Goal: Task Accomplishment & Management: Manage account settings

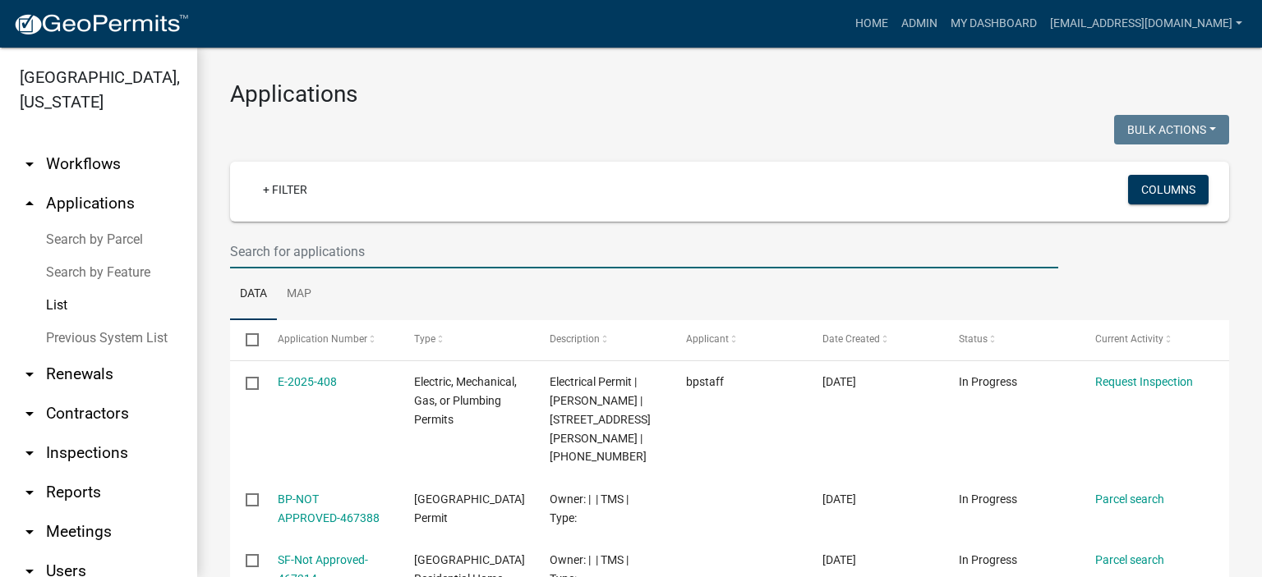
click at [381, 262] on input "text" at bounding box center [644, 252] width 828 height 34
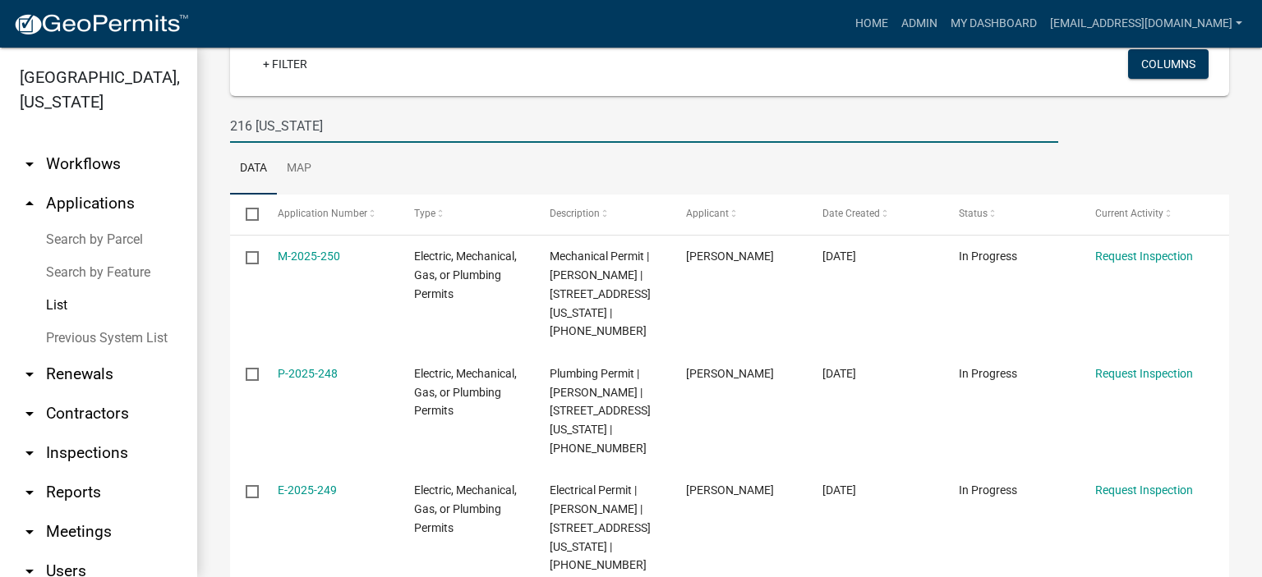
scroll to position [93, 0]
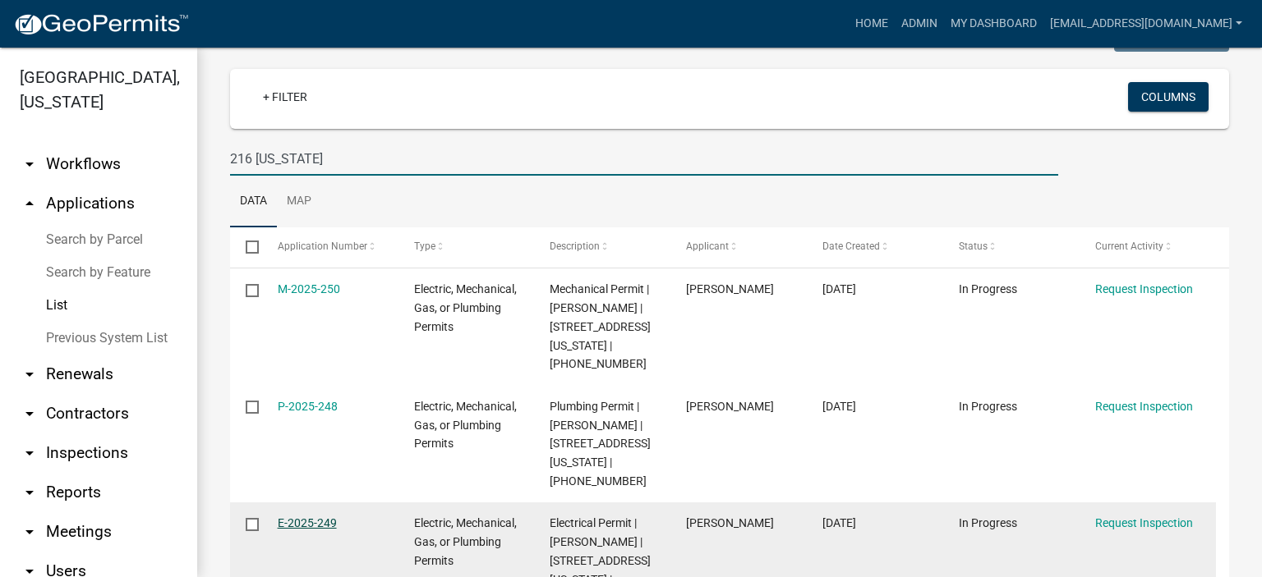
type input "216 [US_STATE]"
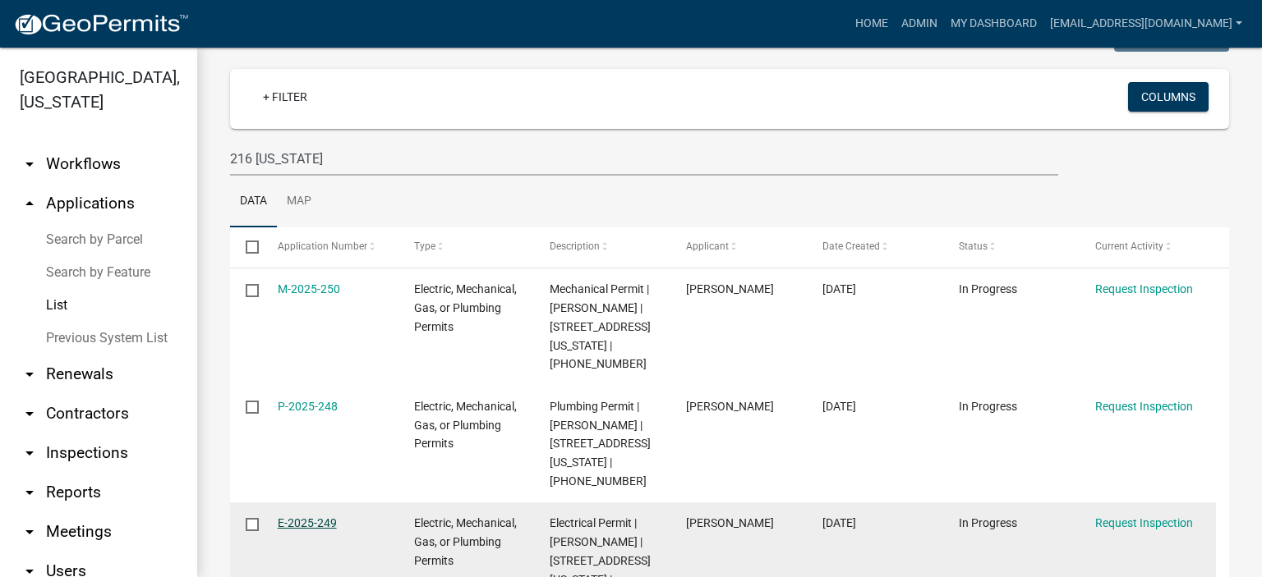
click at [296, 517] on link "E-2025-249" at bounding box center [307, 523] width 59 height 13
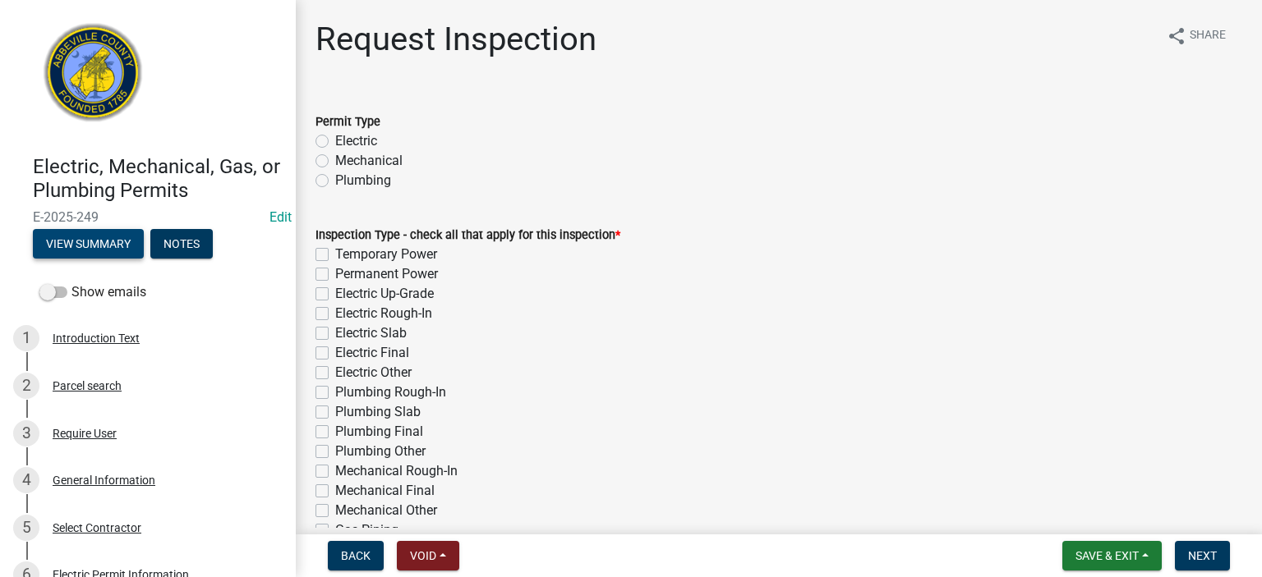
click at [99, 239] on button "View Summary" at bounding box center [88, 244] width 111 height 30
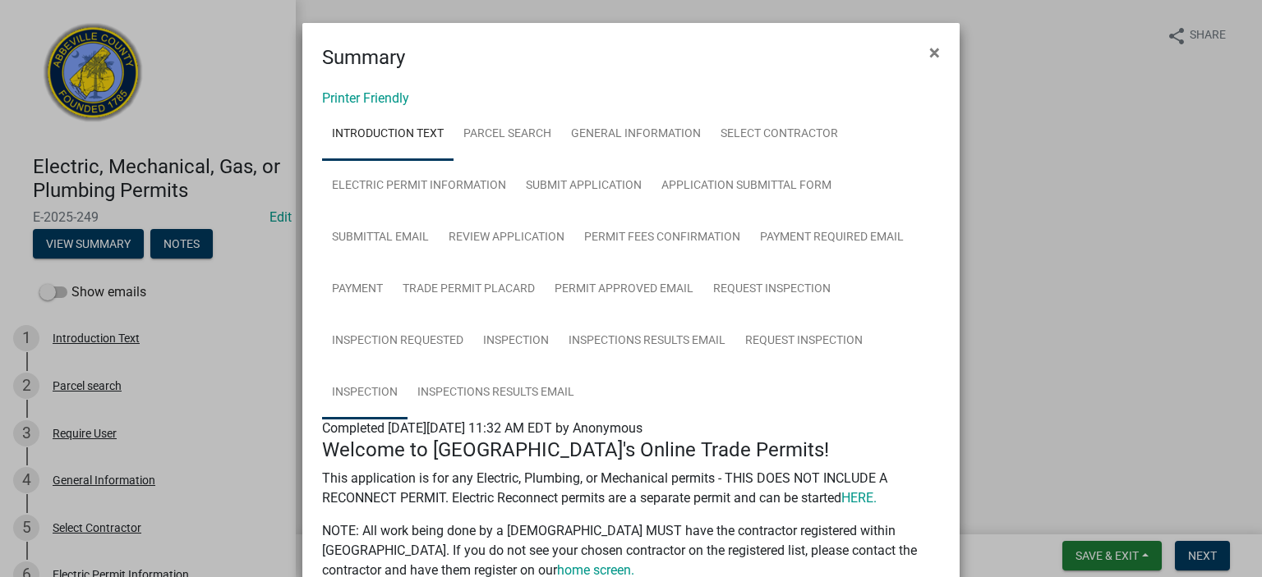
click at [352, 390] on link "Inspection" at bounding box center [364, 393] width 85 height 53
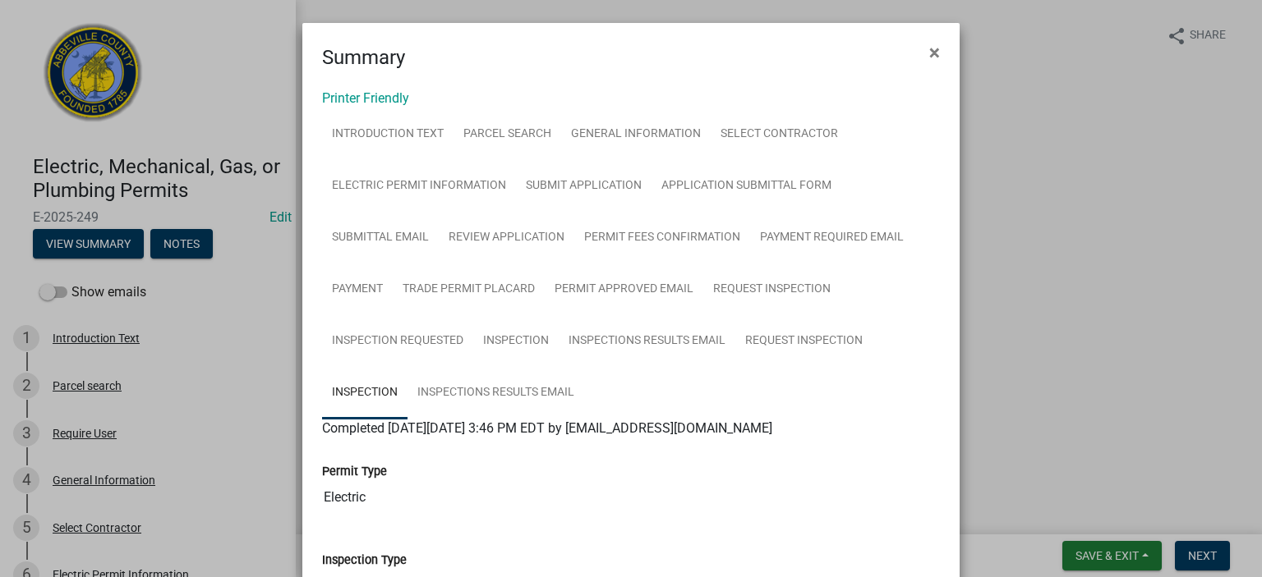
click at [92, 241] on ngb-modal-window "Summary × Printer Friendly Introduction Text Parcel search General Information …" at bounding box center [631, 288] width 1262 height 577
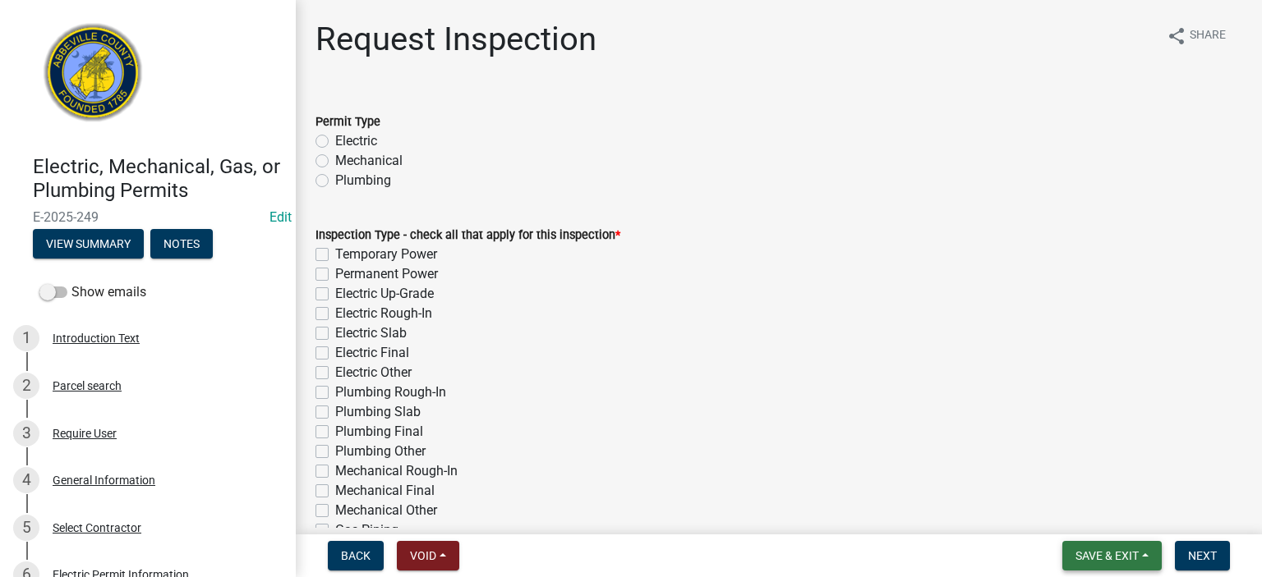
click at [1117, 551] on span "Save & Exit" at bounding box center [1106, 555] width 63 height 13
click at [1092, 512] on button "Save & Exit" at bounding box center [1095, 513] width 131 height 39
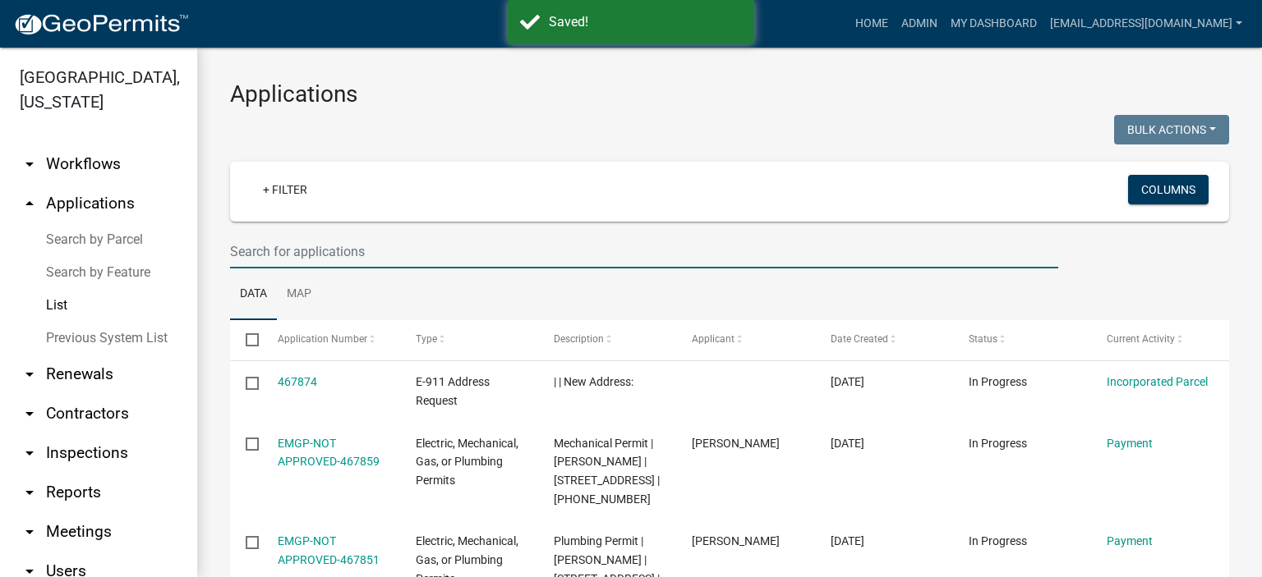
click at [410, 246] on input "text" at bounding box center [644, 252] width 828 height 34
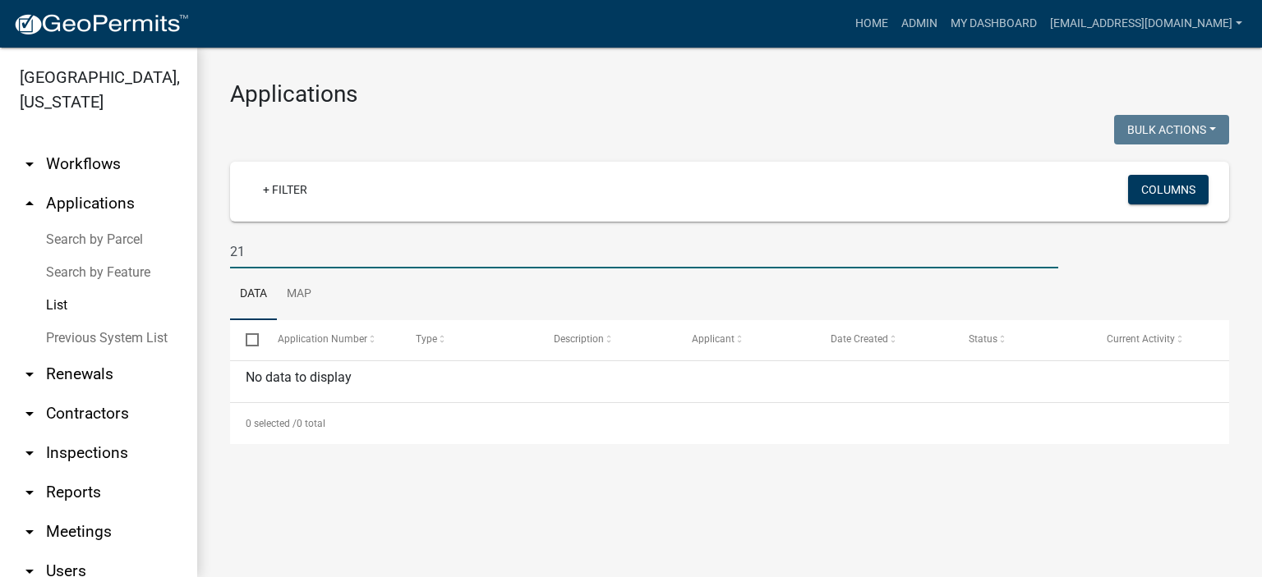
type input "2"
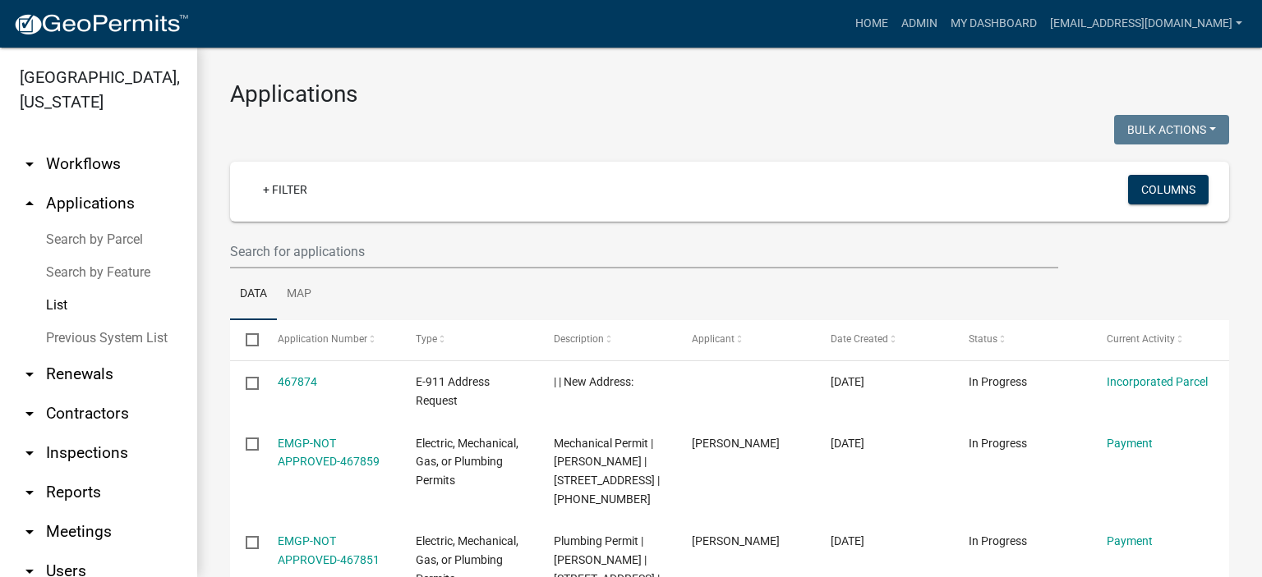
click at [99, 334] on link "Previous System List" at bounding box center [98, 338] width 197 height 33
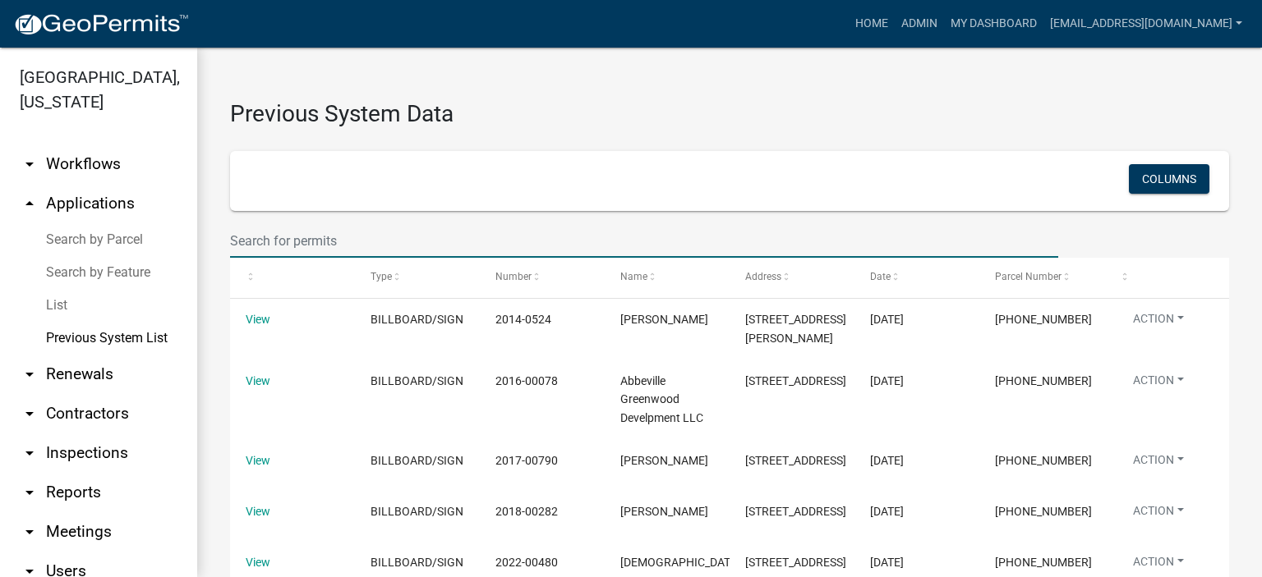
click at [371, 234] on input "text" at bounding box center [644, 241] width 828 height 34
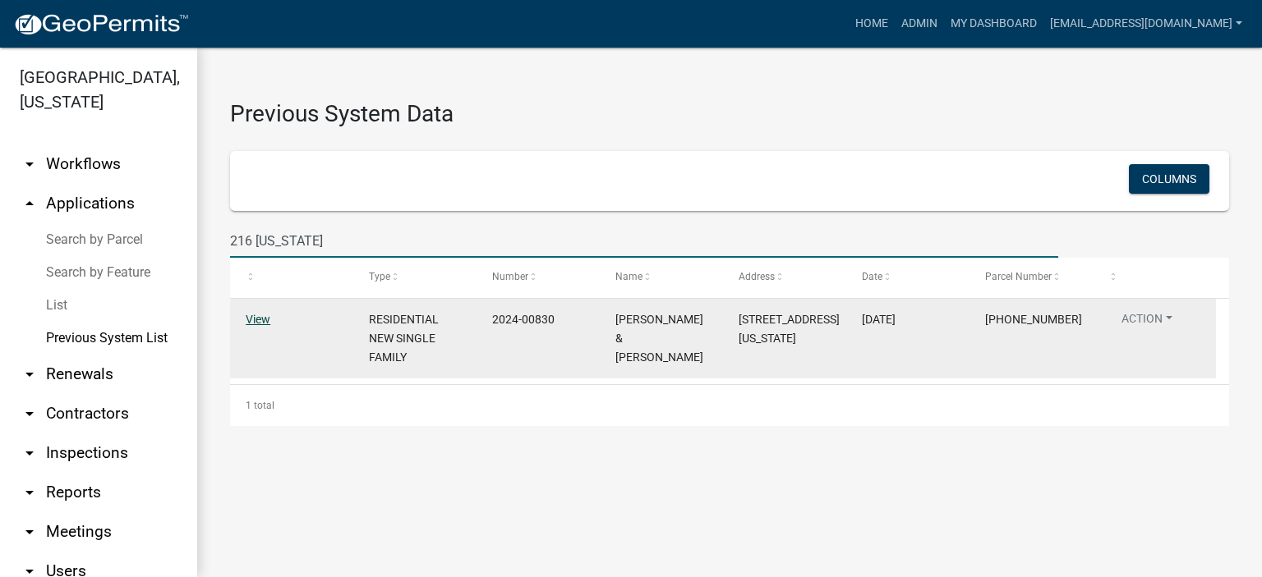
type input "216 [US_STATE]"
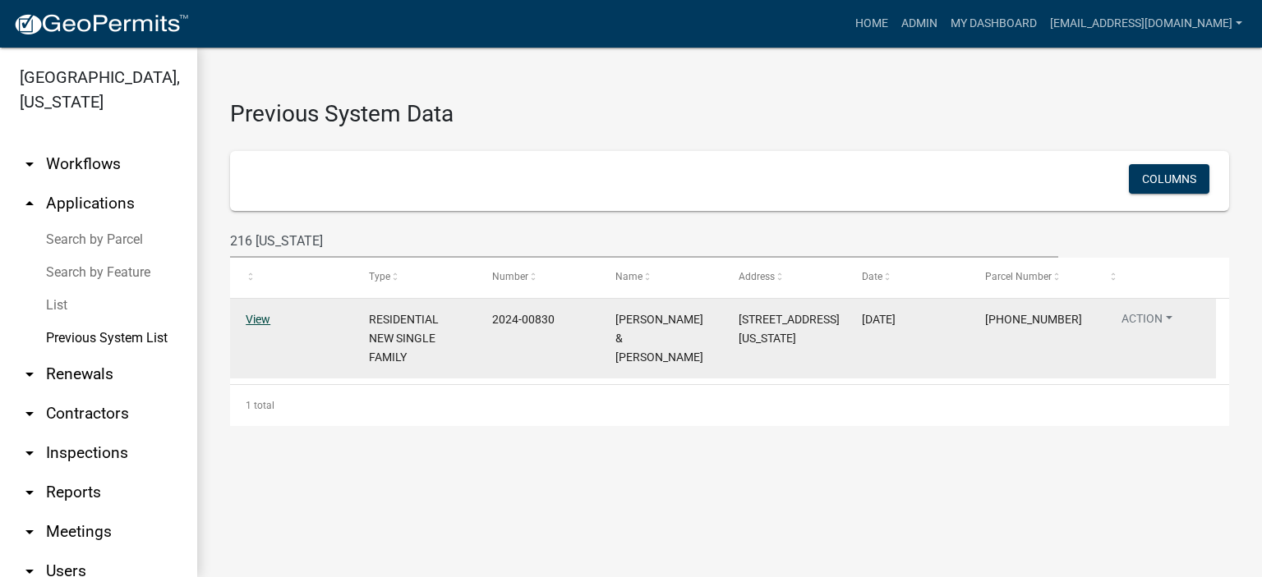
click at [258, 316] on link "View" at bounding box center [258, 319] width 25 height 13
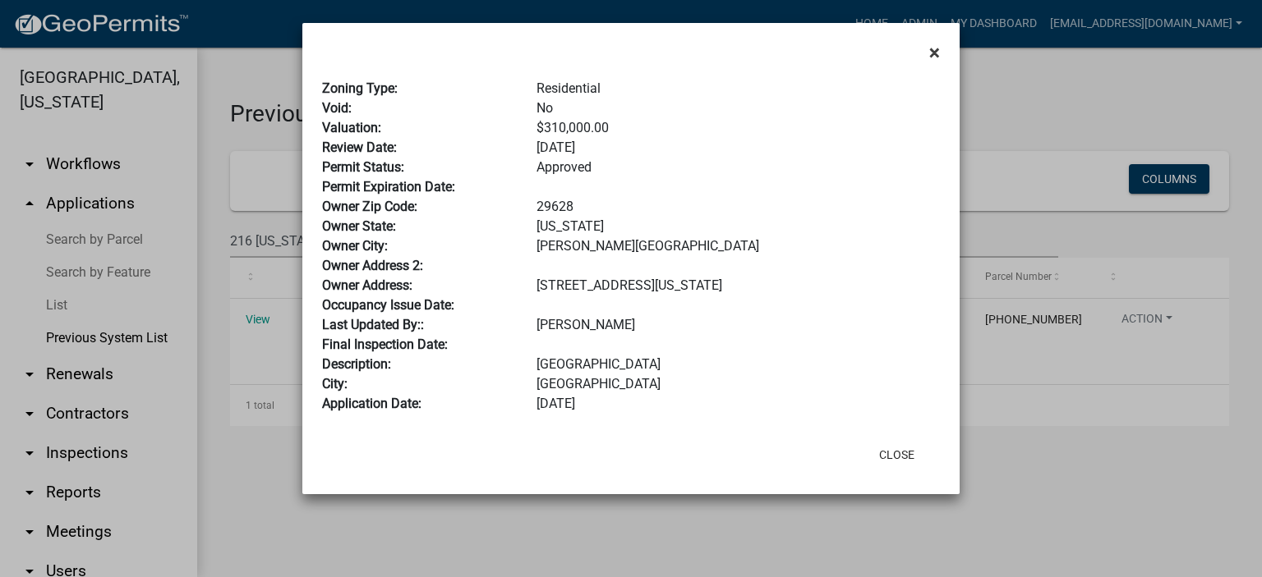
click at [935, 53] on span "×" at bounding box center [934, 52] width 11 height 23
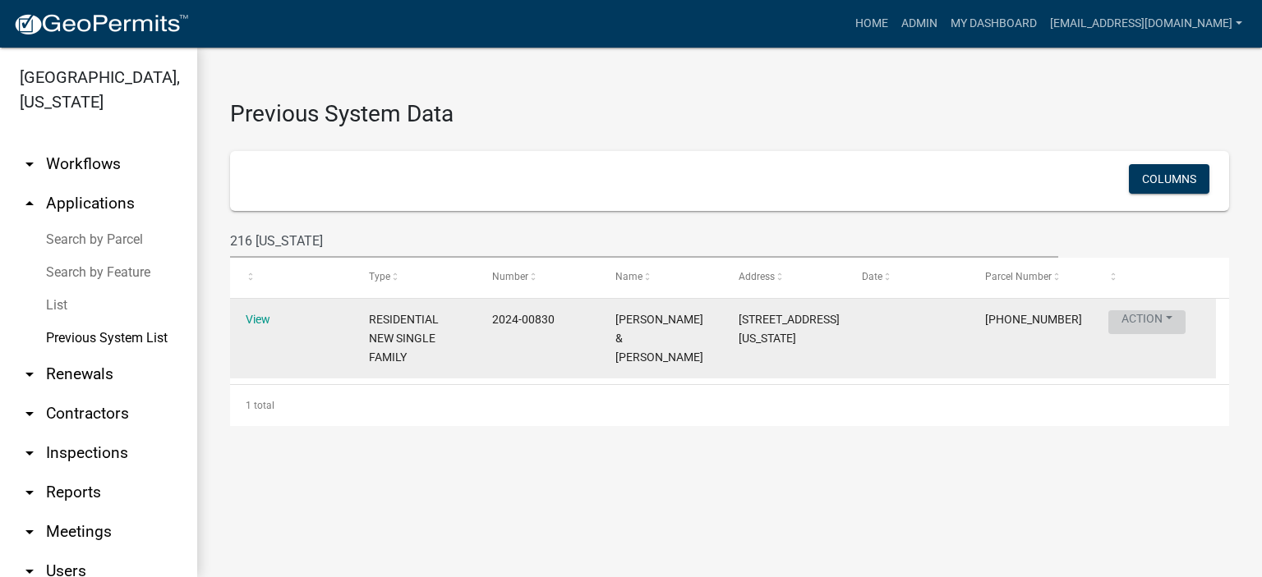
click at [1151, 314] on button "Action" at bounding box center [1146, 322] width 77 height 24
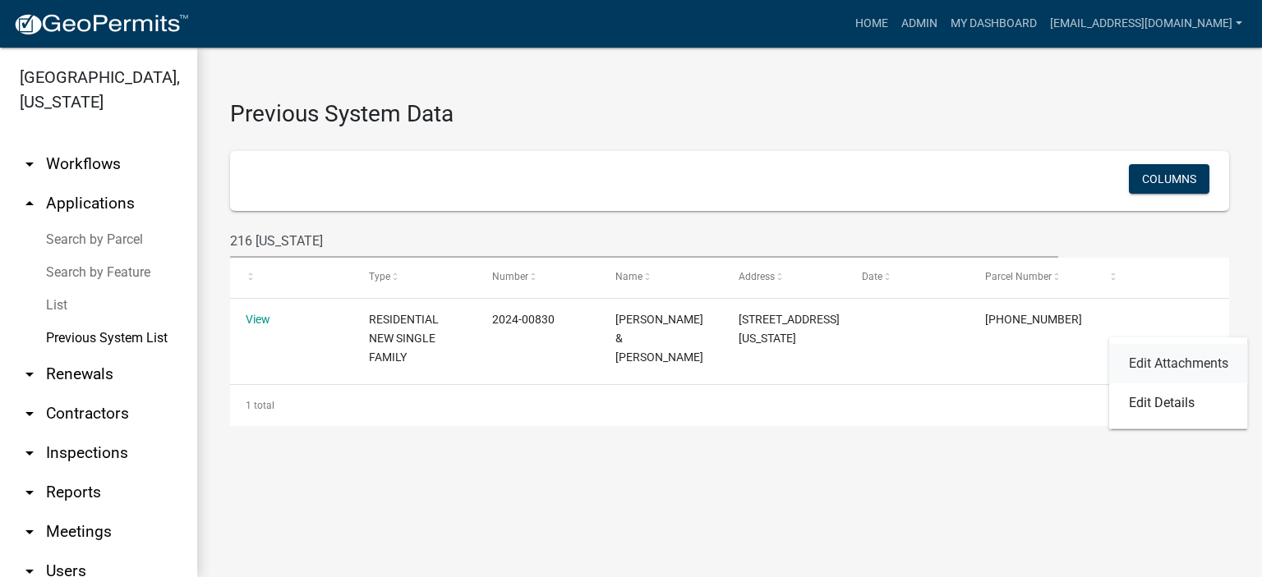
click at [1161, 366] on link "Edit Attachments" at bounding box center [1178, 363] width 139 height 39
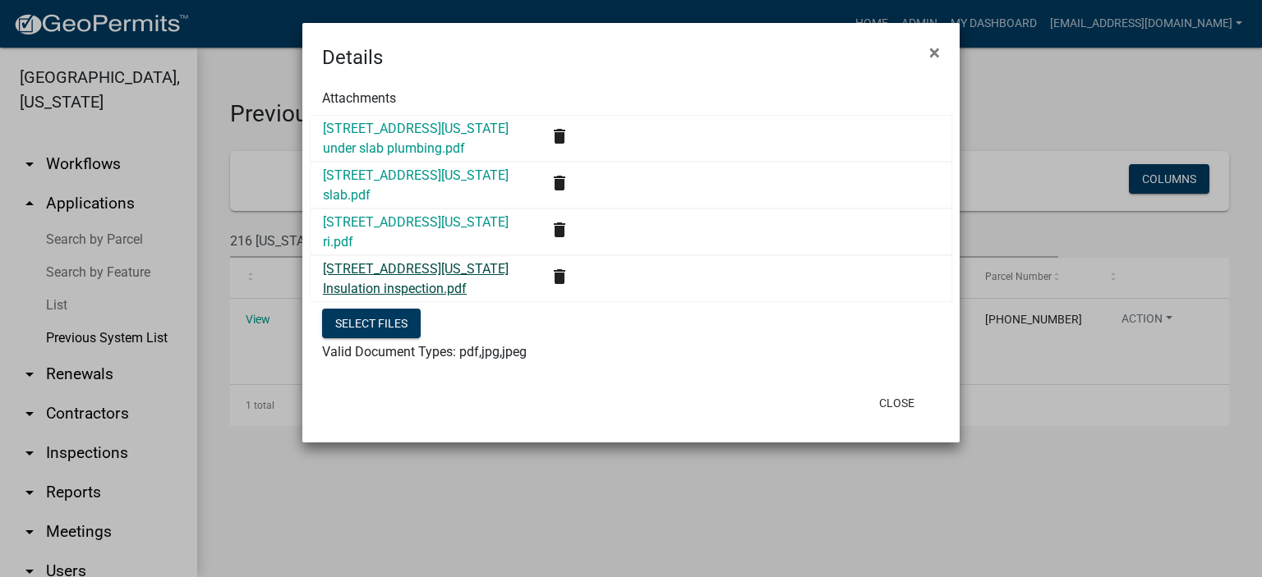
click at [373, 269] on link "[STREET_ADDRESS][US_STATE] Insulation inspection.pdf" at bounding box center [416, 278] width 186 height 35
click at [934, 56] on span "×" at bounding box center [934, 52] width 11 height 23
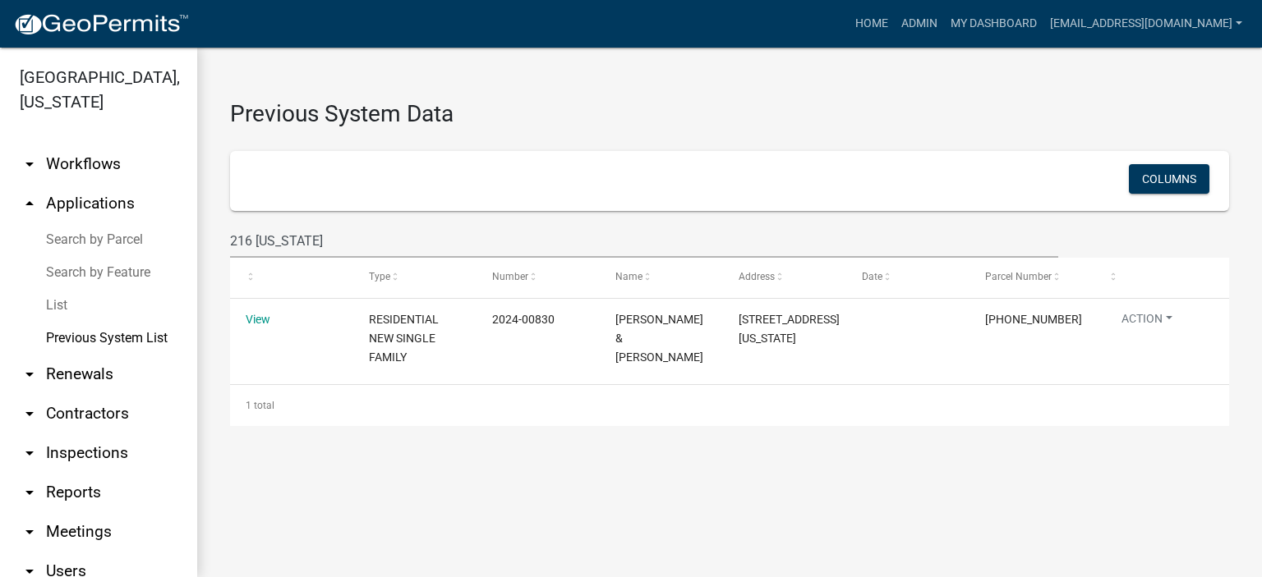
click at [62, 301] on link "List" at bounding box center [98, 305] width 197 height 33
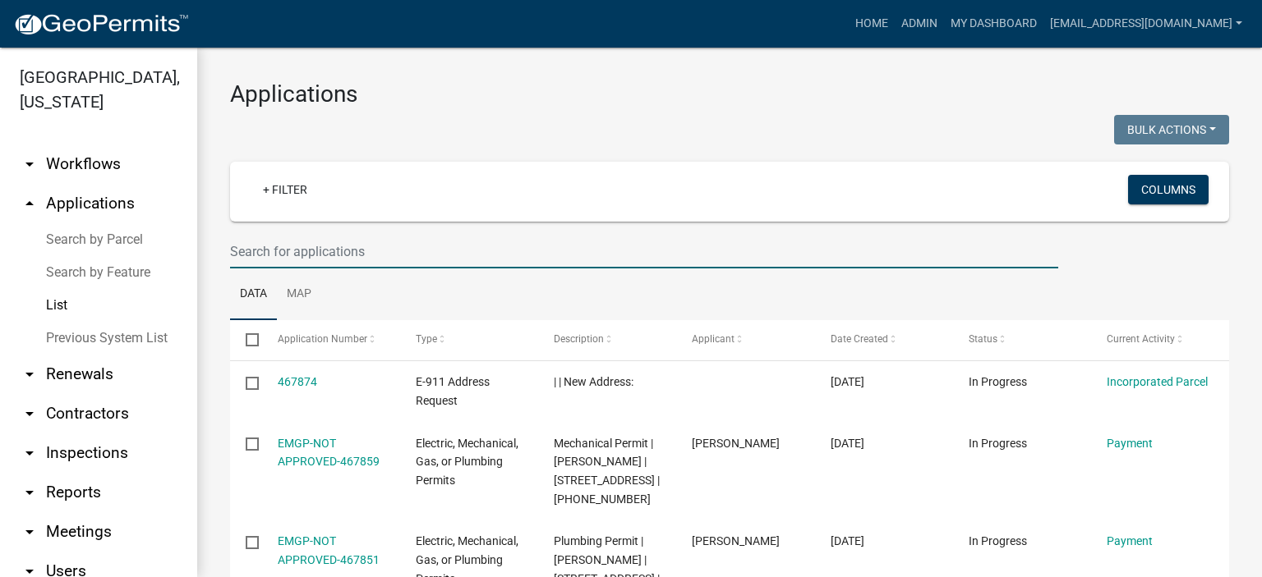
click at [413, 254] on input "text" at bounding box center [644, 252] width 828 height 34
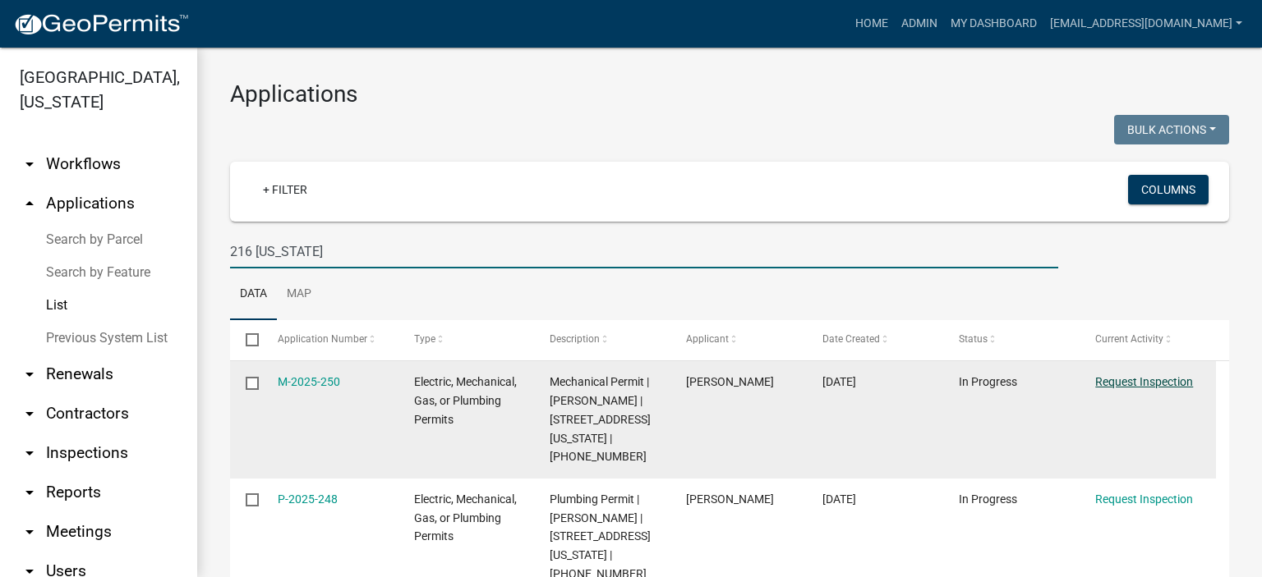
type input "216 [US_STATE]"
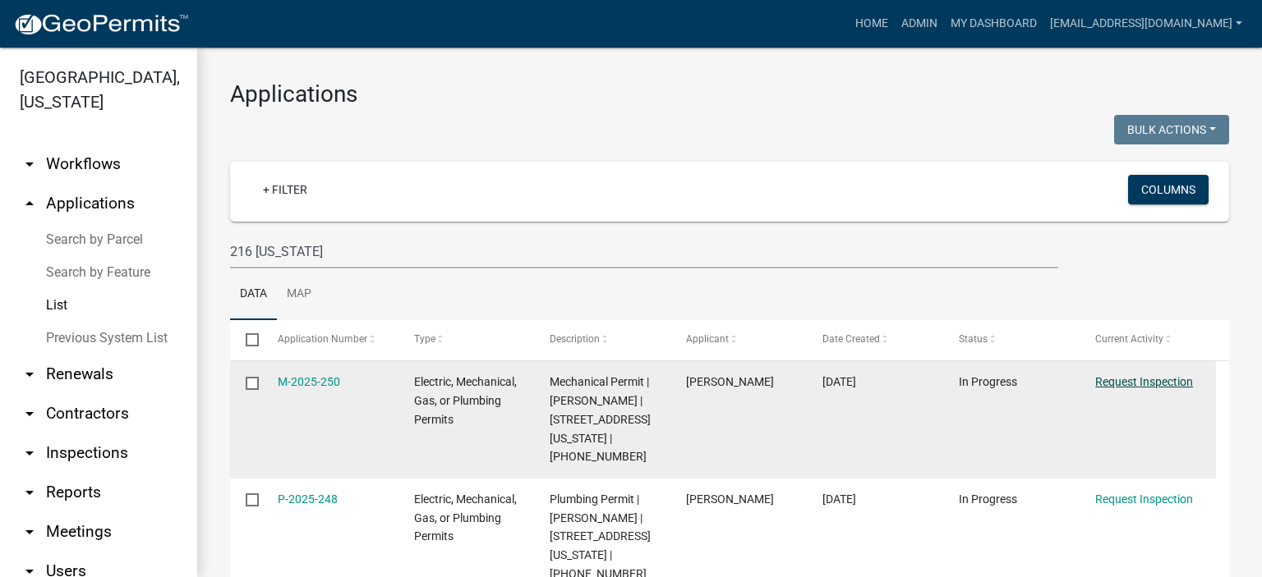
click at [1148, 378] on link "Request Inspection" at bounding box center [1144, 381] width 98 height 13
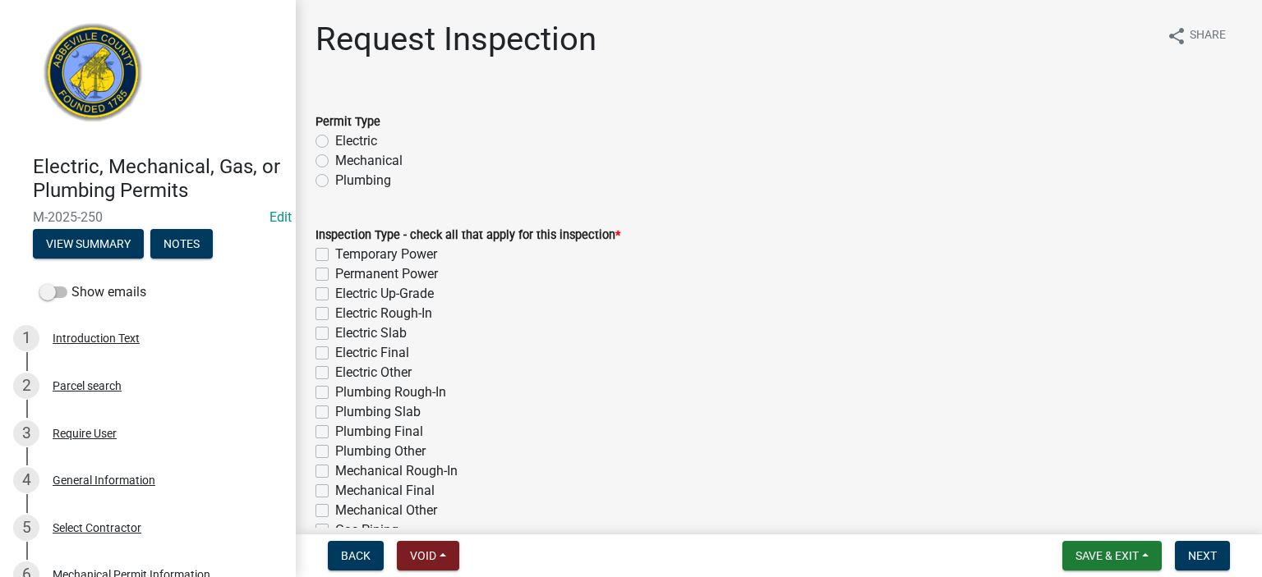
click at [335, 140] on label "Electric" at bounding box center [356, 141] width 42 height 20
click at [335, 140] on input "Electric" at bounding box center [340, 136] width 11 height 11
radio input "true"
drag, startPoint x: 319, startPoint y: 273, endPoint x: 319, endPoint y: 285, distance: 11.5
click at [335, 280] on label "Permanent Power" at bounding box center [386, 274] width 103 height 20
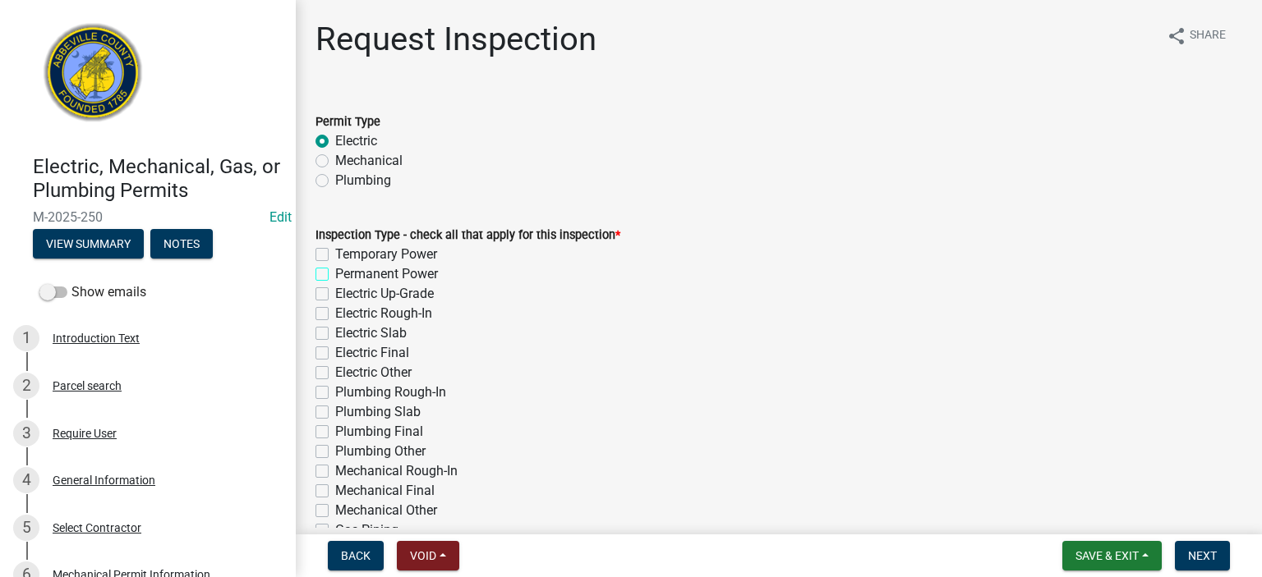
click at [335, 275] on input "Permanent Power" at bounding box center [340, 269] width 11 height 11
checkbox input "true"
checkbox input "false"
checkbox input "true"
checkbox input "false"
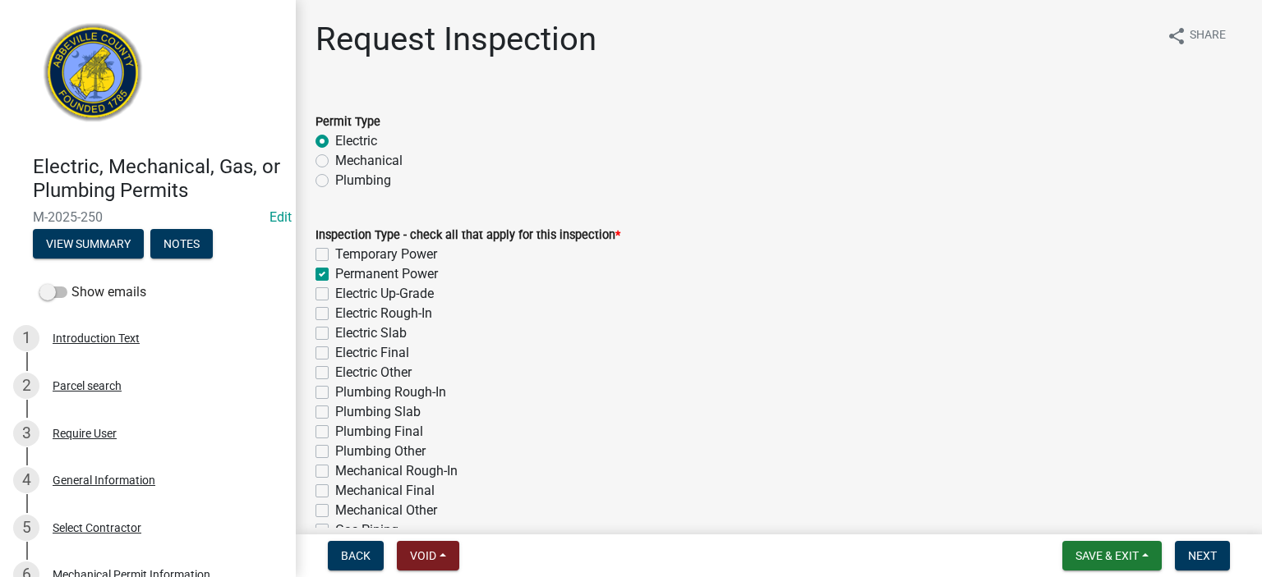
checkbox input "false"
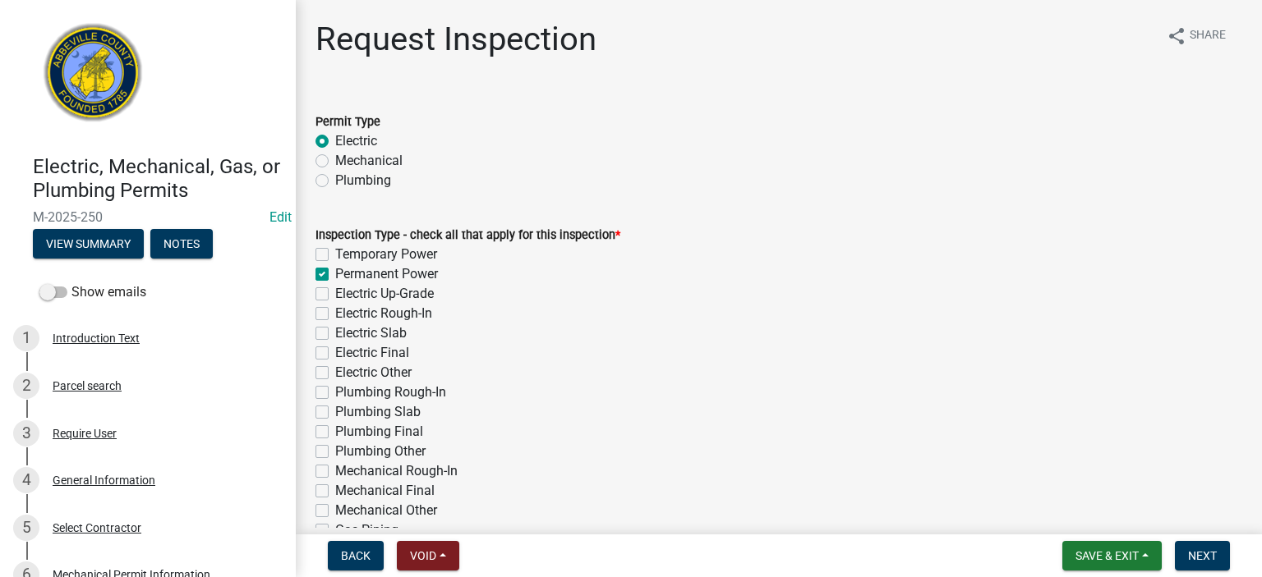
checkbox input "false"
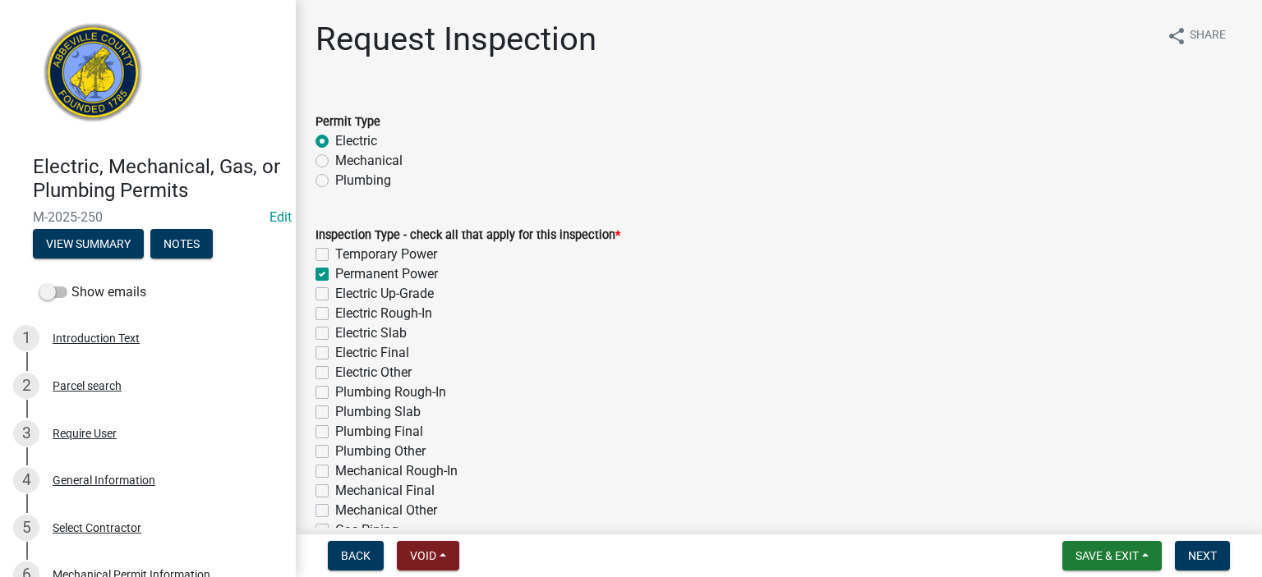
checkbox input "false"
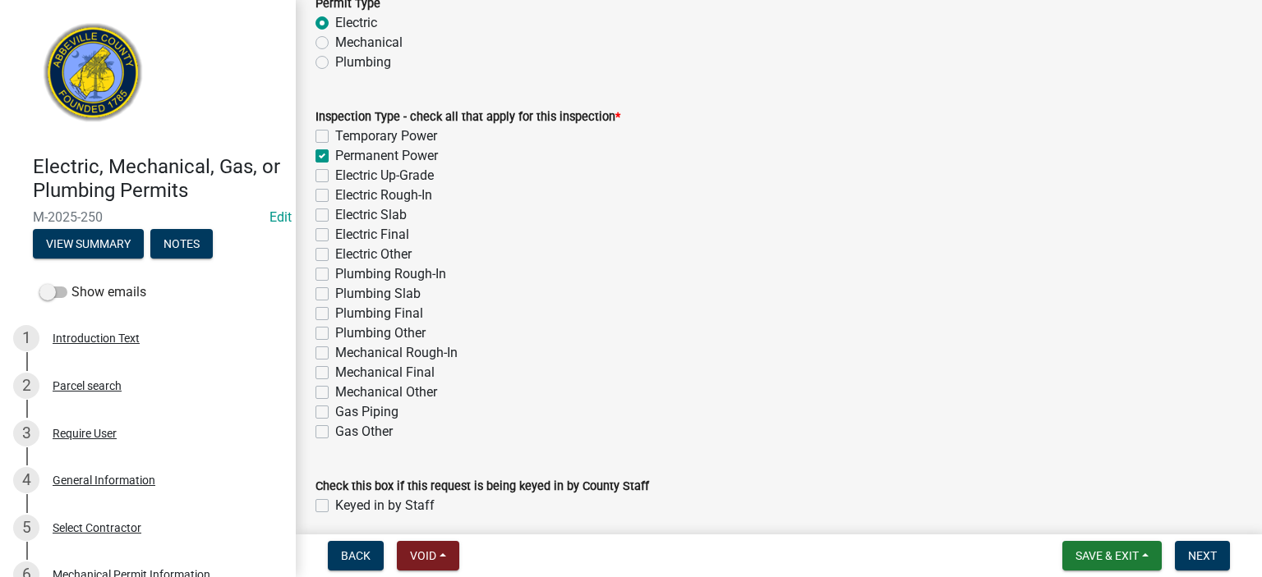
scroll to position [184, 0]
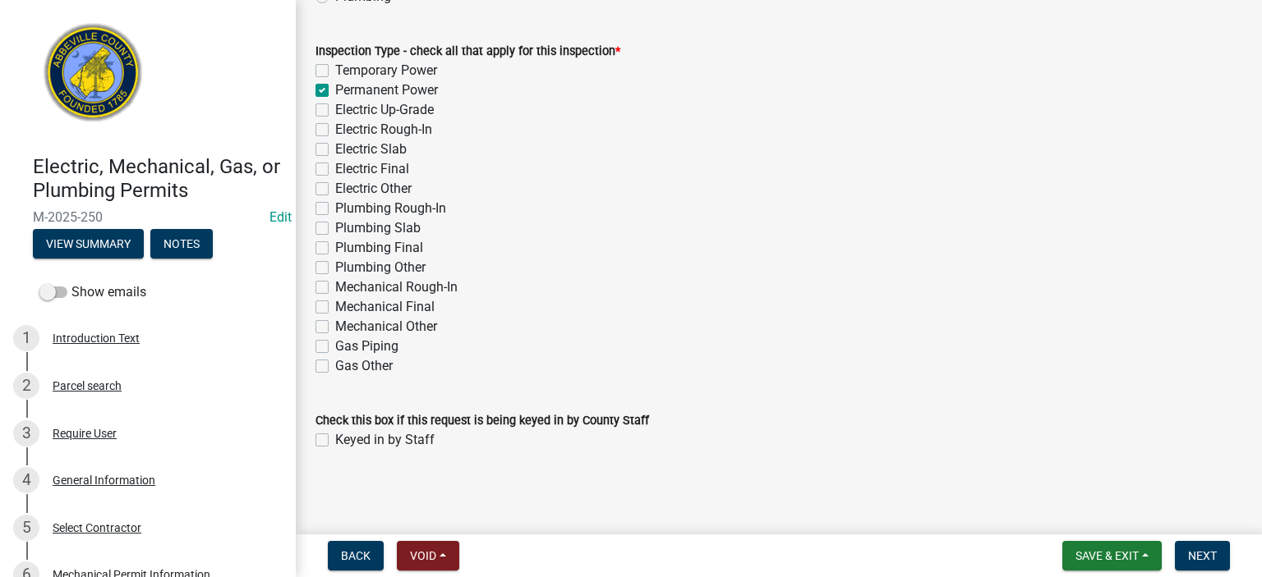
click at [335, 437] on label "Keyed in by Staff" at bounding box center [384, 440] width 99 height 20
click at [335, 437] on input "Keyed in by Staff" at bounding box center [340, 435] width 11 height 11
checkbox input "true"
click at [1213, 554] on span "Next" at bounding box center [1202, 555] width 29 height 13
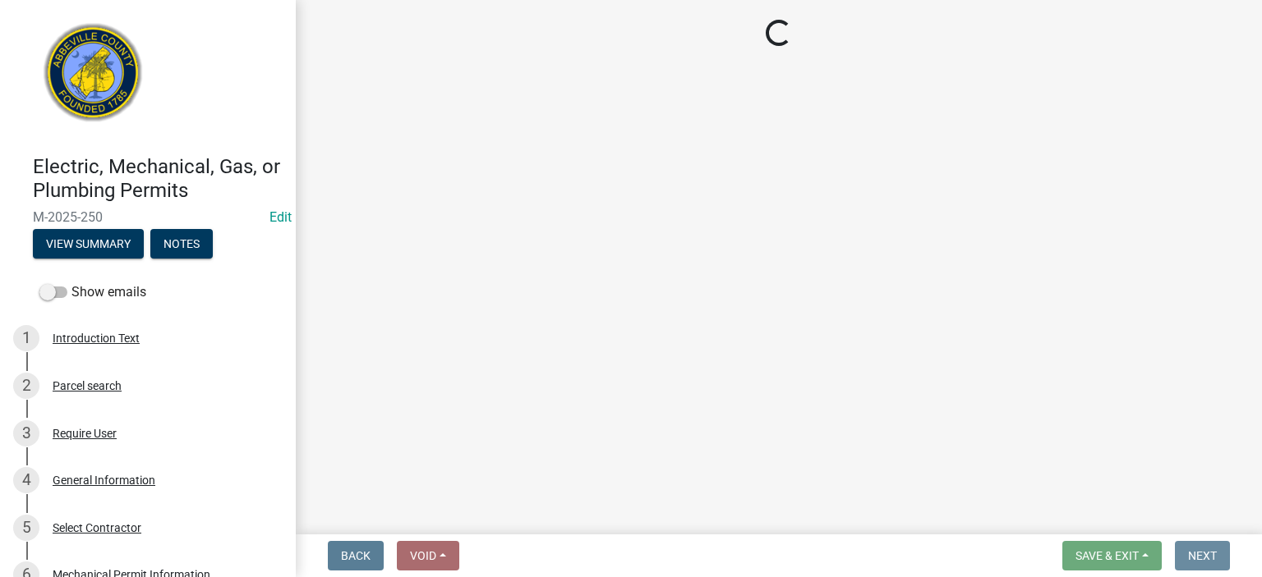
scroll to position [0, 0]
select select "896ec84b-7942-43b9-a78d-4f1554b7930c"
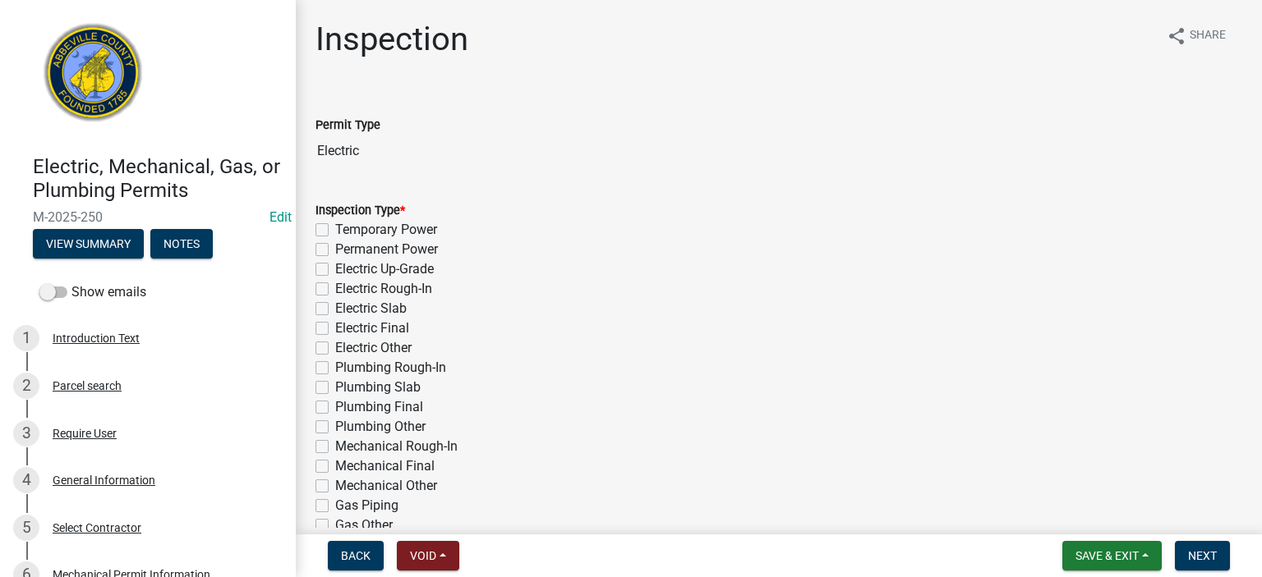
drag, startPoint x: 323, startPoint y: 255, endPoint x: 338, endPoint y: 262, distance: 17.3
click at [335, 254] on label "Permanent Power" at bounding box center [386, 250] width 103 height 20
click at [335, 250] on input "Permanent Power" at bounding box center [340, 245] width 11 height 11
checkbox input "true"
checkbox input "false"
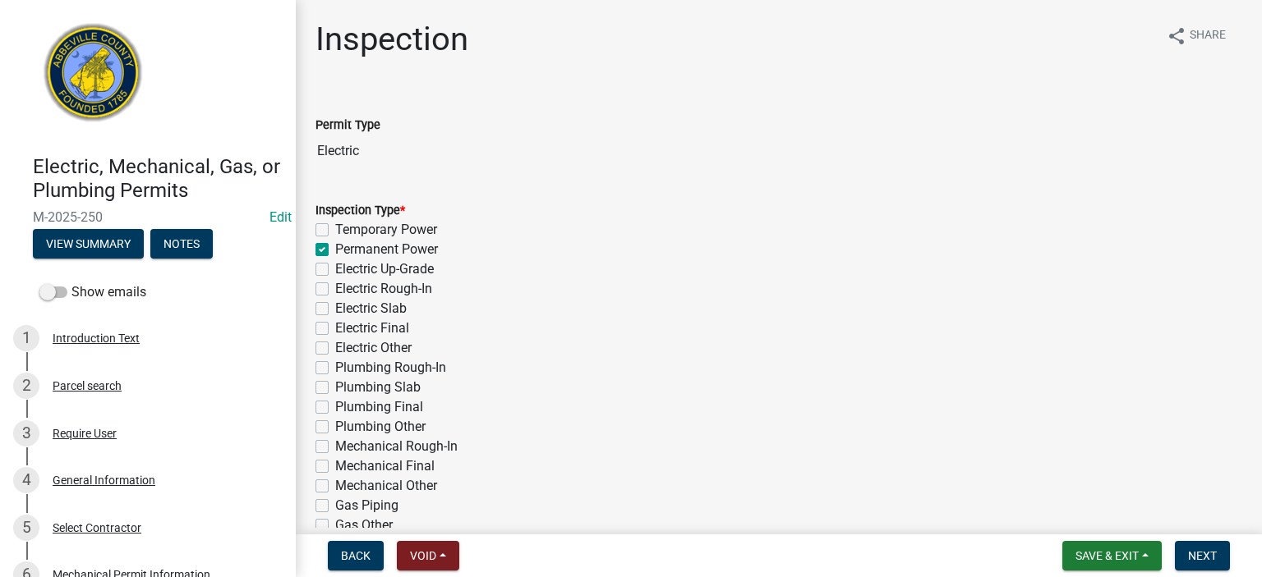
checkbox input "true"
checkbox input "false"
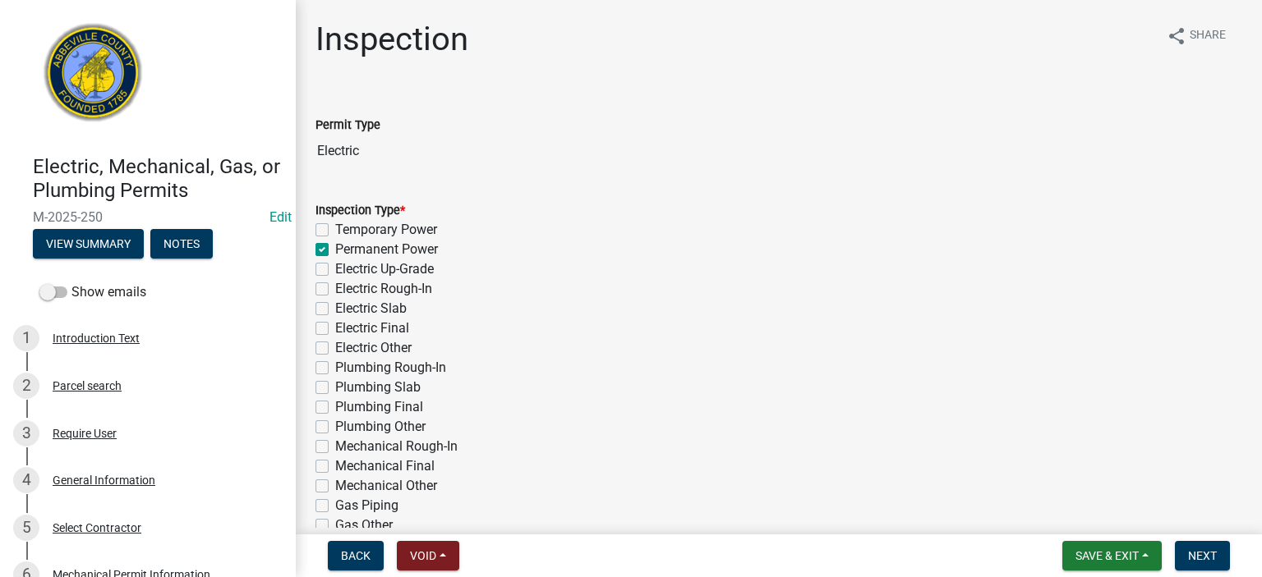
checkbox input "false"
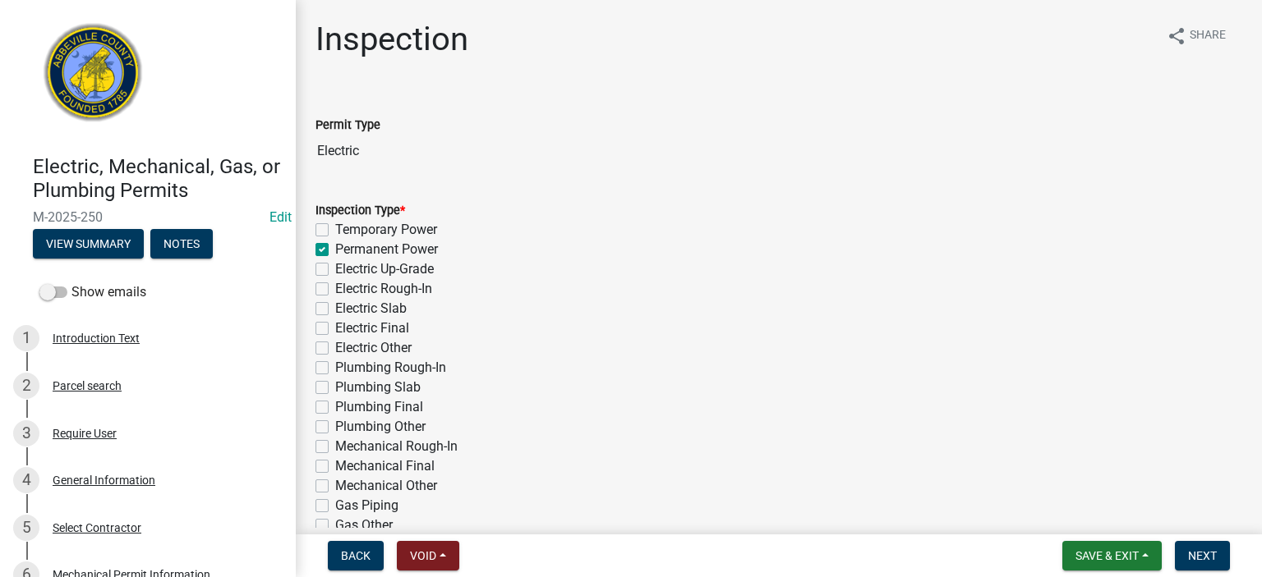
checkbox input "false"
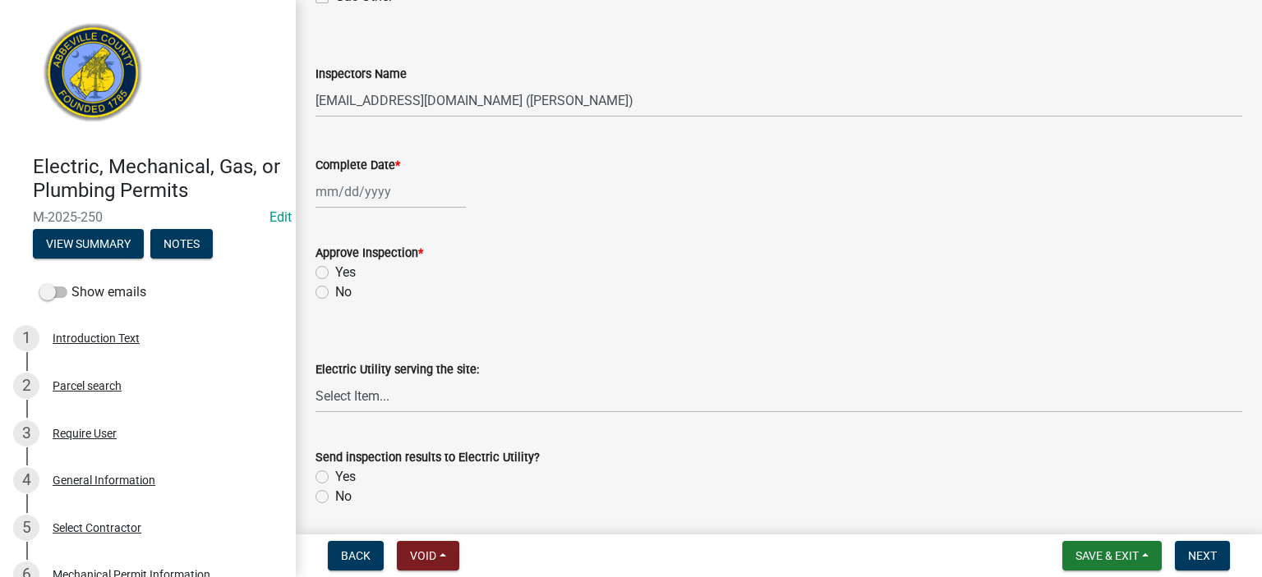
scroll to position [558, 0]
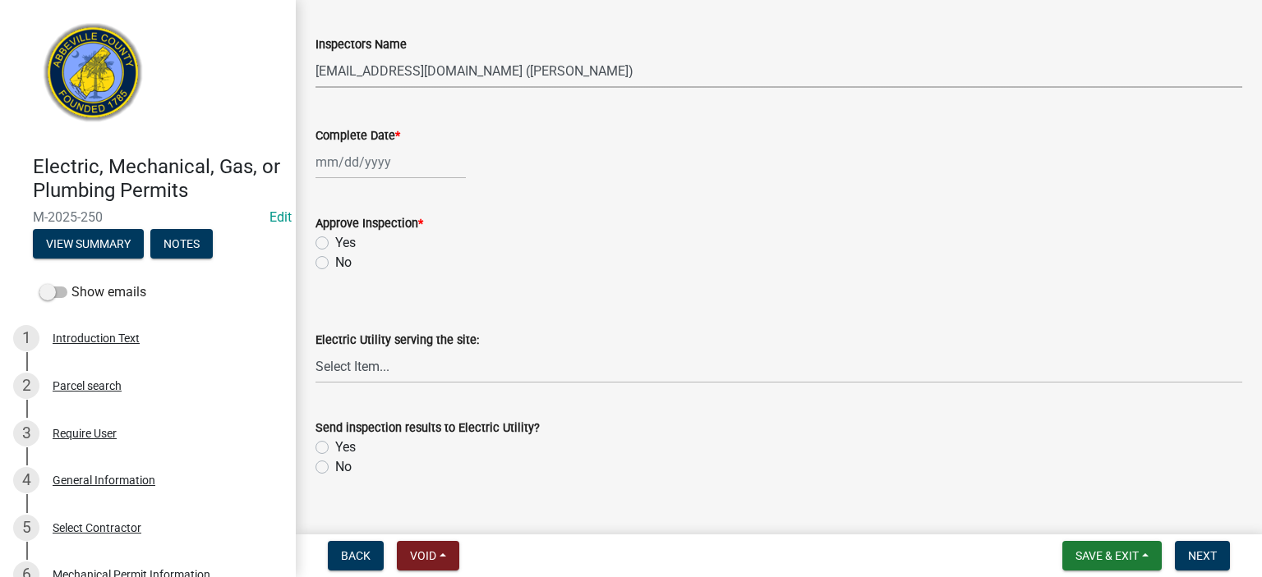
click at [641, 71] on select "Select Item... [EMAIL_ADDRESS][DOMAIN_NAME] ([PERSON_NAME]) [EMAIL_ADDRESS][DOM…" at bounding box center [778, 71] width 926 height 34
select select "56be3ac8-4e2d-49a7-9260-658958e29c03"
click at [315, 54] on select "Select Item... [EMAIL_ADDRESS][DOMAIN_NAME] ([PERSON_NAME]) [EMAIL_ADDRESS][DOM…" at bounding box center [778, 71] width 926 height 34
select select "8"
select select "2025"
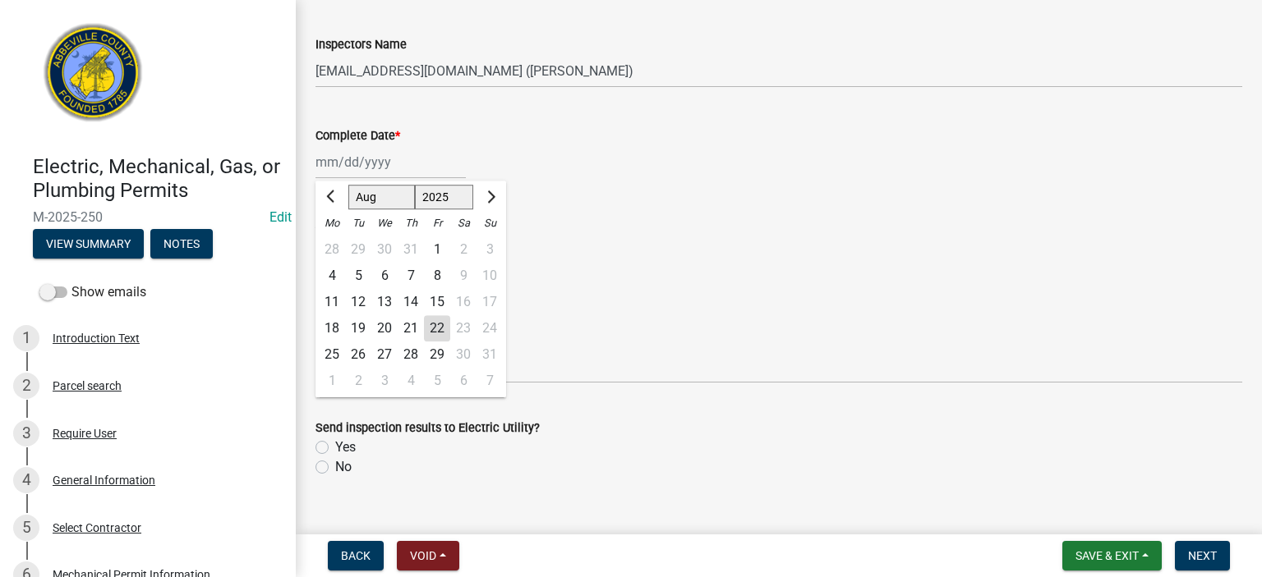
click at [406, 163] on div "[PERSON_NAME] Feb Mar Apr [PERSON_NAME][DATE] Oct Nov [DATE] 1526 1527 1528 152…" at bounding box center [390, 162] width 150 height 34
click at [438, 329] on div "22" at bounding box center [437, 328] width 26 height 26
type input "[DATE]"
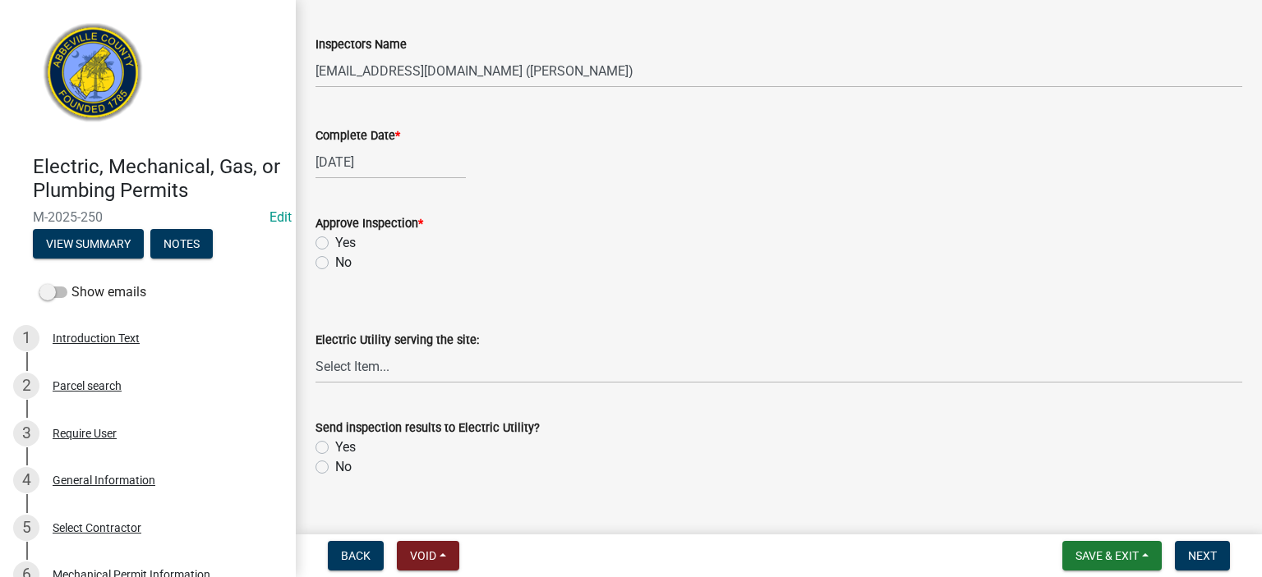
click at [335, 242] on label "Yes" at bounding box center [345, 243] width 21 height 20
click at [335, 242] on input "Yes" at bounding box center [340, 238] width 11 height 11
radio input "true"
click at [409, 364] on select "Select Item... Little River Electric Co-Op Laurens Electric Co-Op Duke Energy D…" at bounding box center [778, 367] width 926 height 34
click at [315, 350] on select "Select Item... Little River Electric Co-Op Laurens Electric Co-Op Duke Energy D…" at bounding box center [778, 367] width 926 height 34
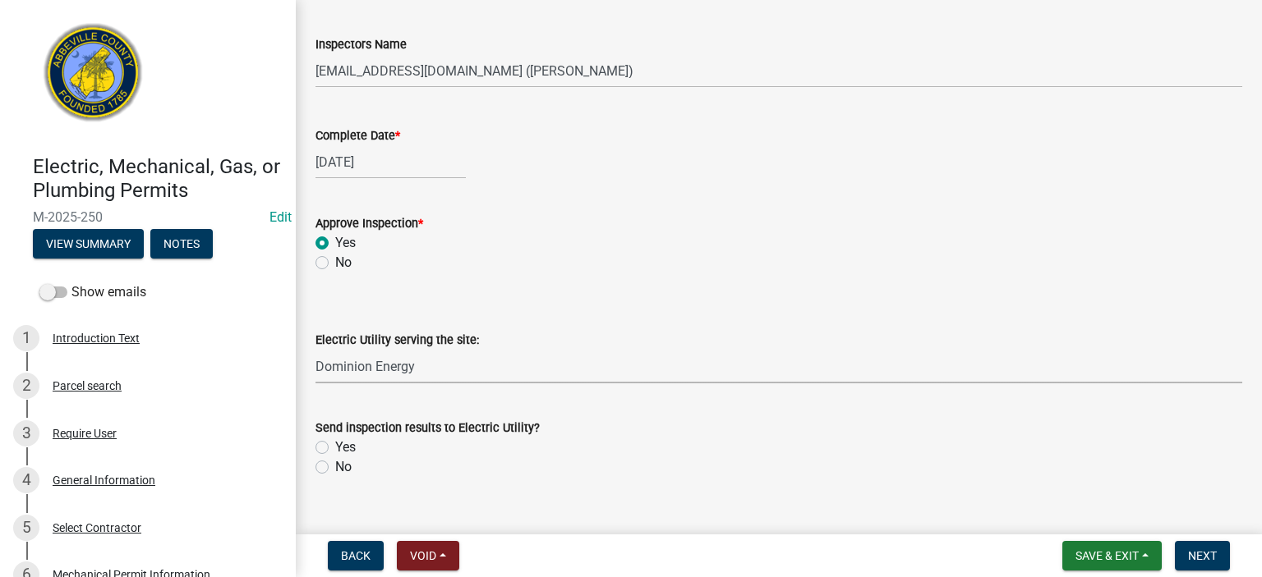
select select "62ac9dc3-7253-4335-a12e-1e63762f8e94"
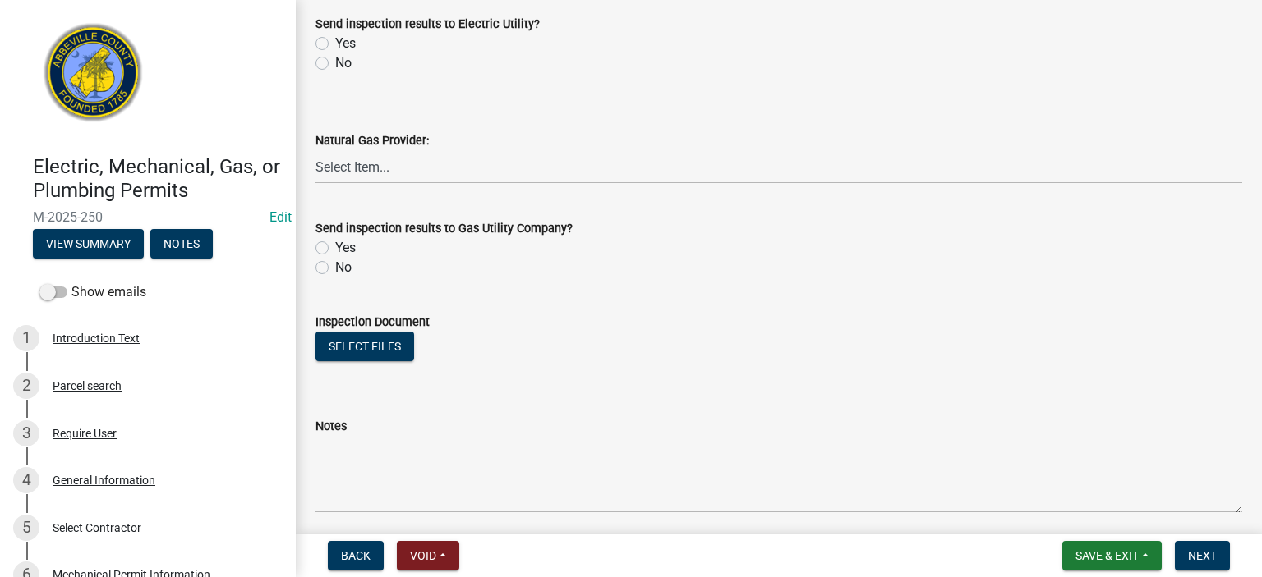
scroll to position [986, 0]
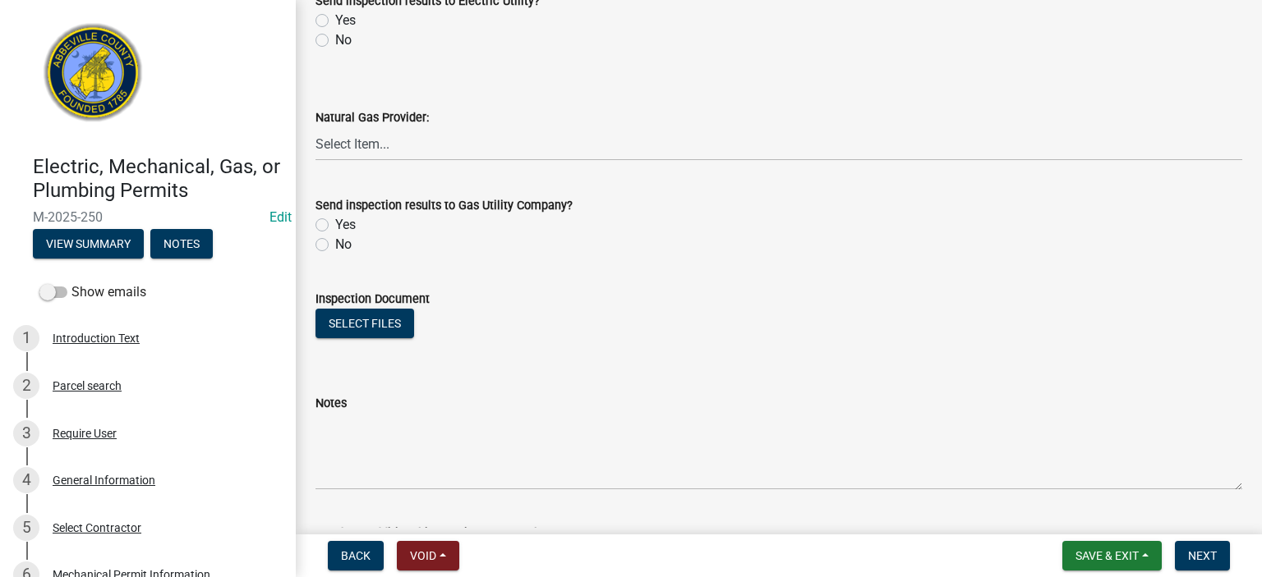
click at [335, 16] on label "Yes" at bounding box center [345, 21] width 21 height 20
click at [335, 16] on input "Yes" at bounding box center [340, 16] width 11 height 11
radio input "true"
click at [335, 246] on label "No" at bounding box center [343, 245] width 16 height 20
click at [335, 246] on input "No" at bounding box center [340, 240] width 11 height 11
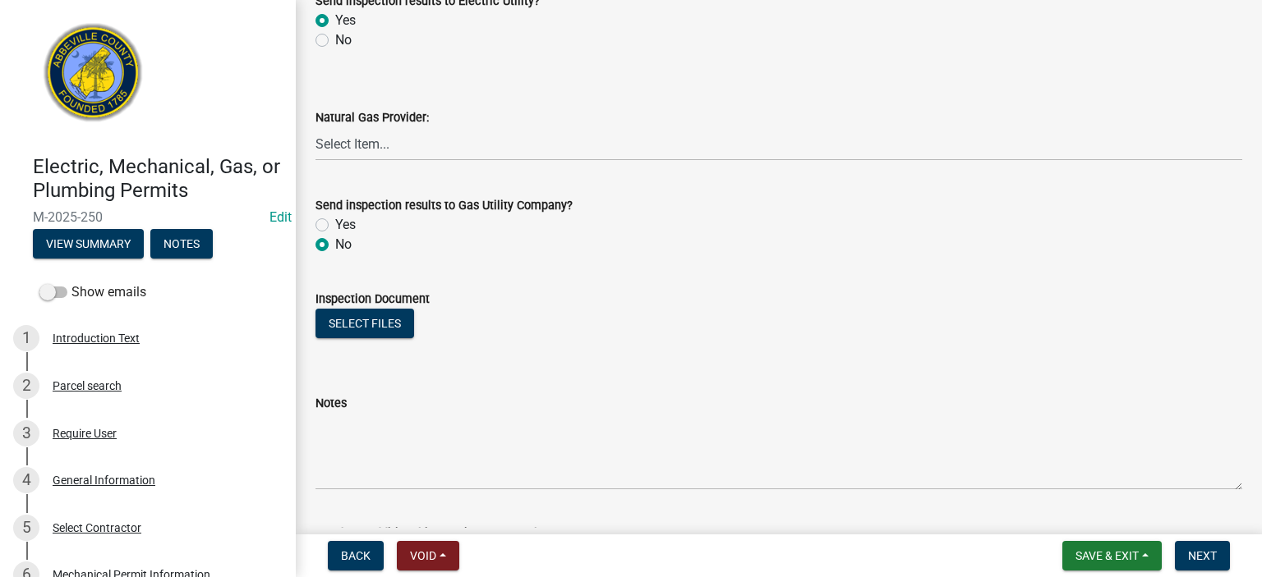
radio input "true"
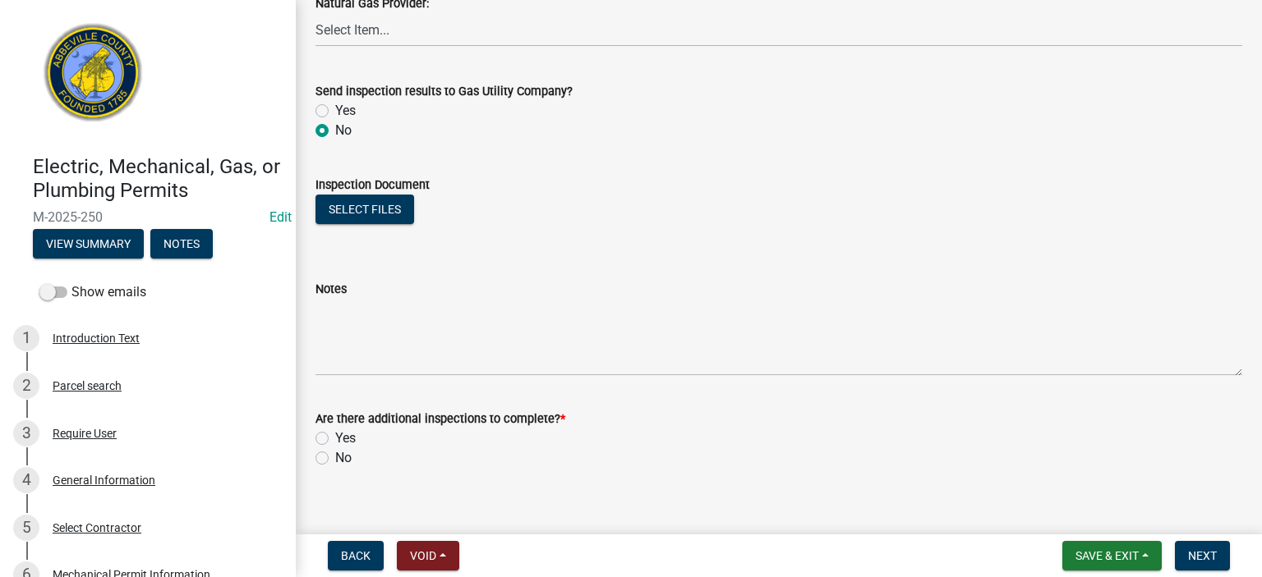
scroll to position [1118, 0]
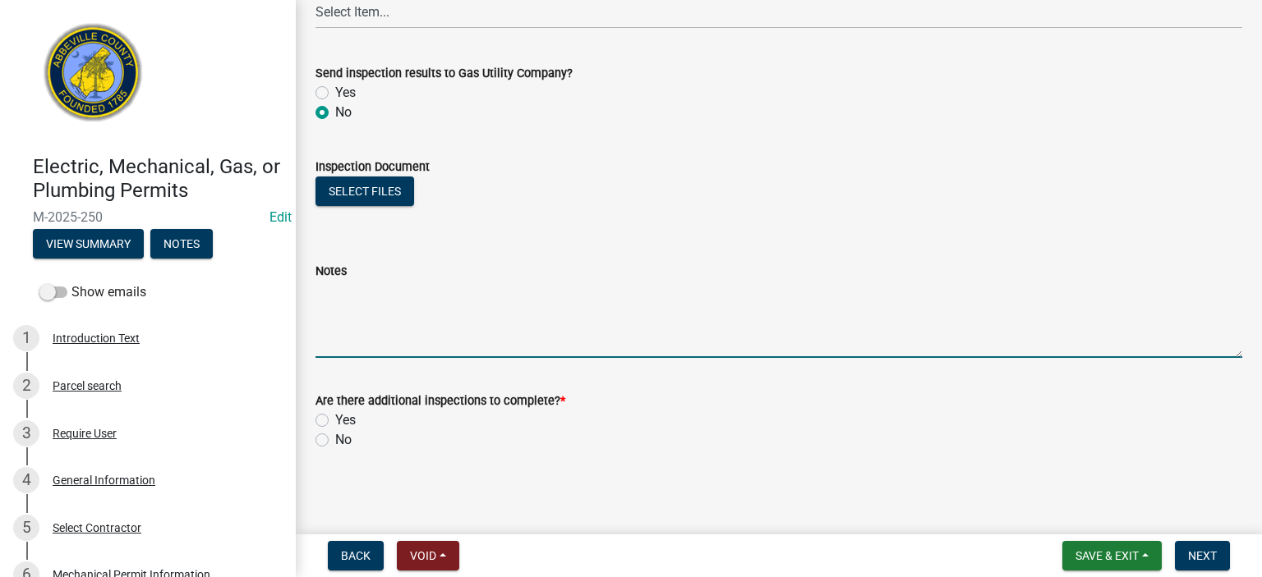
drag, startPoint x: 375, startPoint y: 301, endPoint x: 393, endPoint y: 296, distance: 19.3
click at [384, 299] on textarea "Notes" at bounding box center [778, 319] width 926 height 77
type textarea "underground perm power APPROVED"
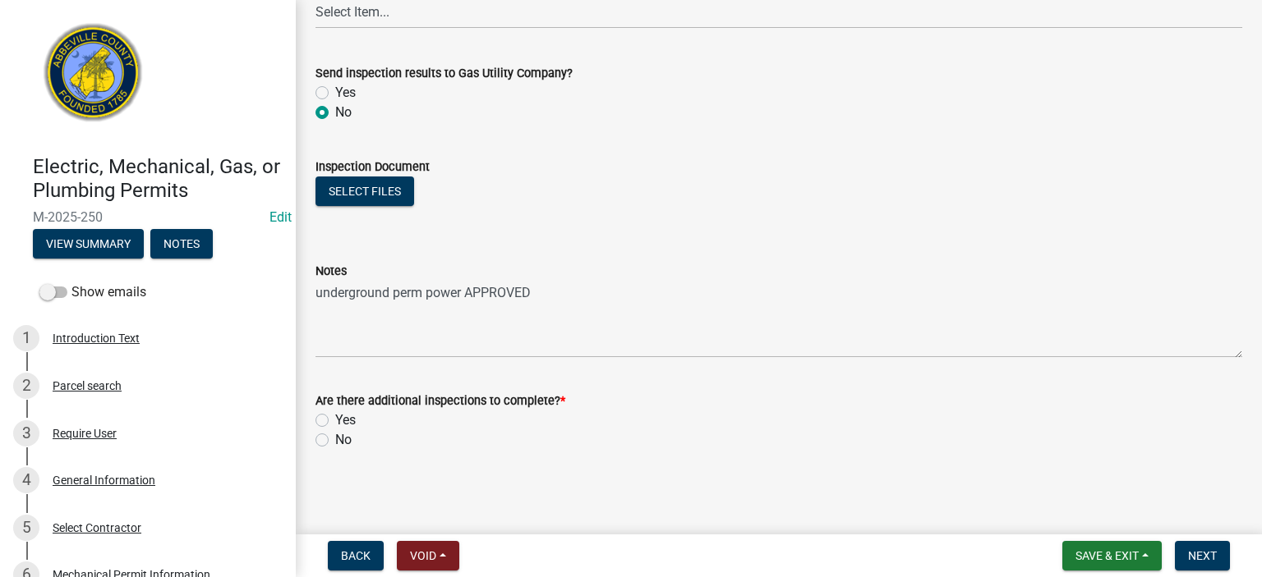
click at [335, 422] on label "Yes" at bounding box center [345, 421] width 21 height 20
click at [335, 421] on input "Yes" at bounding box center [340, 416] width 11 height 11
radio input "true"
click at [1206, 549] on span "Next" at bounding box center [1202, 555] width 29 height 13
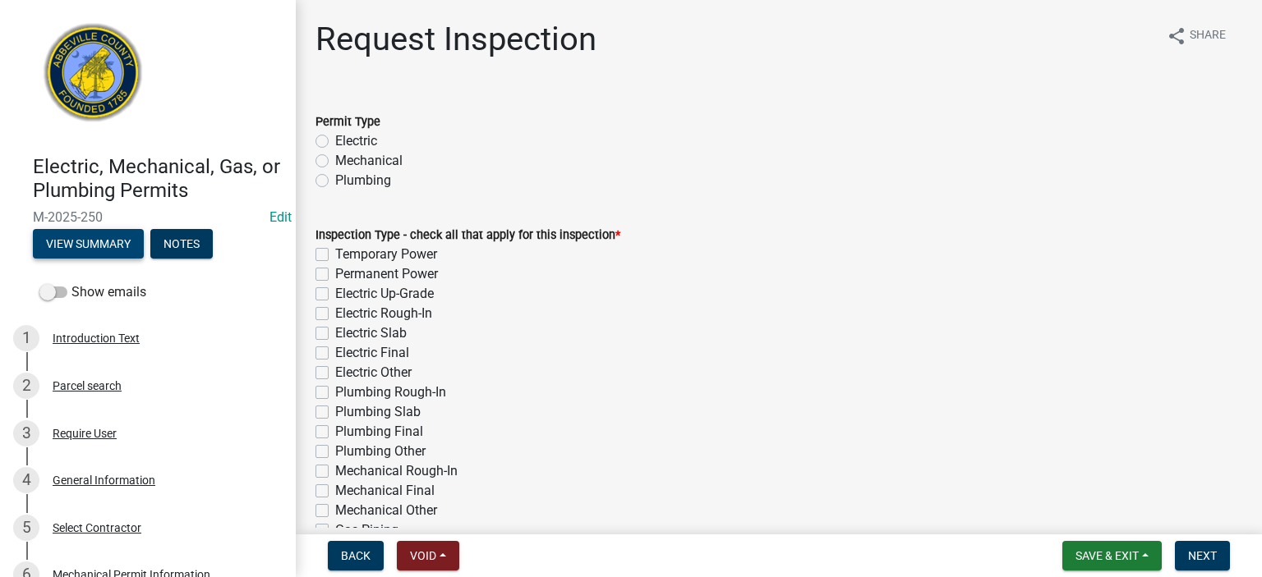
click at [90, 241] on button "View Summary" at bounding box center [88, 244] width 111 height 30
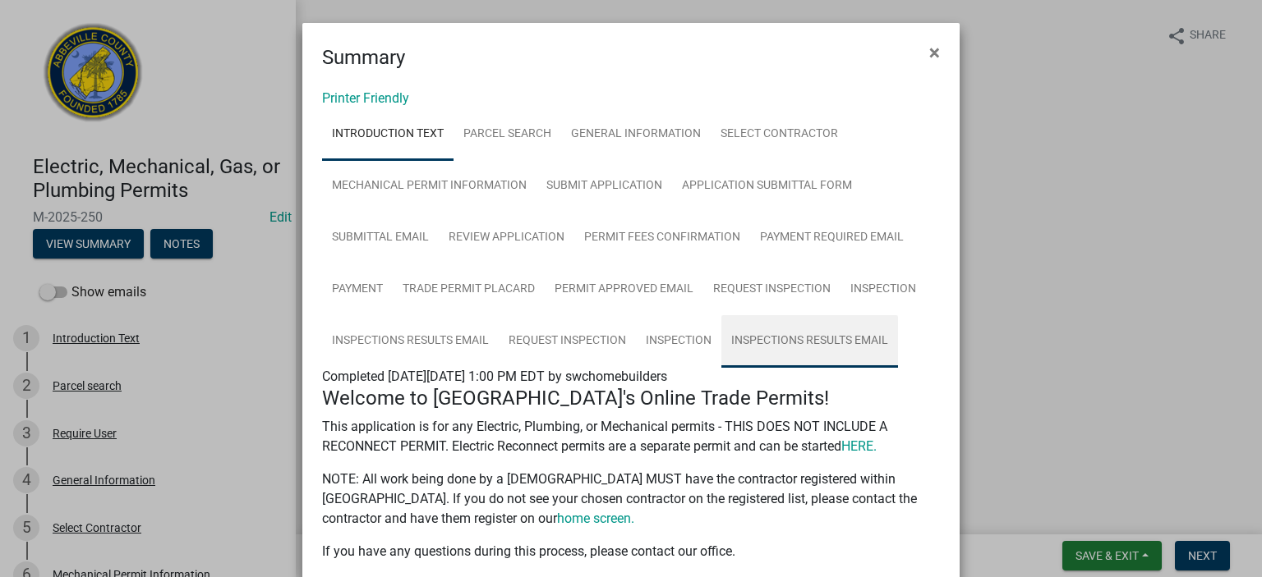
click at [816, 339] on link "Inspections Results Email" at bounding box center [809, 341] width 177 height 53
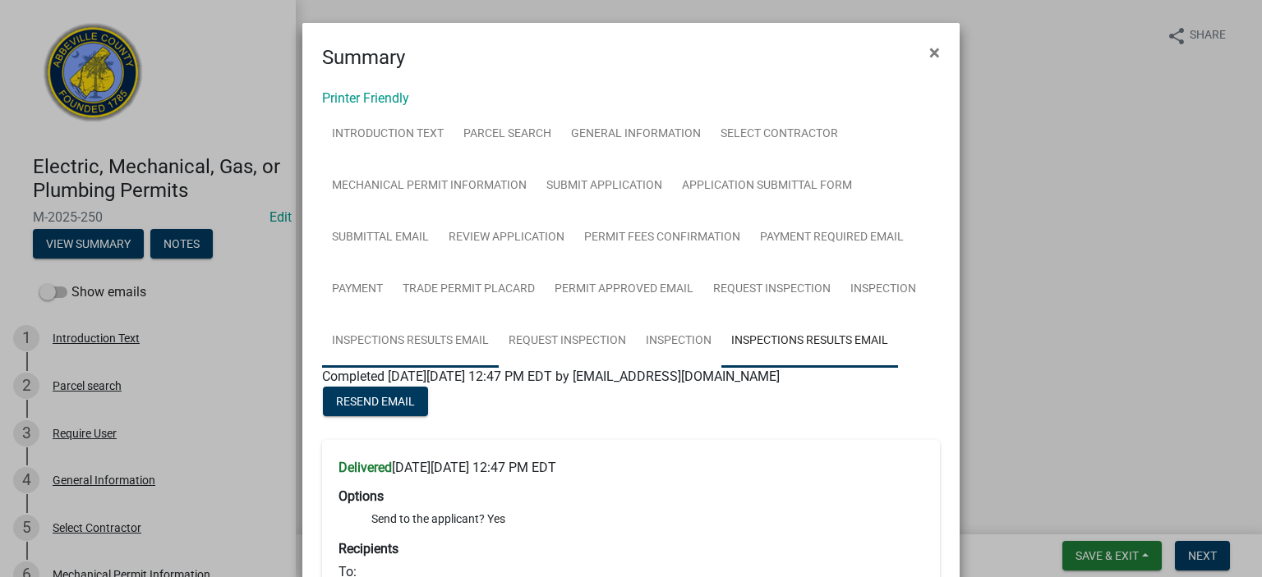
click at [385, 337] on link "Inspections Results Email" at bounding box center [410, 341] width 177 height 53
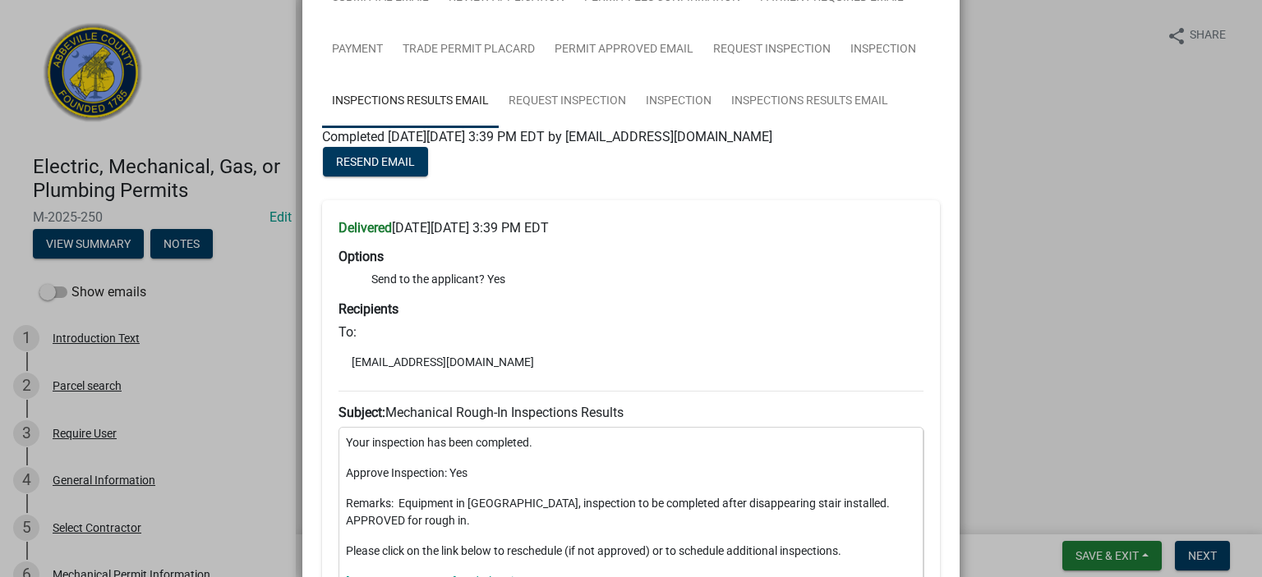
scroll to position [306, 0]
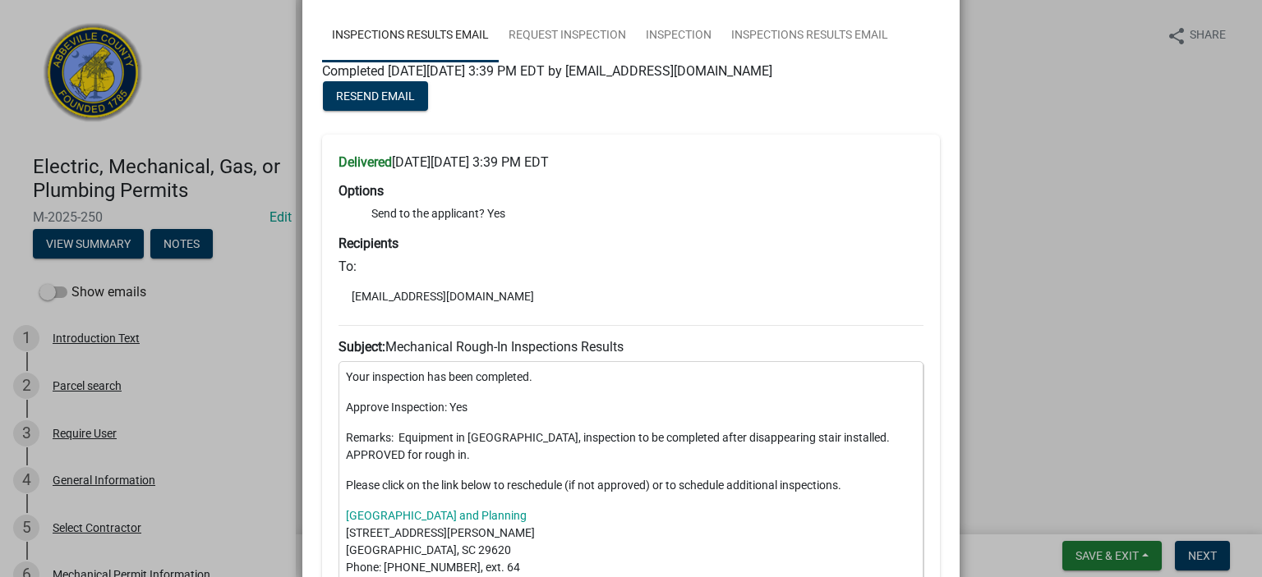
click at [1248, 564] on ngb-modal-window "Summary × Printer Friendly Introduction Text Parcel search General Information …" at bounding box center [631, 288] width 1262 height 577
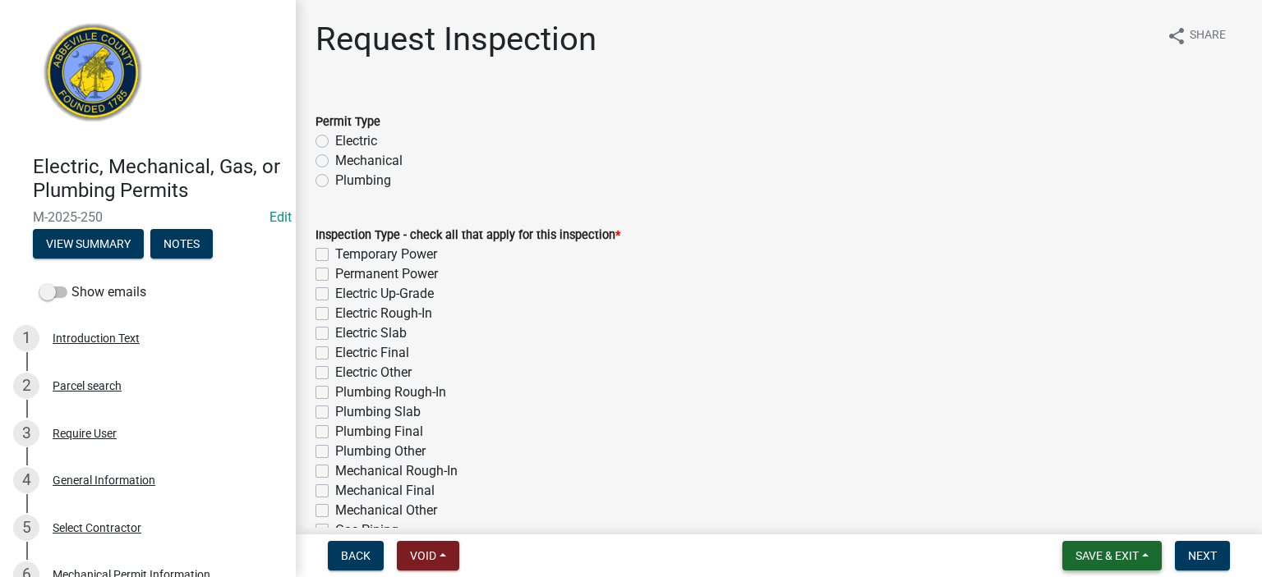
click at [1101, 558] on span "Save & Exit" at bounding box center [1106, 555] width 63 height 13
click at [1092, 508] on button "Save & Exit" at bounding box center [1095, 513] width 131 height 39
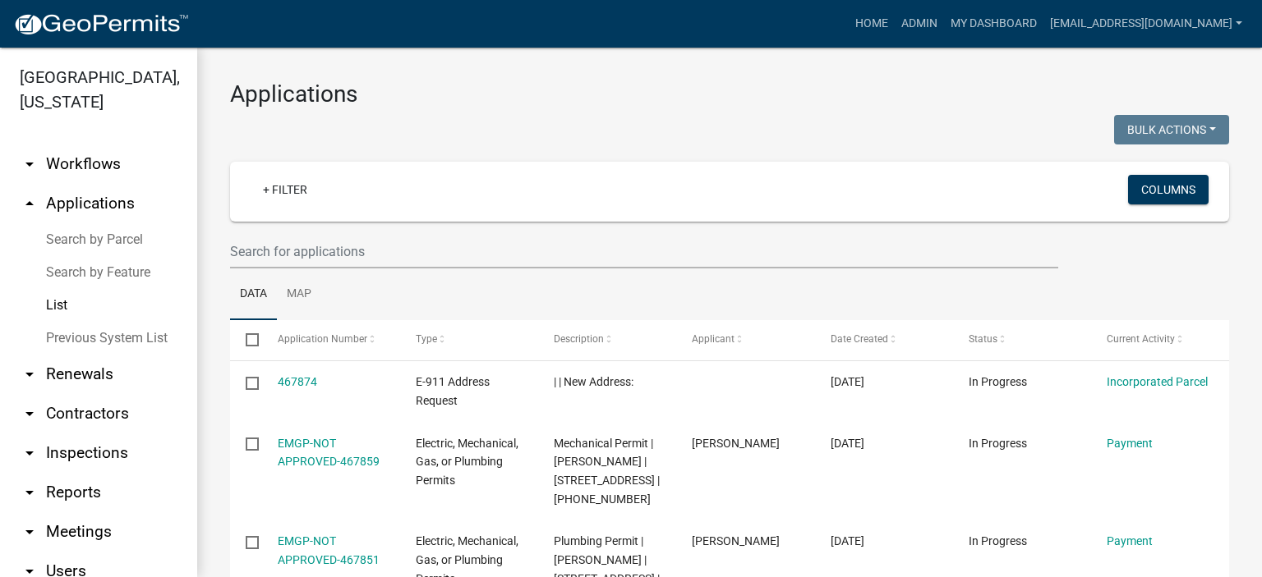
click at [52, 301] on link "List" at bounding box center [98, 305] width 197 height 33
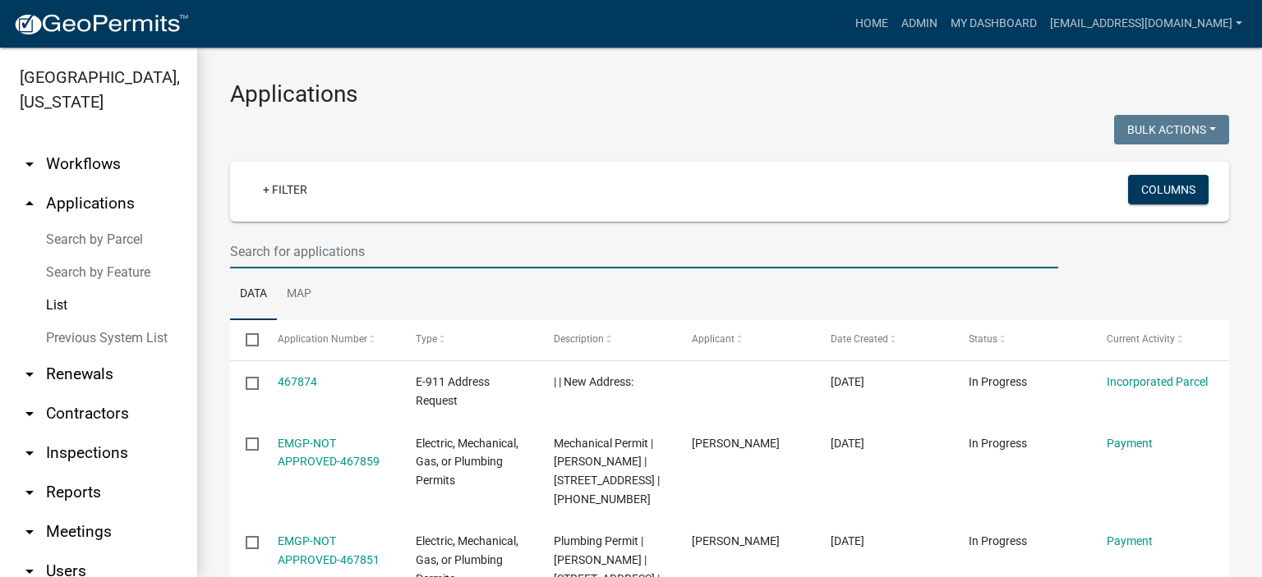
click at [391, 250] on input "text" at bounding box center [644, 252] width 828 height 34
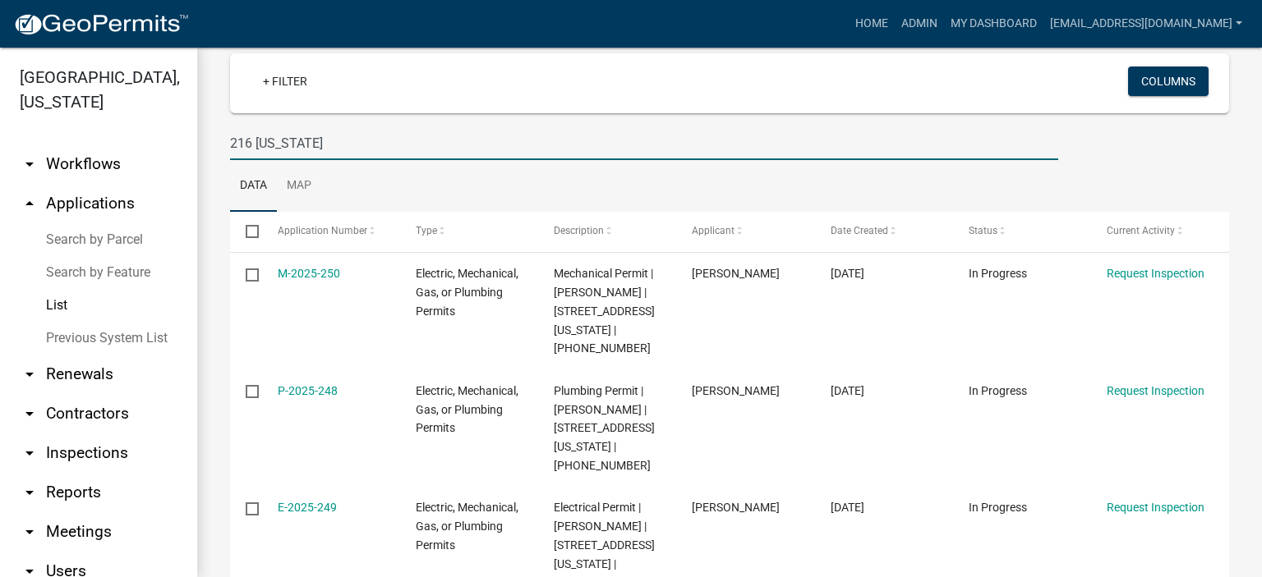
scroll to position [159, 0]
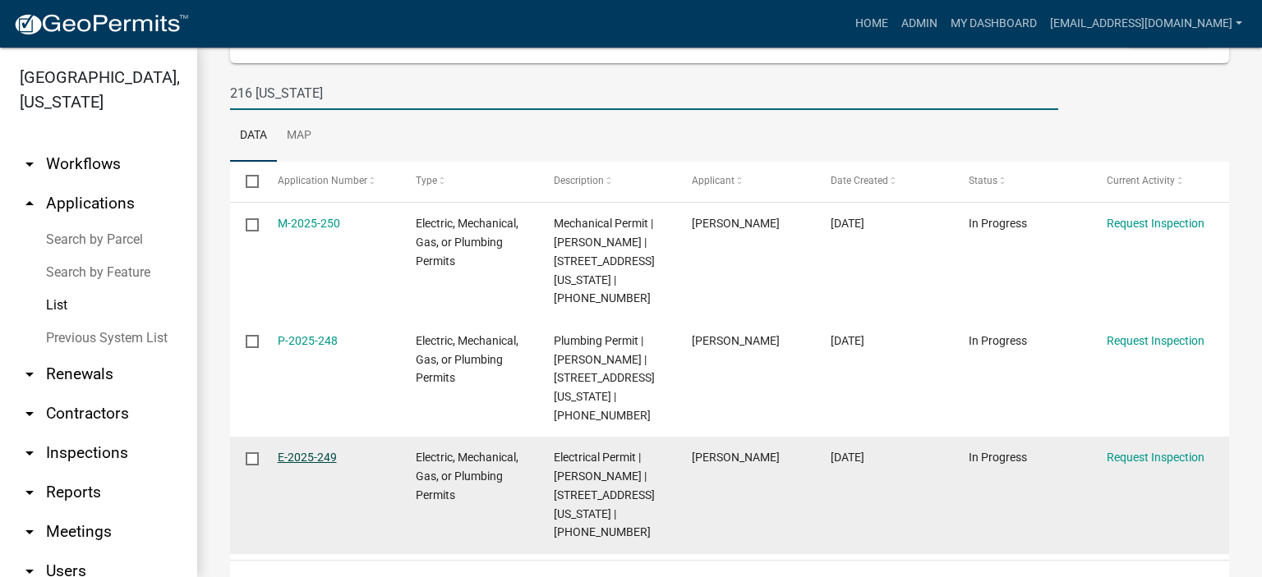
type input "216 [US_STATE]"
click at [310, 451] on link "E-2025-249" at bounding box center [307, 457] width 59 height 13
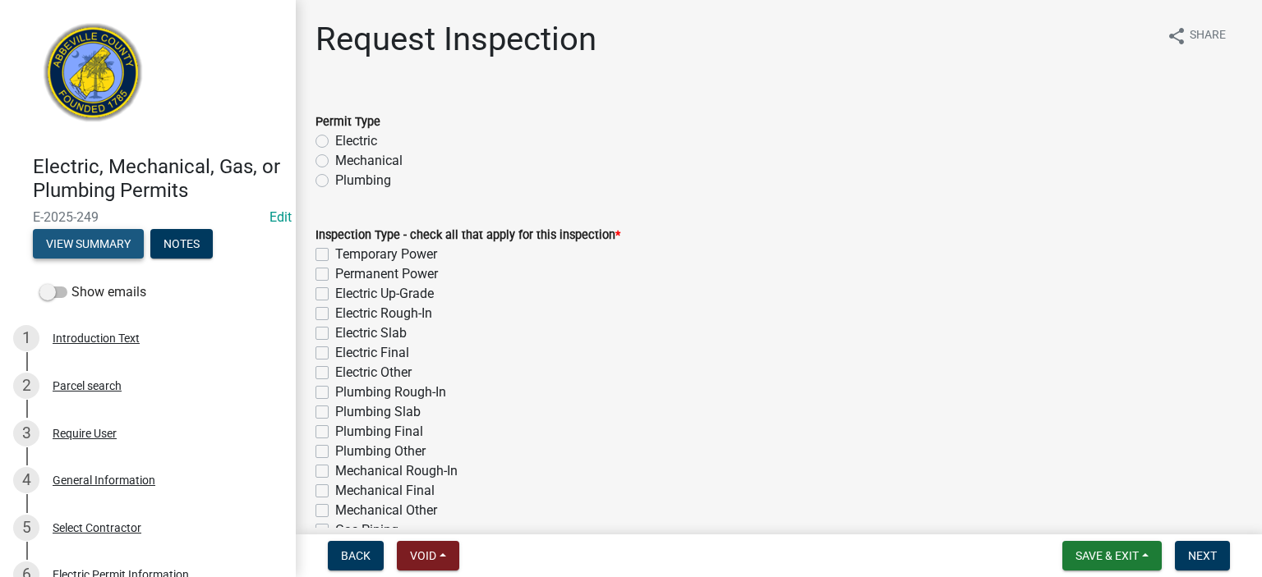
click at [88, 243] on button "View Summary" at bounding box center [88, 244] width 111 height 30
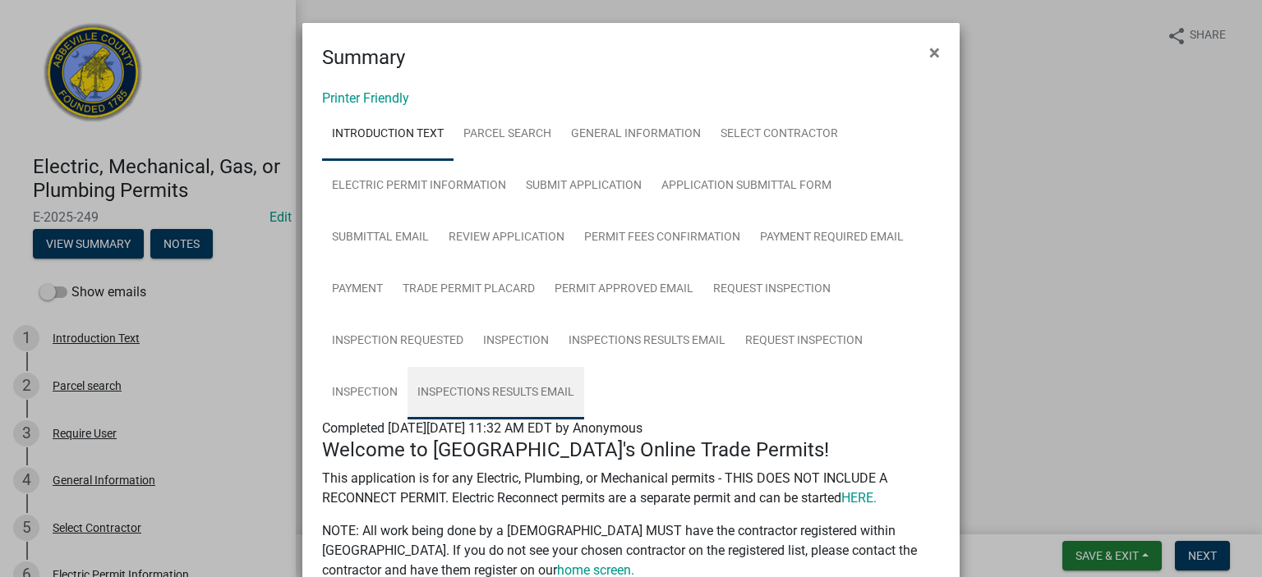
click at [521, 388] on link "Inspections Results Email" at bounding box center [495, 393] width 177 height 53
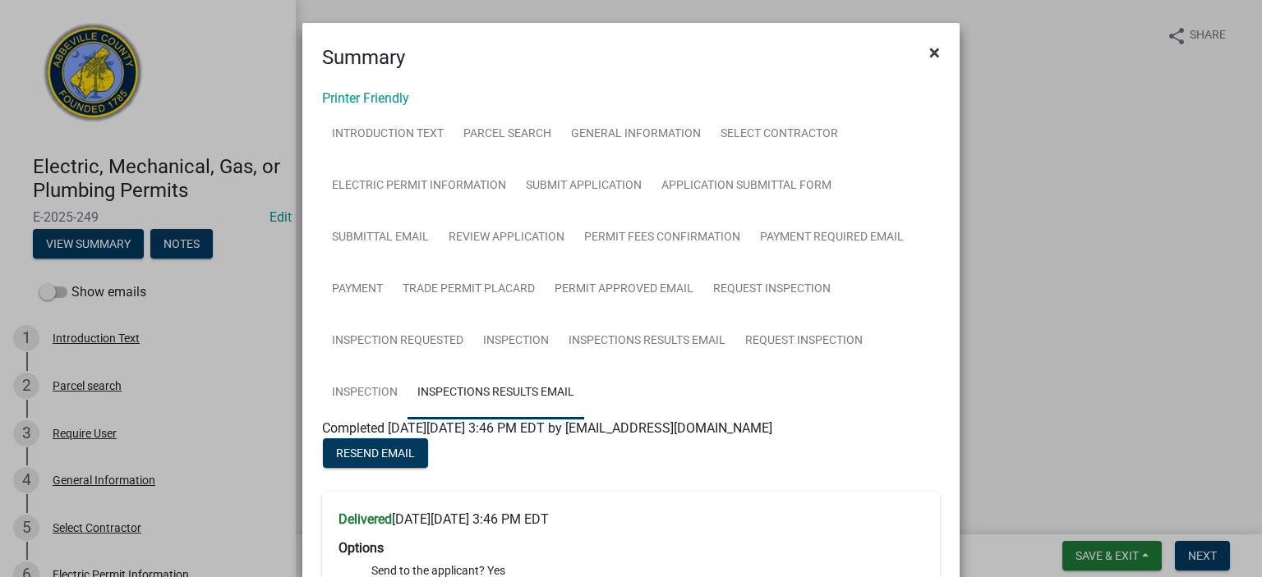
click at [929, 50] on span "×" at bounding box center [934, 52] width 11 height 23
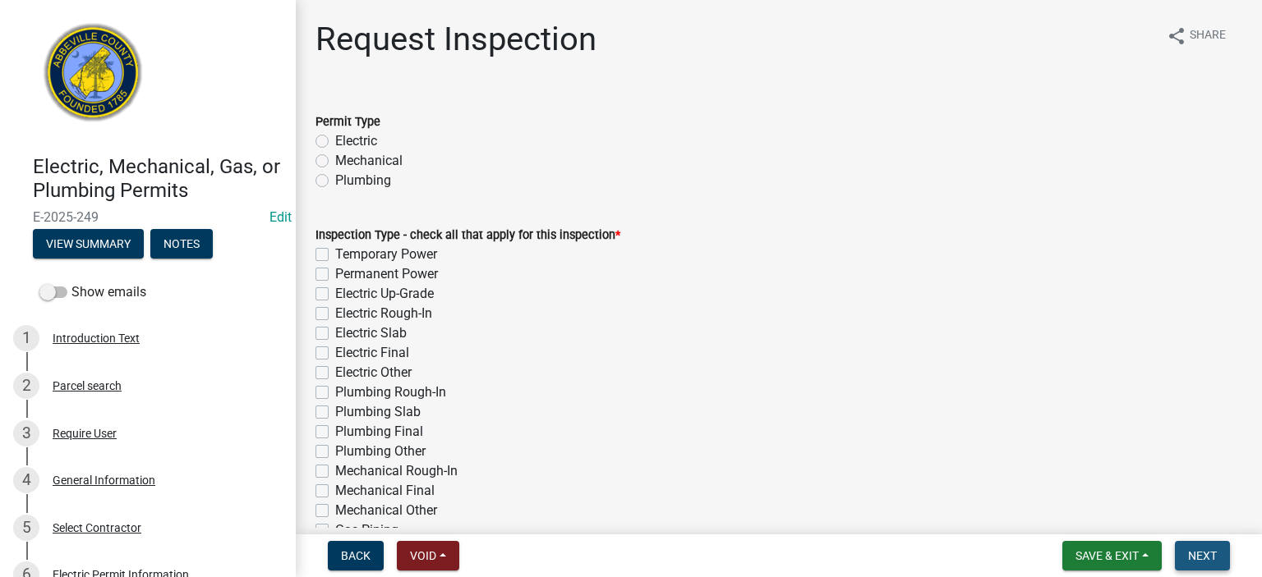
click at [1202, 554] on span "Next" at bounding box center [1202, 555] width 29 height 13
click at [335, 138] on label "Electric" at bounding box center [356, 141] width 42 height 20
click at [335, 138] on input "Electric" at bounding box center [340, 136] width 11 height 11
radio input "true"
click at [319, 273] on div "Permanent Power" at bounding box center [778, 274] width 926 height 20
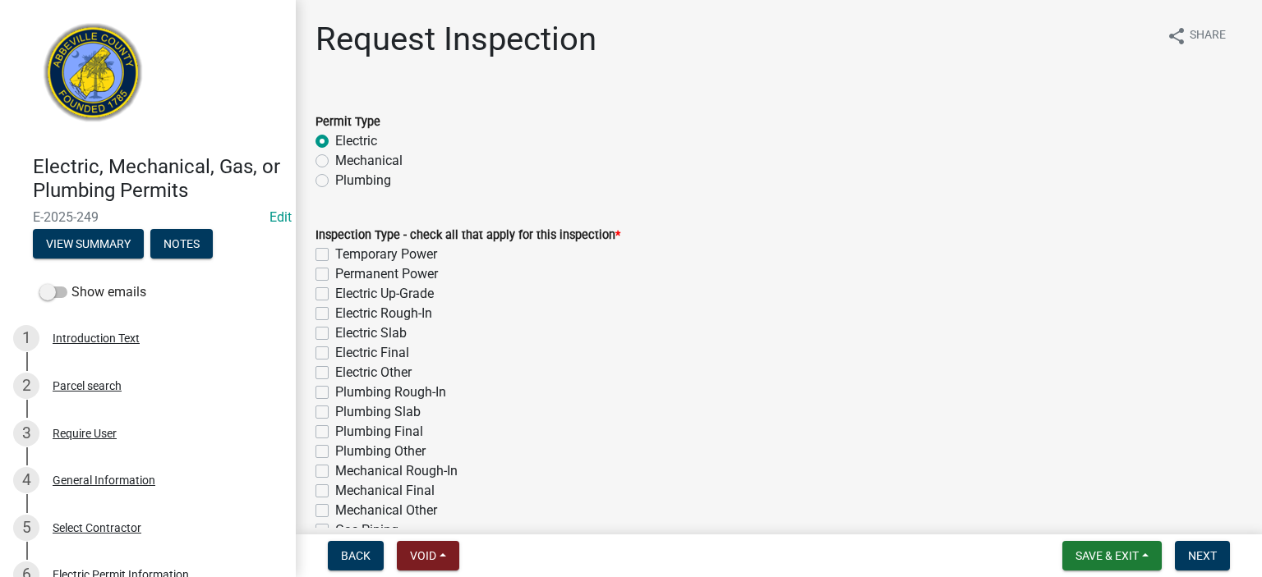
click at [335, 278] on label "Permanent Power" at bounding box center [386, 274] width 103 height 20
click at [335, 275] on input "Permanent Power" at bounding box center [340, 269] width 11 height 11
checkbox input "true"
checkbox input "false"
checkbox input "true"
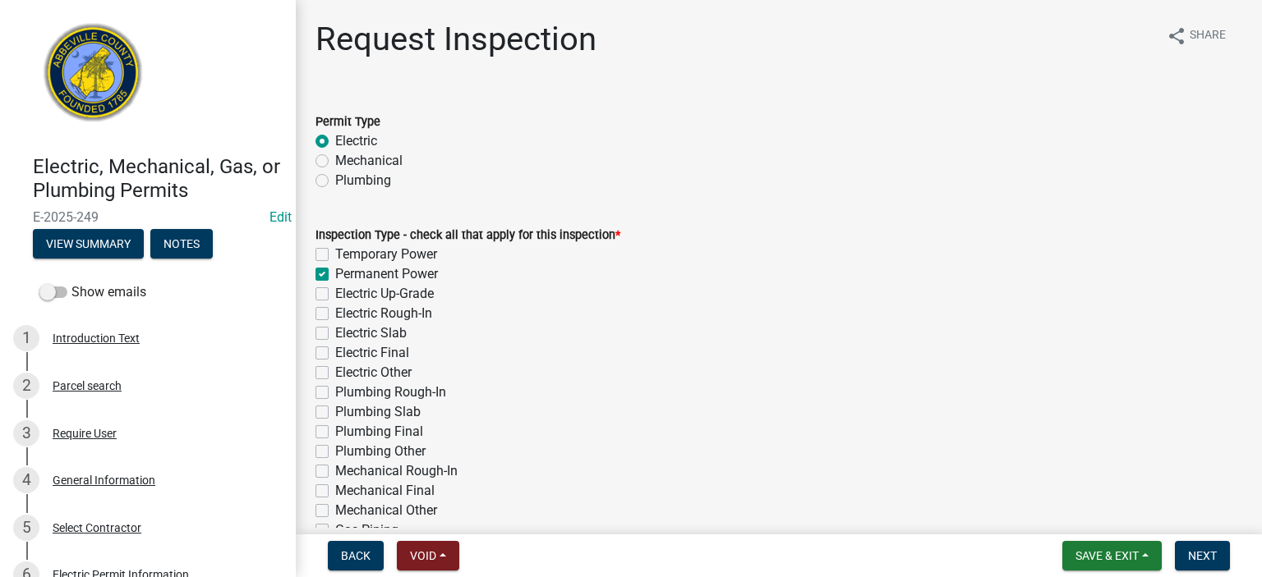
checkbox input "false"
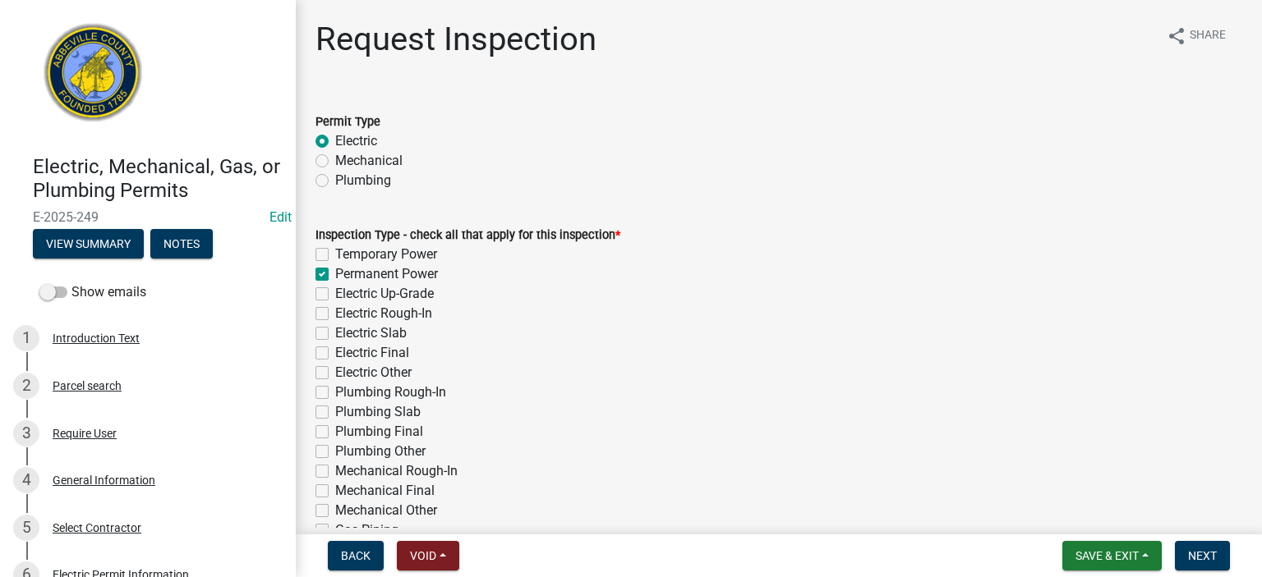
checkbox input "false"
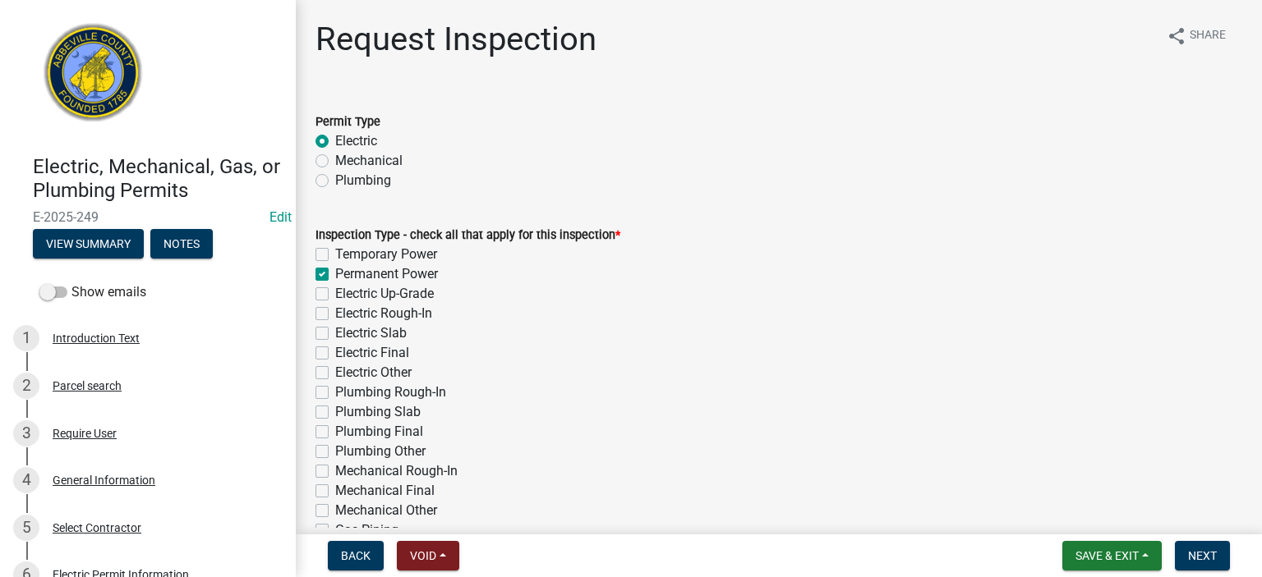
checkbox input "false"
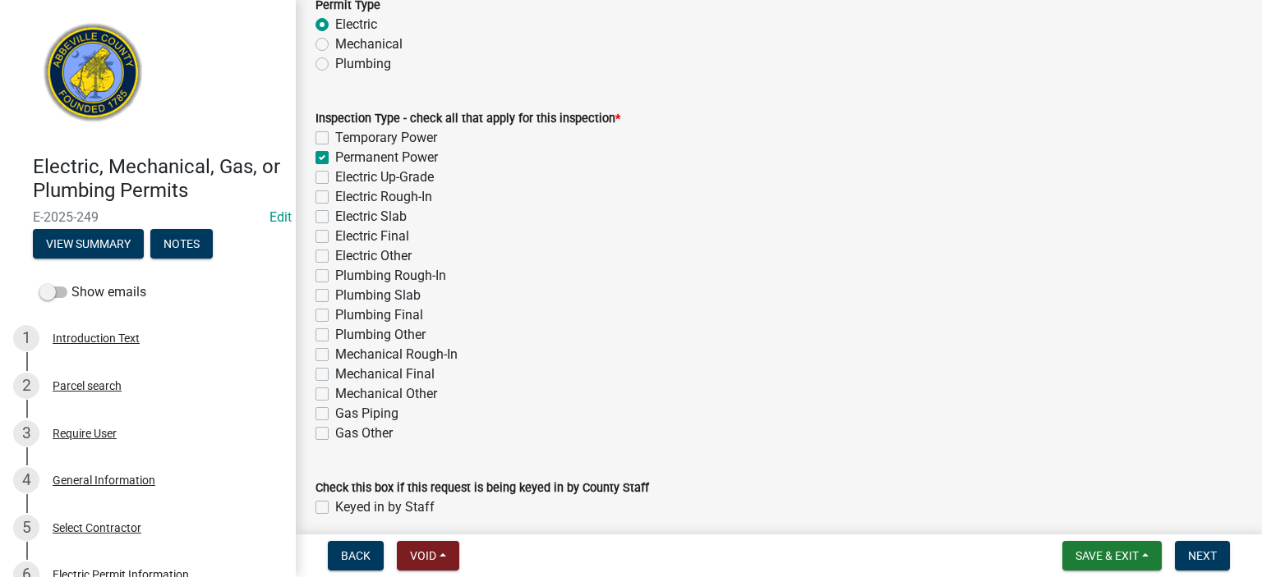
scroll to position [184, 0]
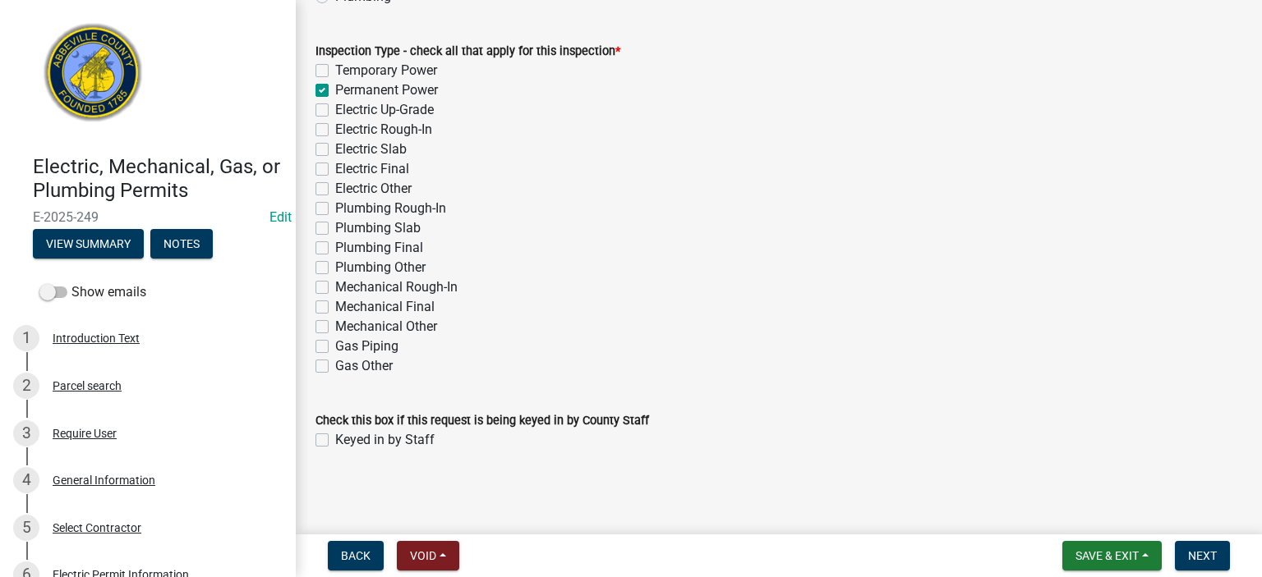
click at [335, 438] on label "Keyed in by Staff" at bounding box center [384, 440] width 99 height 20
click at [335, 438] on input "Keyed in by Staff" at bounding box center [340, 435] width 11 height 11
checkbox input "true"
click at [1201, 558] on span "Next" at bounding box center [1202, 555] width 29 height 13
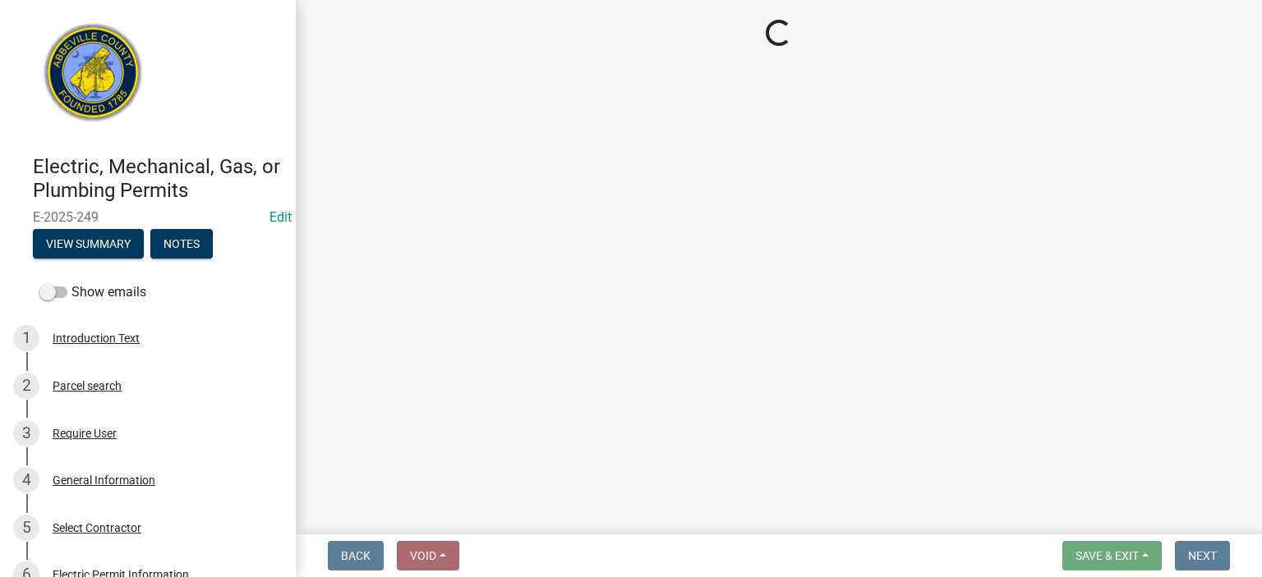
select select "896ec84b-7942-43b9-a78d-4f1554b7930c"
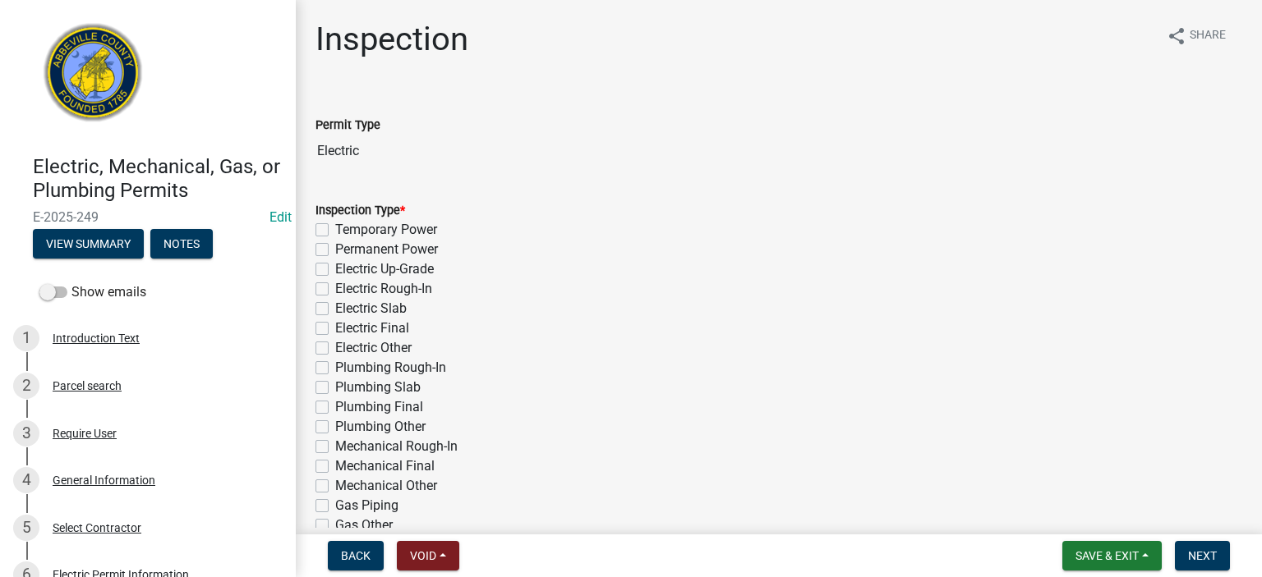
click at [335, 249] on label "Permanent Power" at bounding box center [386, 250] width 103 height 20
click at [335, 249] on input "Permanent Power" at bounding box center [340, 245] width 11 height 11
checkbox input "true"
checkbox input "false"
checkbox input "true"
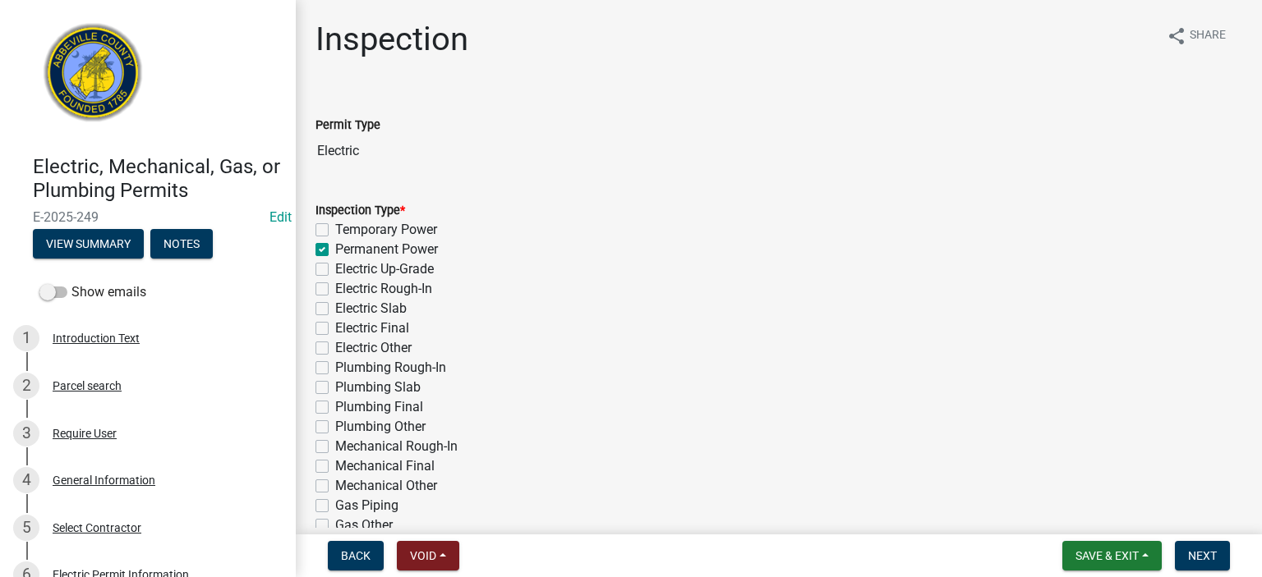
checkbox input "false"
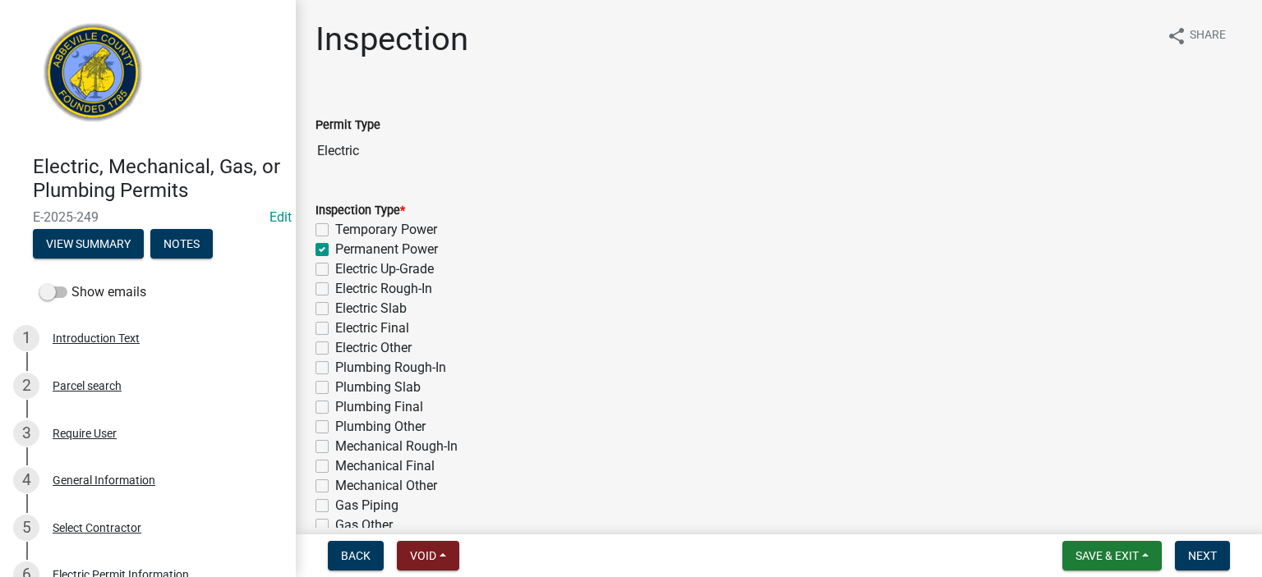
checkbox input "false"
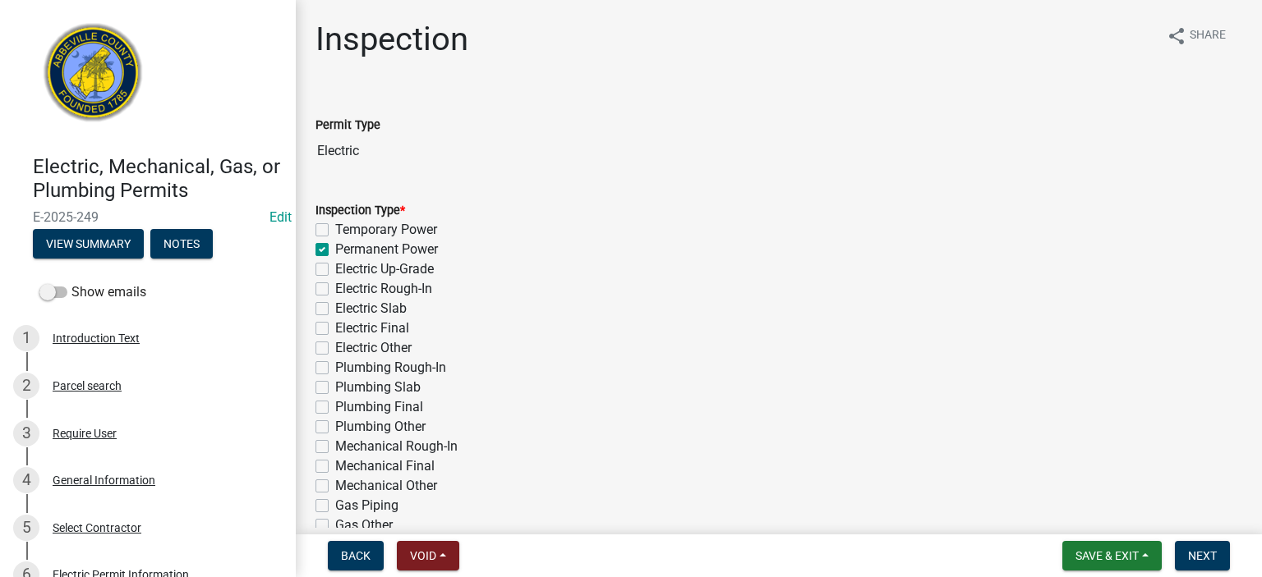
checkbox input "false"
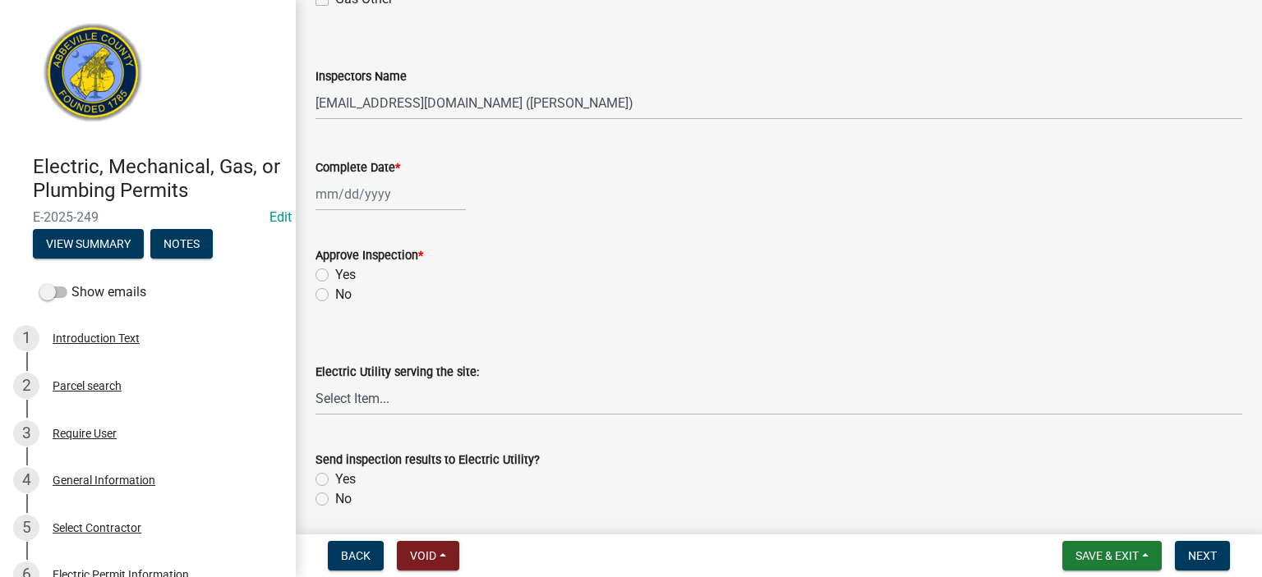
scroll to position [558, 0]
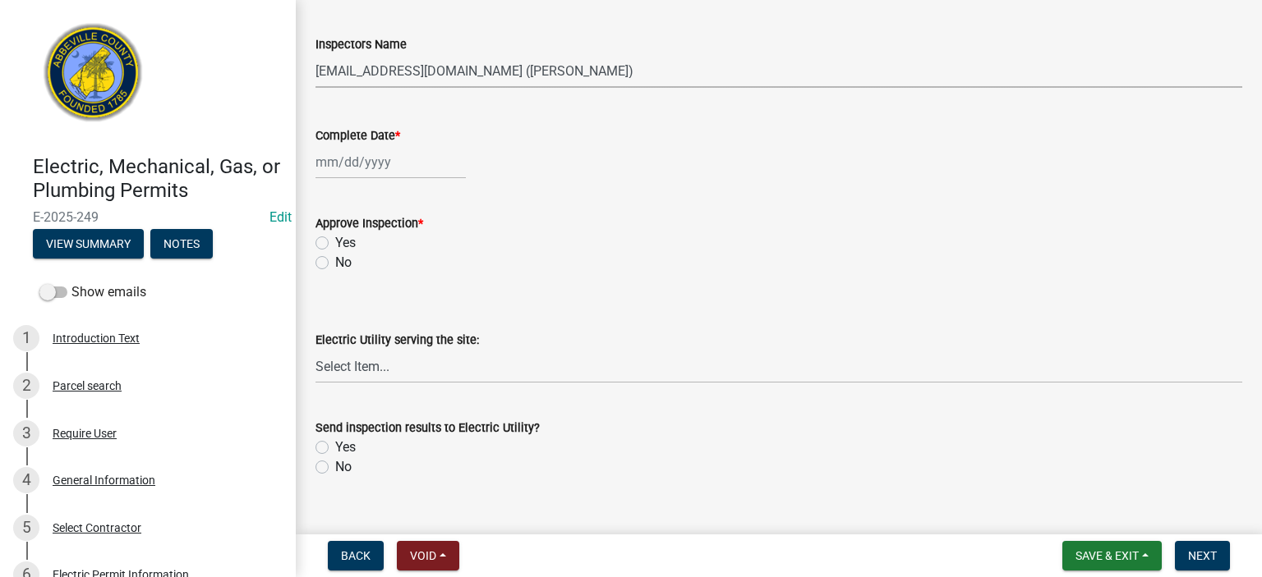
click at [631, 67] on select "Select Item... [EMAIL_ADDRESS][DOMAIN_NAME] ([PERSON_NAME]) [EMAIL_ADDRESS][DOM…" at bounding box center [778, 71] width 926 height 34
select select "56be3ac8-4e2d-49a7-9260-658958e29c03"
click at [315, 54] on select "Select Item... [EMAIL_ADDRESS][DOMAIN_NAME] ([PERSON_NAME]) [EMAIL_ADDRESS][DOM…" at bounding box center [778, 71] width 926 height 34
click at [401, 167] on div at bounding box center [390, 162] width 150 height 34
select select "8"
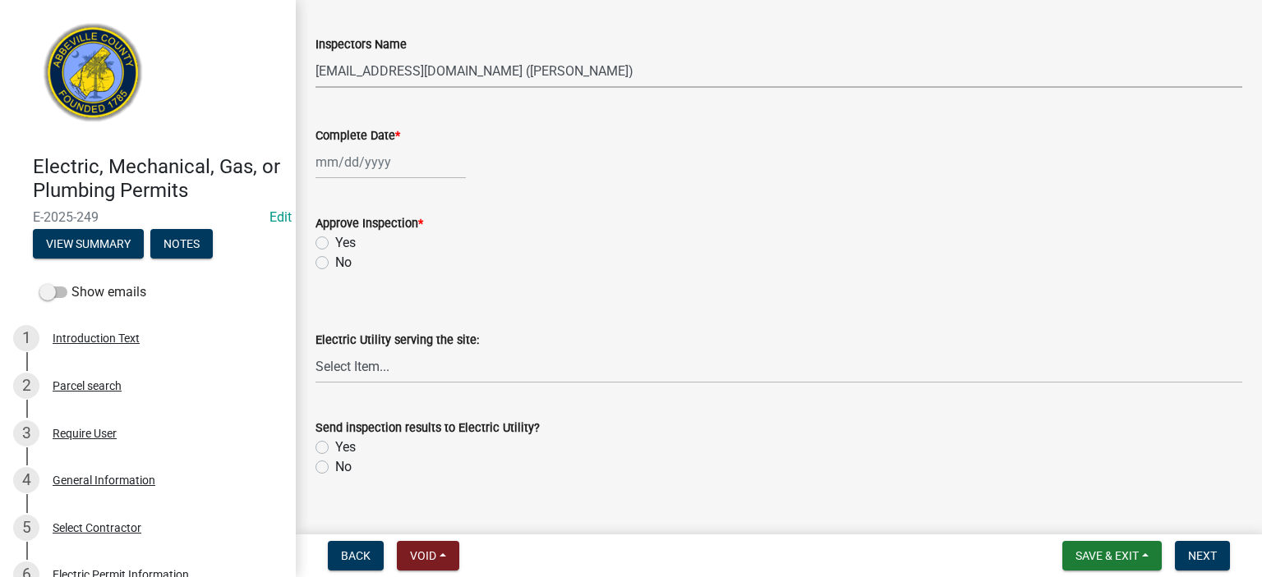
select select "2025"
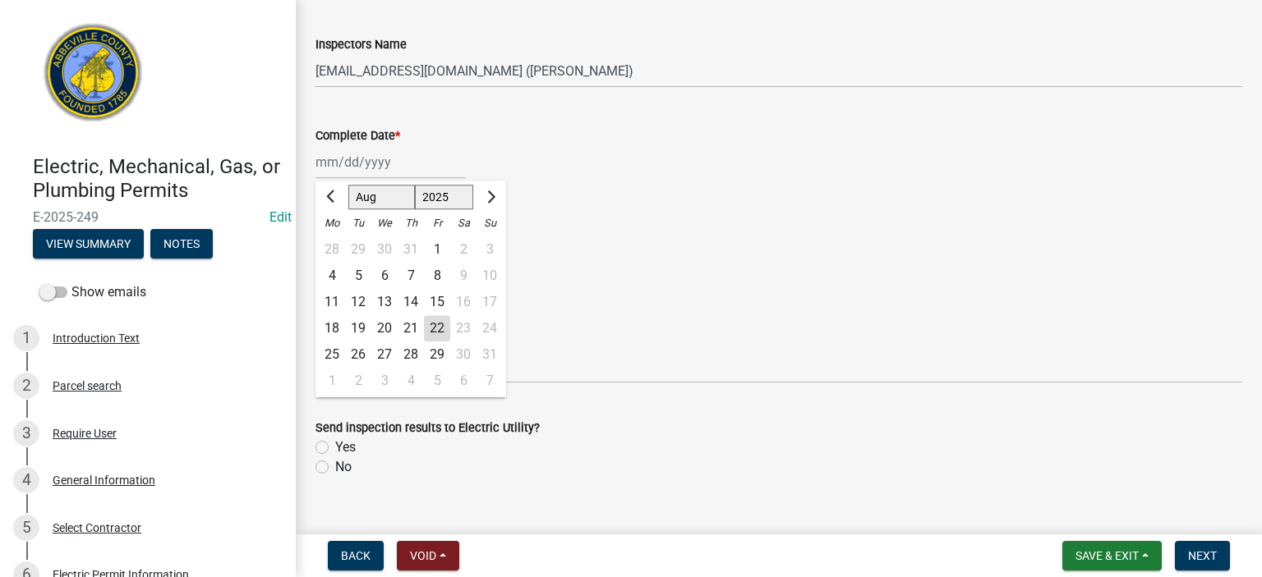
click at [430, 329] on div "22" at bounding box center [437, 328] width 26 height 26
type input "[DATE]"
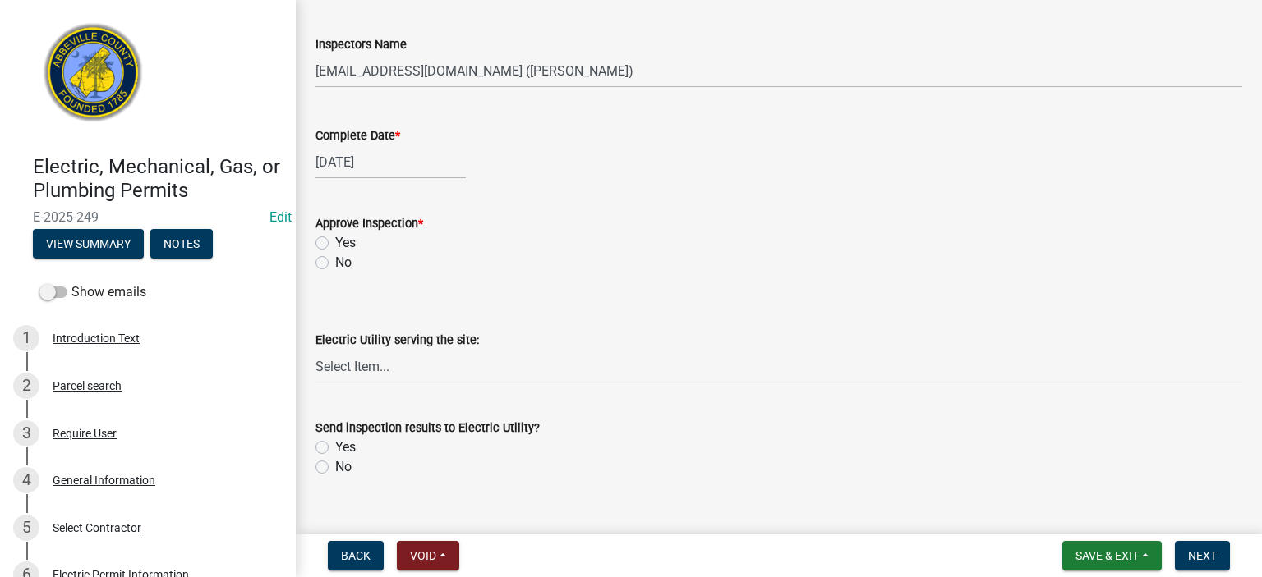
click at [335, 246] on label "Yes" at bounding box center [345, 243] width 21 height 20
click at [335, 244] on input "Yes" at bounding box center [340, 238] width 11 height 11
radio input "true"
click at [438, 379] on select "Select Item... Little River Electric Co-Op Laurens Electric Co-Op Duke Energy D…" at bounding box center [778, 367] width 926 height 34
click at [315, 350] on select "Select Item... Little River Electric Co-Op Laurens Electric Co-Op Duke Energy D…" at bounding box center [778, 367] width 926 height 34
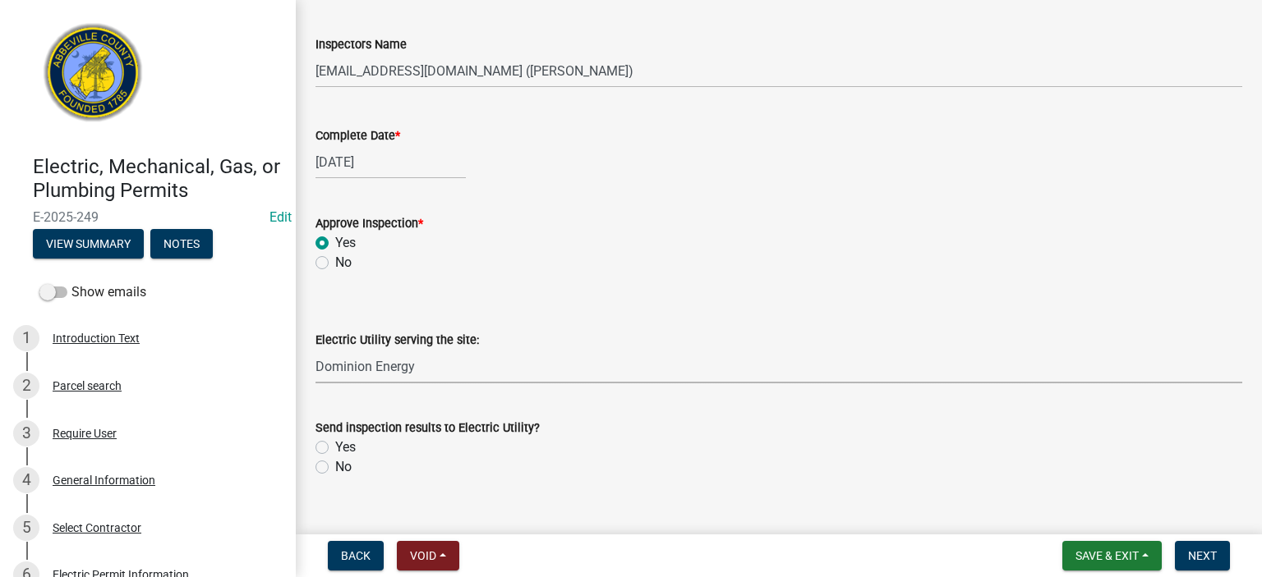
select select "62ac9dc3-7253-4335-a12e-1e63762f8e94"
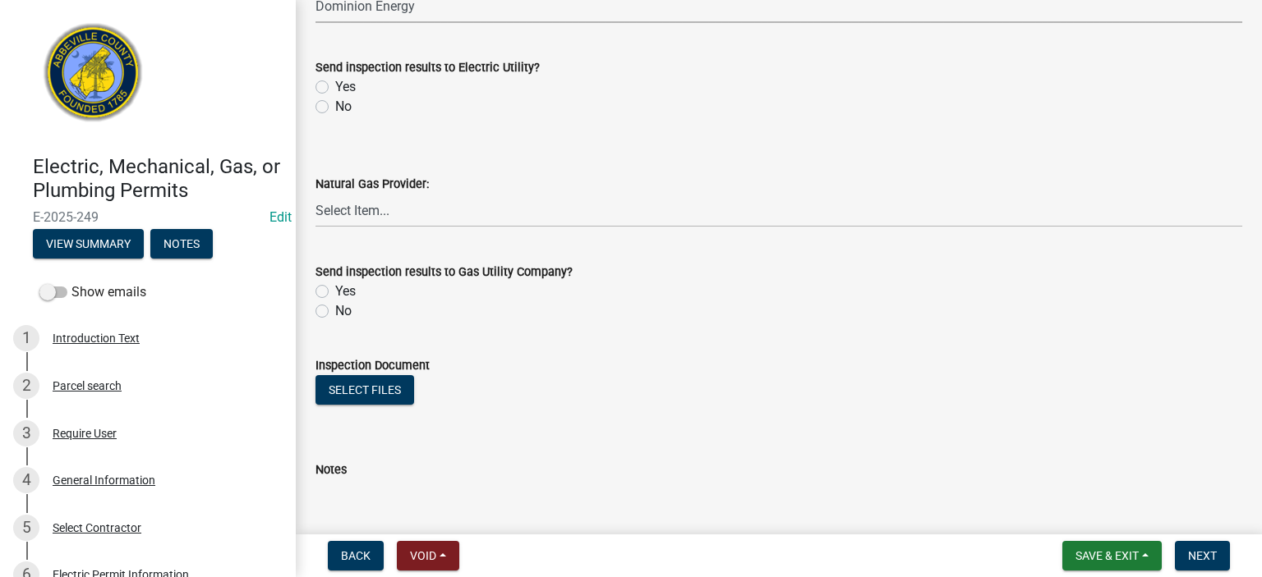
scroll to position [920, 0]
click at [335, 84] on label "Yes" at bounding box center [345, 86] width 21 height 20
click at [335, 84] on input "Yes" at bounding box center [340, 81] width 11 height 11
radio input "true"
click at [335, 308] on label "No" at bounding box center [343, 311] width 16 height 20
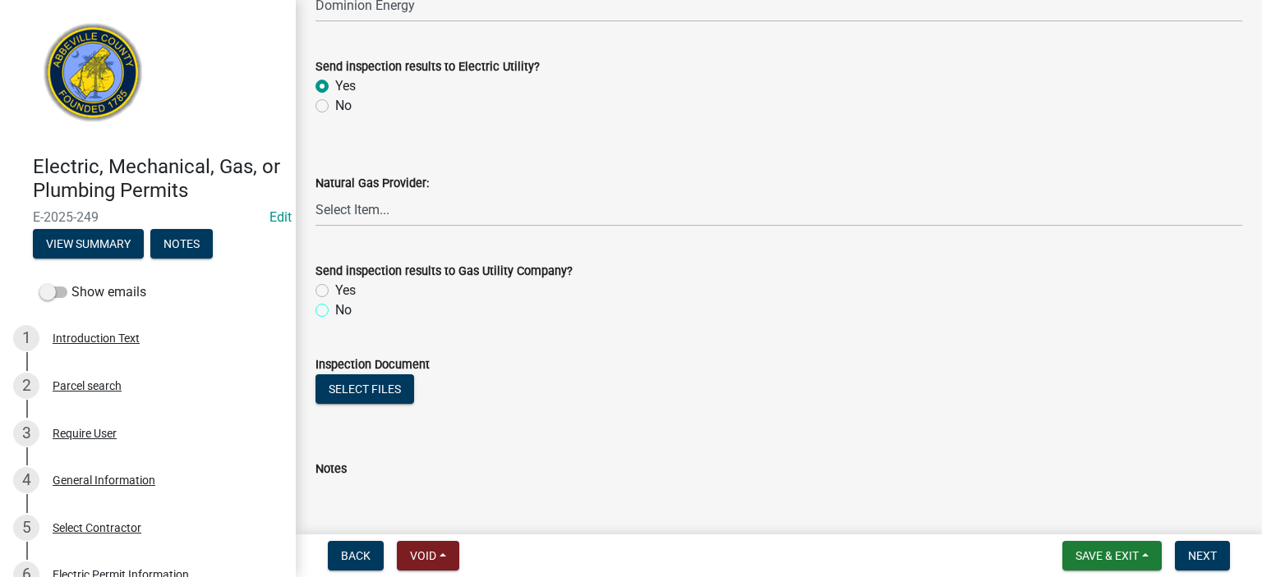
click at [335, 308] on input "No" at bounding box center [340, 306] width 11 height 11
radio input "true"
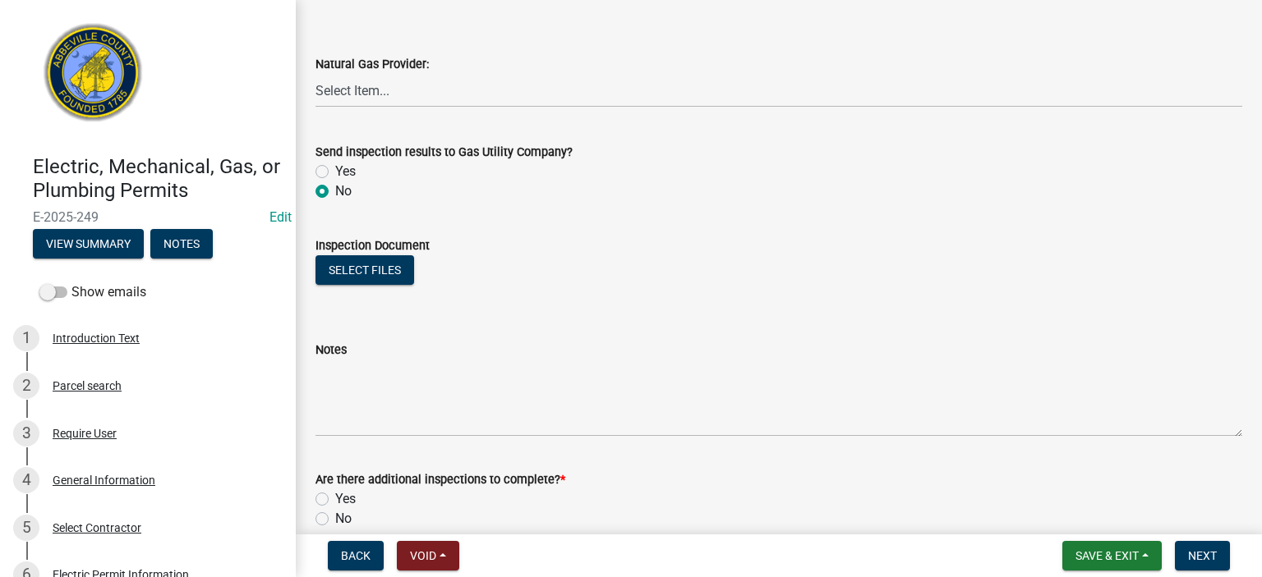
scroll to position [1118, 0]
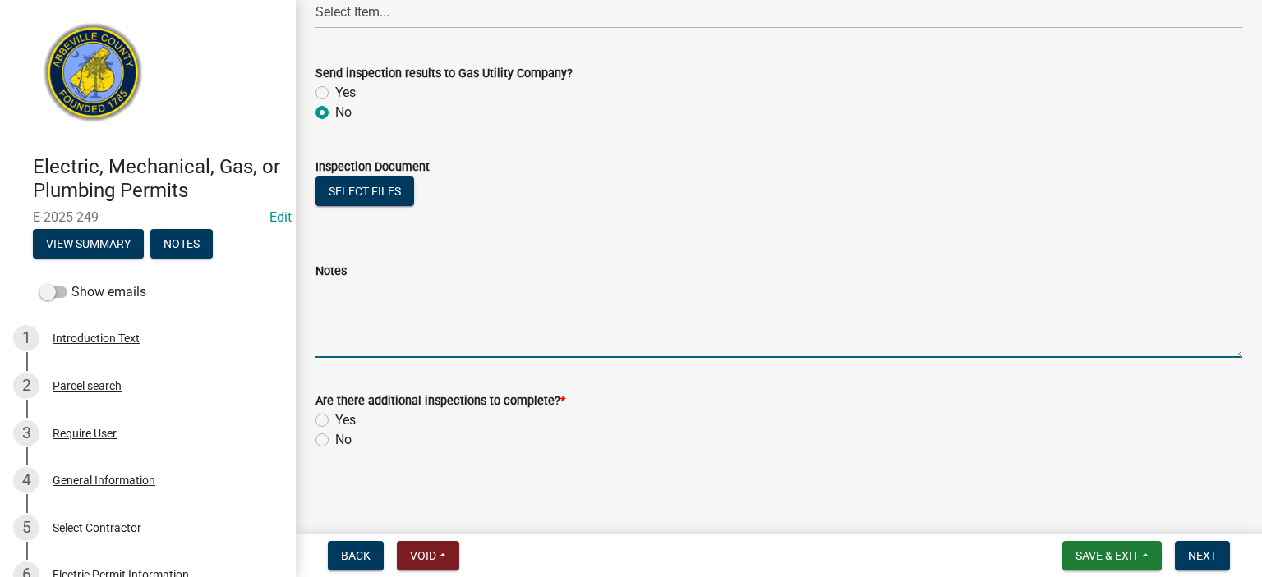
click at [391, 314] on textarea "Notes" at bounding box center [778, 319] width 926 height 77
type textarea "APPROVED for underground electrical perm service"
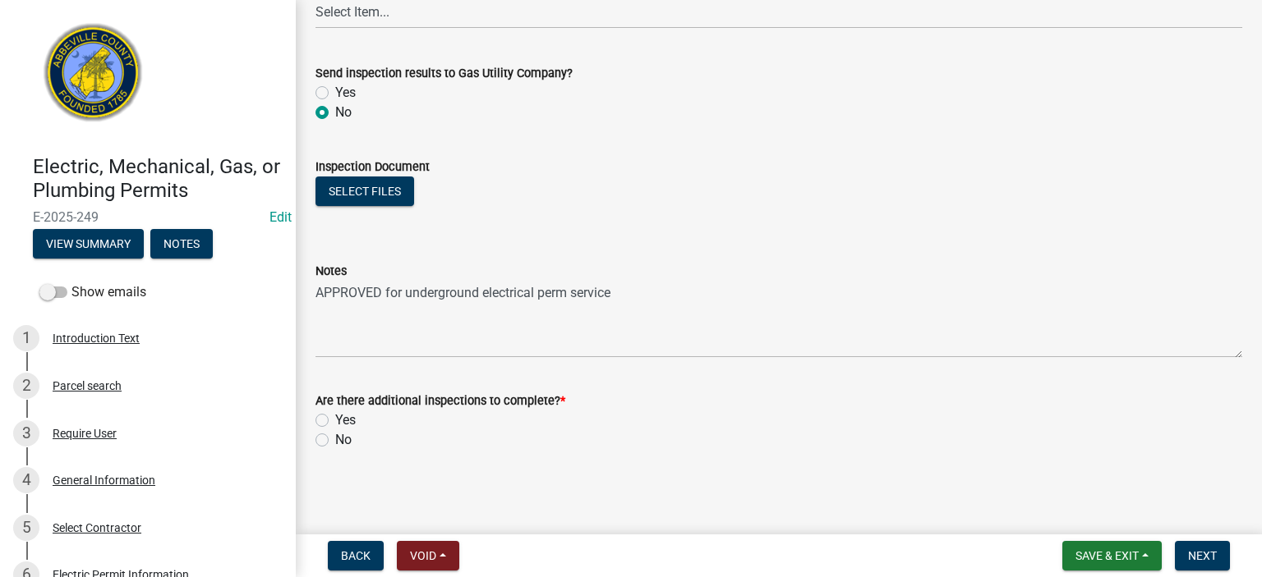
click at [335, 419] on label "Yes" at bounding box center [345, 421] width 21 height 20
click at [335, 419] on input "Yes" at bounding box center [340, 416] width 11 height 11
radio input "true"
click at [1206, 556] on span "Next" at bounding box center [1202, 555] width 29 height 13
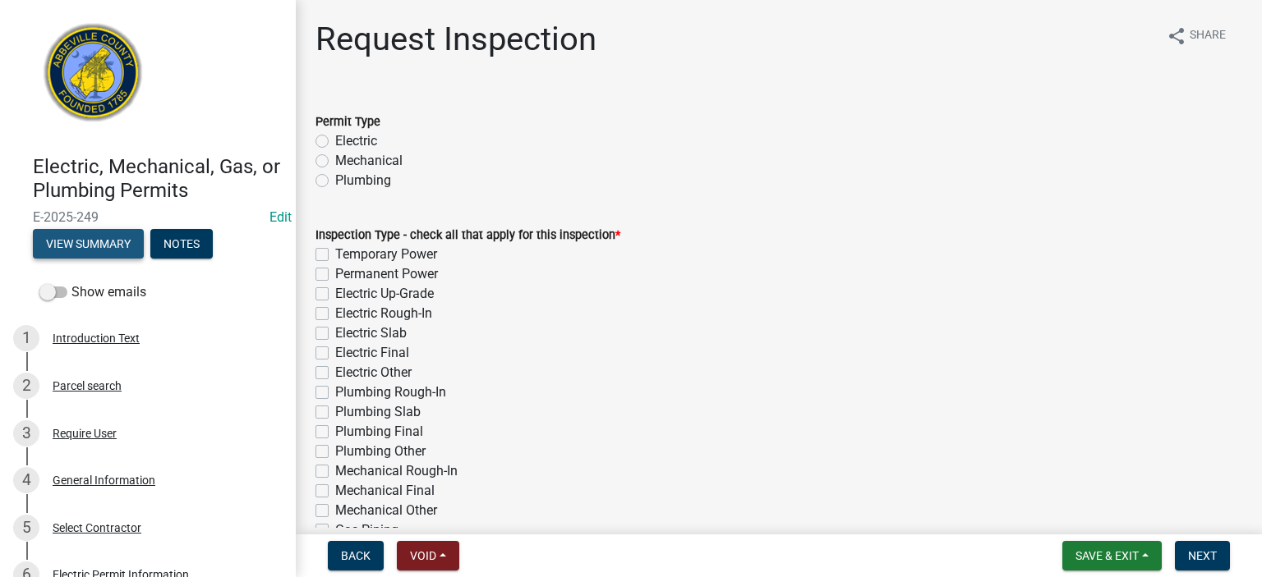
click at [105, 242] on button "View Summary" at bounding box center [88, 244] width 111 height 30
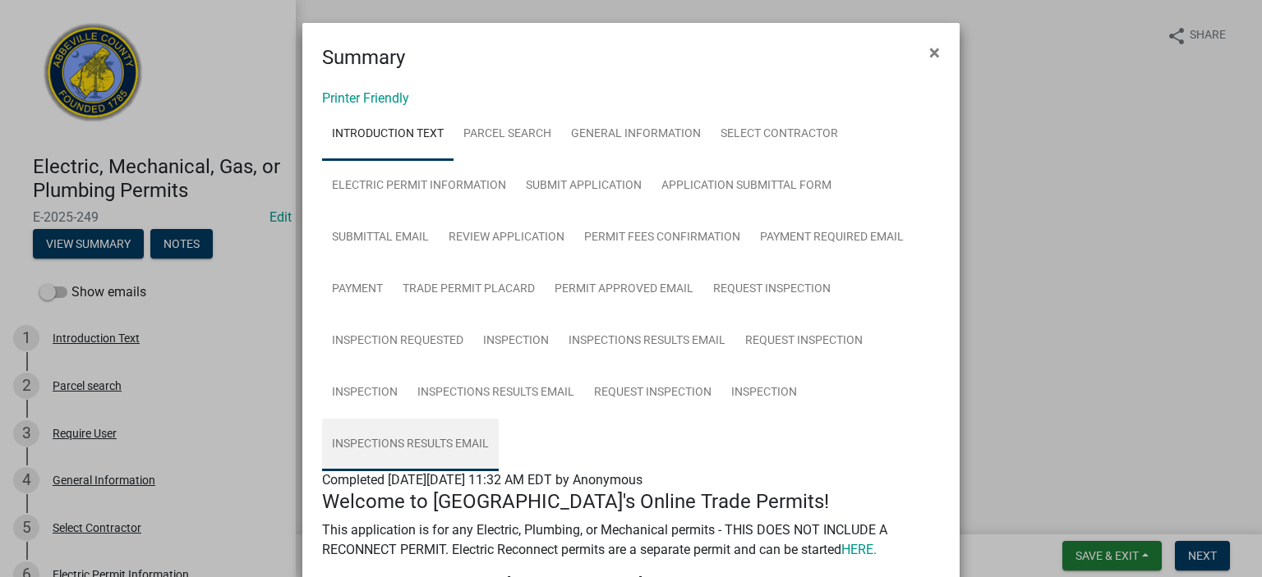
click at [404, 443] on link "Inspections Results Email" at bounding box center [410, 445] width 177 height 53
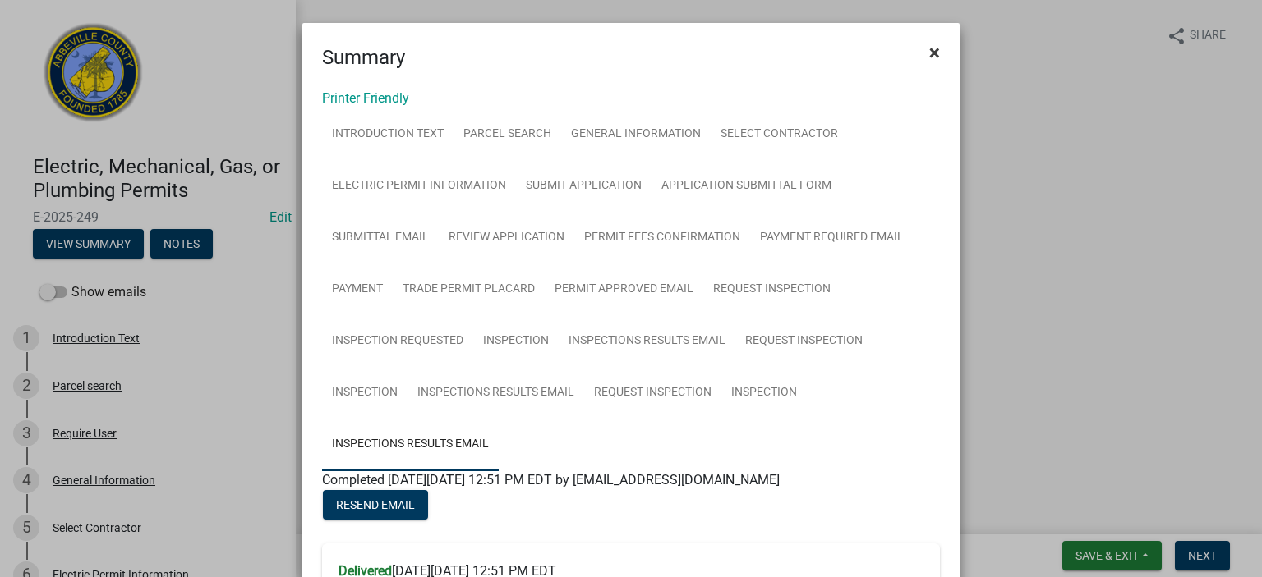
click at [929, 47] on span "×" at bounding box center [934, 52] width 11 height 23
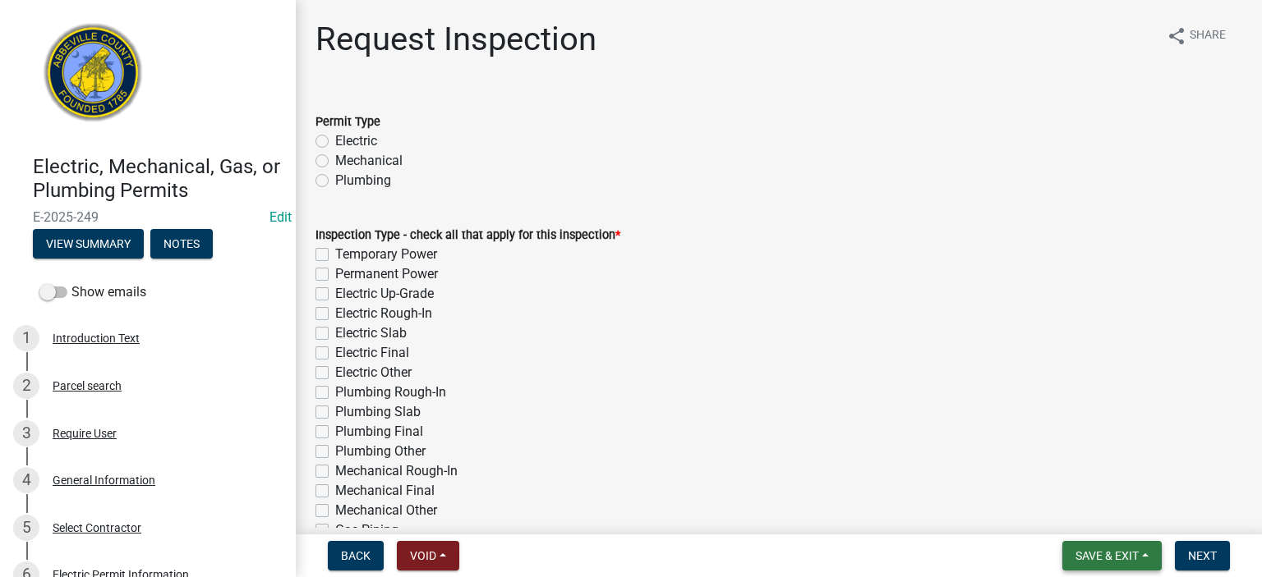
click at [1092, 548] on button "Save & Exit" at bounding box center [1111, 556] width 99 height 30
click at [1091, 515] on button "Save & Exit" at bounding box center [1095, 513] width 131 height 39
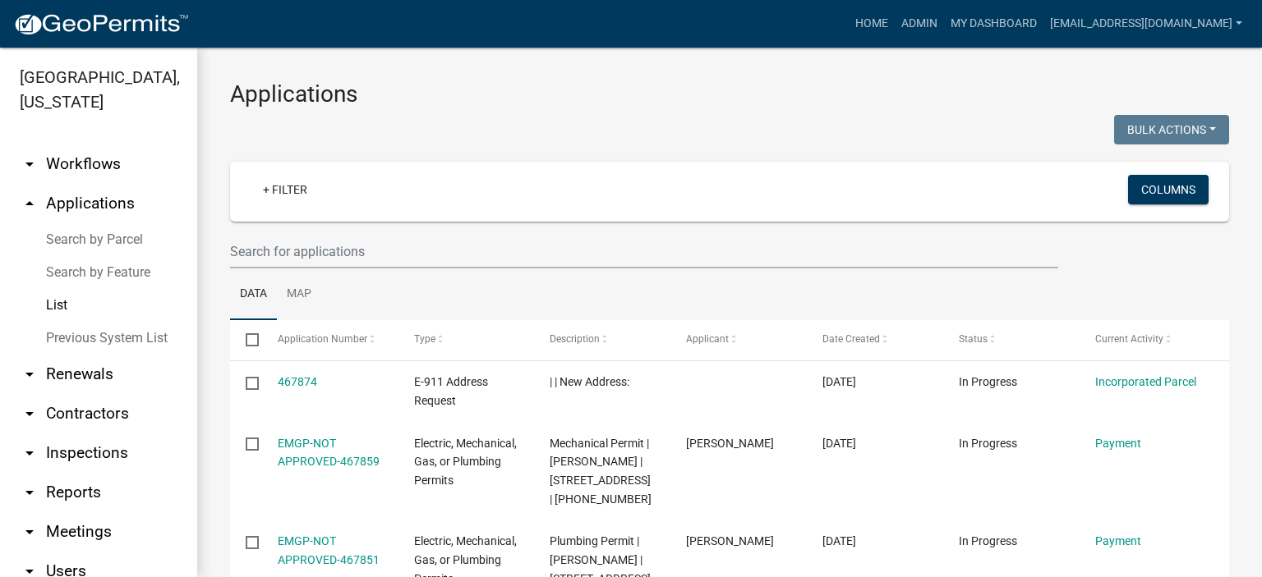
click at [54, 306] on link "List" at bounding box center [98, 305] width 197 height 33
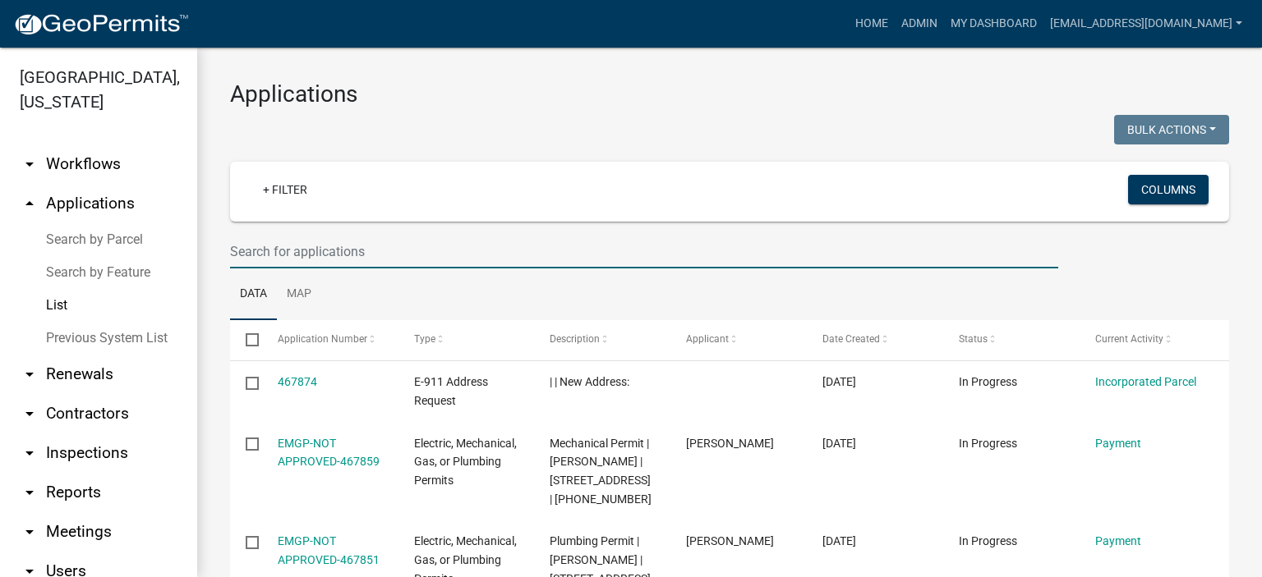
click at [406, 255] on input "text" at bounding box center [644, 252] width 828 height 34
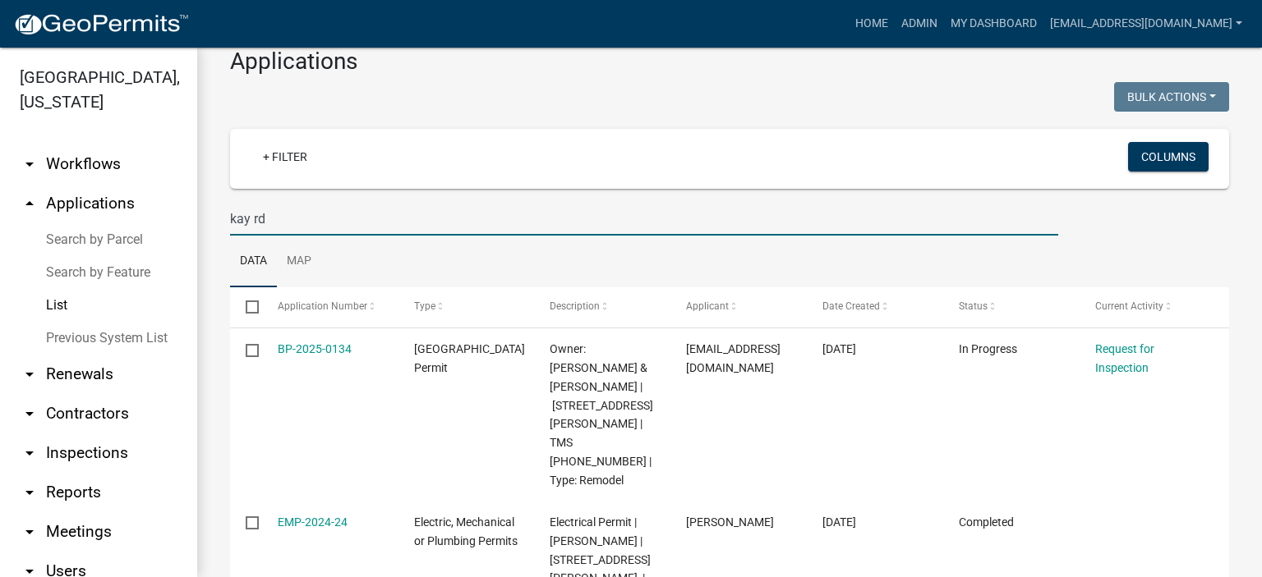
scroll to position [79, 0]
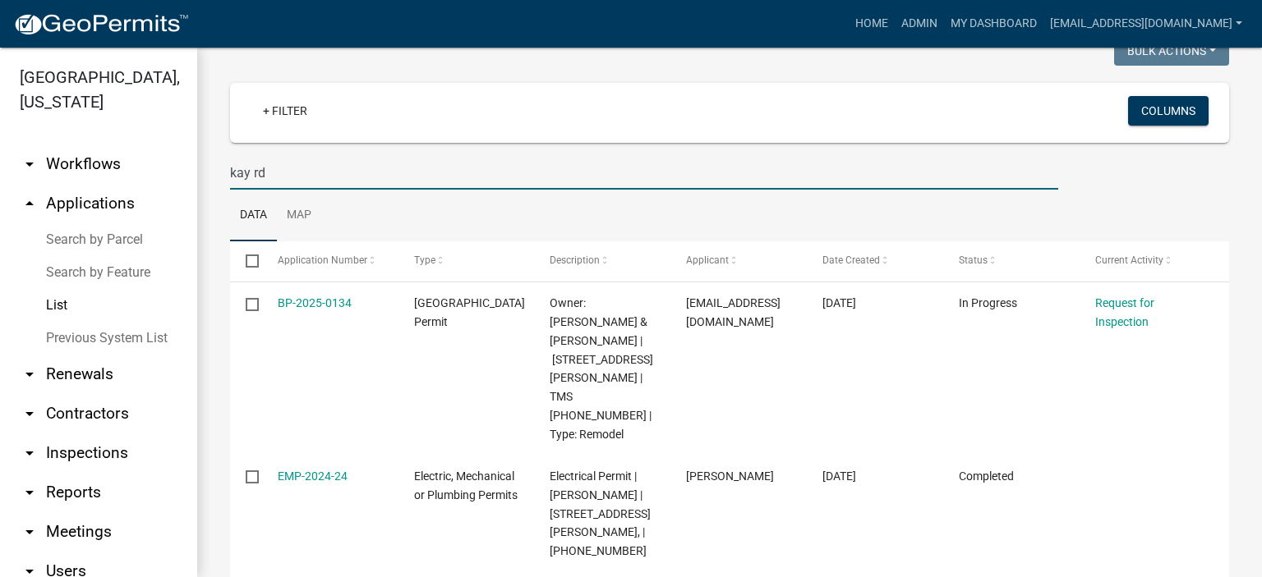
type input "kay rd"
click at [125, 334] on link "Previous System List" at bounding box center [98, 338] width 197 height 33
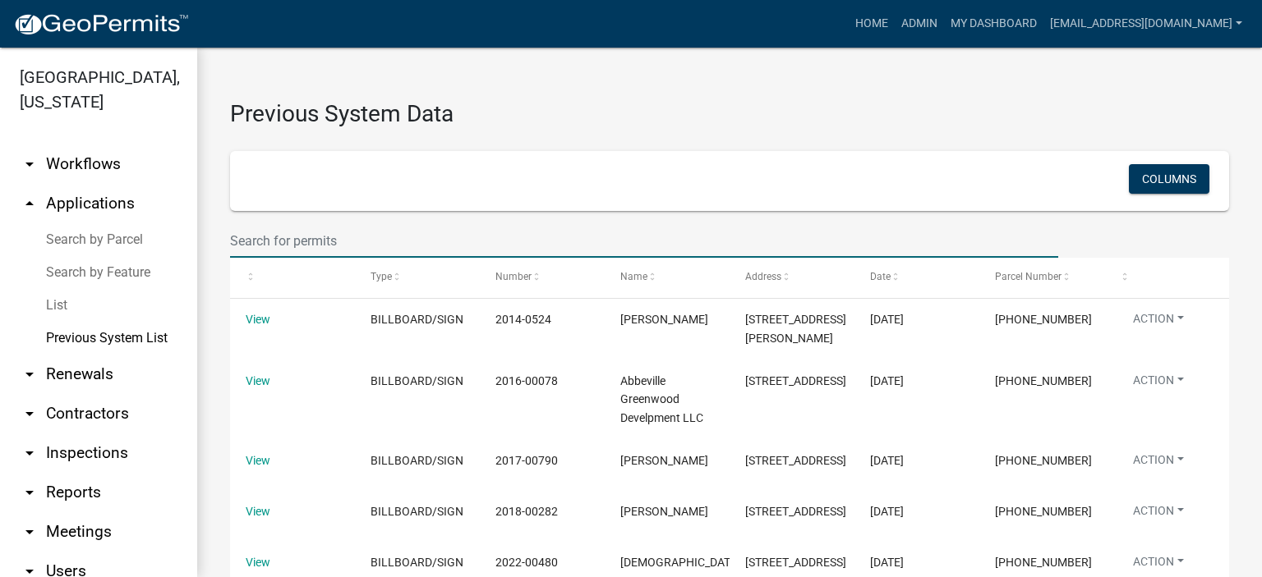
click at [357, 239] on input "text" at bounding box center [644, 241] width 828 height 34
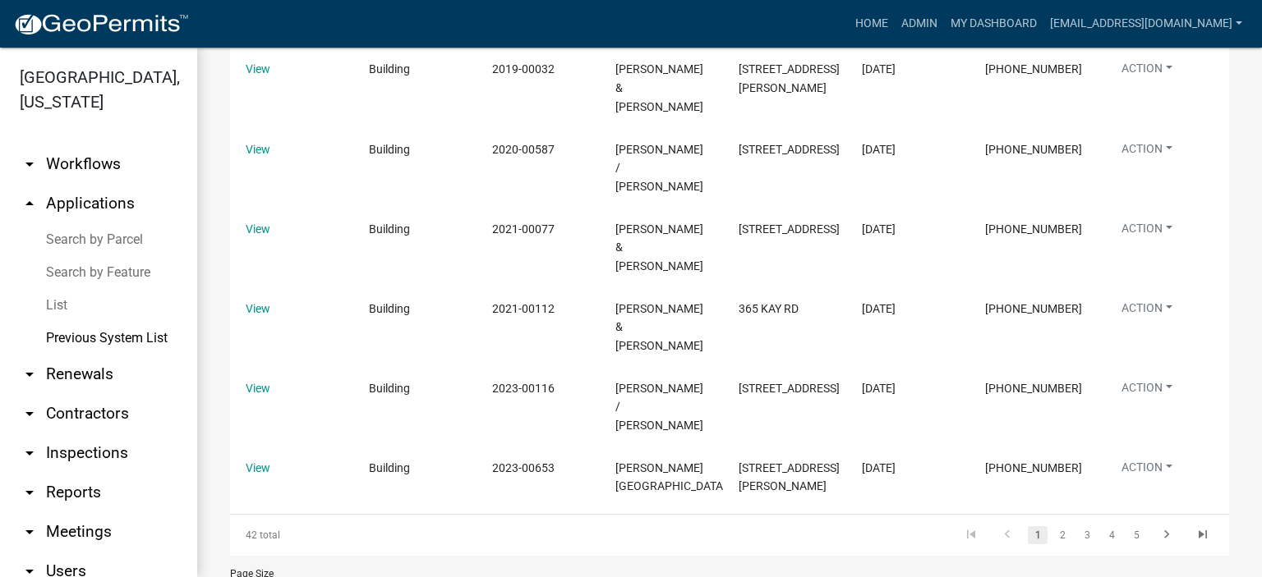
scroll to position [602, 0]
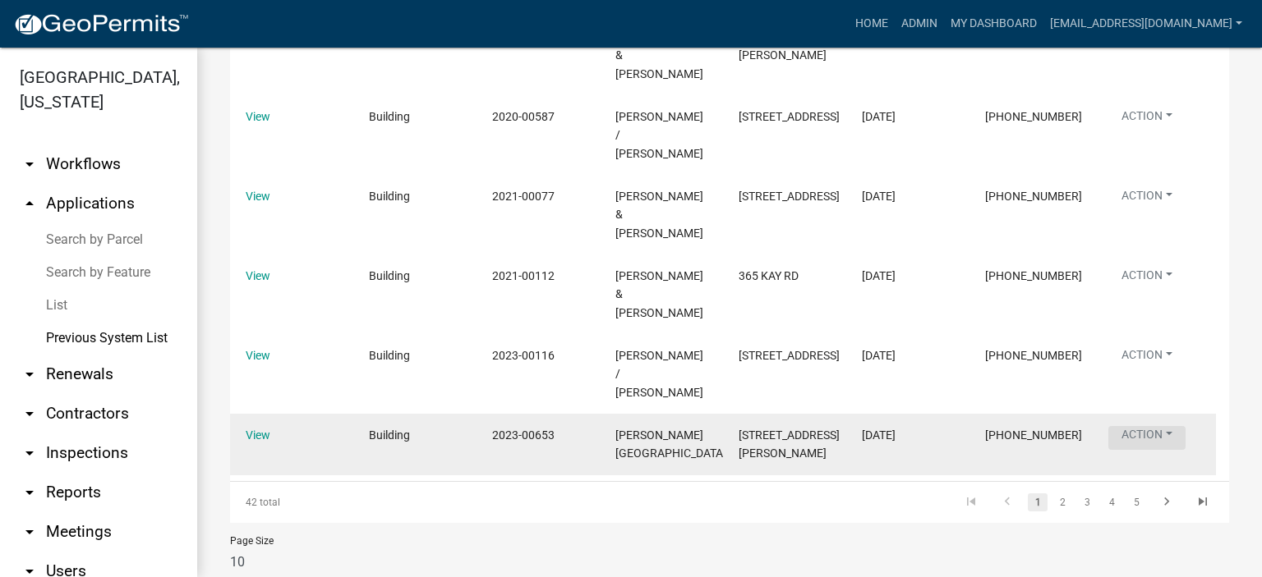
type input "kay rd"
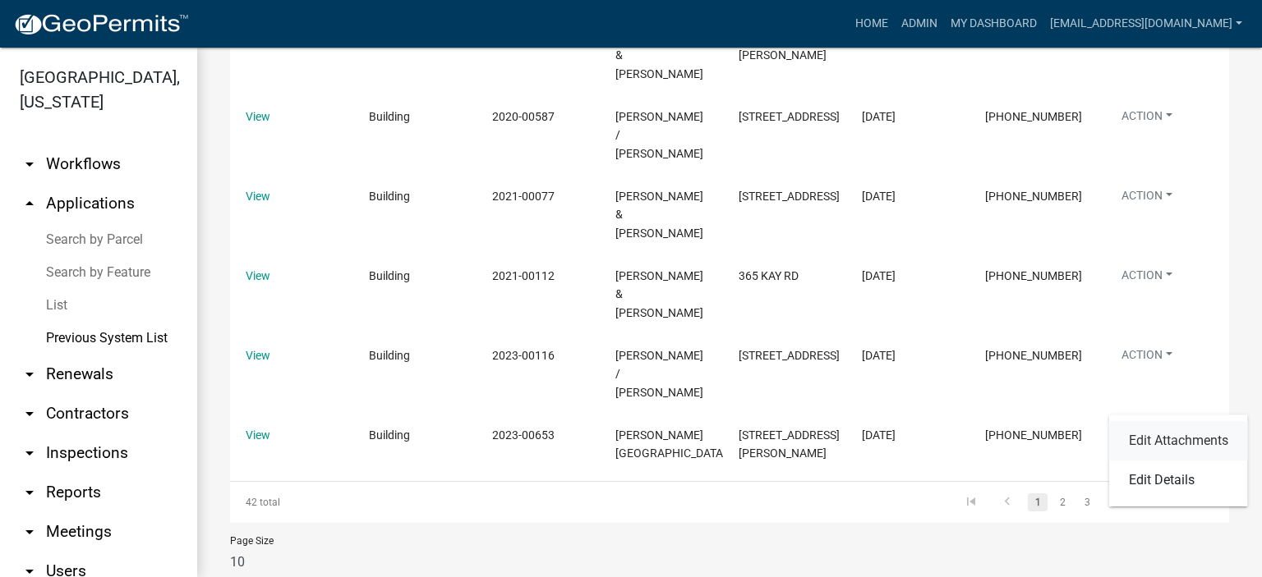
click at [1153, 433] on link "Edit Attachments" at bounding box center [1178, 440] width 139 height 39
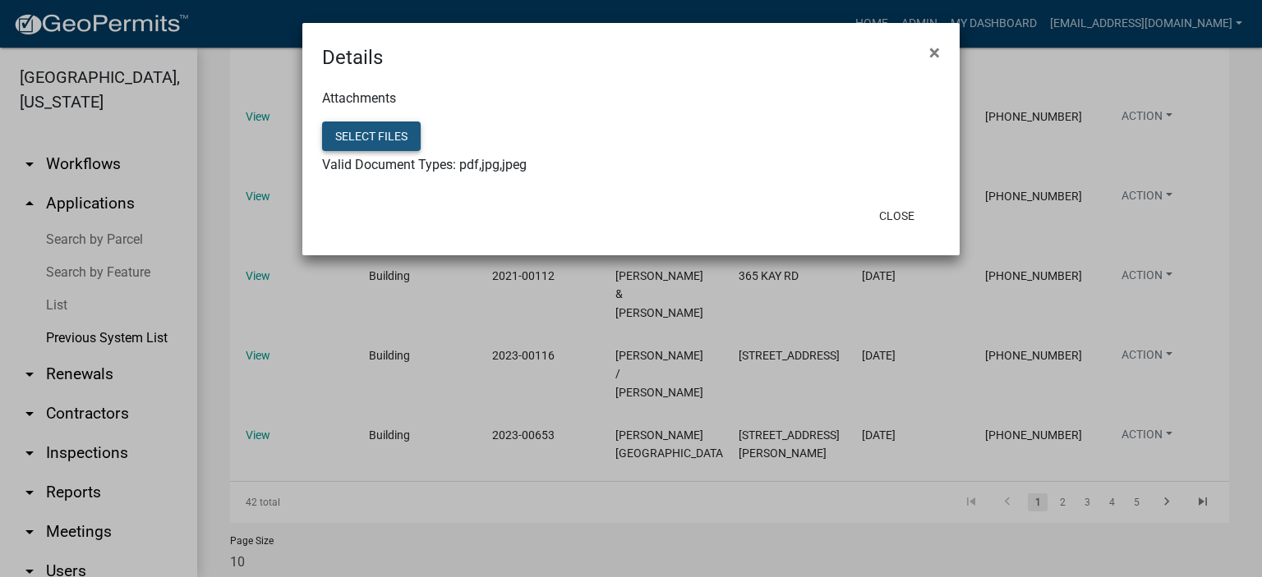
click at [368, 134] on button "Select files" at bounding box center [371, 137] width 99 height 30
click at [931, 48] on span "×" at bounding box center [934, 52] width 11 height 23
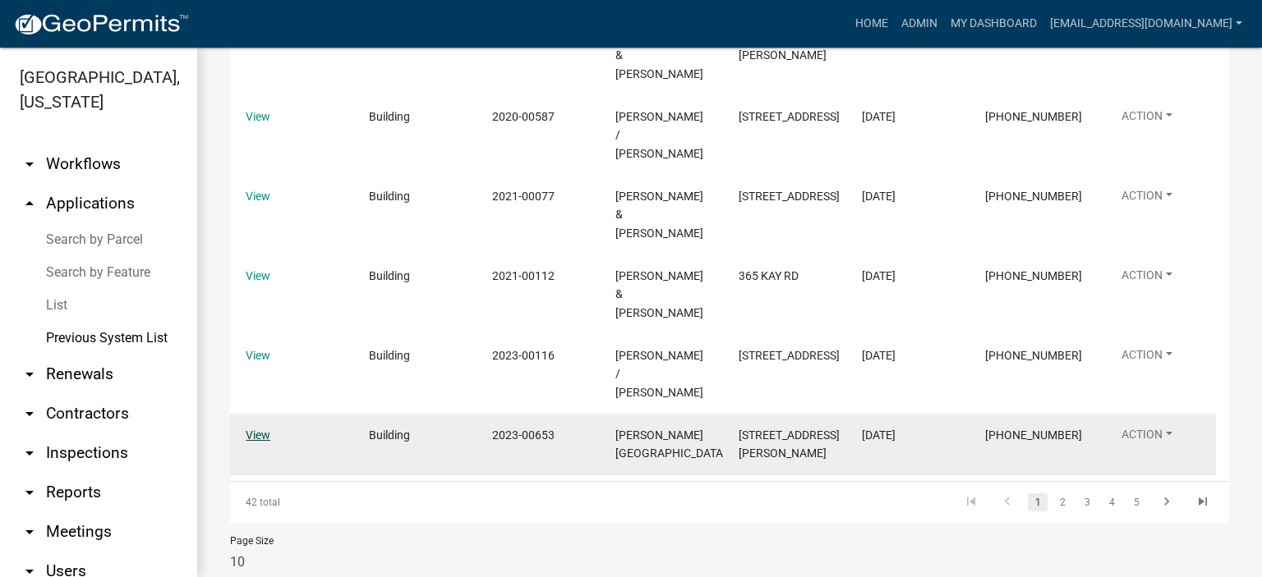
click at [256, 429] on link "View" at bounding box center [258, 435] width 25 height 13
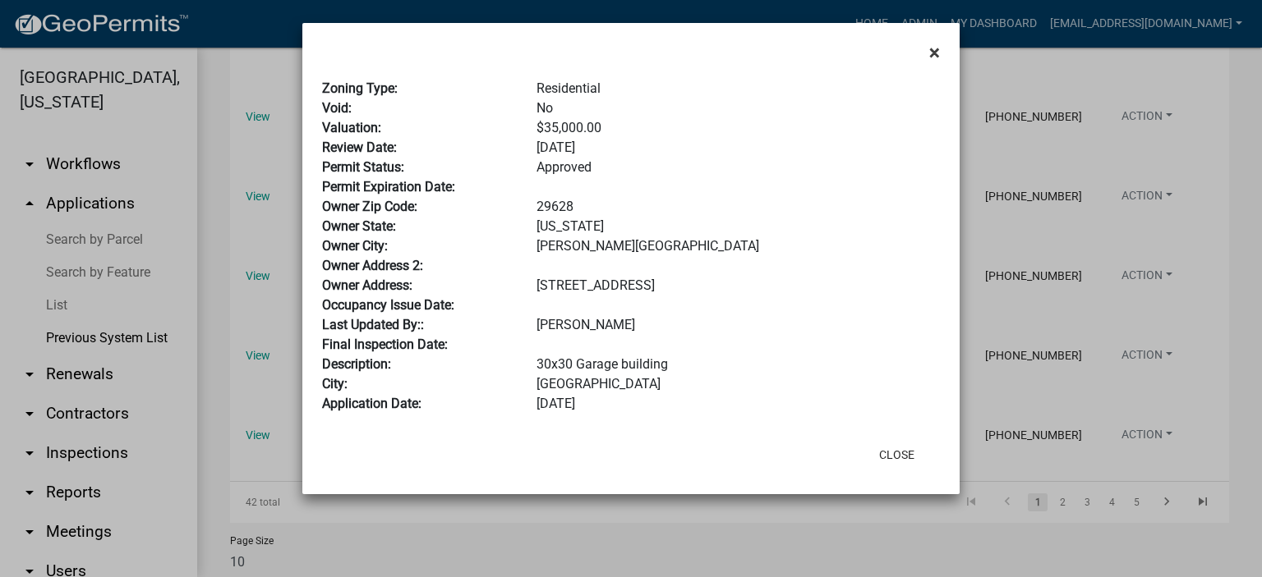
click at [933, 50] on span "×" at bounding box center [934, 52] width 11 height 23
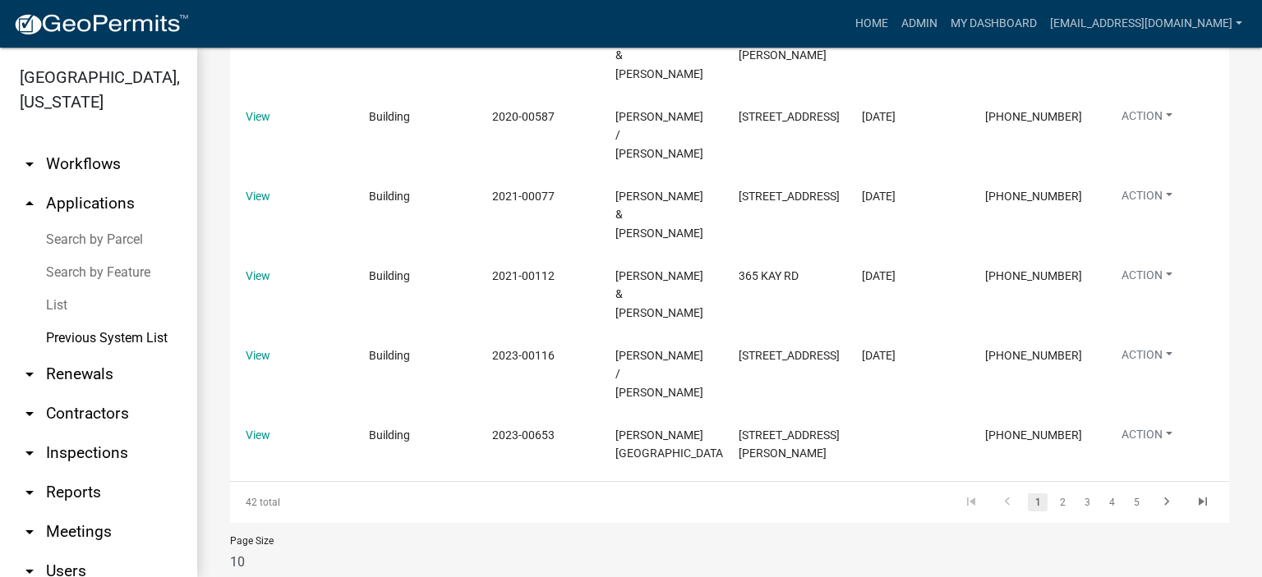
click at [57, 305] on link "List" at bounding box center [98, 305] width 197 height 33
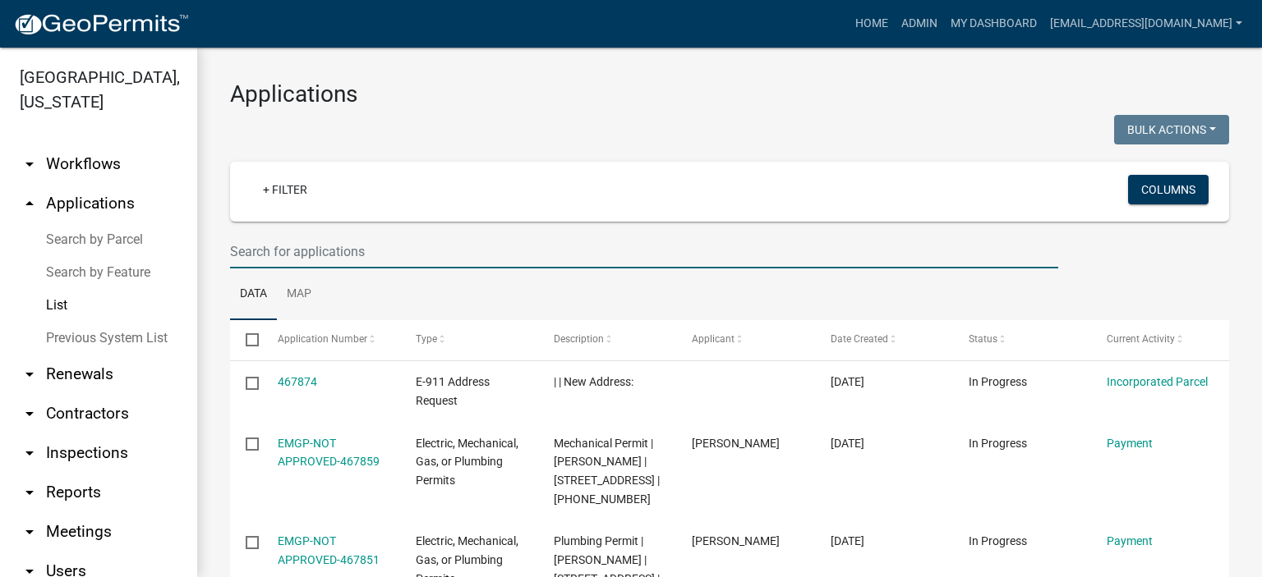
click at [424, 253] on input "text" at bounding box center [644, 252] width 828 height 34
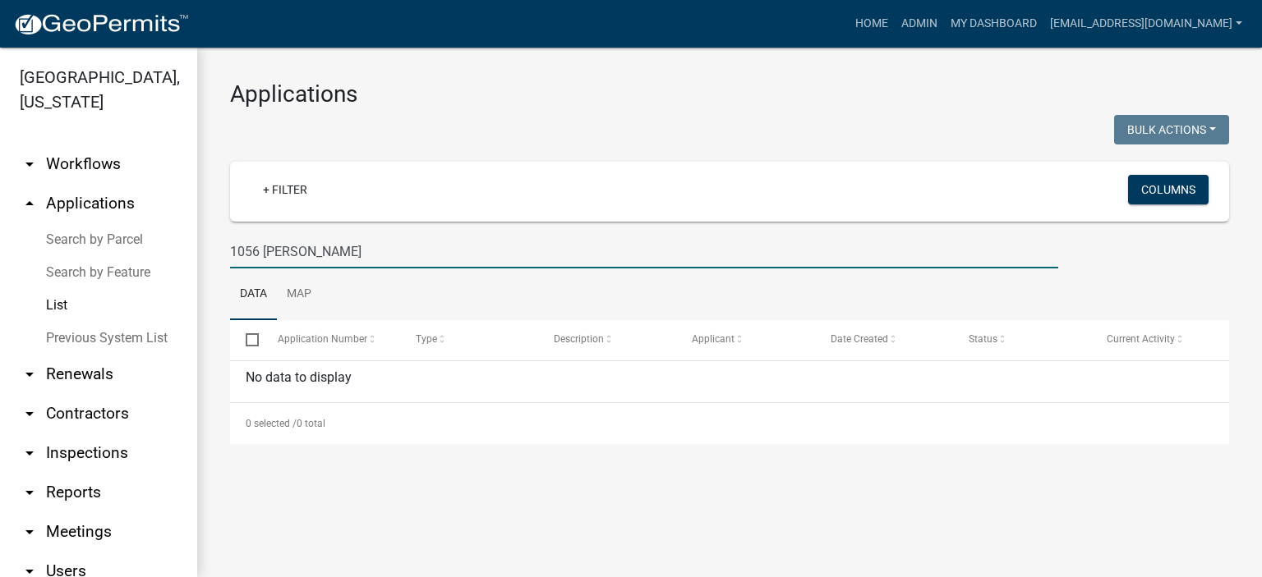
type input "1056 [PERSON_NAME]"
click at [75, 334] on link "Previous System List" at bounding box center [98, 338] width 197 height 33
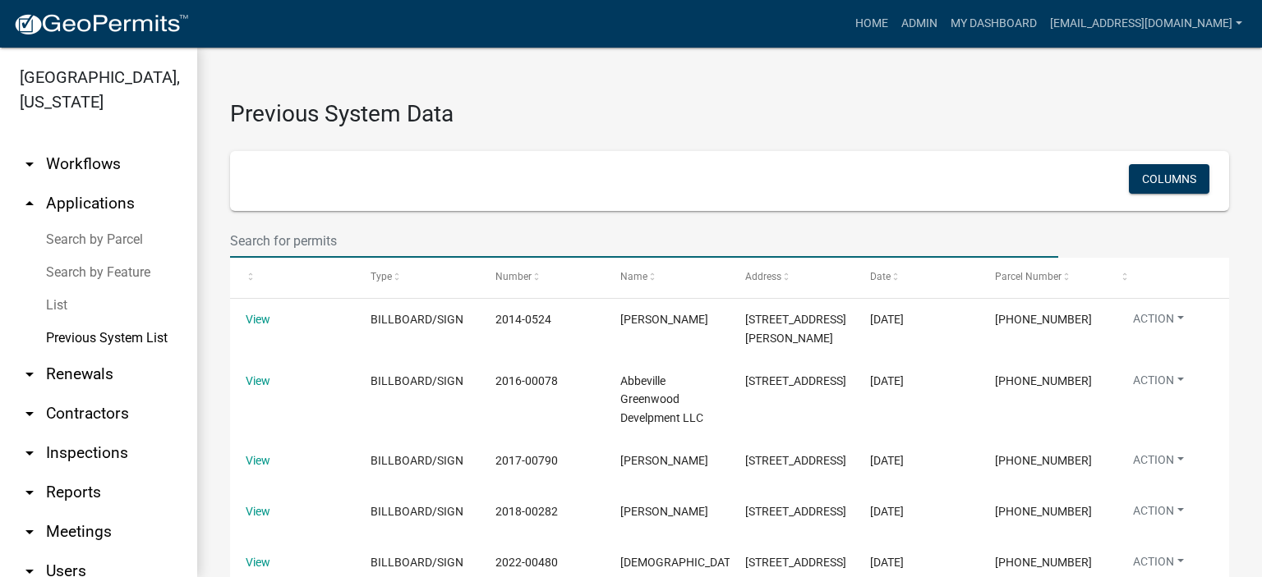
click at [394, 237] on input "text" at bounding box center [644, 241] width 828 height 34
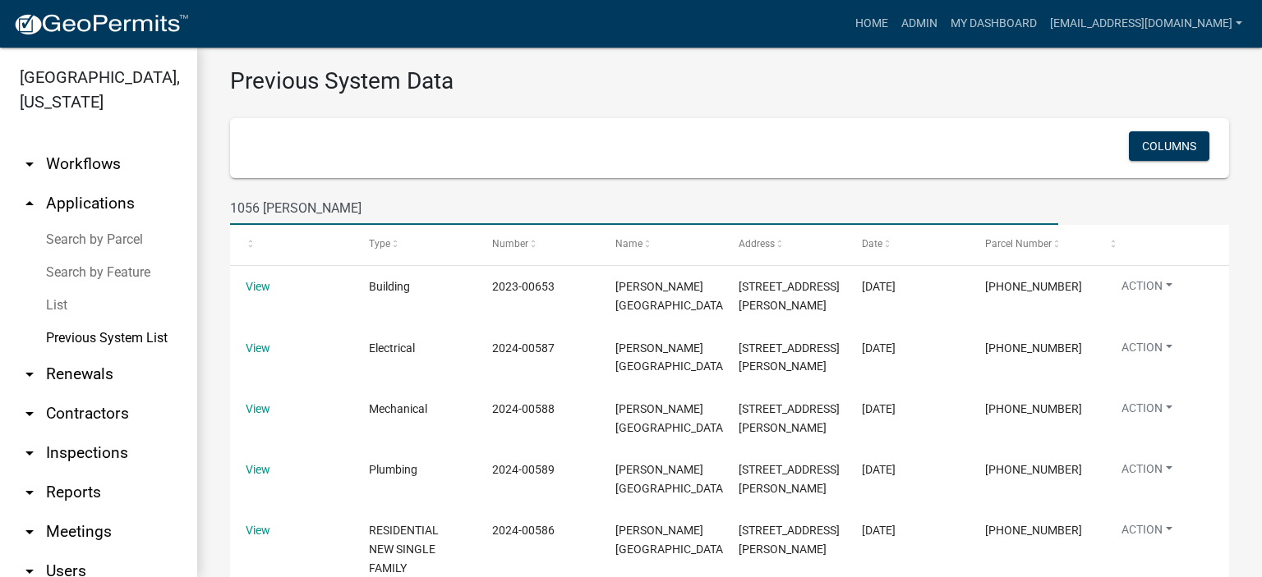
scroll to position [85, 0]
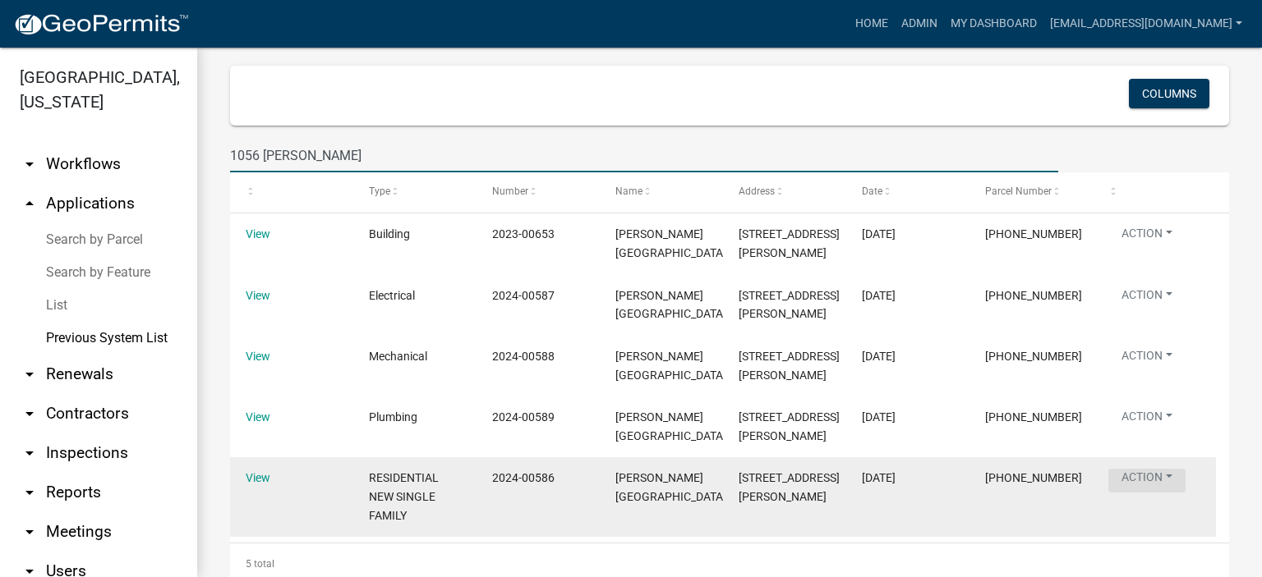
type input "1056 [PERSON_NAME]"
click at [1146, 249] on button "Action" at bounding box center [1146, 237] width 77 height 24
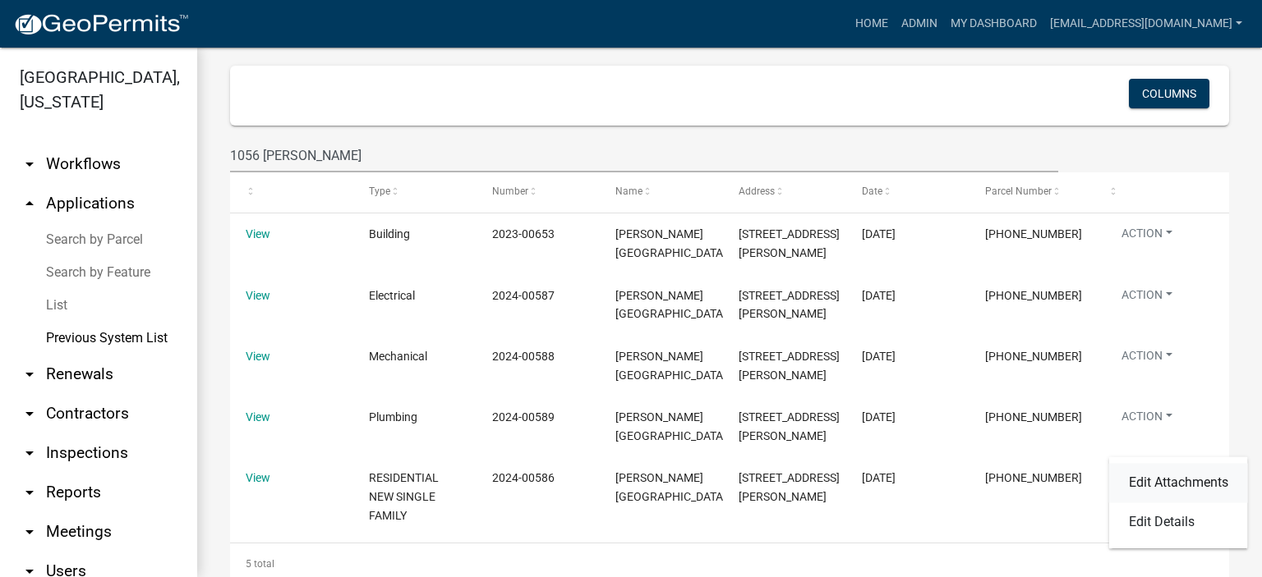
click at [1151, 478] on link "Edit Attachments" at bounding box center [1178, 482] width 139 height 39
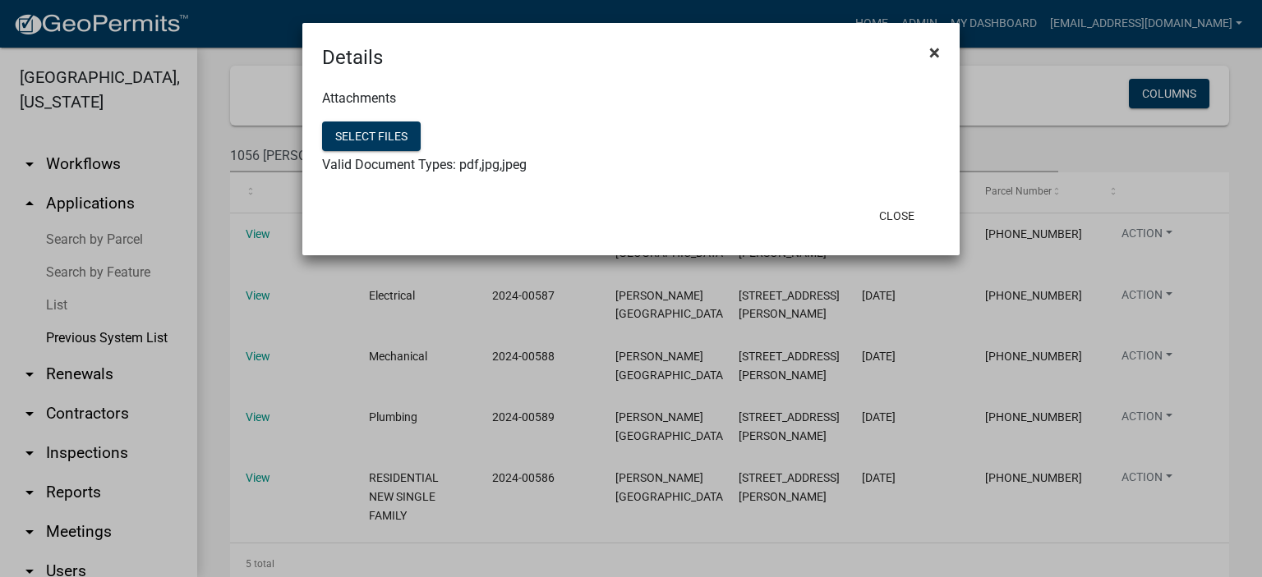
click at [932, 51] on span "×" at bounding box center [934, 52] width 11 height 23
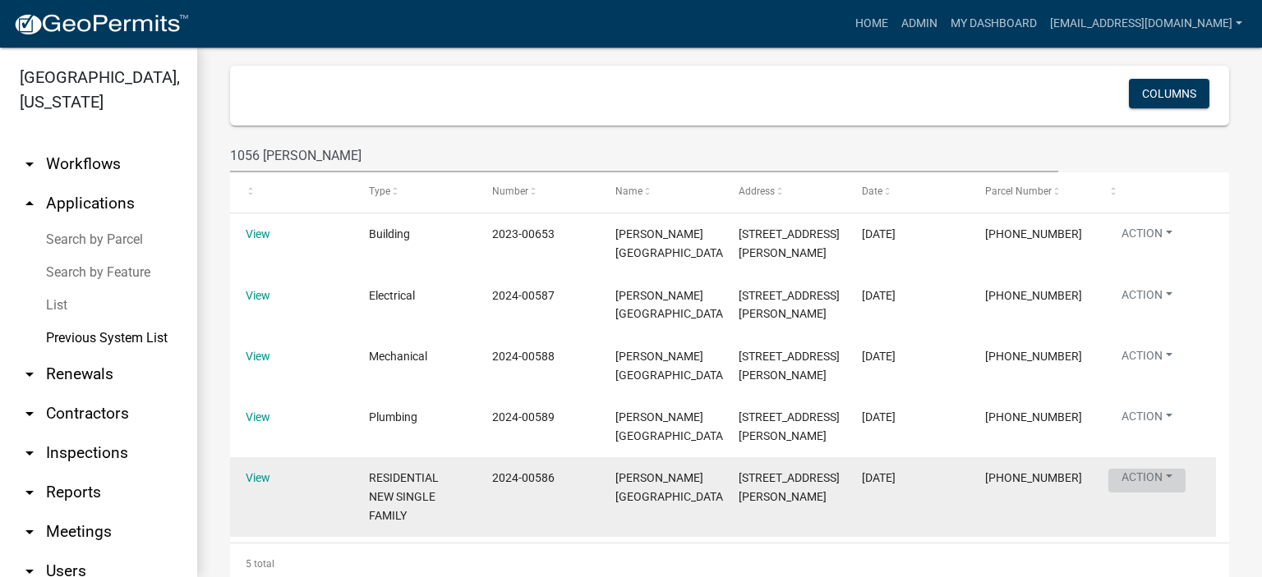
click at [1143, 249] on button "Action" at bounding box center [1146, 237] width 77 height 24
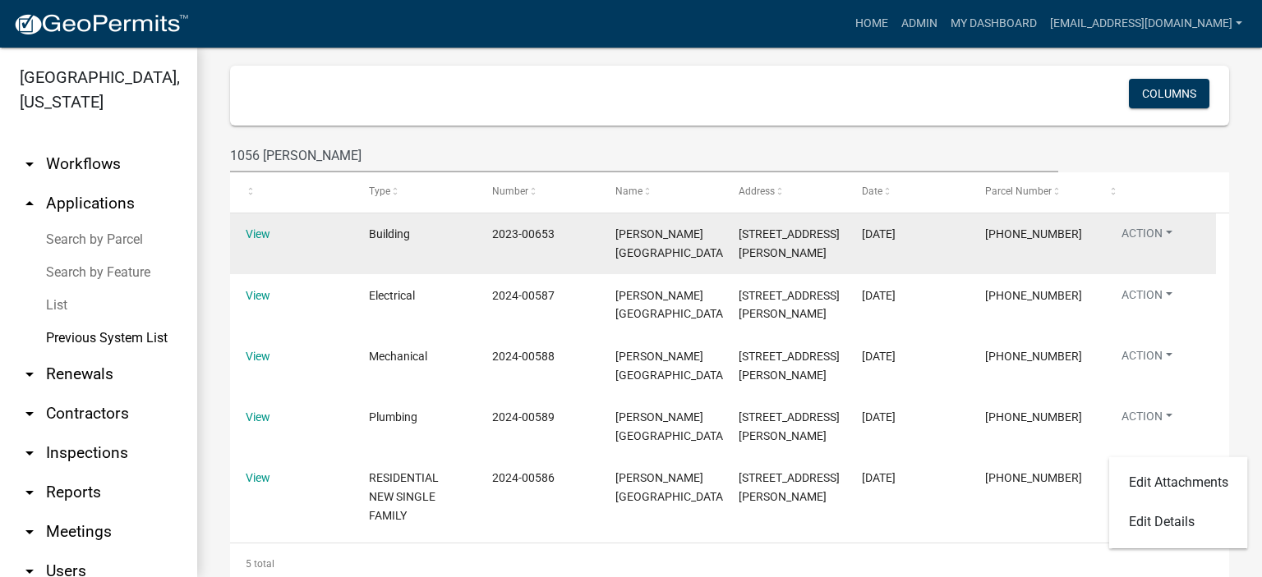
click at [1147, 224] on datatable-body-cell "Action Edit Attachments Edit Details" at bounding box center [1153, 244] width 123 height 61
click at [1147, 232] on button "Action" at bounding box center [1146, 237] width 77 height 24
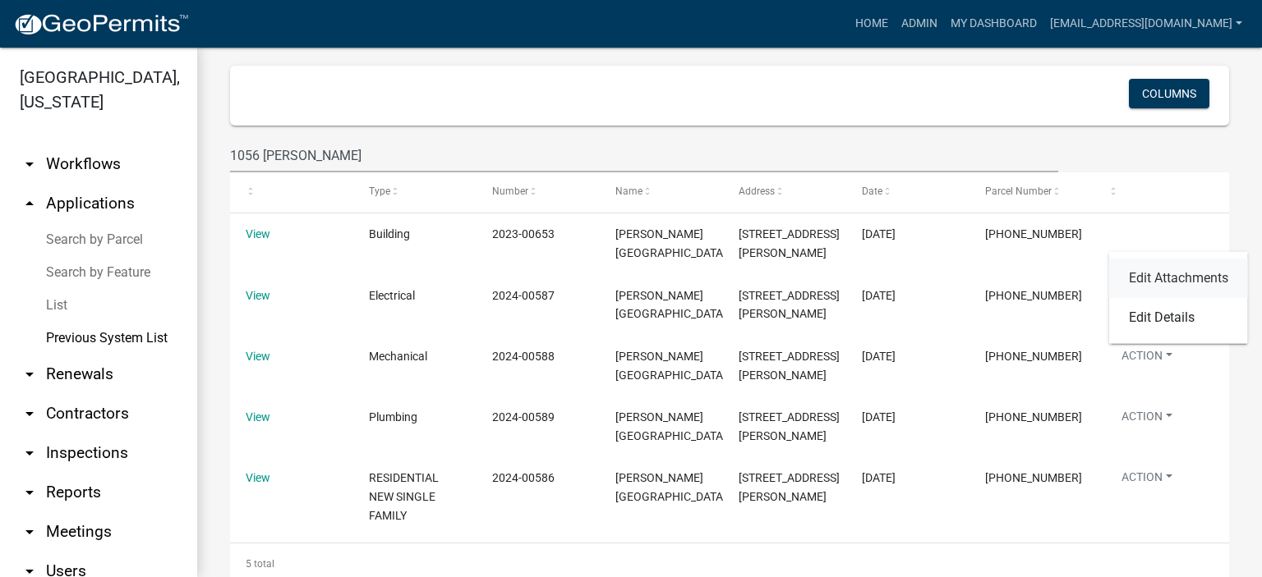
click at [1164, 278] on link "Edit Attachments" at bounding box center [1178, 278] width 139 height 39
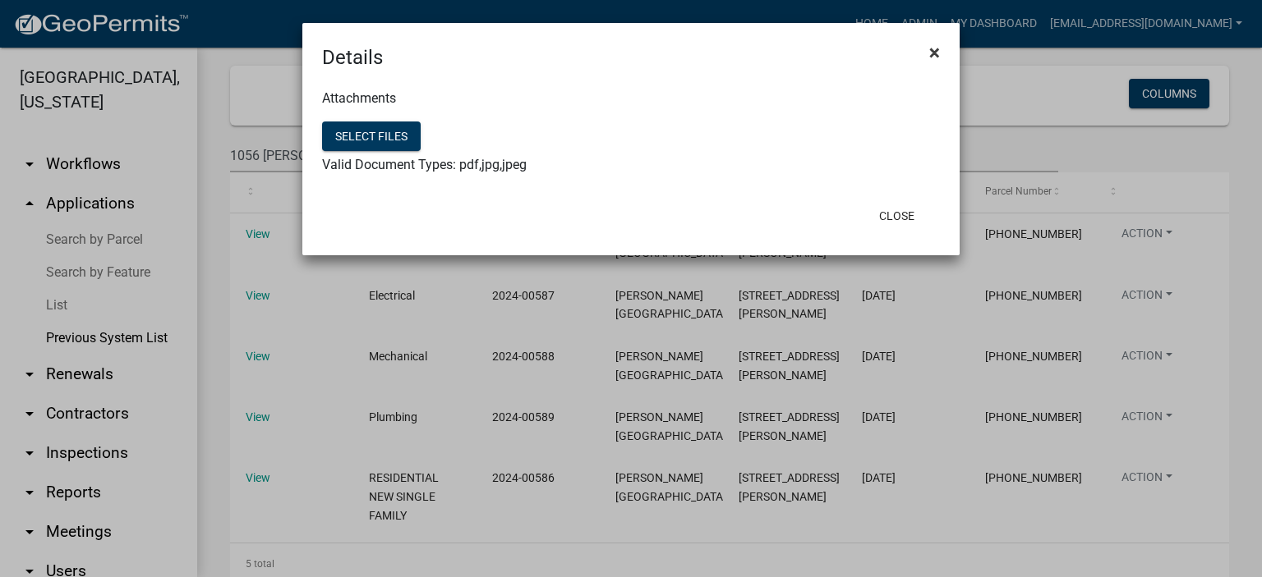
click at [931, 45] on span "×" at bounding box center [934, 52] width 11 height 23
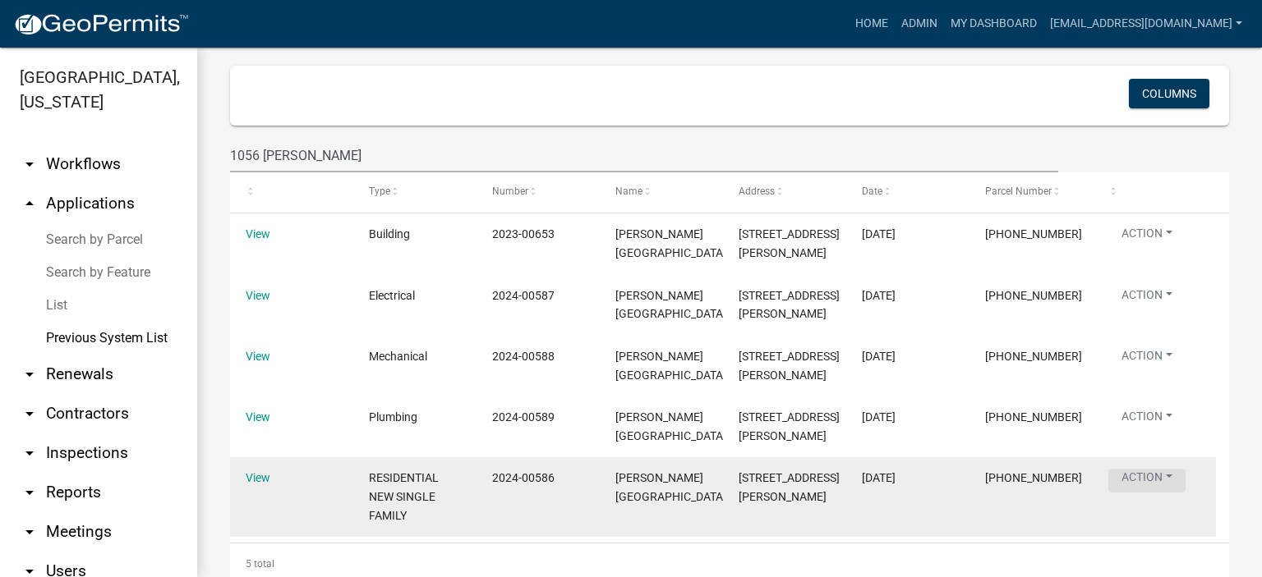
click at [1143, 249] on button "Action" at bounding box center [1146, 237] width 77 height 24
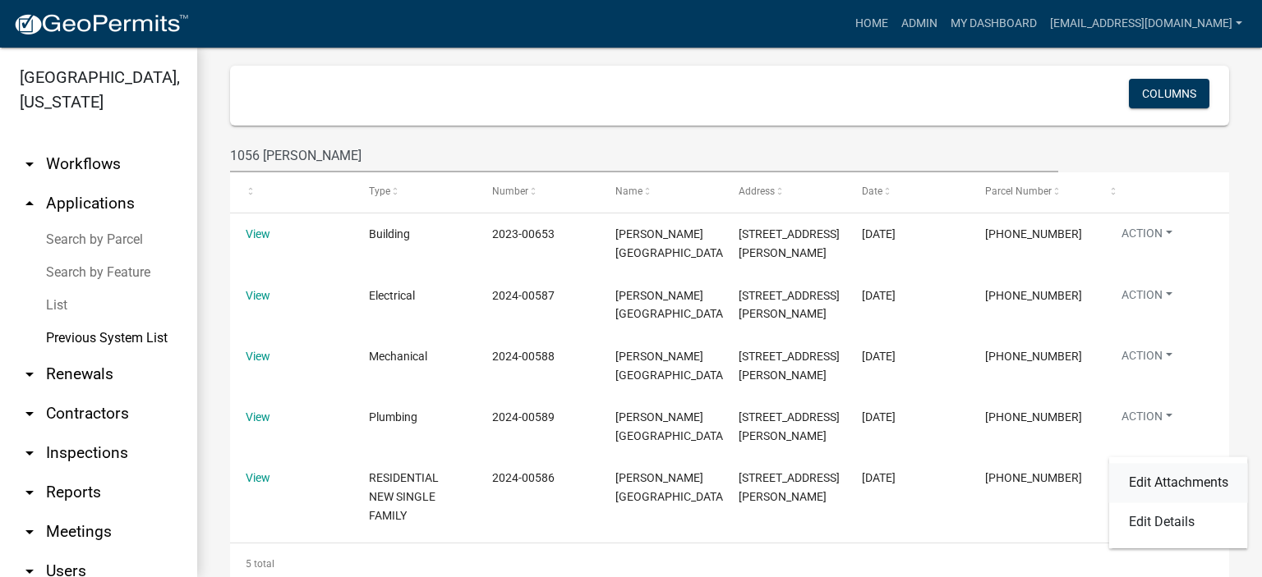
click at [1165, 479] on link "Edit Attachments" at bounding box center [1178, 482] width 139 height 39
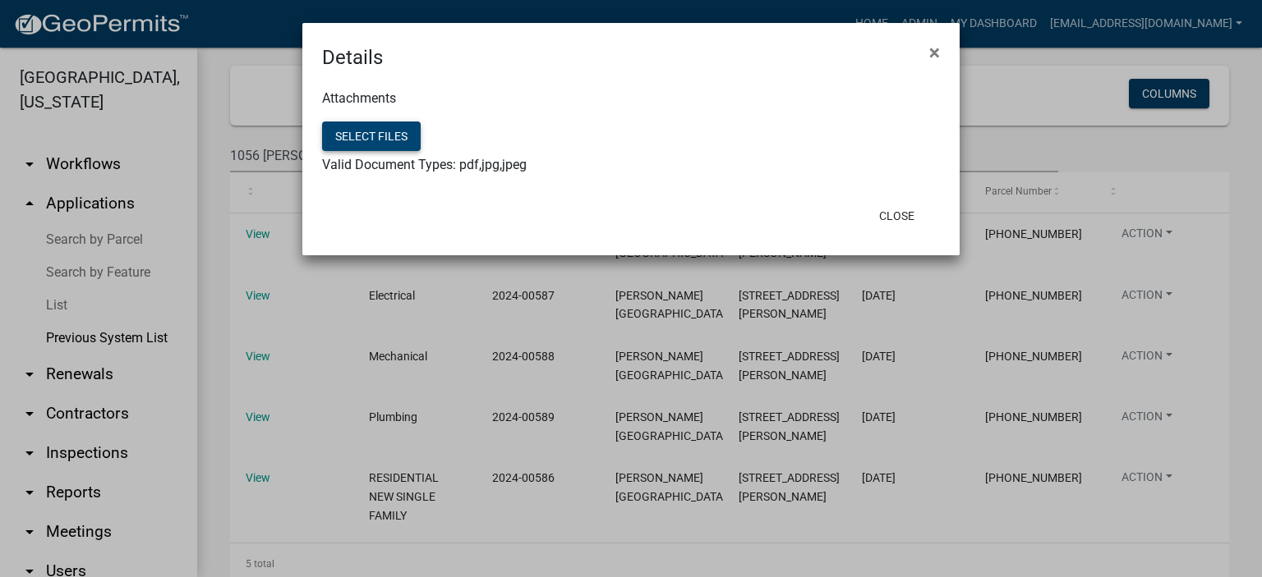
click at [378, 132] on button "Select files" at bounding box center [371, 137] width 99 height 30
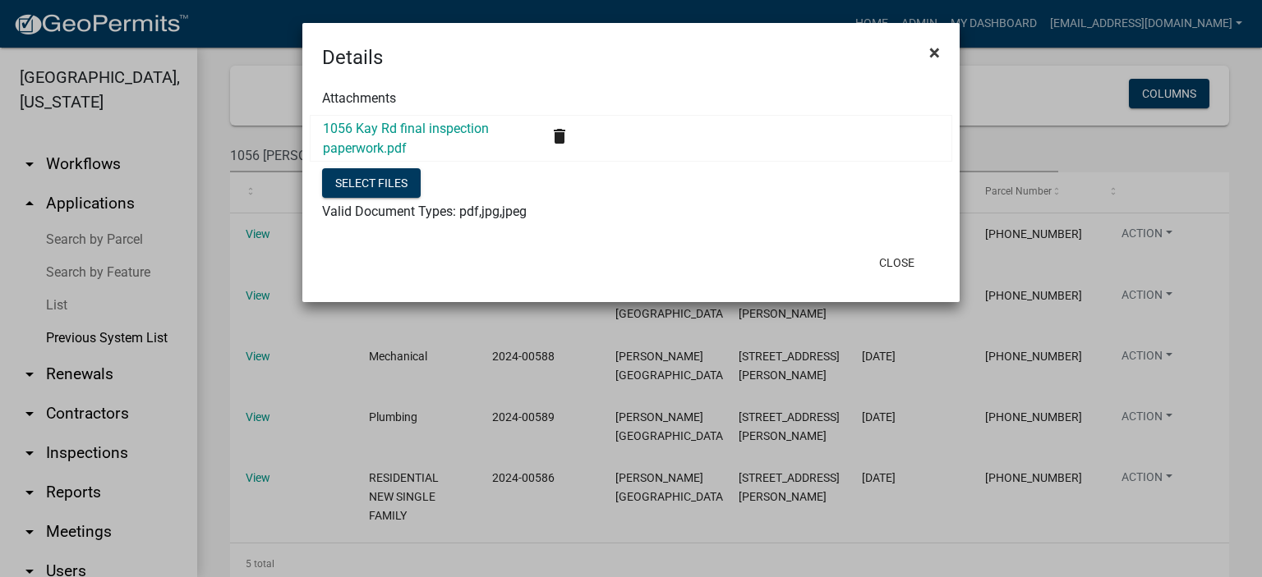
click at [933, 48] on span "×" at bounding box center [934, 52] width 11 height 23
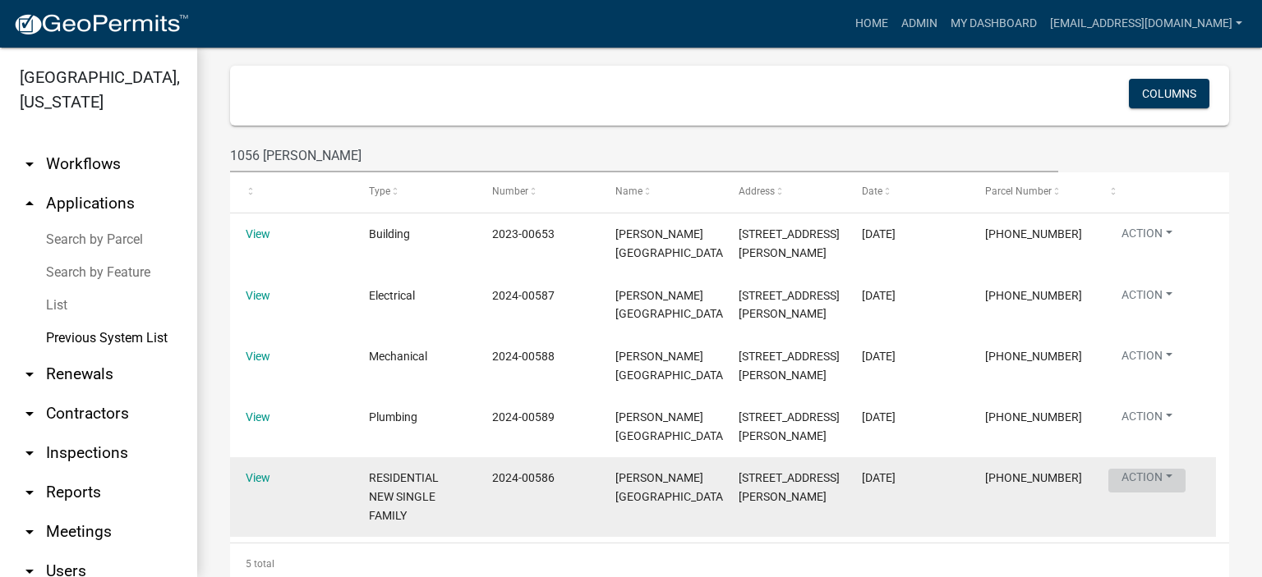
click at [1132, 249] on button "Action" at bounding box center [1146, 237] width 77 height 24
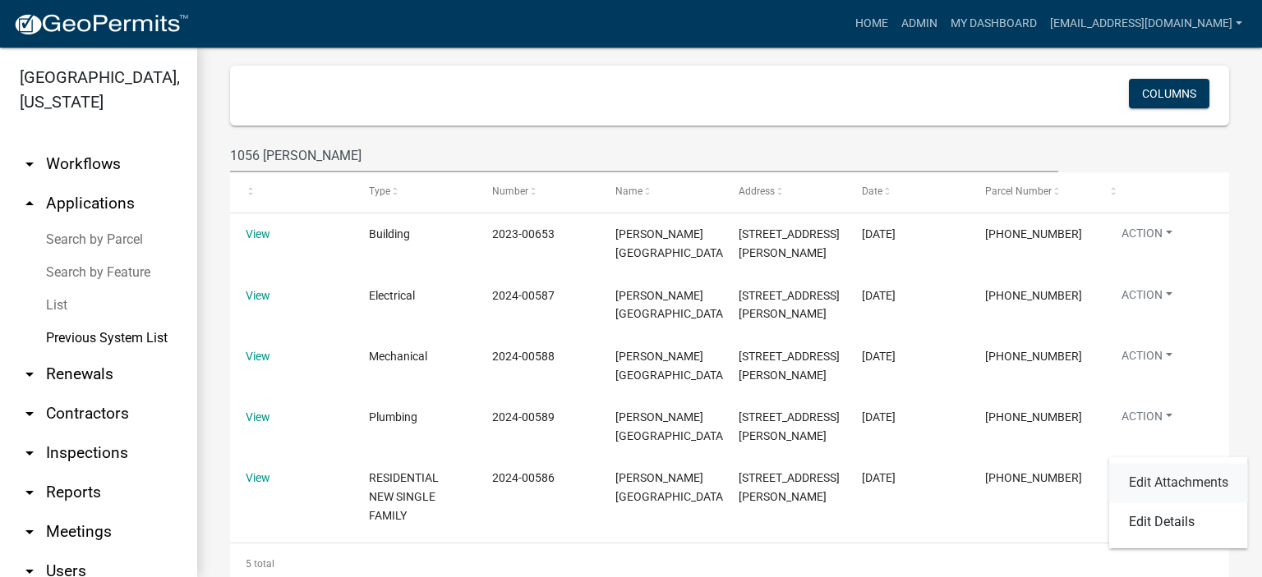
click at [1166, 486] on link "Edit Attachments" at bounding box center [1178, 482] width 139 height 39
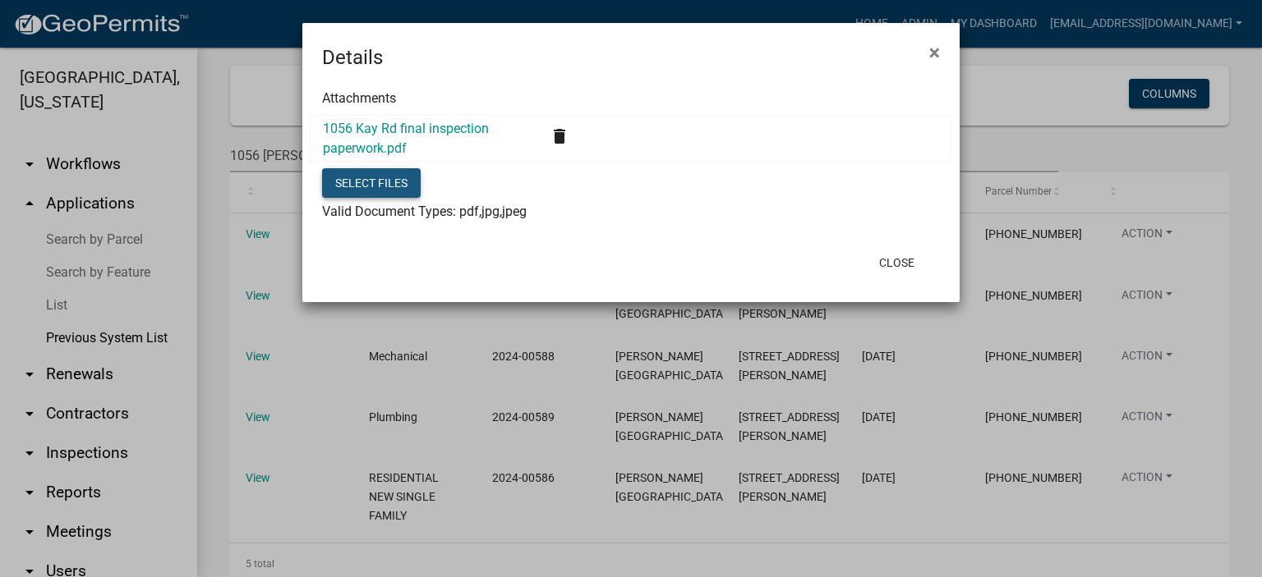
click at [372, 178] on button "Select files" at bounding box center [371, 183] width 99 height 30
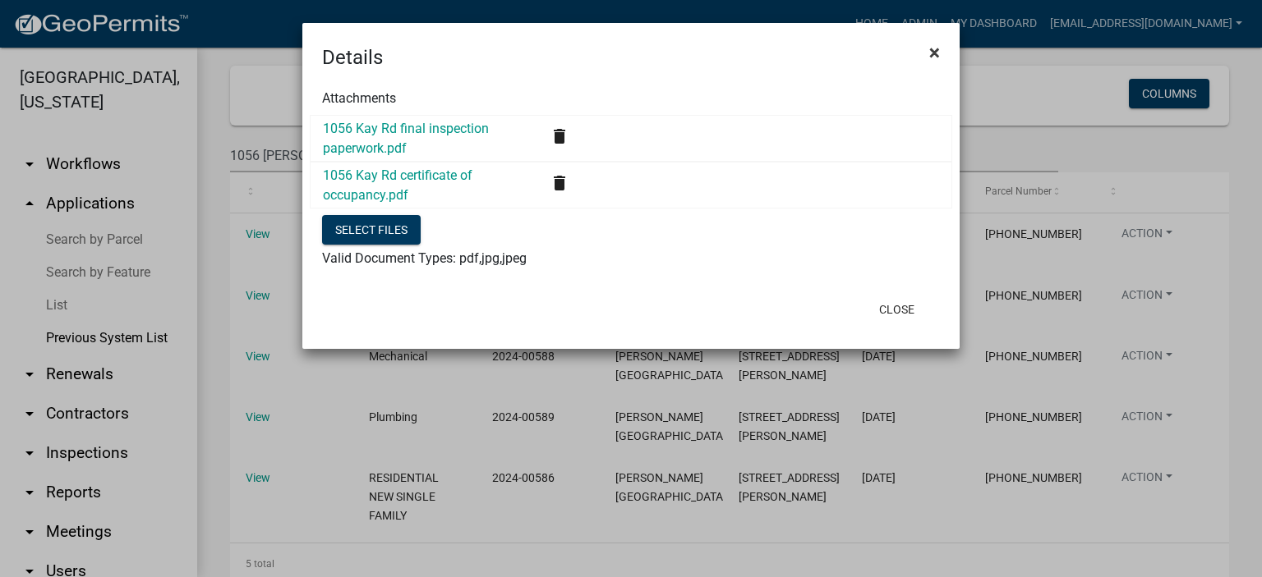
click at [933, 48] on span "×" at bounding box center [934, 52] width 11 height 23
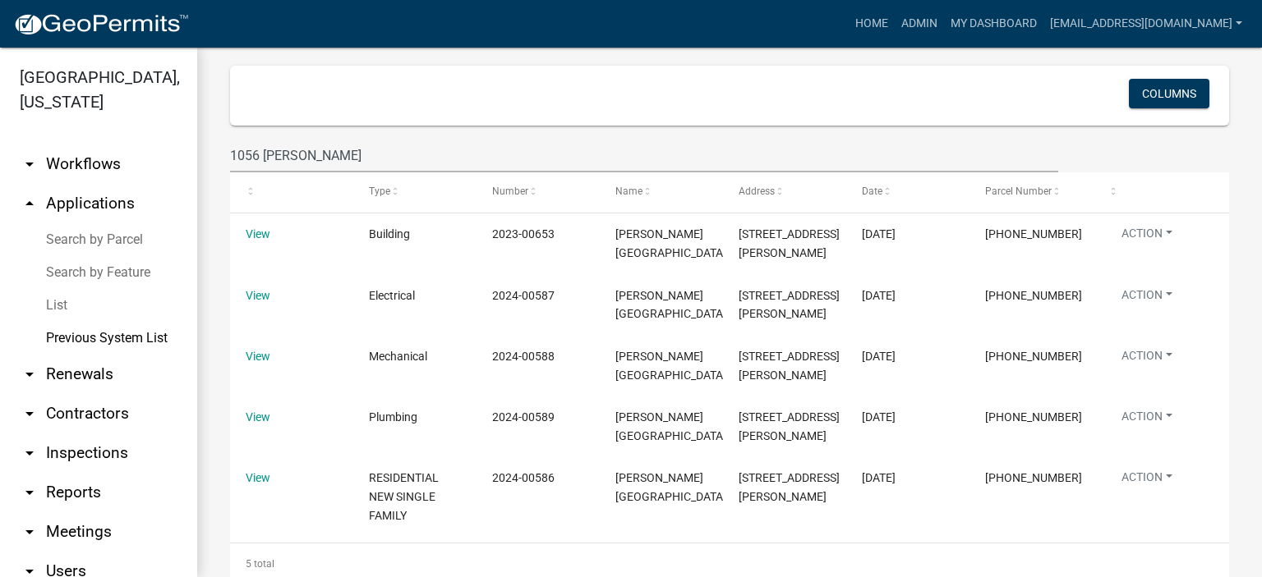
click at [53, 303] on link "List" at bounding box center [98, 305] width 197 height 33
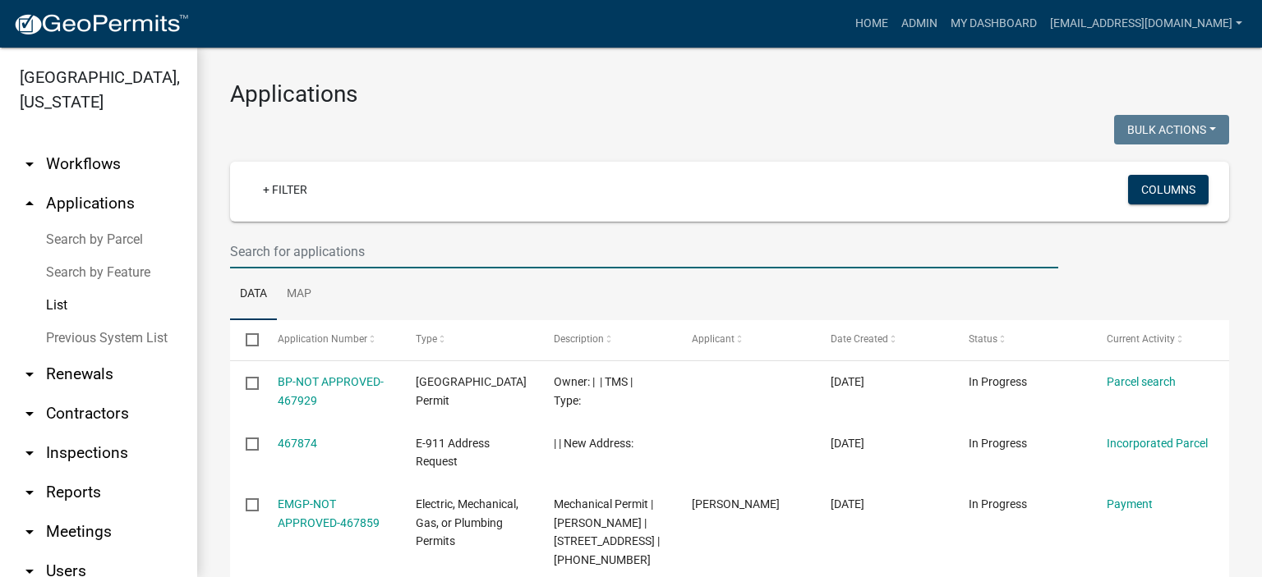
click at [392, 253] on input "text" at bounding box center [644, 252] width 828 height 34
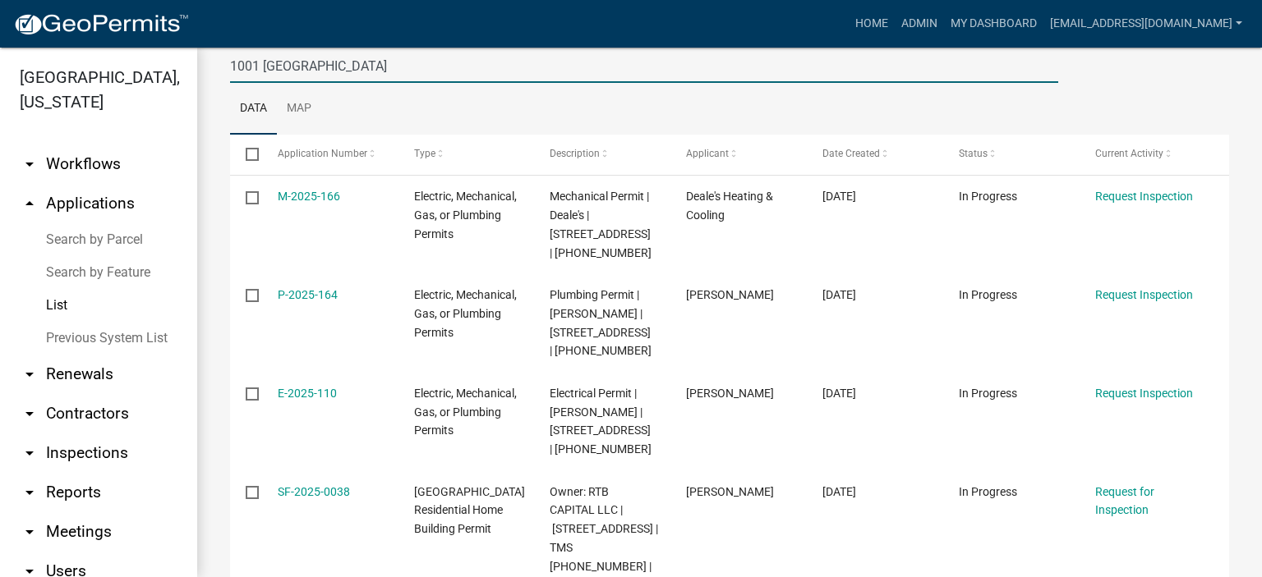
scroll to position [218, 0]
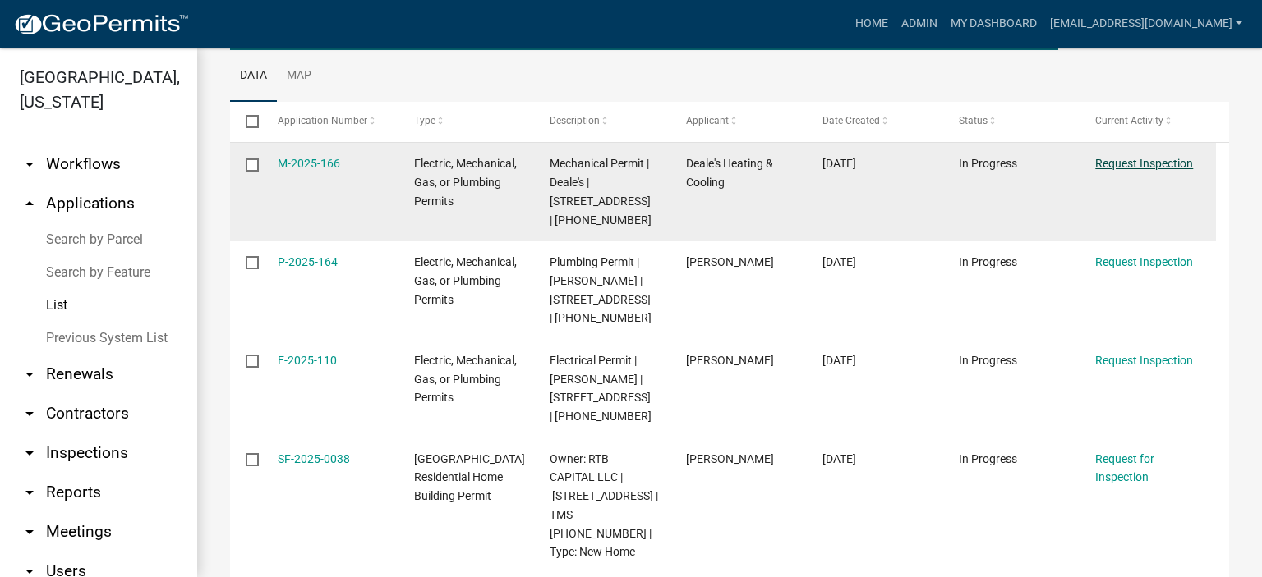
type input "1001 [GEOGRAPHIC_DATA]"
click at [1135, 162] on link "Request Inspection" at bounding box center [1144, 163] width 98 height 13
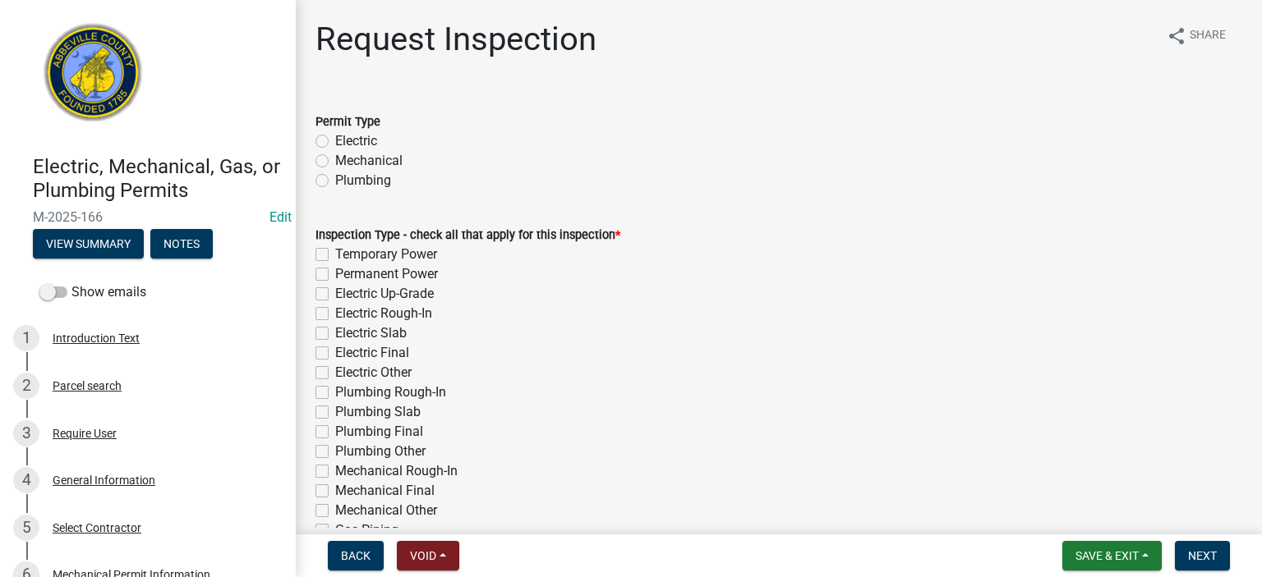
click at [335, 157] on label "Mechanical" at bounding box center [368, 161] width 67 height 20
click at [335, 157] on input "Mechanical" at bounding box center [340, 156] width 11 height 11
radio input "true"
click at [335, 496] on label "Mechanical Final" at bounding box center [384, 491] width 99 height 20
click at [335, 492] on input "Mechanical Final" at bounding box center [340, 486] width 11 height 11
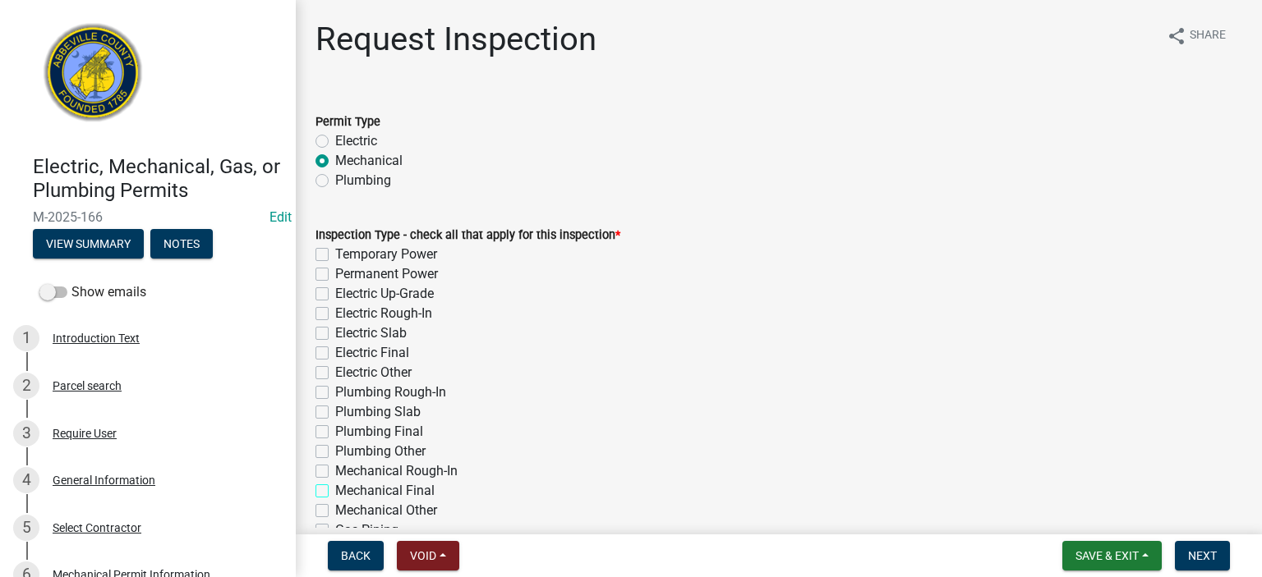
checkbox input "true"
checkbox input "false"
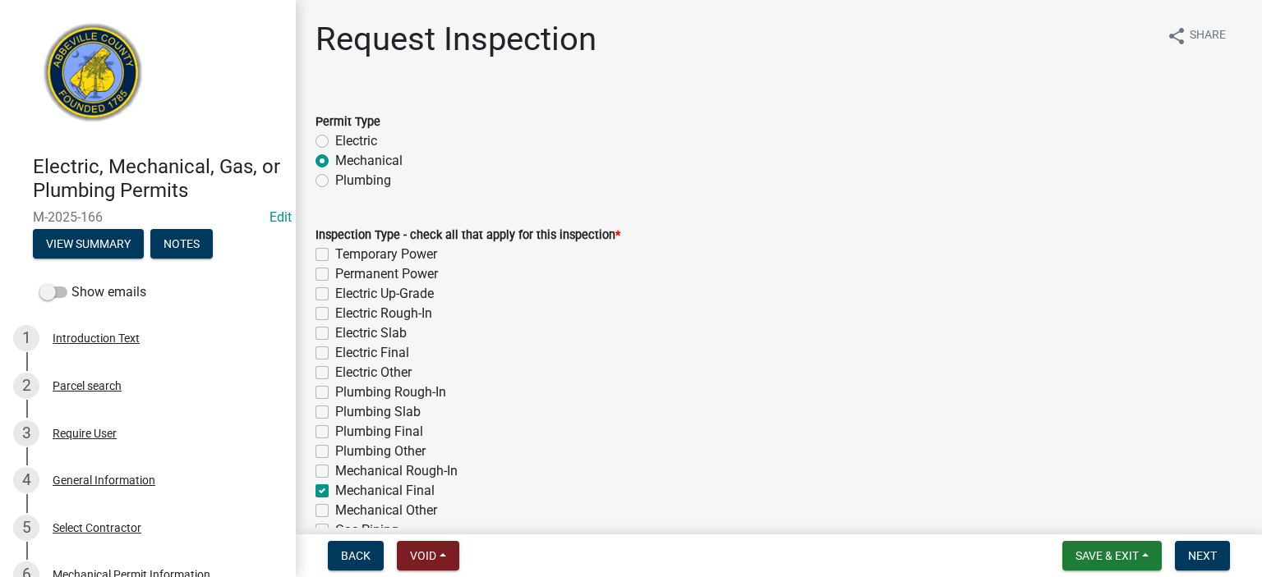
checkbox input "false"
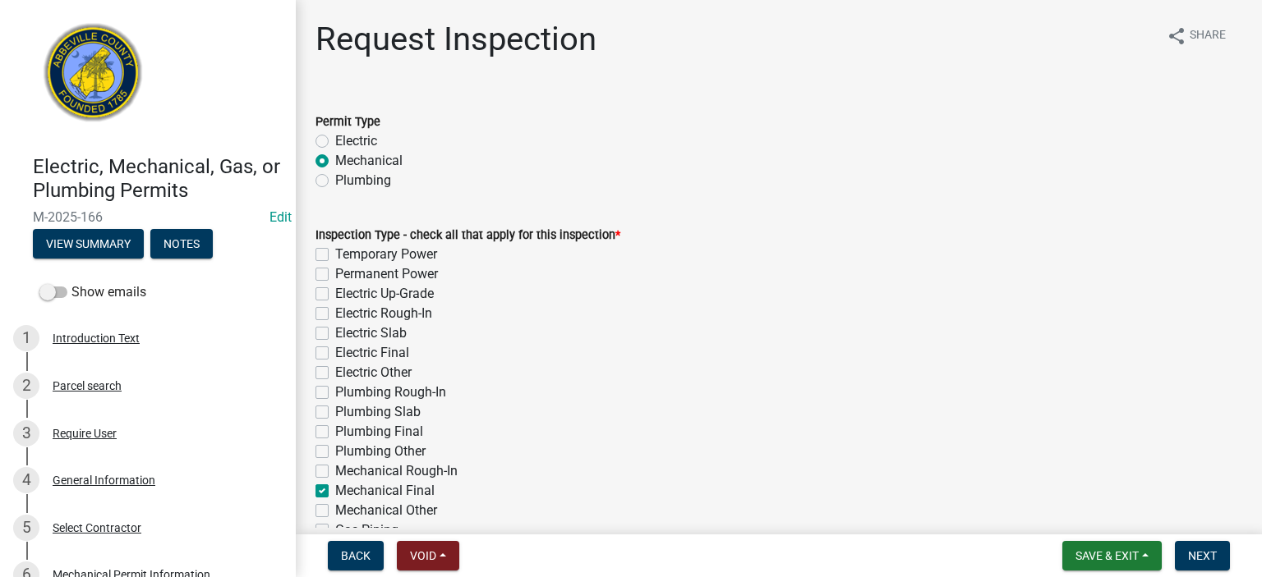
checkbox input "false"
checkbox input "true"
checkbox input "false"
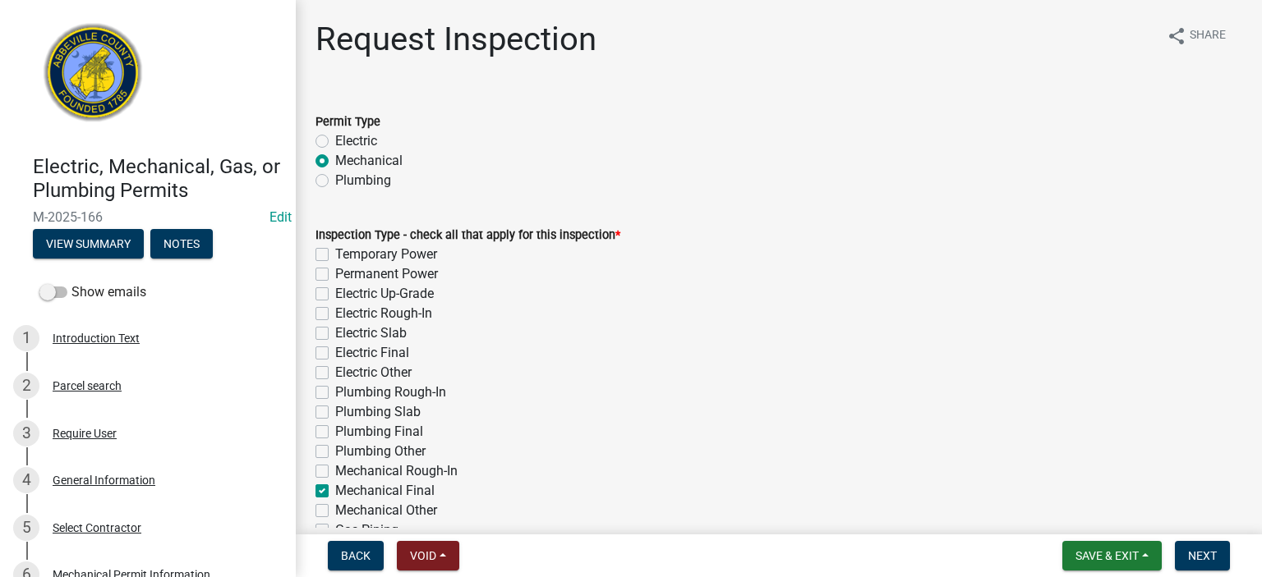
checkbox input "false"
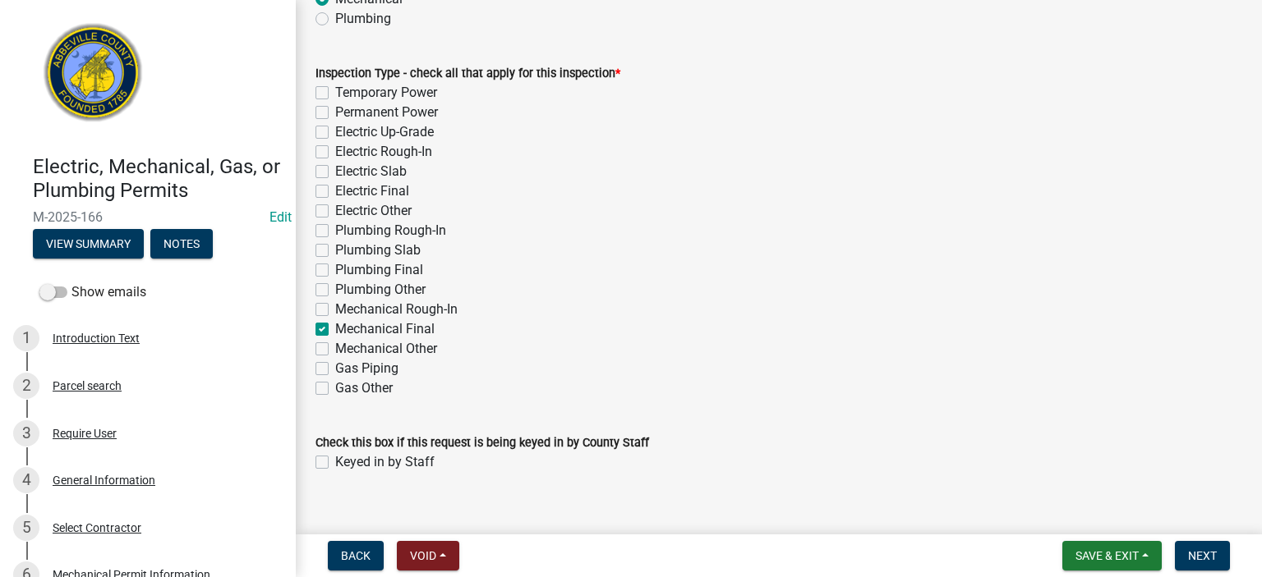
scroll to position [184, 0]
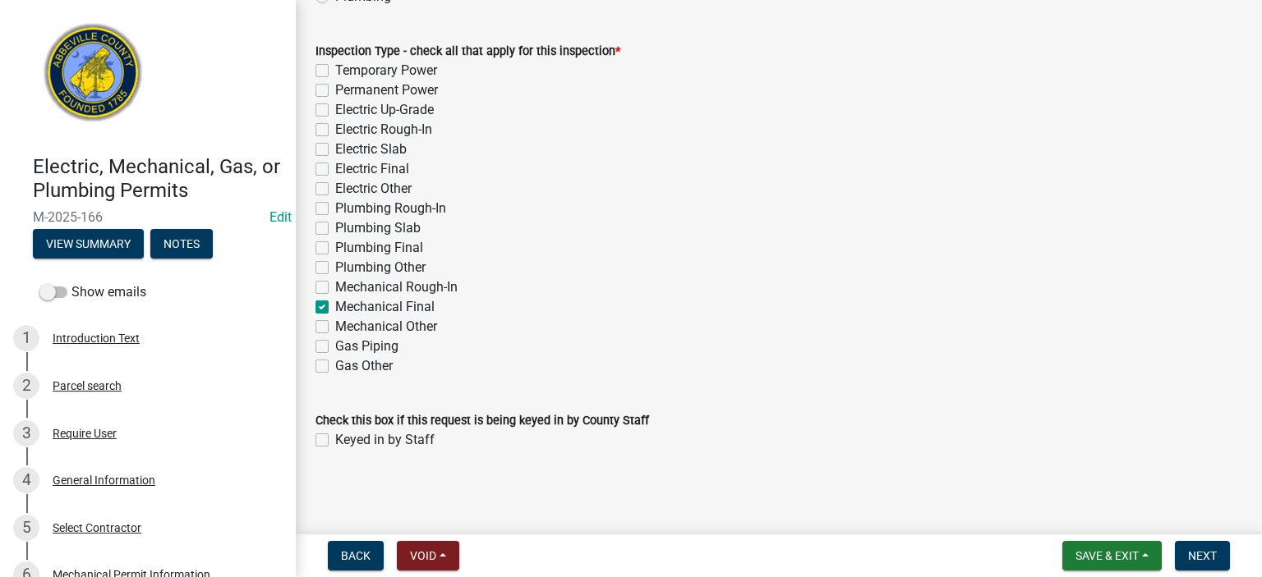
click at [335, 439] on label "Keyed in by Staff" at bounding box center [384, 440] width 99 height 20
click at [335, 439] on input "Keyed in by Staff" at bounding box center [340, 435] width 11 height 11
checkbox input "true"
click at [1198, 554] on span "Next" at bounding box center [1202, 555] width 29 height 13
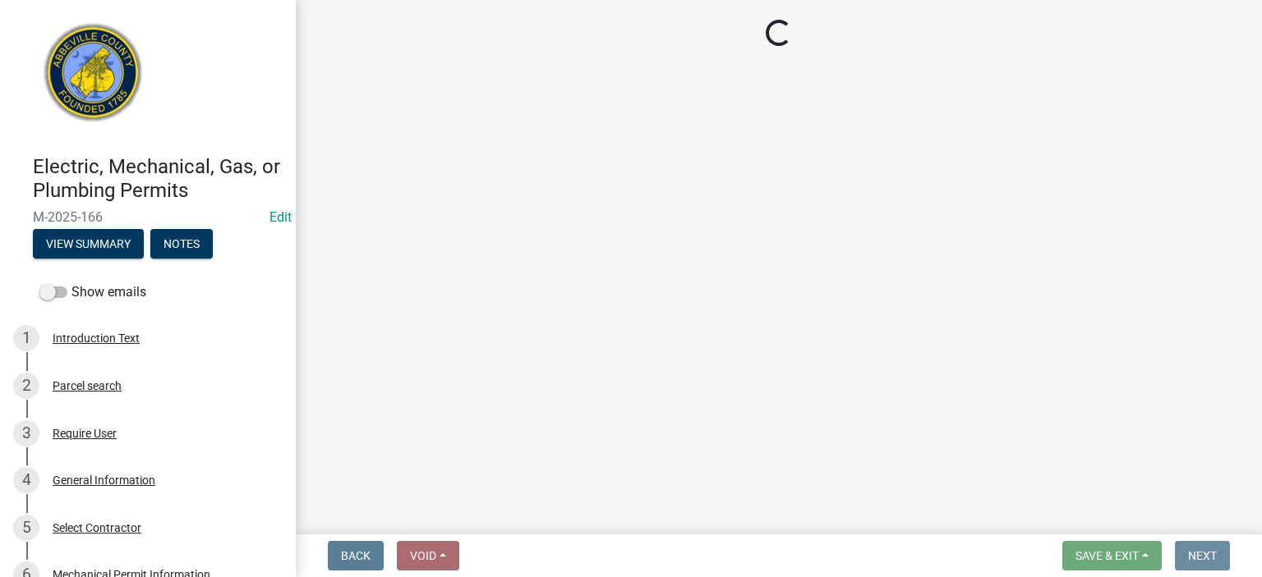
scroll to position [0, 0]
select select "896ec84b-7942-43b9-a78d-4f1554b7930c"
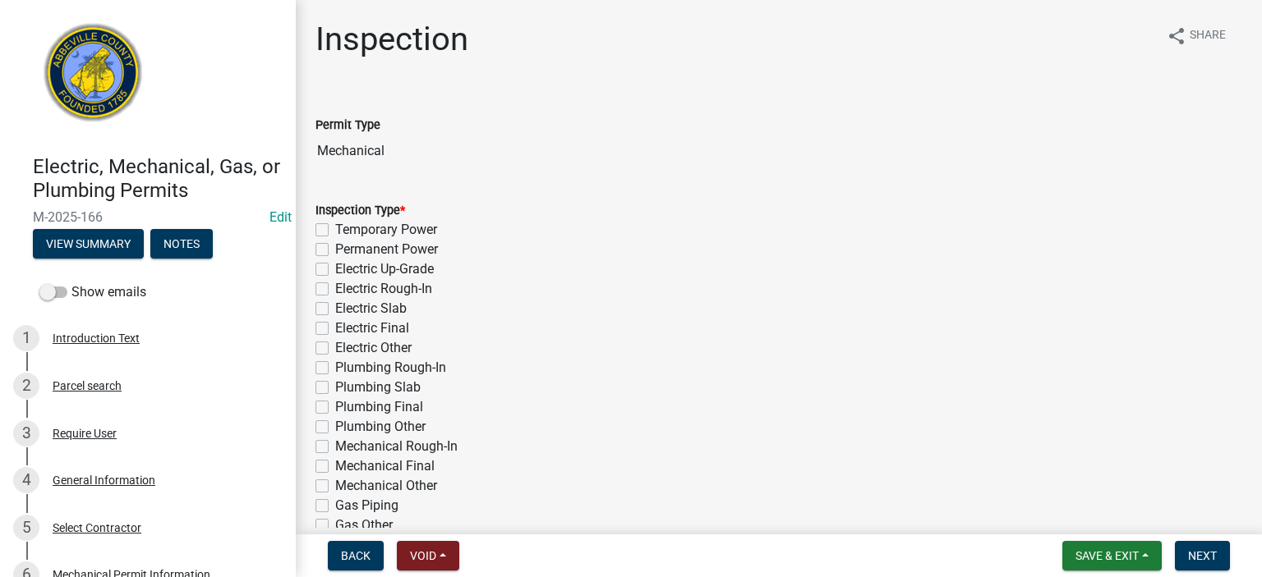
click at [335, 467] on label "Mechanical Final" at bounding box center [384, 467] width 99 height 20
click at [335, 467] on input "Mechanical Final" at bounding box center [340, 462] width 11 height 11
checkbox input "true"
checkbox input "false"
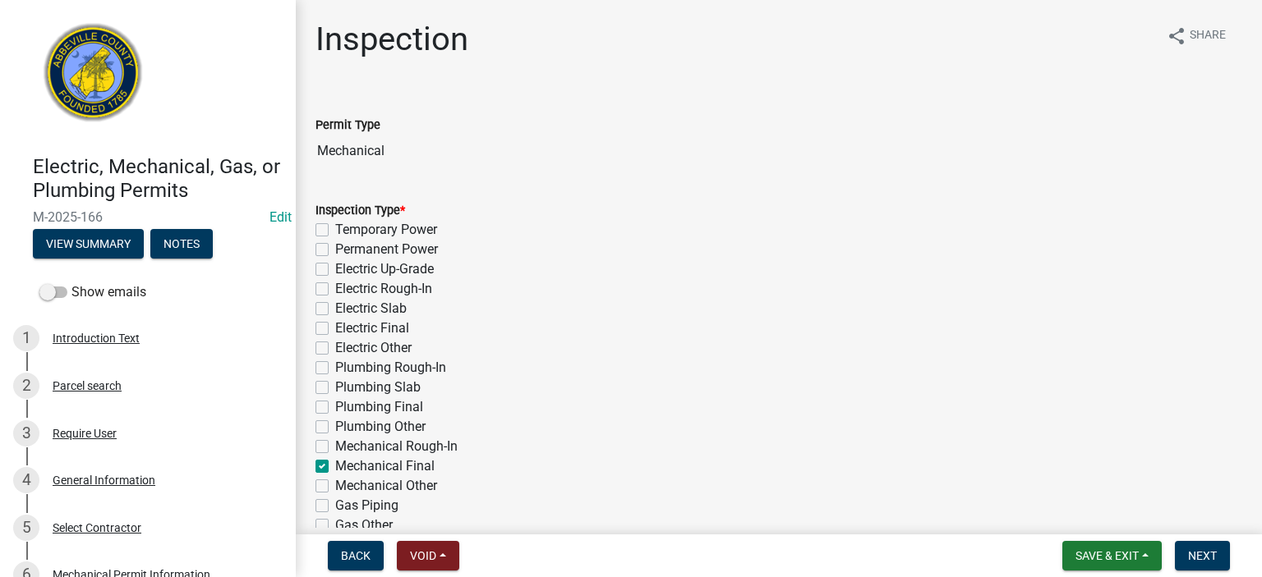
checkbox input "false"
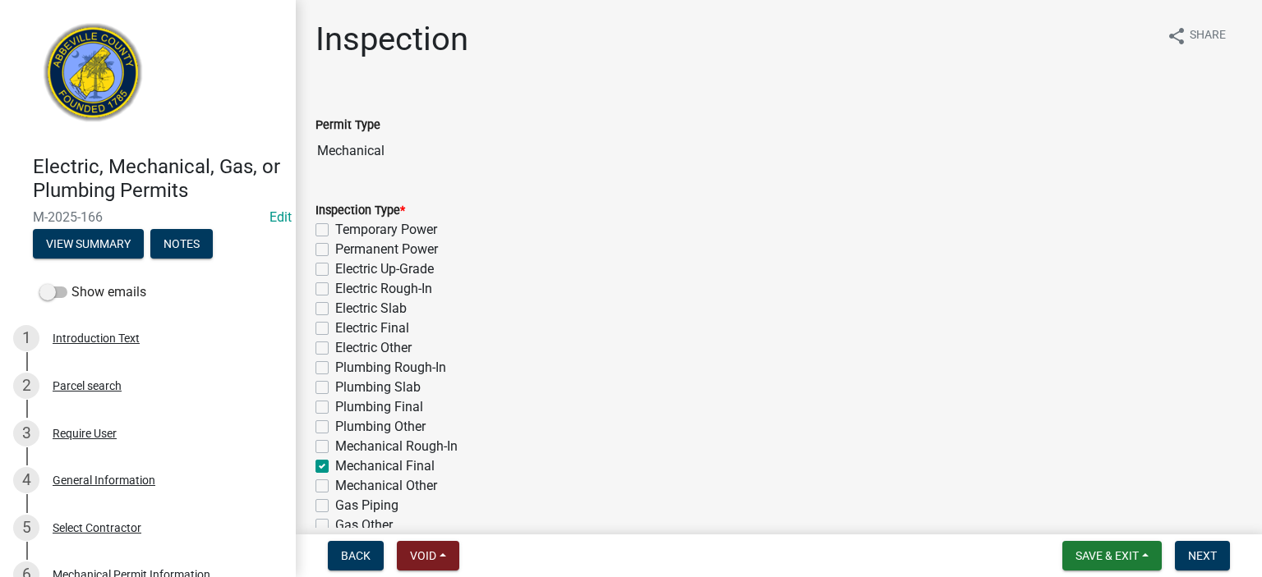
checkbox input "false"
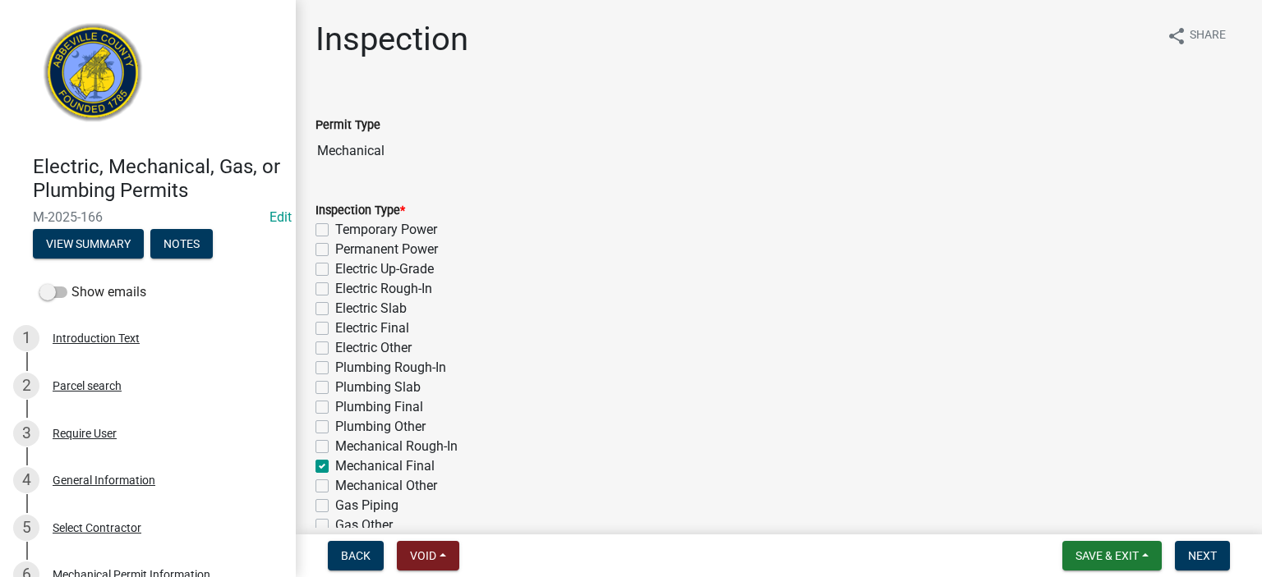
checkbox input "true"
checkbox input "false"
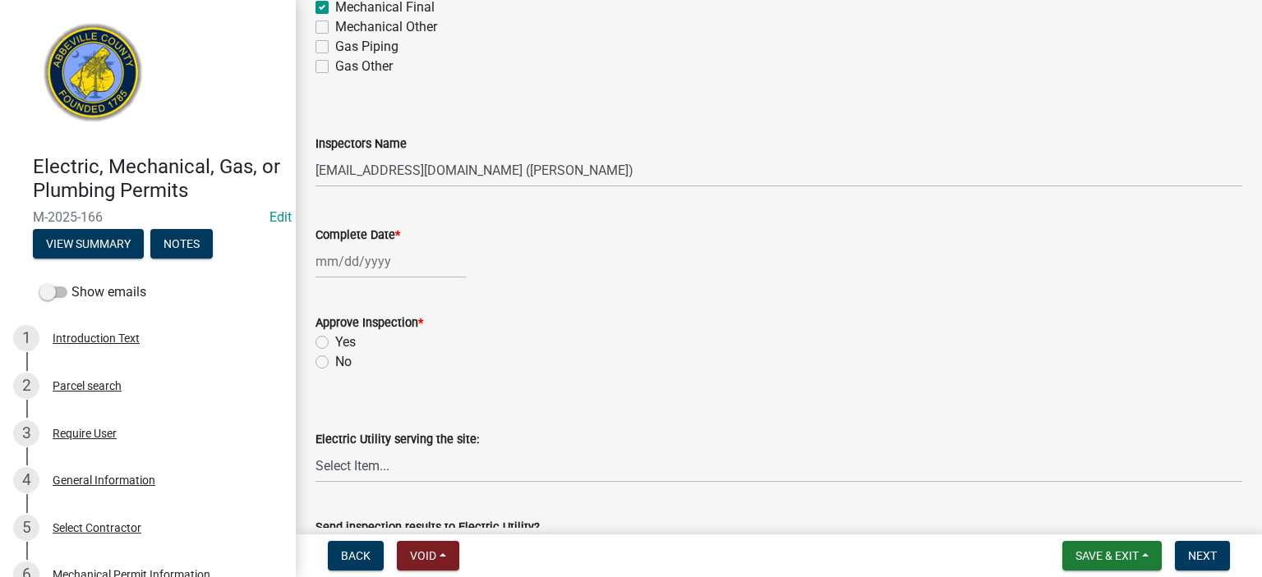
scroll to position [493, 0]
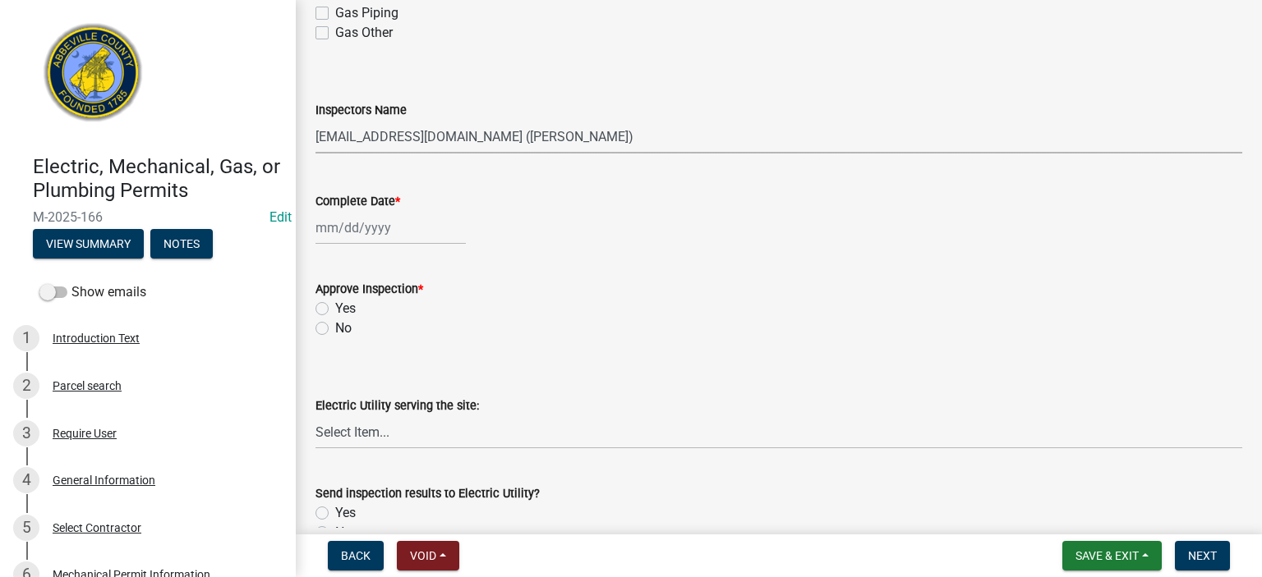
click at [614, 127] on select "Select Item... [EMAIL_ADDRESS][DOMAIN_NAME] ([PERSON_NAME]) [EMAIL_ADDRESS][DOM…" at bounding box center [778, 137] width 926 height 34
select select "56be3ac8-4e2d-49a7-9260-658958e29c03"
click at [315, 120] on select "Select Item... [EMAIL_ADDRESS][DOMAIN_NAME] ([PERSON_NAME]) [EMAIL_ADDRESS][DOM…" at bounding box center [778, 137] width 926 height 34
select select "8"
select select "2025"
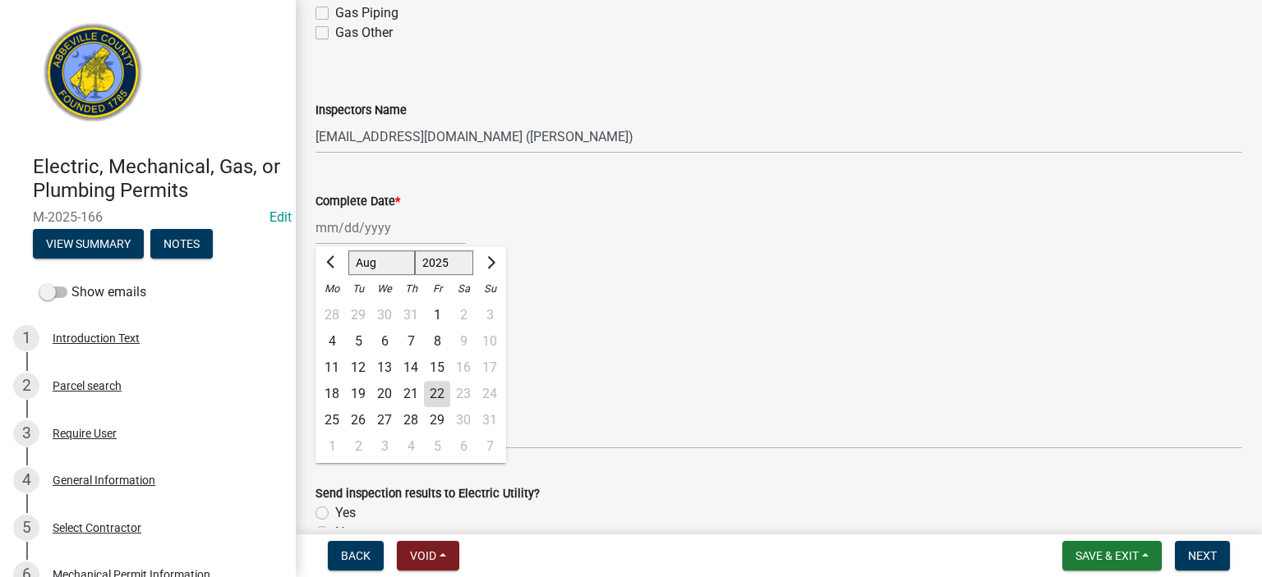
click at [418, 235] on div "[PERSON_NAME] Feb Mar Apr [PERSON_NAME][DATE] Oct Nov [DATE] 1526 1527 1528 152…" at bounding box center [390, 228] width 150 height 34
click at [434, 393] on div "22" at bounding box center [437, 394] width 26 height 26
type input "[DATE]"
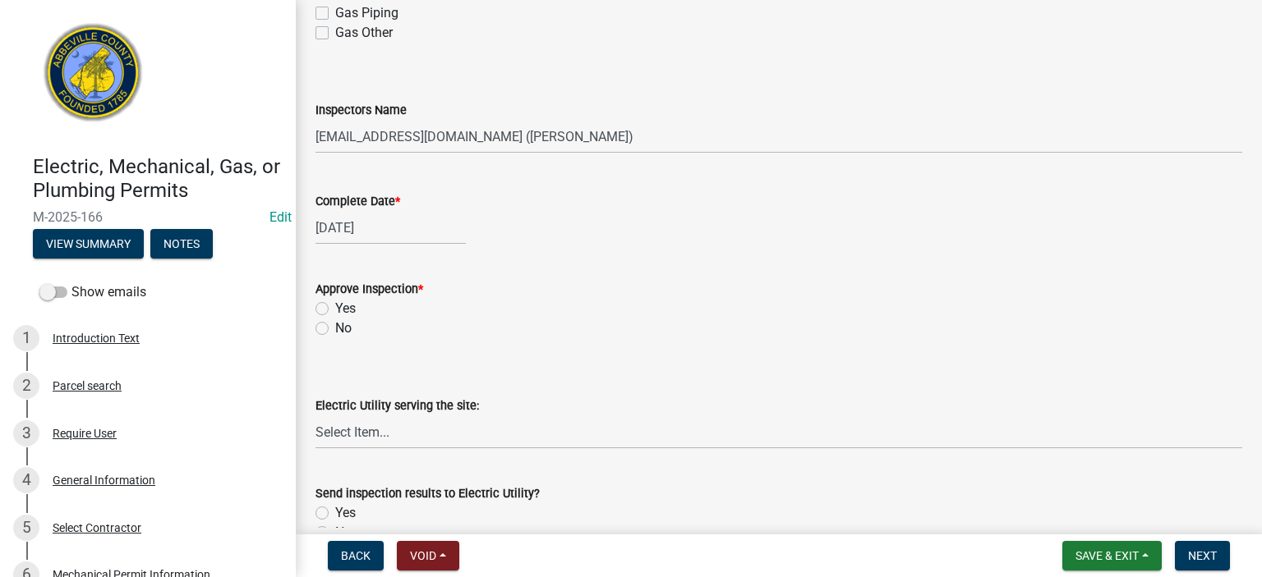
click at [335, 306] on label "Yes" at bounding box center [345, 309] width 21 height 20
click at [335, 306] on input "Yes" at bounding box center [340, 304] width 11 height 11
radio input "true"
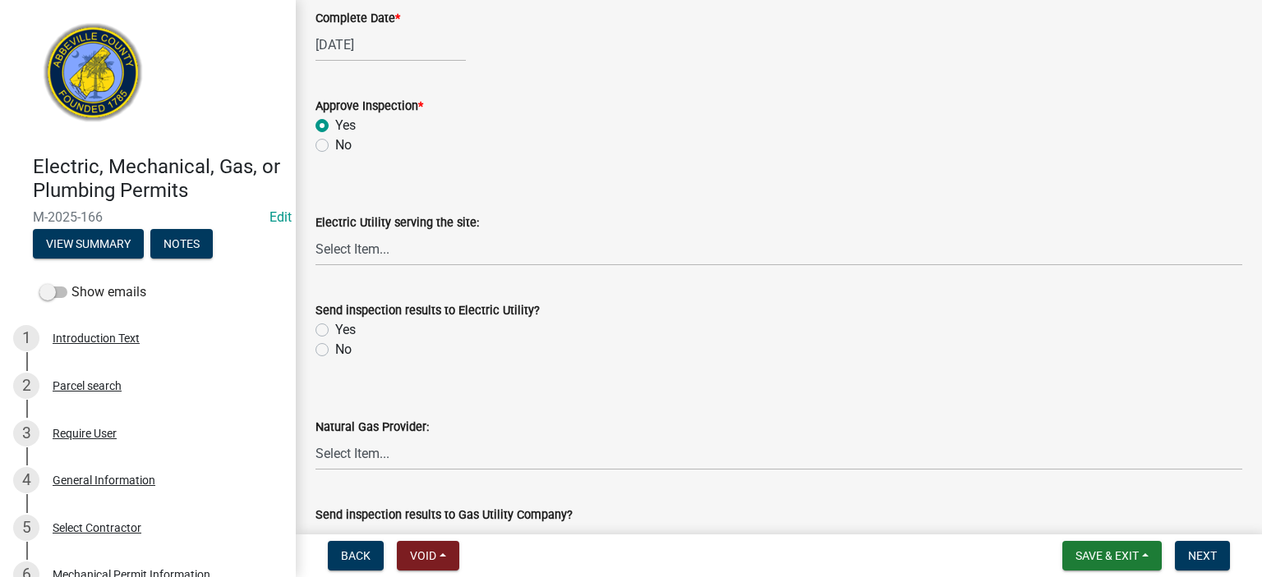
scroll to position [690, 0]
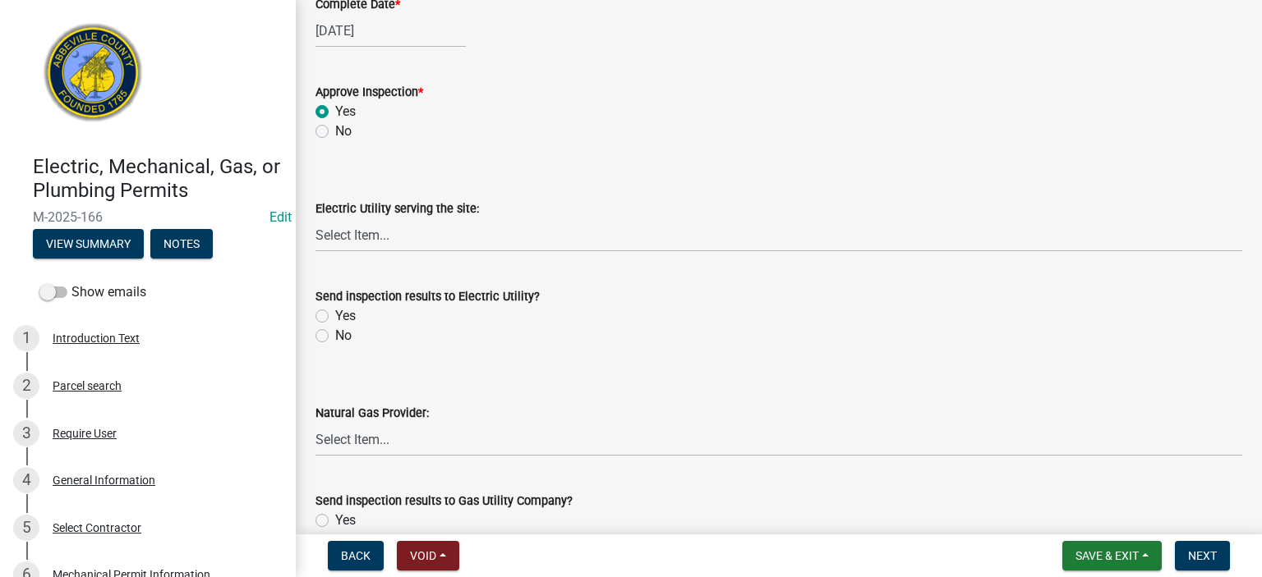
click at [335, 339] on label "No" at bounding box center [343, 336] width 16 height 20
click at [335, 337] on input "No" at bounding box center [340, 331] width 11 height 11
radio input "true"
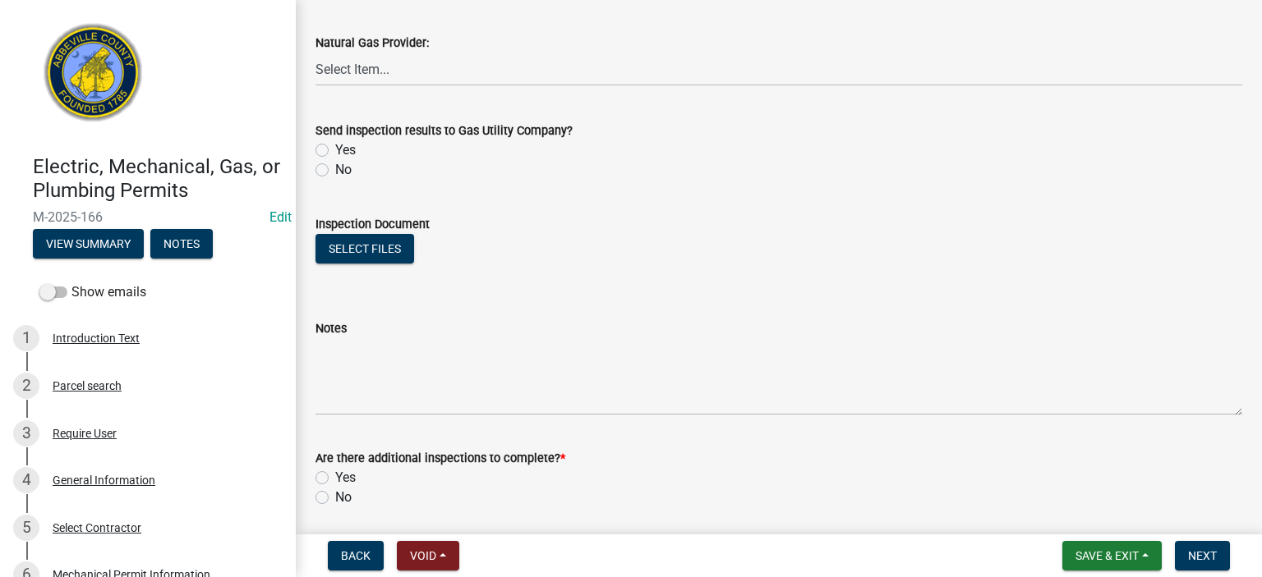
scroll to position [1084, 0]
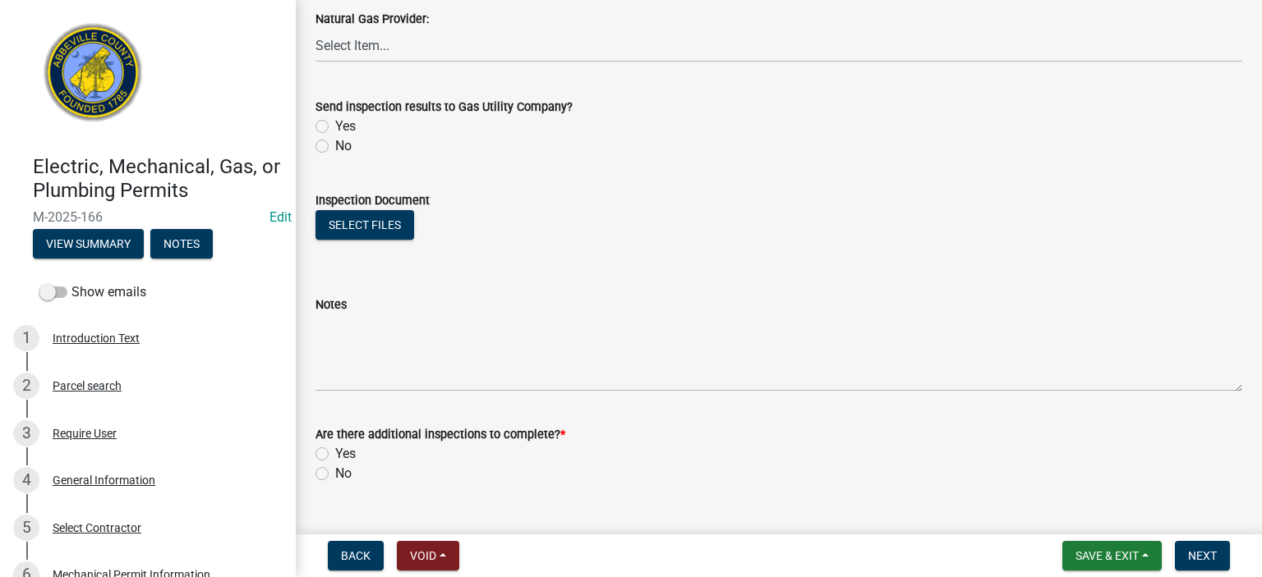
click at [335, 146] on label "No" at bounding box center [343, 146] width 16 height 20
click at [335, 146] on input "No" at bounding box center [340, 141] width 11 height 11
radio input "true"
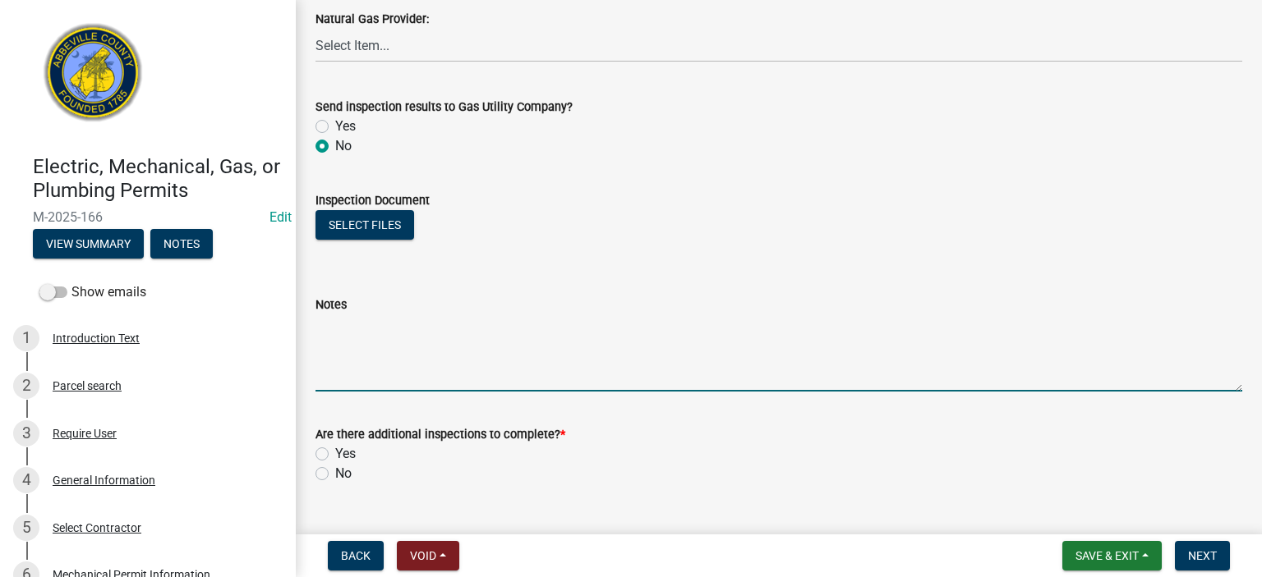
click at [408, 335] on textarea "Notes" at bounding box center [778, 353] width 926 height 77
click at [417, 329] on textarea "Mech final: paths to mech e" at bounding box center [778, 353] width 926 height 77
click at [568, 328] on textarea "Mech final: paths & work space to mech e" at bounding box center [778, 353] width 926 height 77
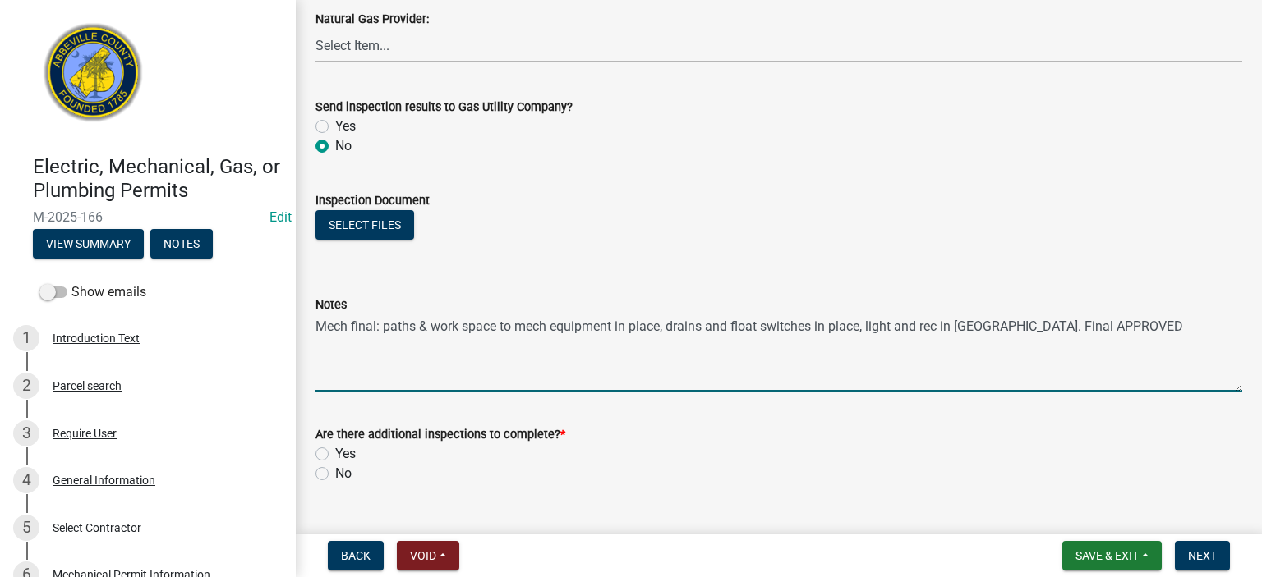
type textarea "Mech final: paths & work space to mech equipment in place, drains and float swi…"
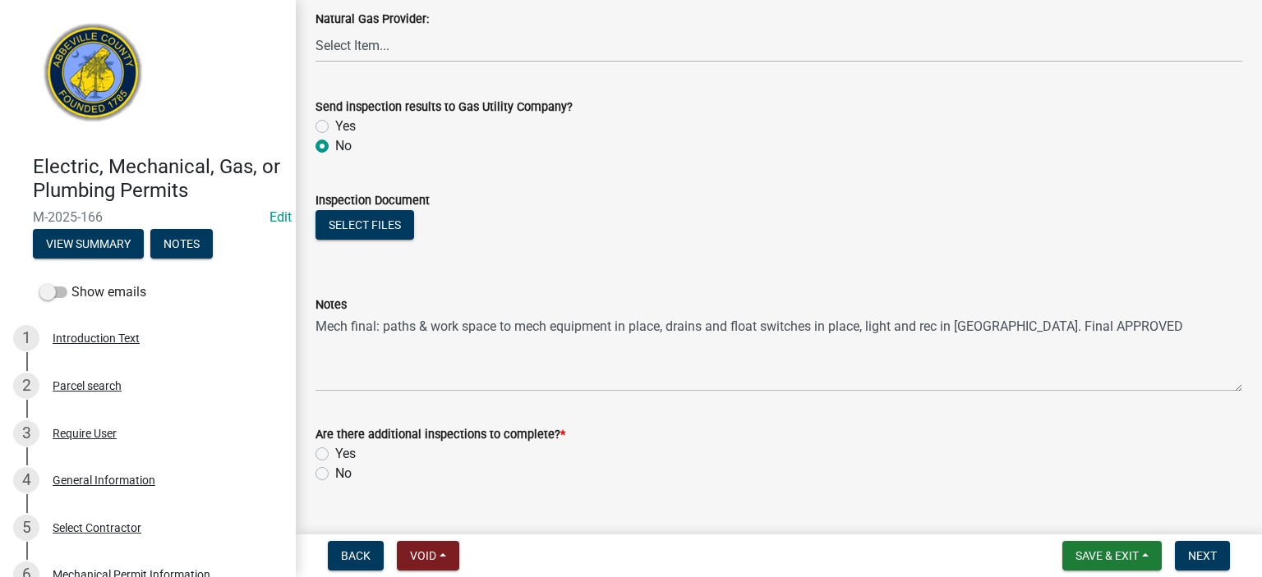
click at [335, 473] on label "No" at bounding box center [343, 474] width 16 height 20
click at [335, 473] on input "No" at bounding box center [340, 469] width 11 height 11
radio input "true"
click at [1203, 549] on span "Next" at bounding box center [1202, 555] width 29 height 13
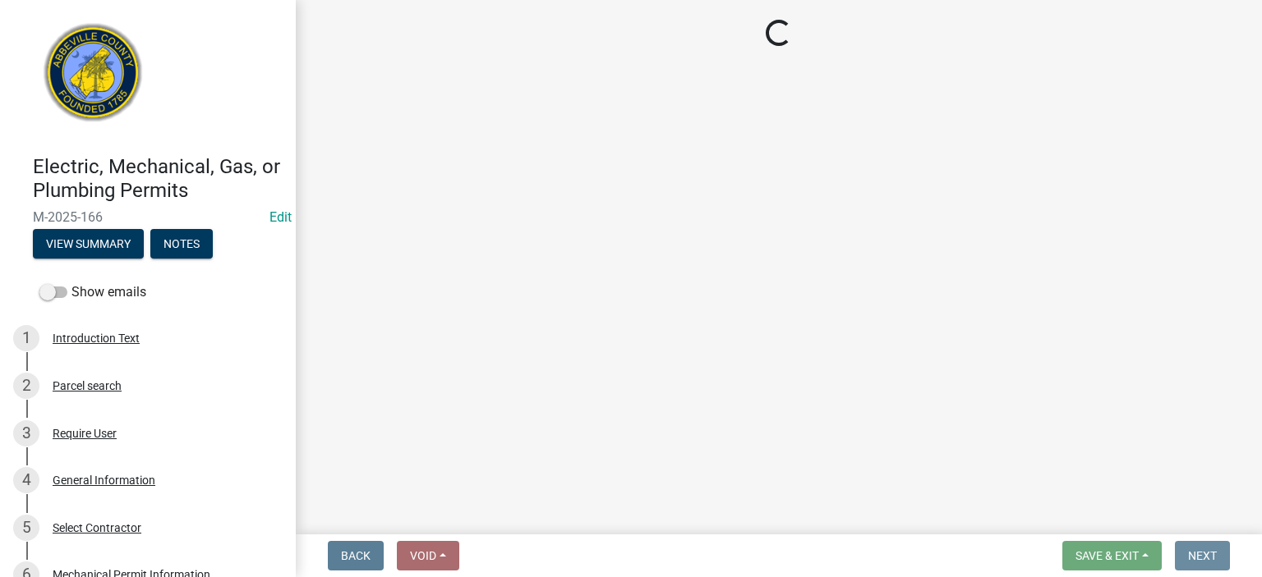
scroll to position [0, 0]
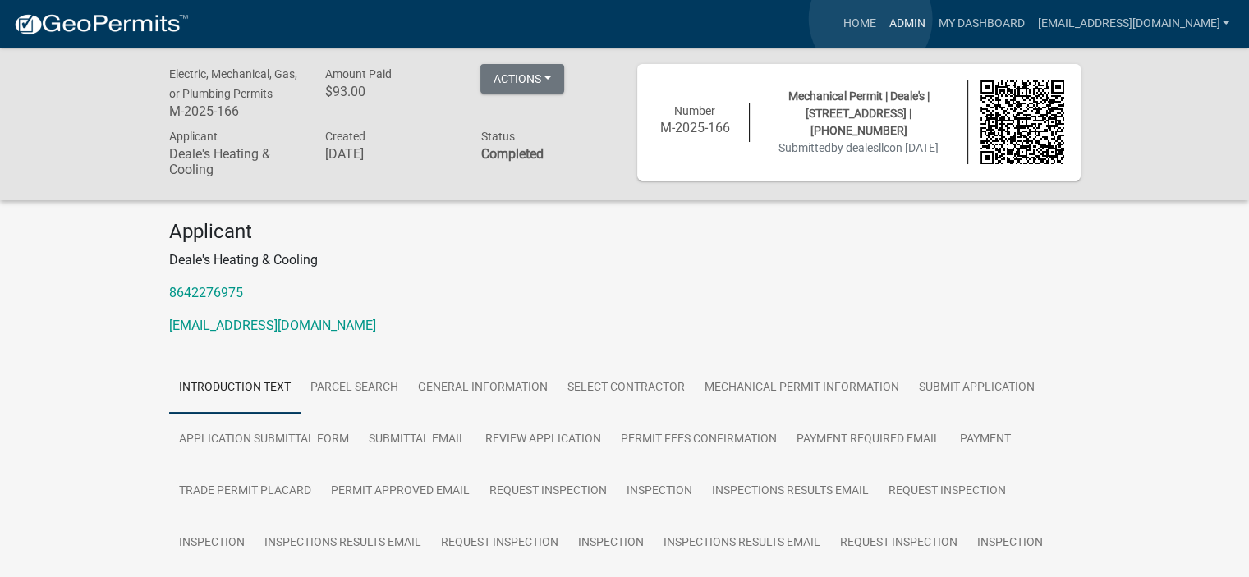
click at [882, 19] on link "Admin" at bounding box center [906, 23] width 49 height 31
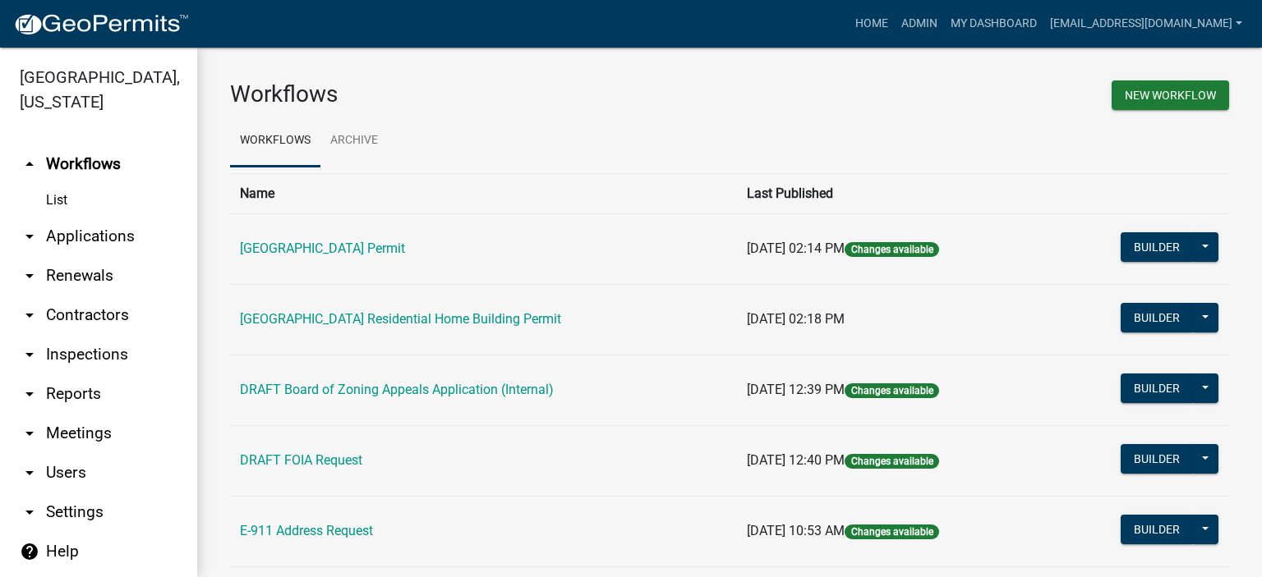
click at [58, 195] on link "List" at bounding box center [98, 200] width 197 height 33
click at [73, 232] on link "arrow_drop_down Applications" at bounding box center [98, 236] width 197 height 39
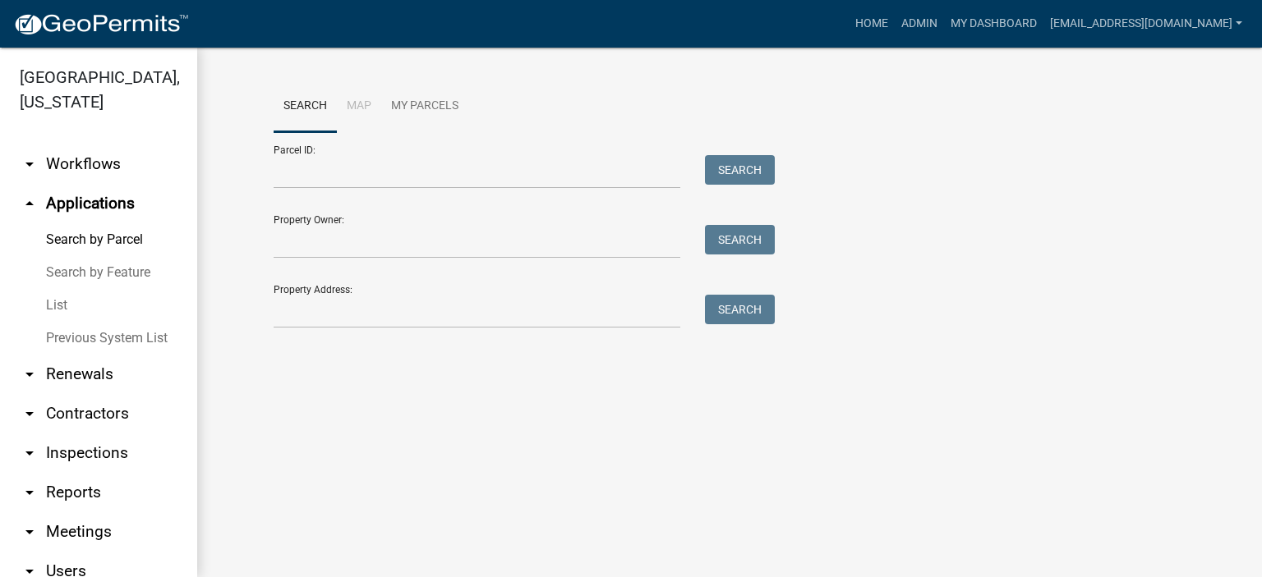
click at [53, 301] on link "List" at bounding box center [98, 305] width 197 height 33
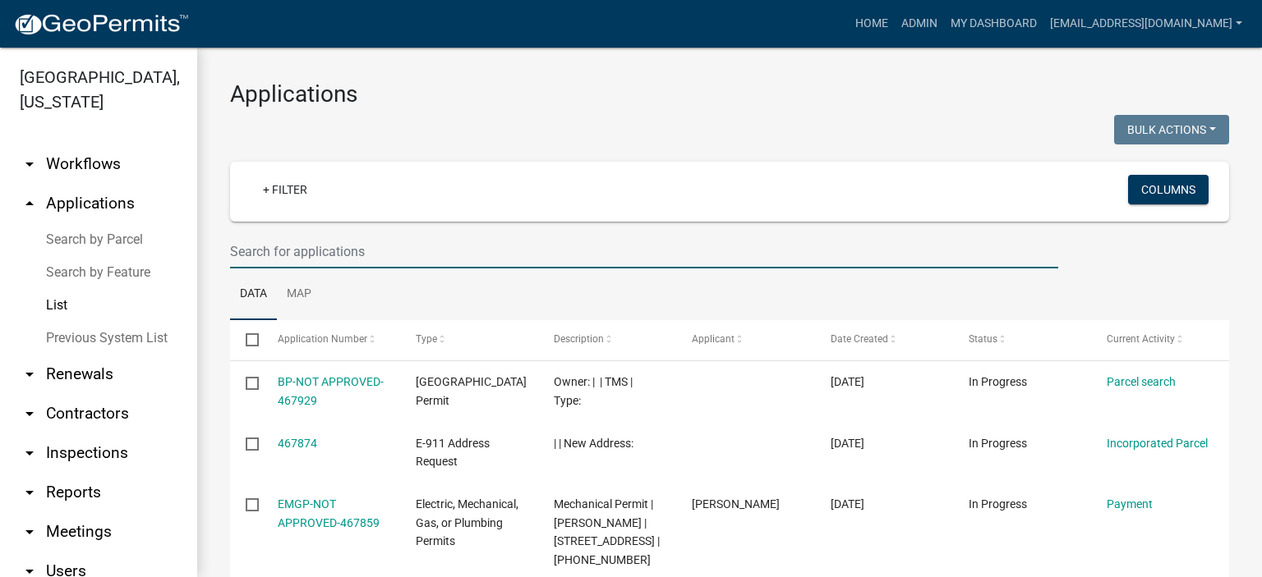
click at [420, 252] on input "text" at bounding box center [644, 252] width 828 height 34
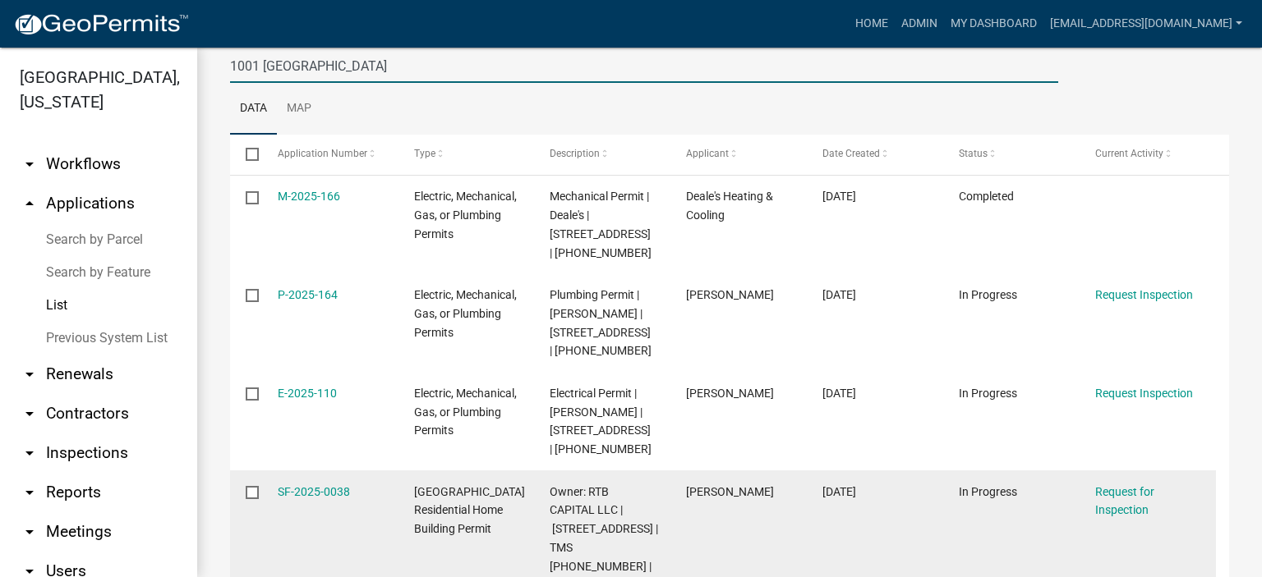
scroll to position [207, 0]
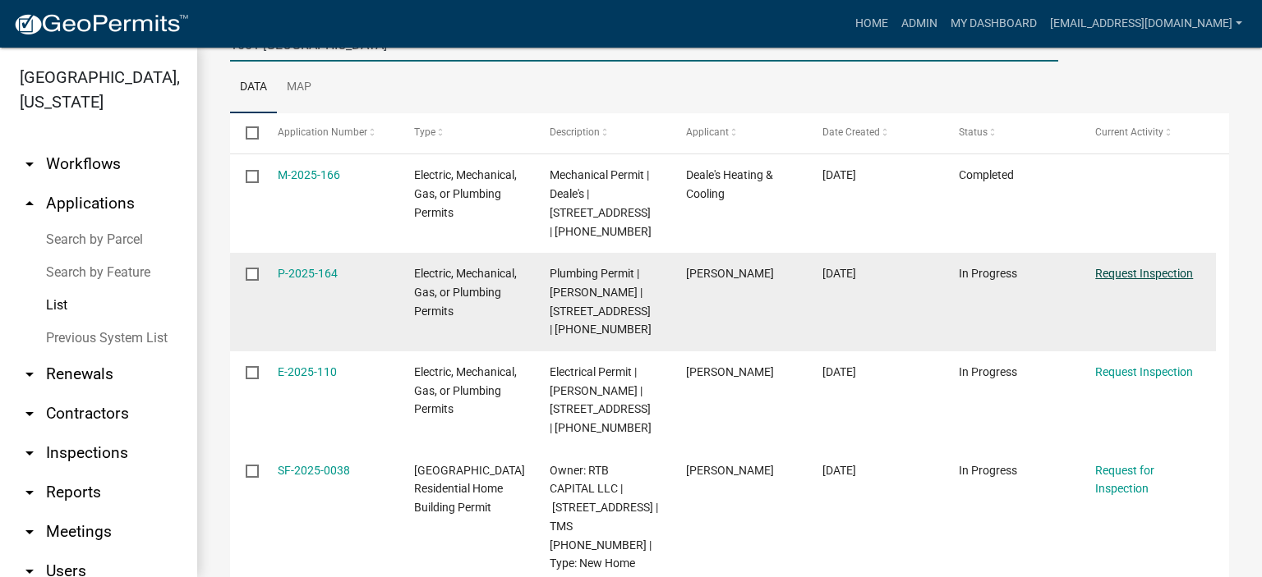
type input "1001 [GEOGRAPHIC_DATA]"
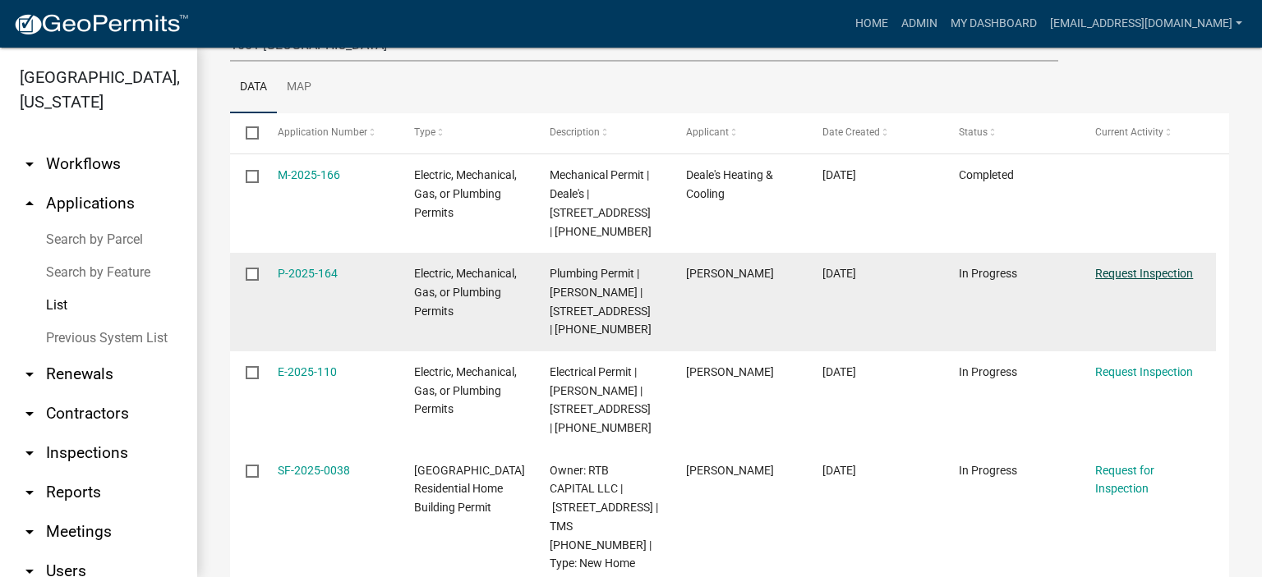
click at [1131, 272] on link "Request Inspection" at bounding box center [1144, 273] width 98 height 13
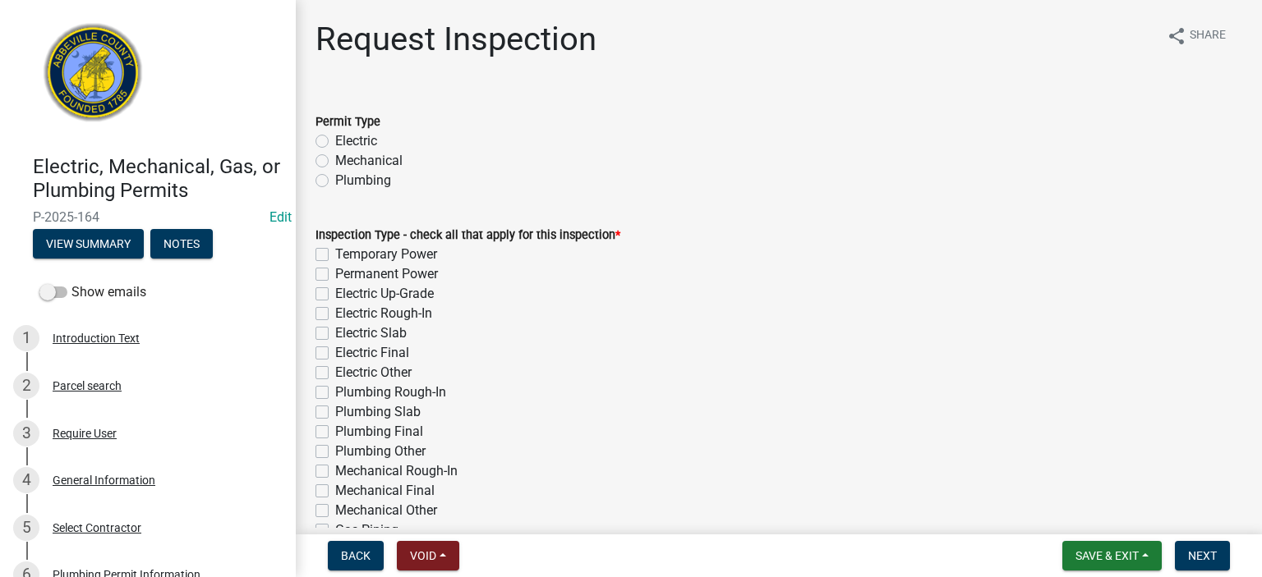
click at [335, 178] on label "Plumbing" at bounding box center [363, 181] width 56 height 20
click at [335, 178] on input "Plumbing" at bounding box center [340, 176] width 11 height 11
radio input "true"
click at [335, 433] on label "Plumbing Final" at bounding box center [379, 432] width 88 height 20
click at [335, 433] on input "Plumbing Final" at bounding box center [340, 427] width 11 height 11
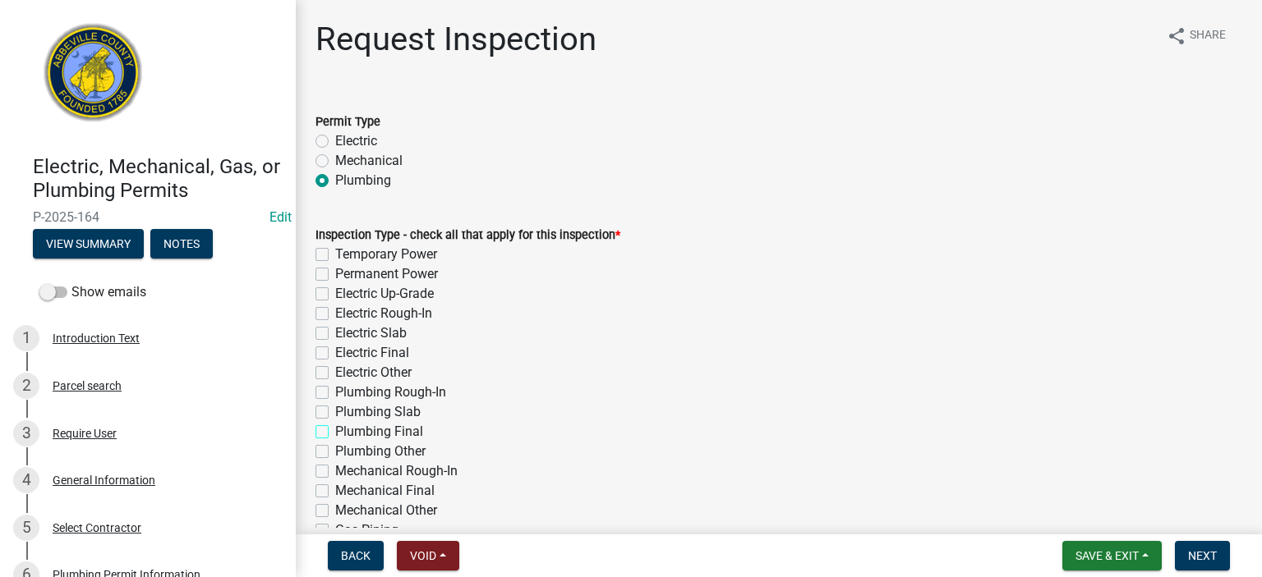
checkbox input "true"
checkbox input "false"
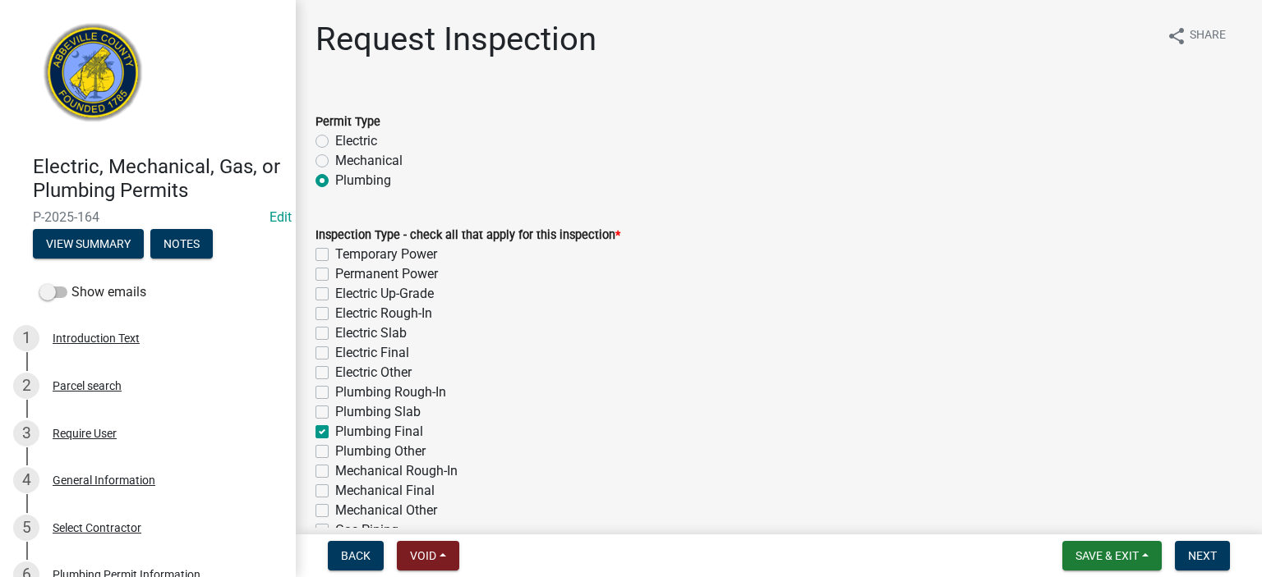
checkbox input "false"
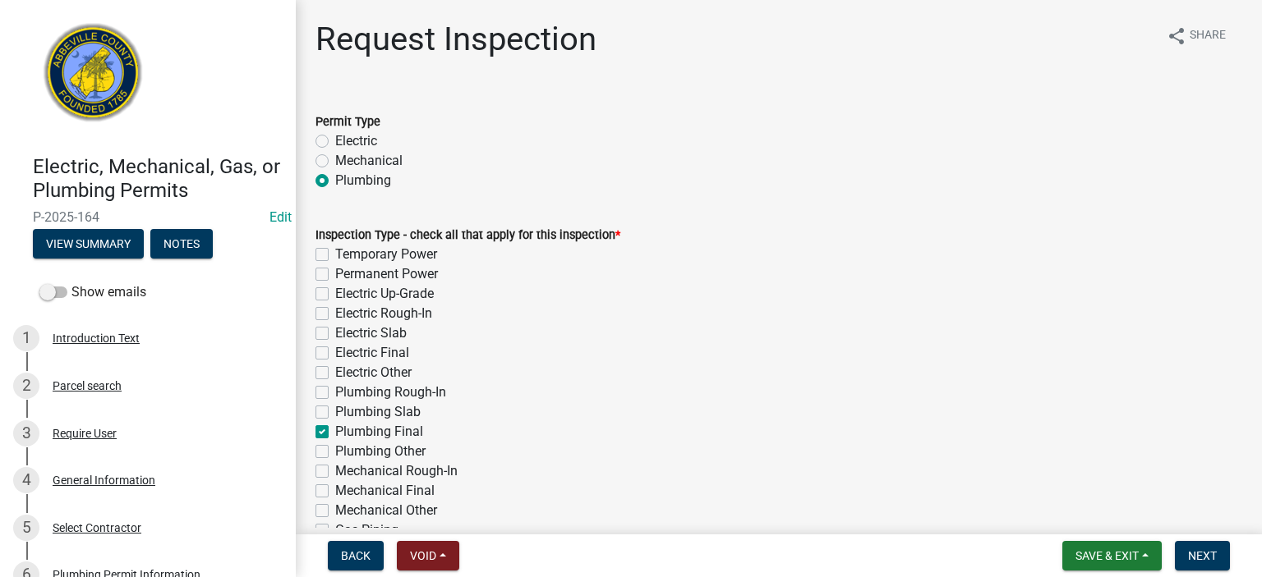
checkbox input "true"
checkbox input "false"
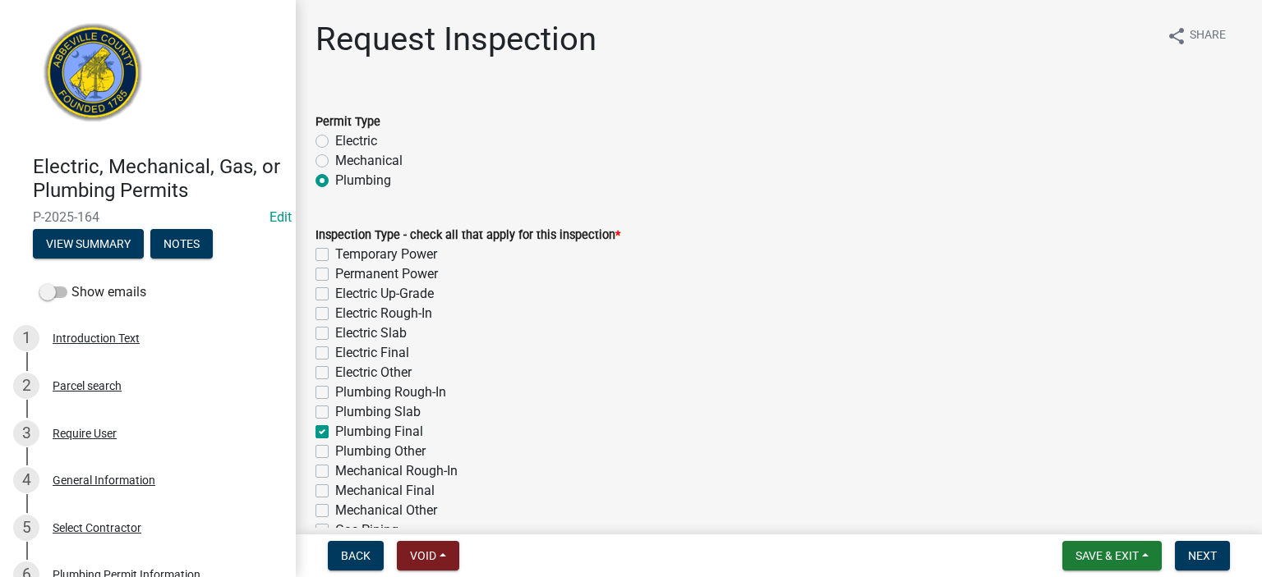
checkbox input "false"
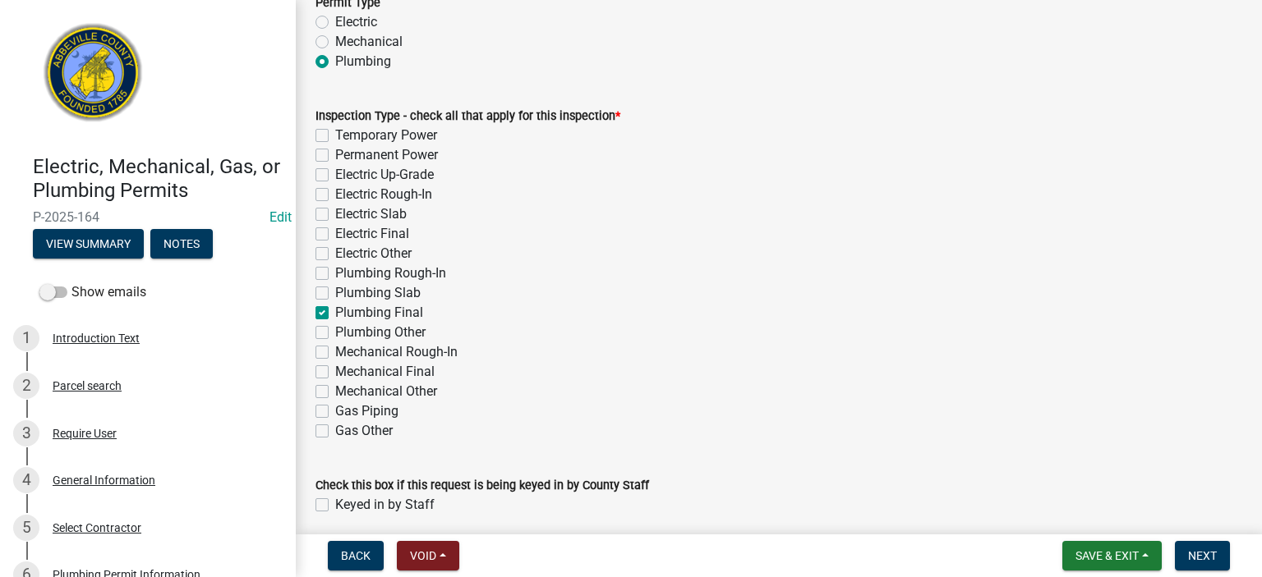
scroll to position [184, 0]
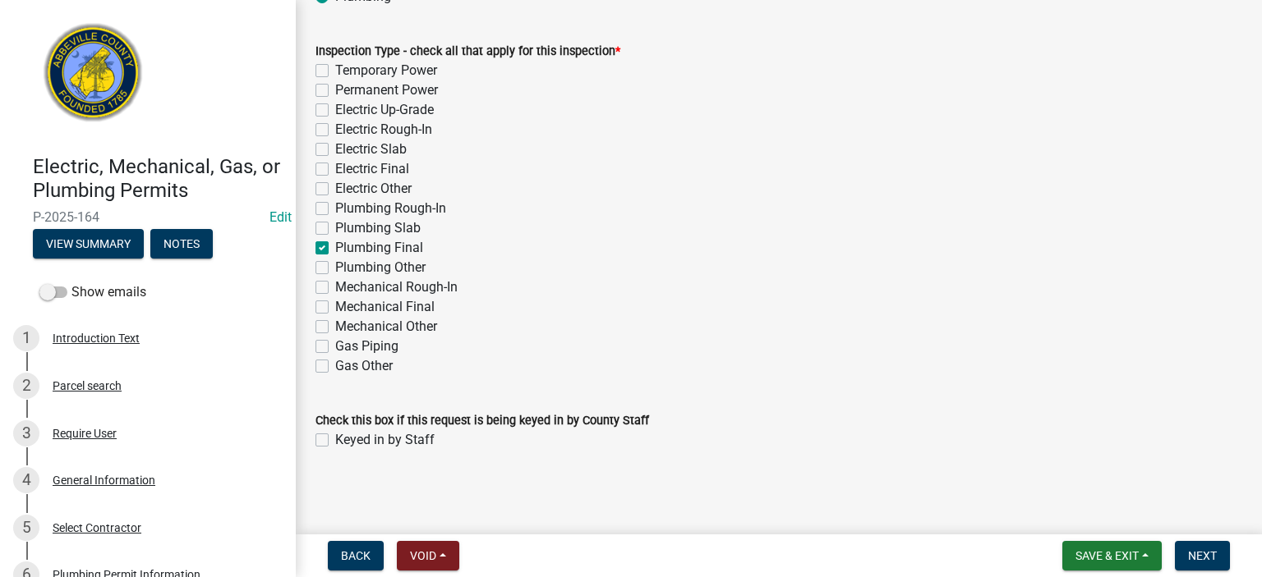
click at [335, 442] on label "Keyed in by Staff" at bounding box center [384, 440] width 99 height 20
click at [335, 441] on input "Keyed in by Staff" at bounding box center [340, 435] width 11 height 11
checkbox input "true"
click at [1211, 553] on span "Next" at bounding box center [1202, 555] width 29 height 13
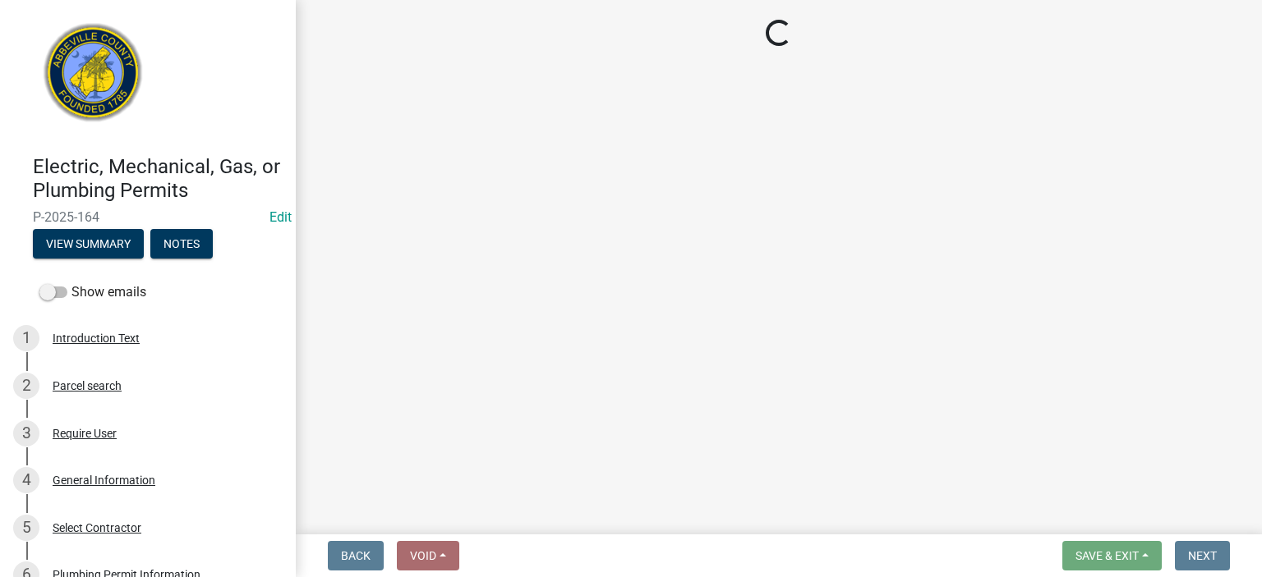
select select "896ec84b-7942-43b9-a78d-4f1554b7930c"
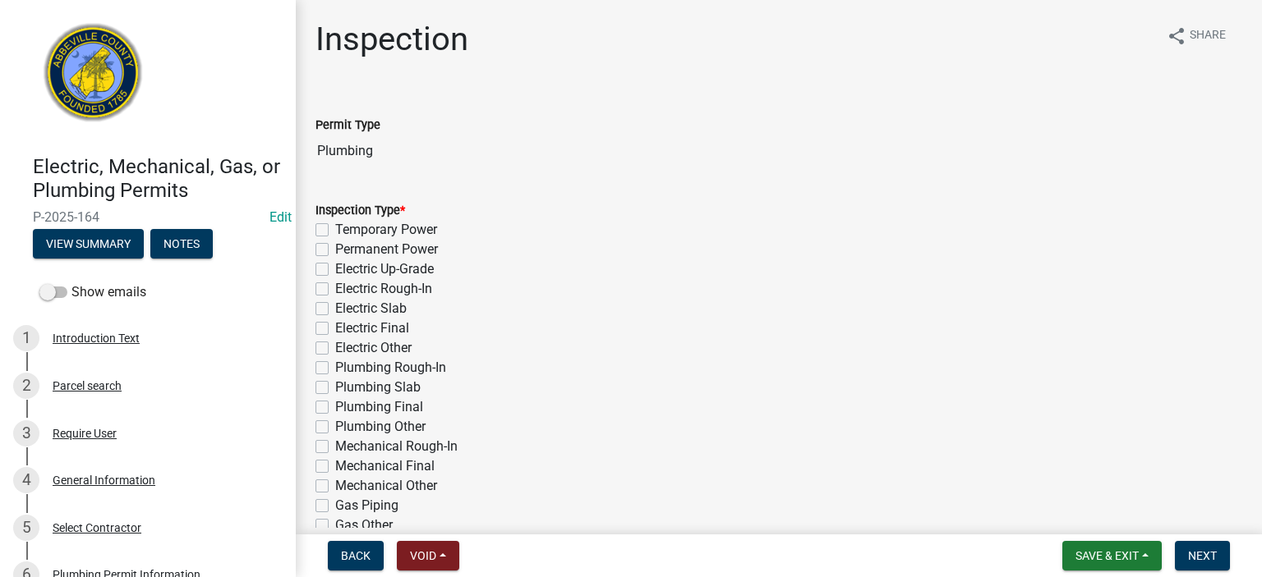
click at [335, 407] on label "Plumbing Final" at bounding box center [379, 408] width 88 height 20
click at [335, 407] on input "Plumbing Final" at bounding box center [340, 403] width 11 height 11
checkbox input "true"
checkbox input "false"
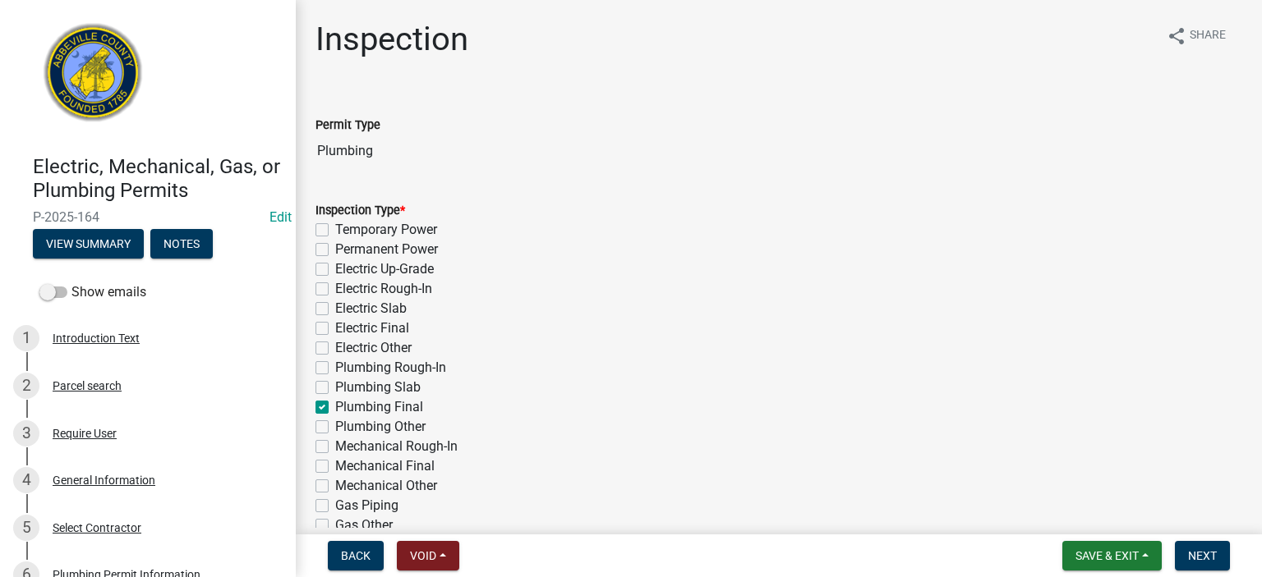
checkbox input "false"
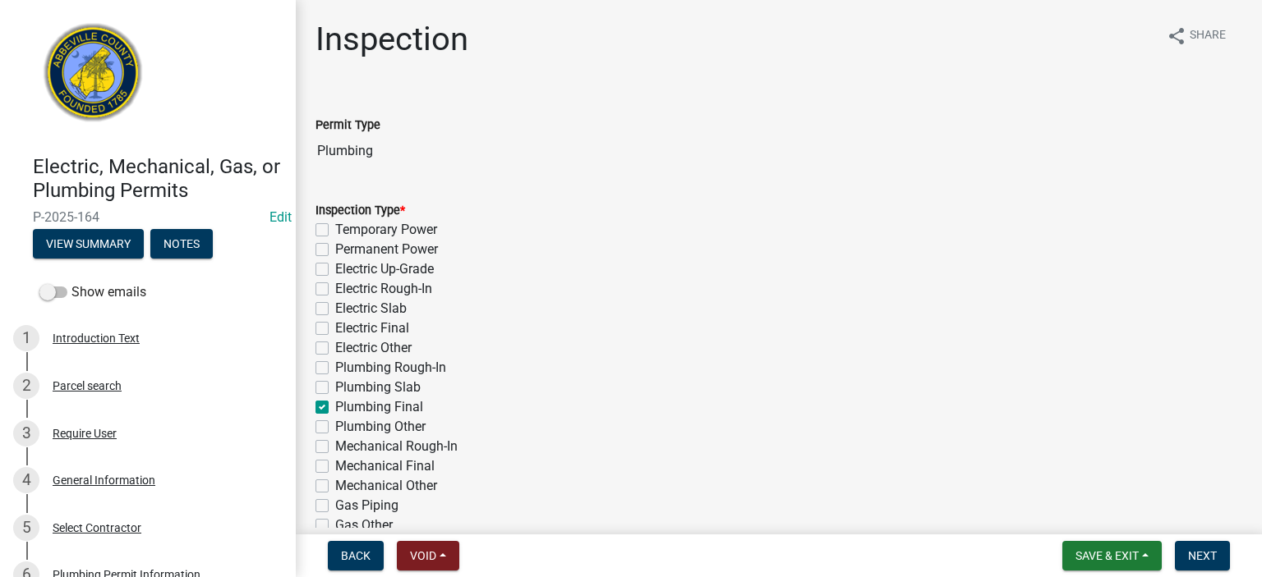
checkbox input "false"
checkbox input "true"
checkbox input "false"
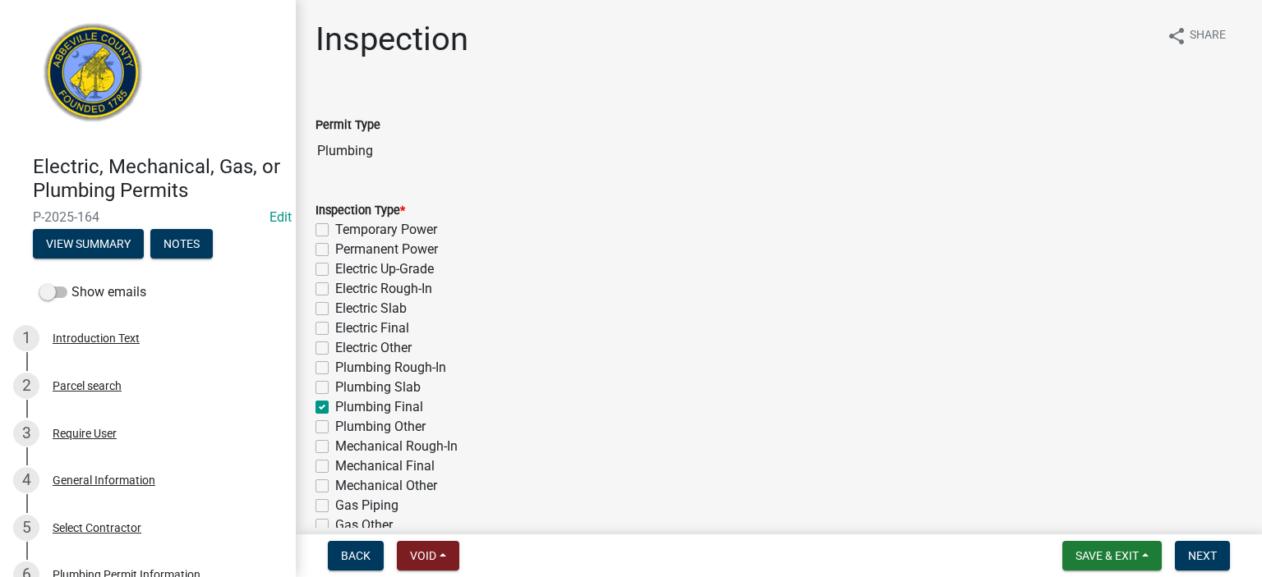
checkbox input "false"
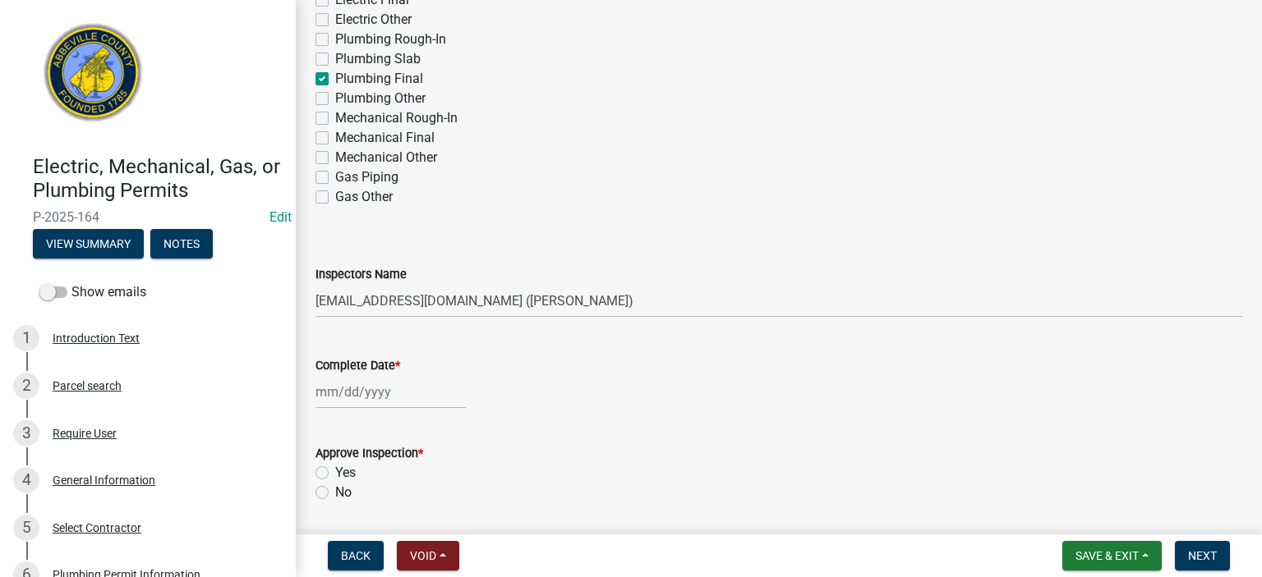
scroll to position [372, 0]
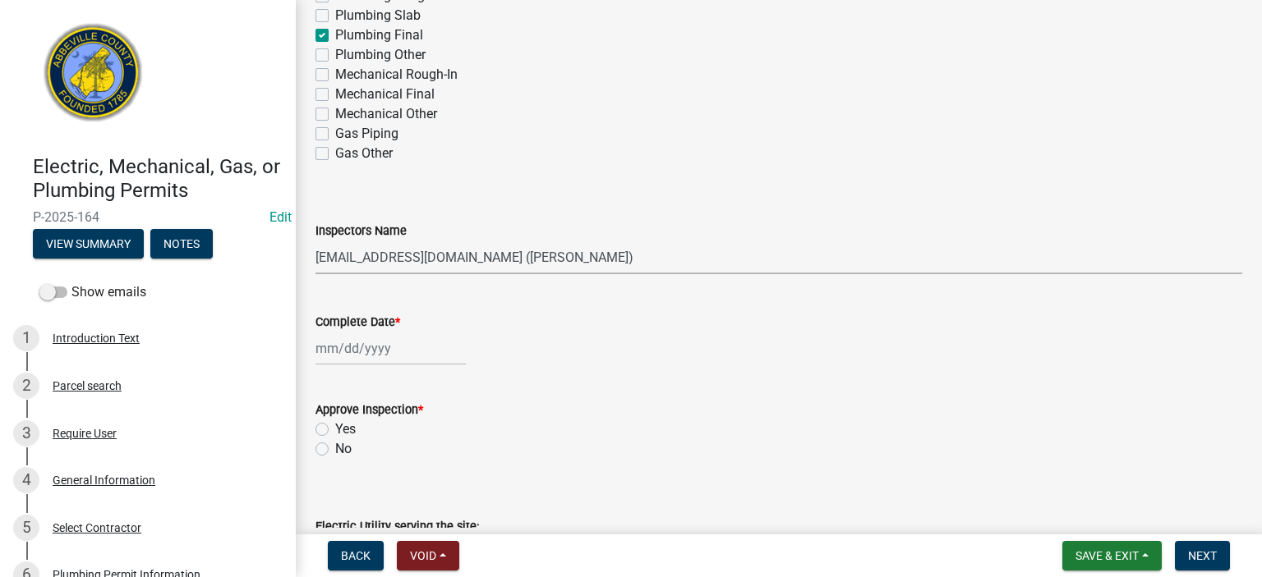
click at [627, 258] on select "Select Item... [EMAIL_ADDRESS][DOMAIN_NAME] ([PERSON_NAME]) [EMAIL_ADDRESS][DOM…" at bounding box center [778, 258] width 926 height 34
select select "56be3ac8-4e2d-49a7-9260-658958e29c03"
click at [315, 241] on select "Select Item... [EMAIL_ADDRESS][DOMAIN_NAME] ([PERSON_NAME]) [EMAIL_ADDRESS][DOM…" at bounding box center [778, 258] width 926 height 34
click at [406, 357] on input "Complete Date *" at bounding box center [390, 349] width 150 height 34
select select "8"
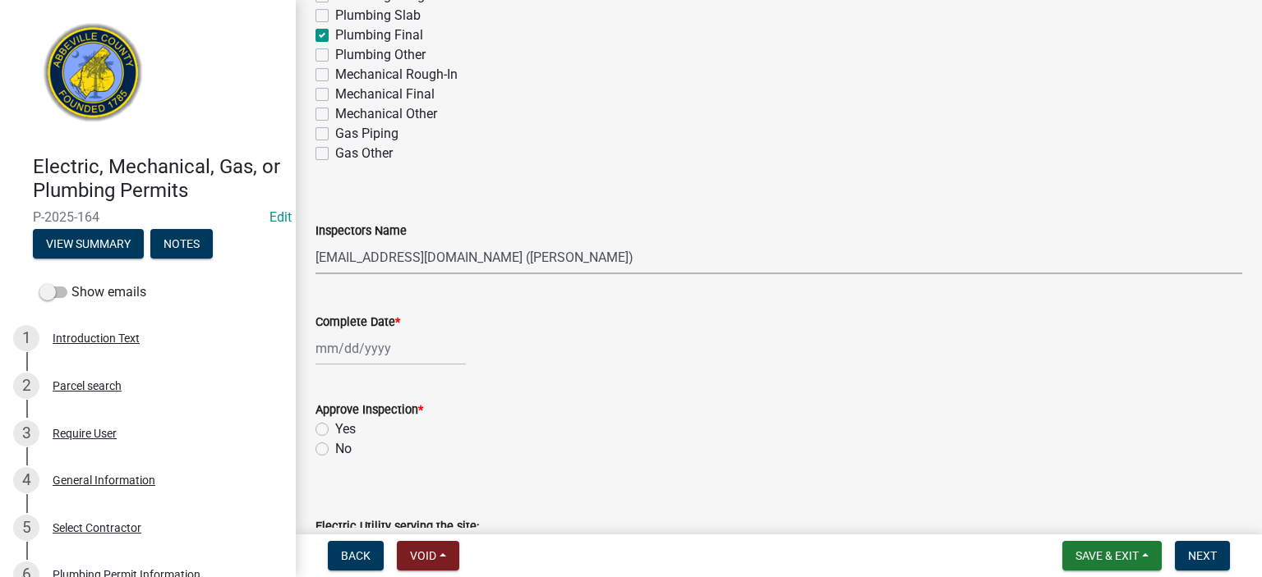
select select "2025"
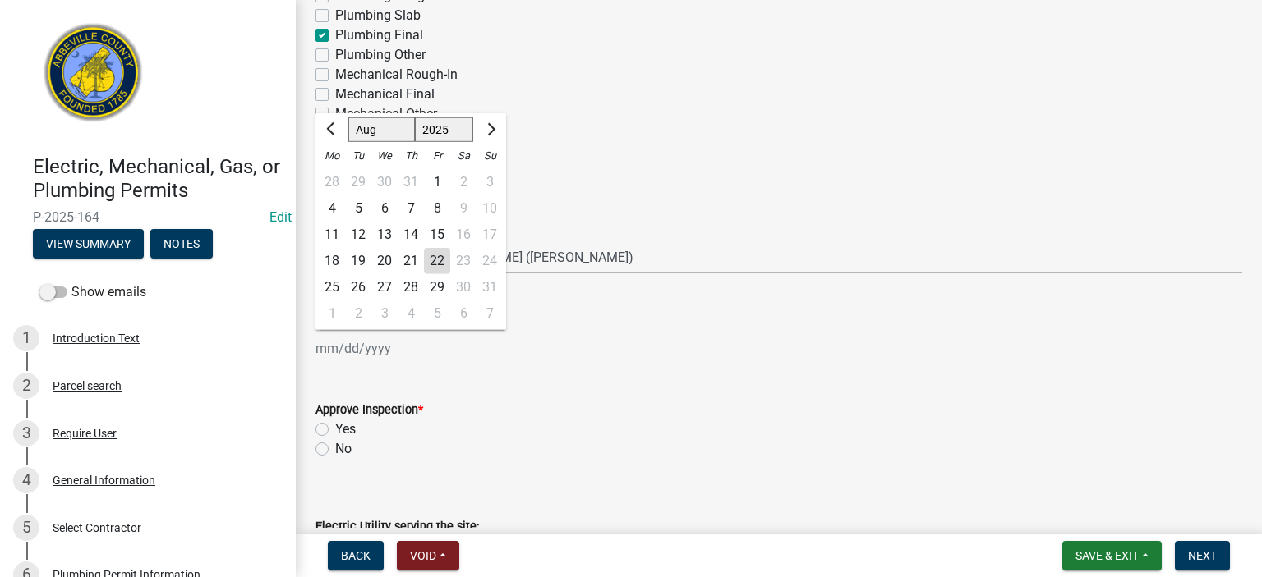
click at [434, 259] on div "22" at bounding box center [437, 261] width 26 height 26
type input "[DATE]"
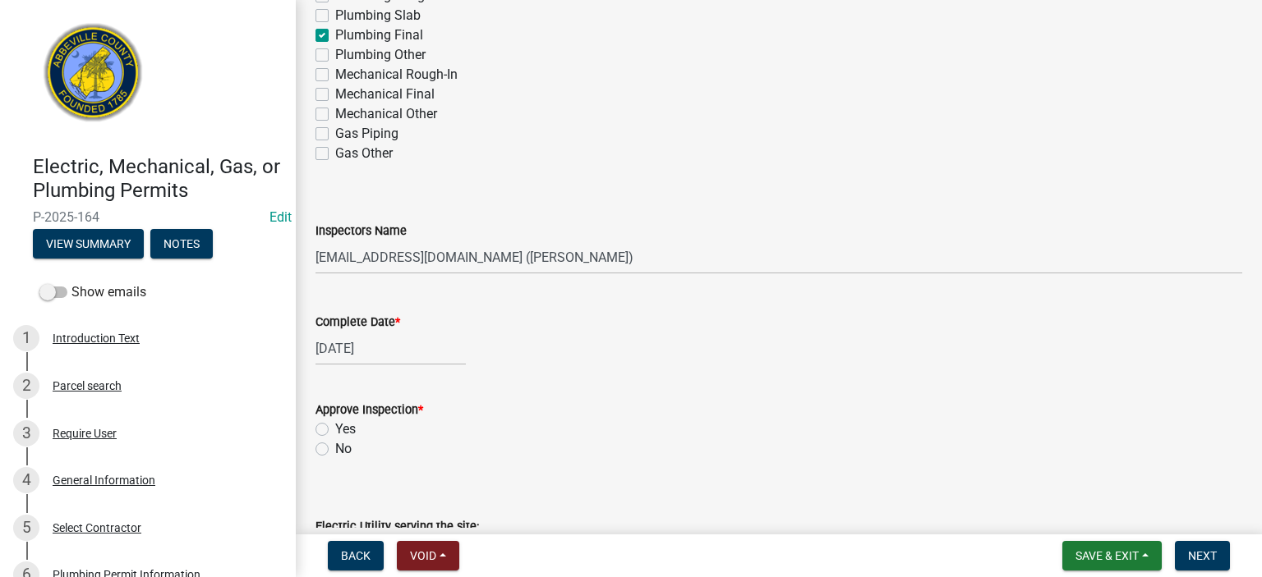
click at [335, 430] on label "Yes" at bounding box center [345, 430] width 21 height 20
click at [335, 430] on input "Yes" at bounding box center [340, 425] width 11 height 11
radio input "true"
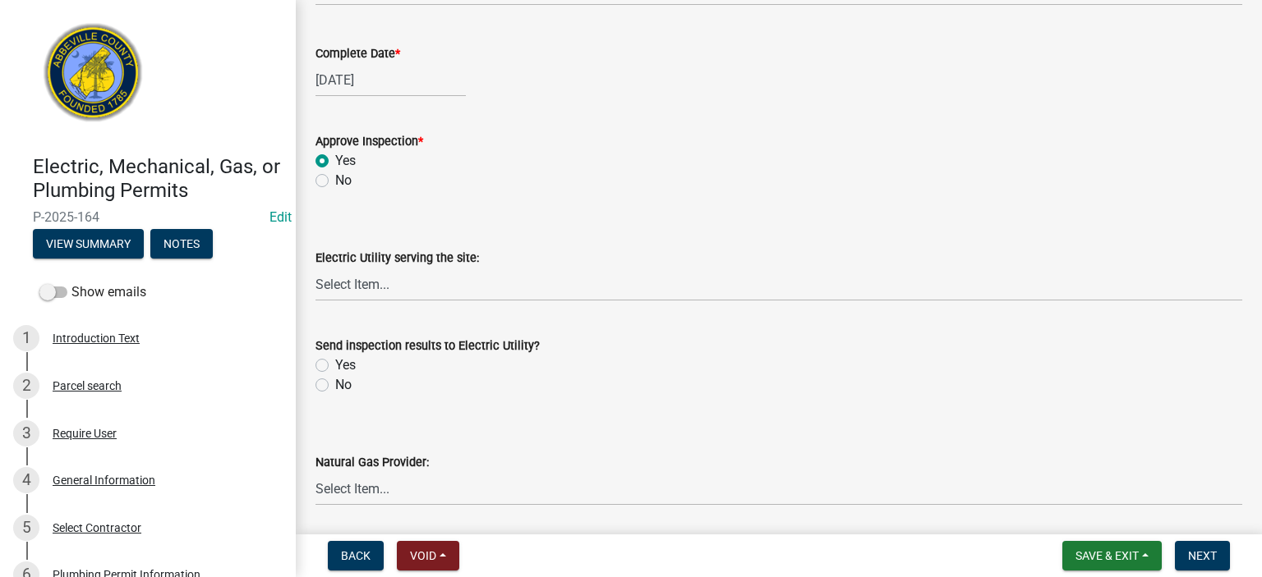
scroll to position [733, 0]
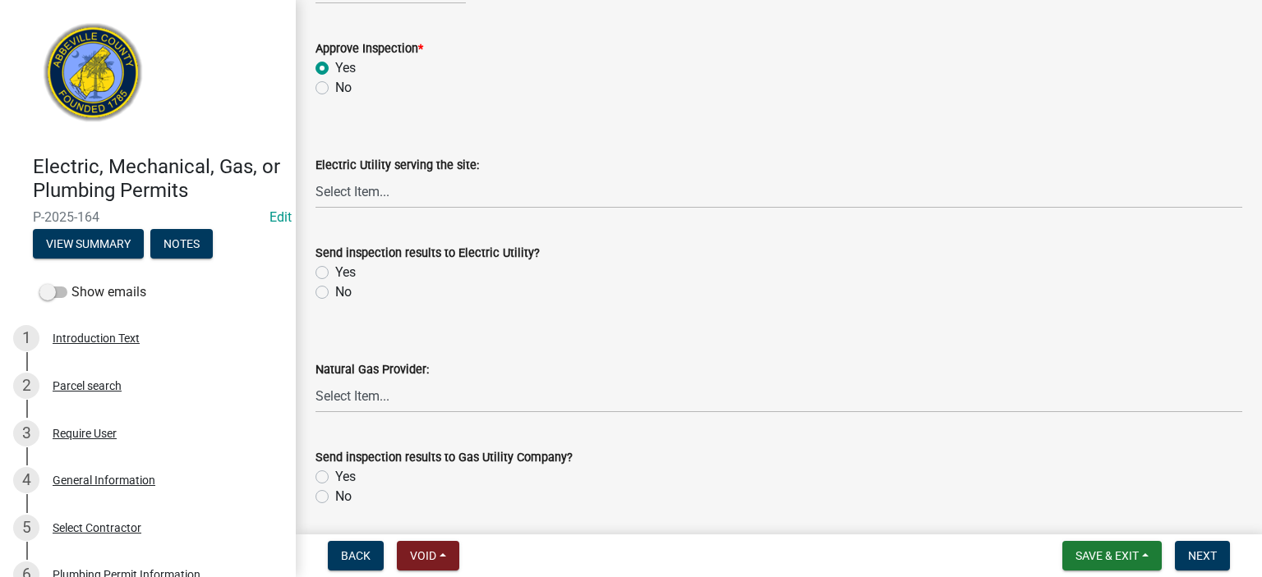
click at [335, 292] on label "No" at bounding box center [343, 293] width 16 height 20
click at [335, 292] on input "No" at bounding box center [340, 288] width 11 height 11
radio input "true"
click at [335, 494] on label "No" at bounding box center [343, 497] width 16 height 20
click at [335, 494] on input "No" at bounding box center [340, 492] width 11 height 11
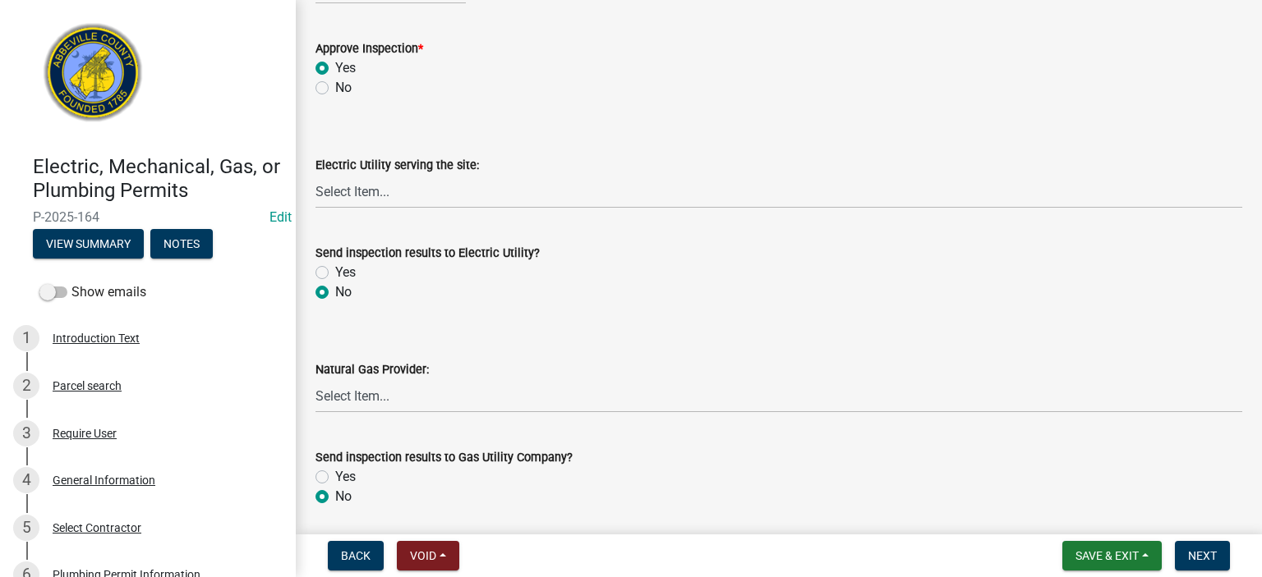
radio input "true"
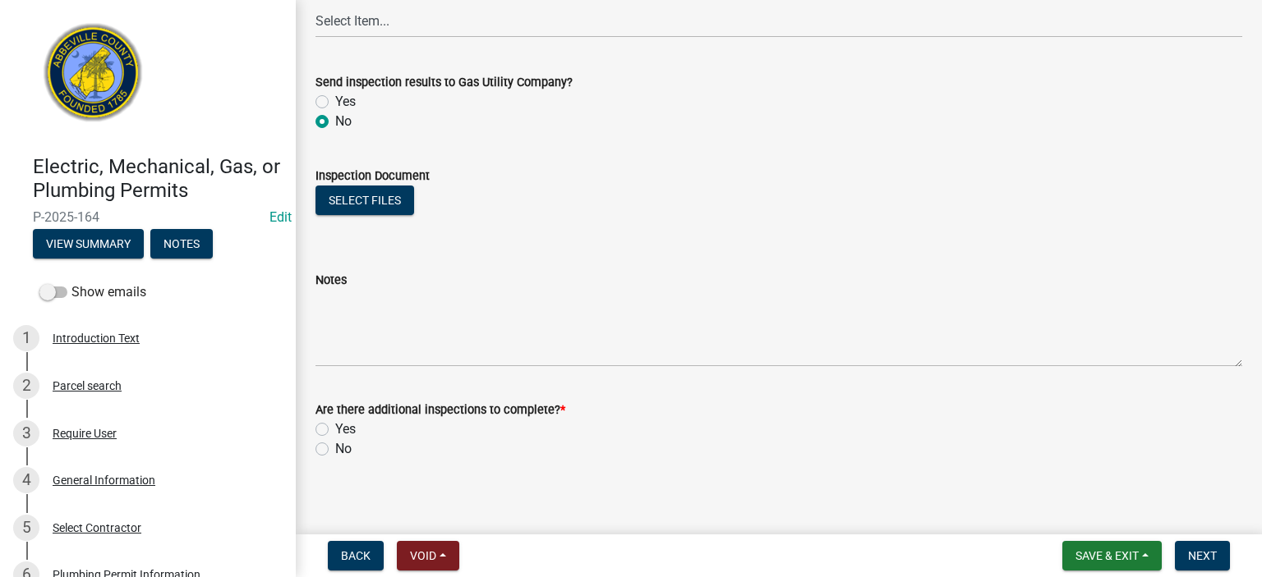
scroll to position [1118, 0]
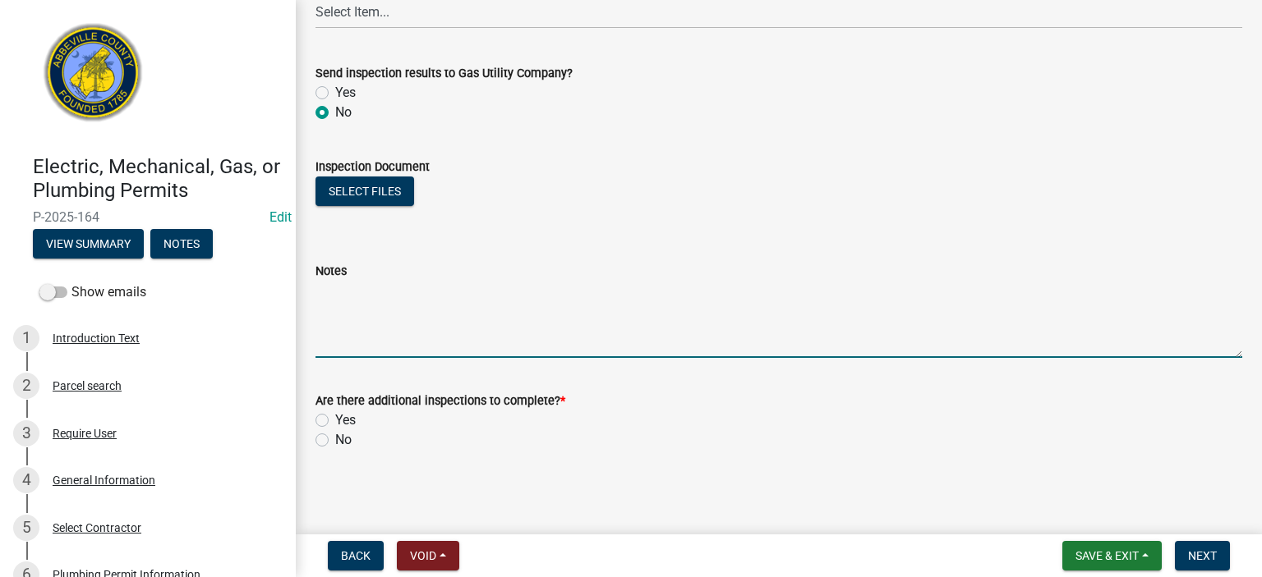
click at [395, 305] on textarea "Notes" at bounding box center [778, 319] width 926 height 77
type textarea "drains and stops correct. Final APPROVED"
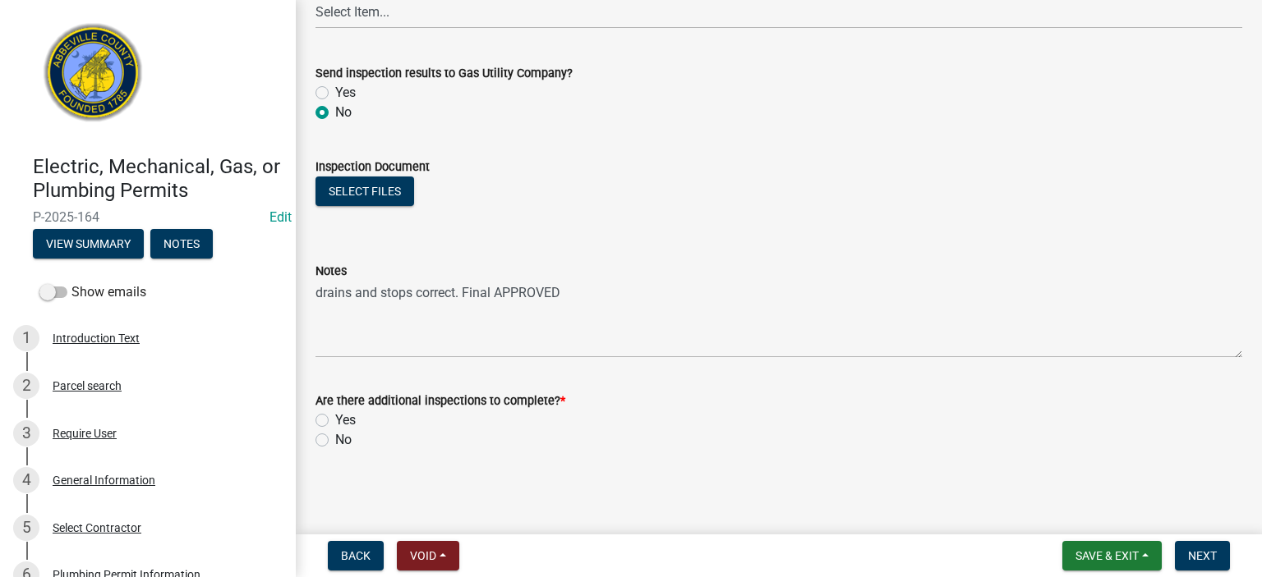
click at [335, 439] on label "No" at bounding box center [343, 440] width 16 height 20
click at [335, 439] on input "No" at bounding box center [340, 435] width 11 height 11
radio input "true"
click at [1206, 552] on span "Next" at bounding box center [1202, 555] width 29 height 13
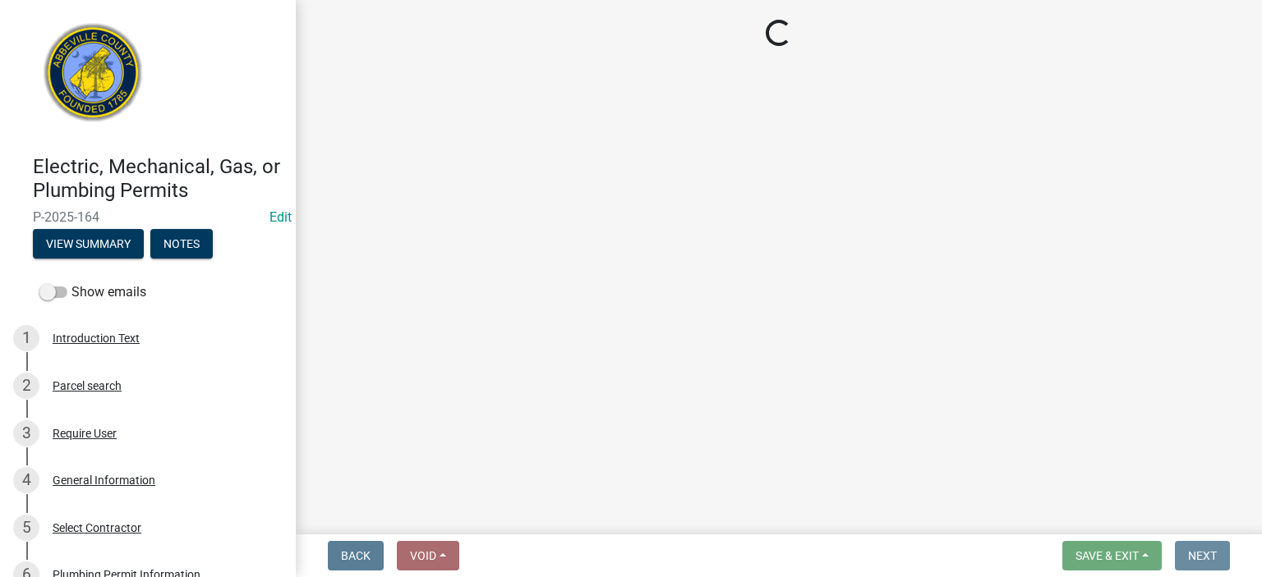
scroll to position [0, 0]
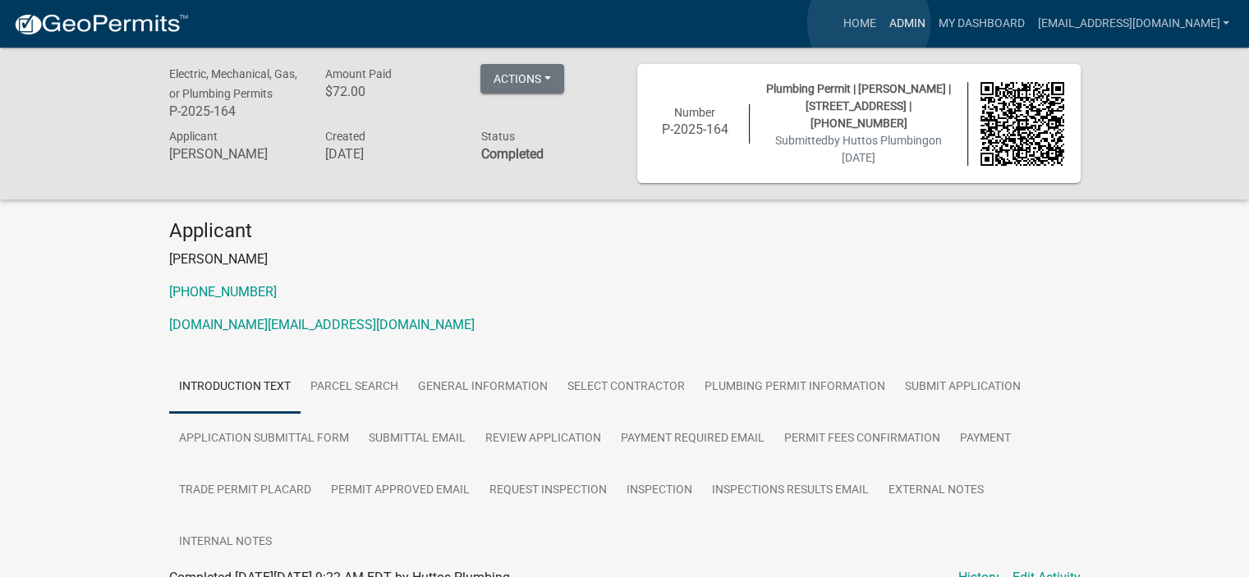
click at [882, 23] on link "Admin" at bounding box center [906, 23] width 49 height 31
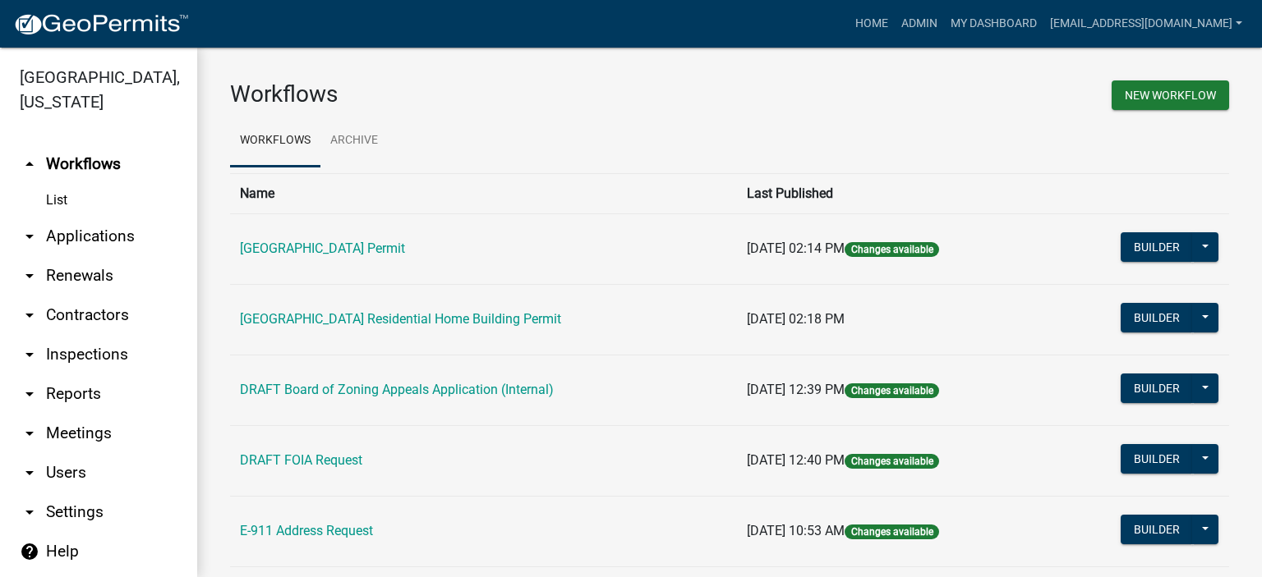
click at [86, 236] on link "arrow_drop_down Applications" at bounding box center [98, 236] width 197 height 39
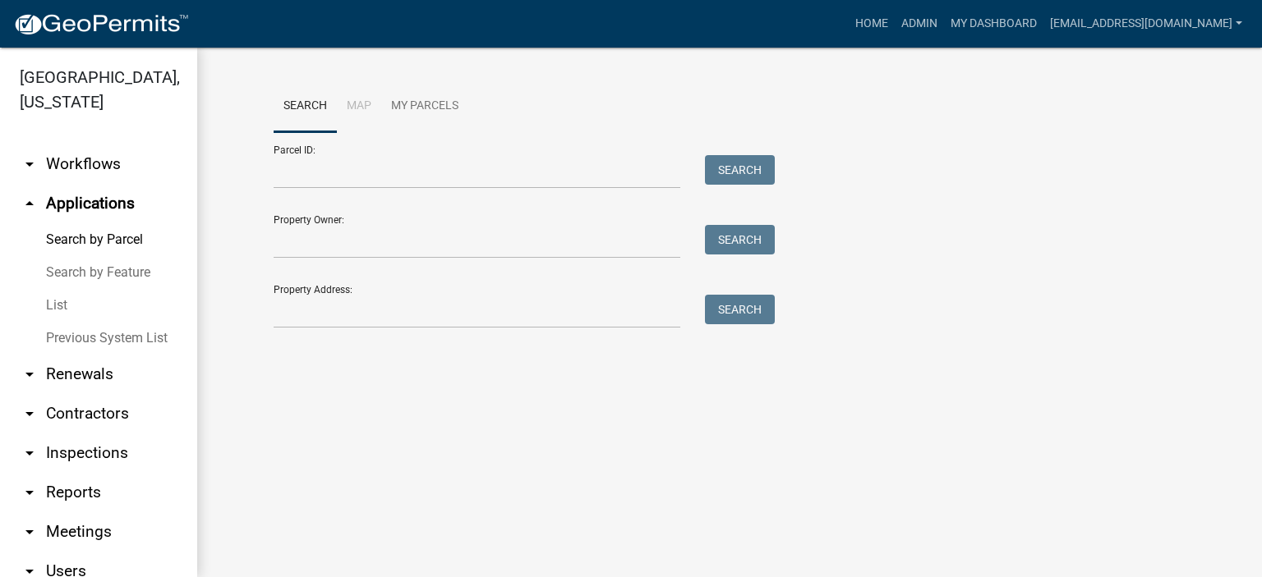
click at [59, 304] on link "List" at bounding box center [98, 305] width 197 height 33
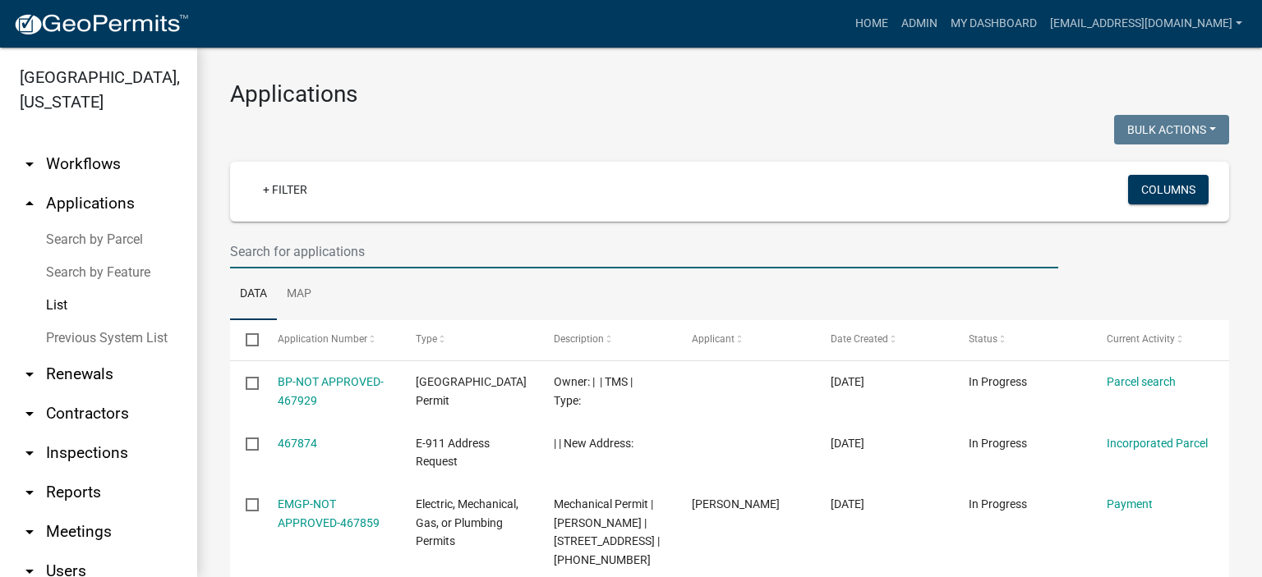
click at [382, 249] on input "text" at bounding box center [644, 252] width 828 height 34
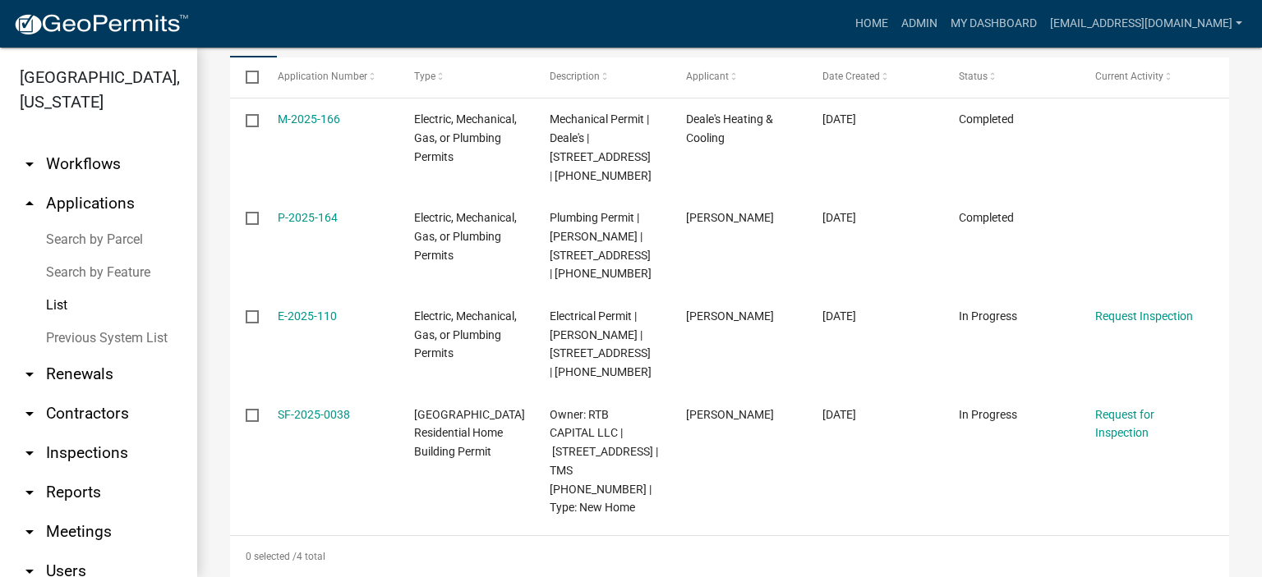
scroll to position [276, 0]
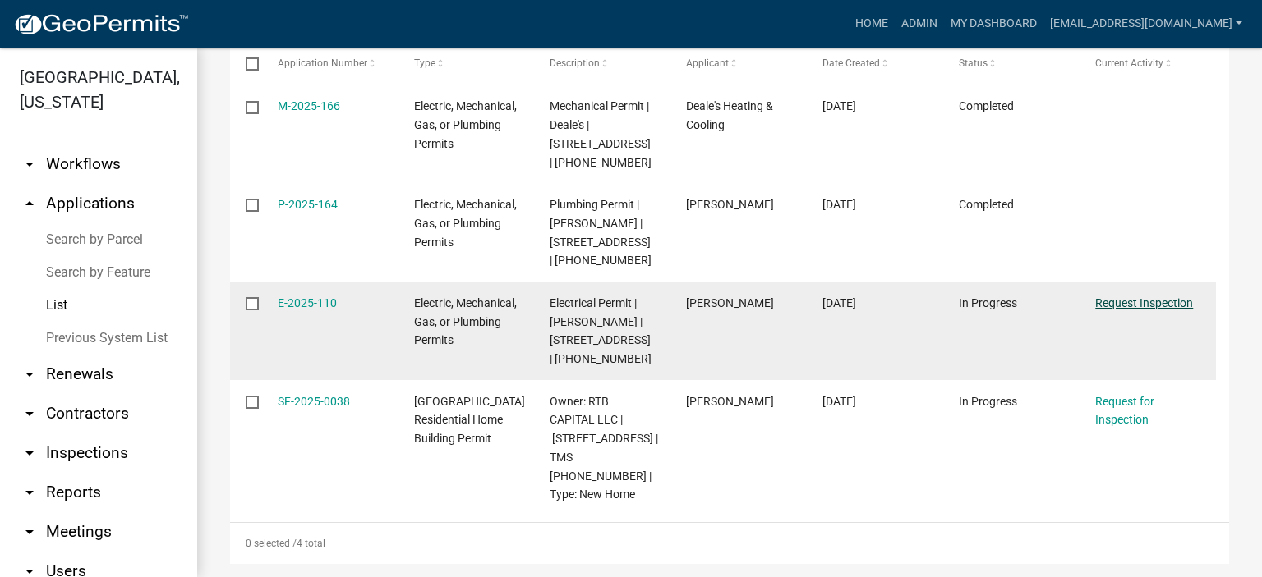
type input "1001 [GEOGRAPHIC_DATA]"
click at [1137, 301] on link "Request Inspection" at bounding box center [1144, 302] width 98 height 13
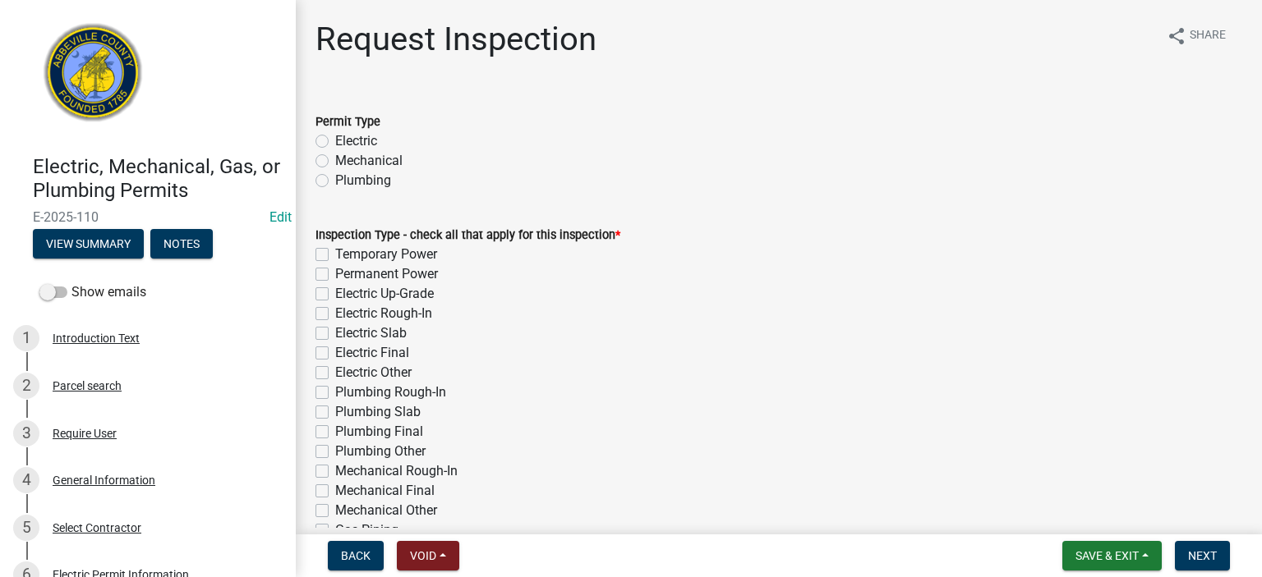
click at [335, 136] on label "Electric" at bounding box center [356, 141] width 42 height 20
click at [335, 136] on input "Electric" at bounding box center [340, 136] width 11 height 11
radio input "true"
click at [335, 354] on label "Electric Final" at bounding box center [372, 353] width 74 height 20
click at [335, 354] on input "Electric Final" at bounding box center [340, 348] width 11 height 11
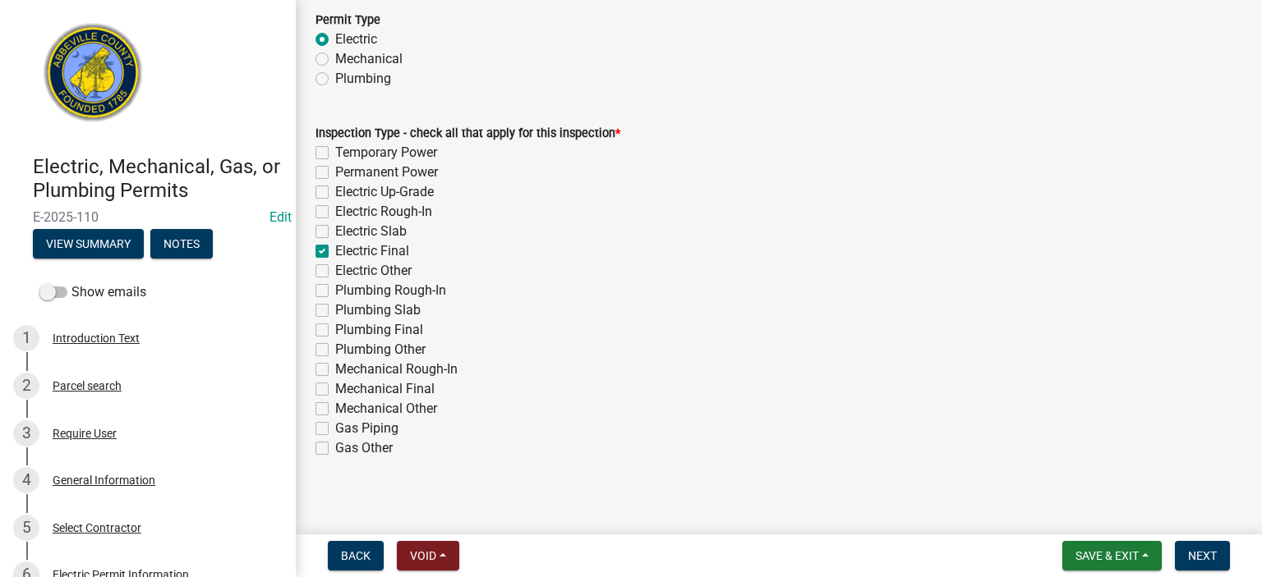
scroll to position [111, 0]
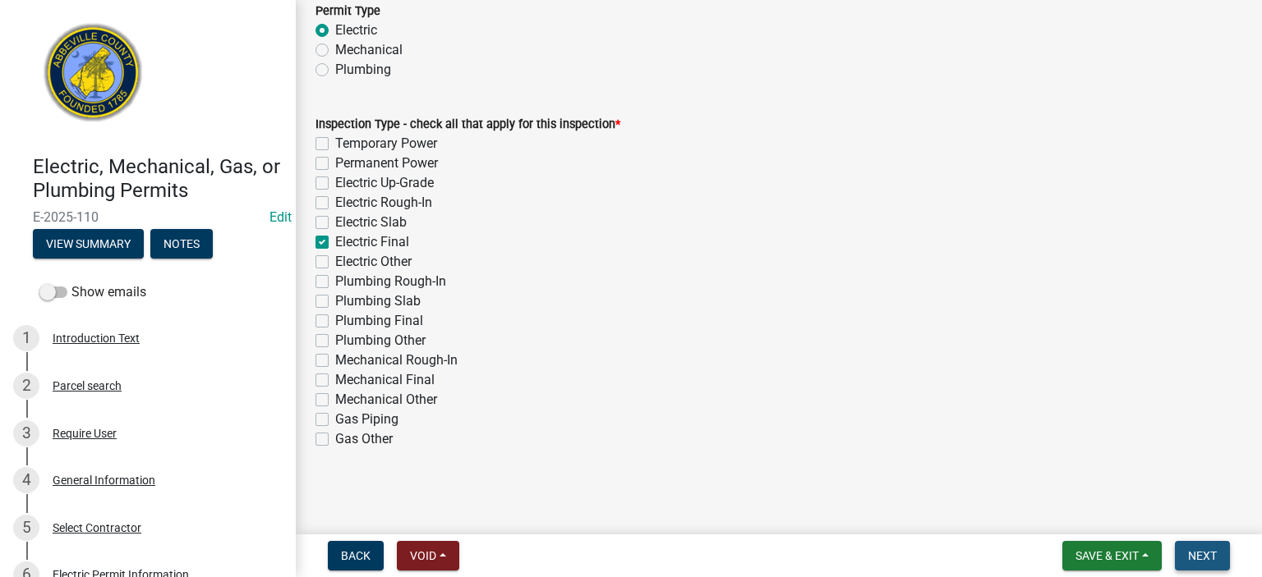
click at [1205, 551] on span "Next" at bounding box center [1202, 555] width 29 height 13
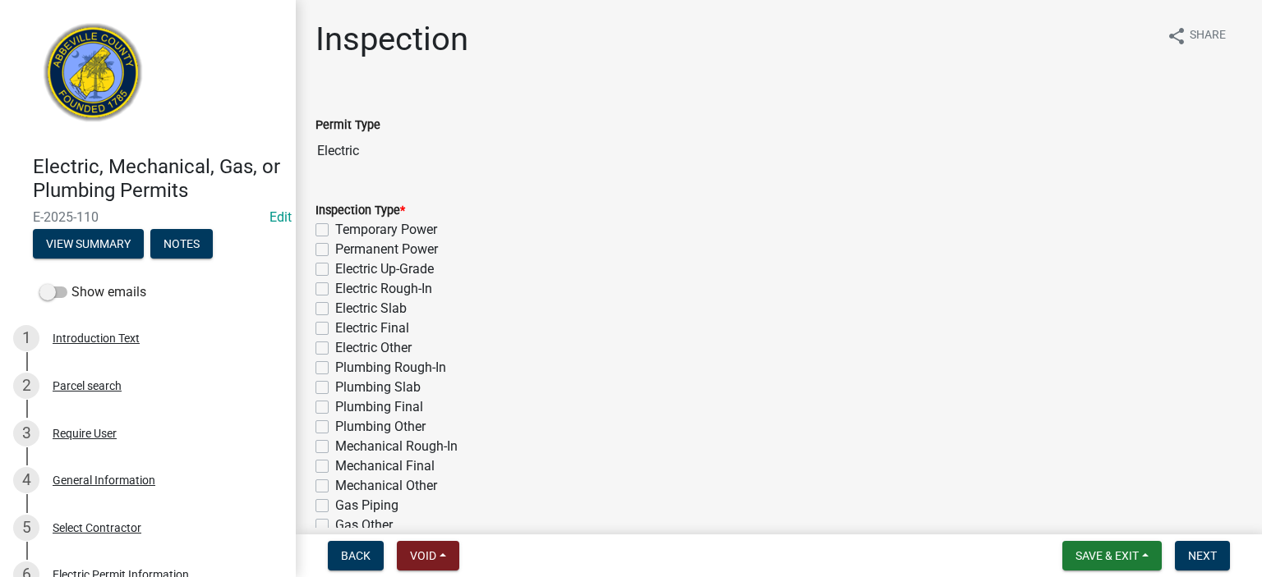
click at [335, 329] on label "Electric Final" at bounding box center [372, 329] width 74 height 20
click at [335, 329] on input "Electric Final" at bounding box center [340, 324] width 11 height 11
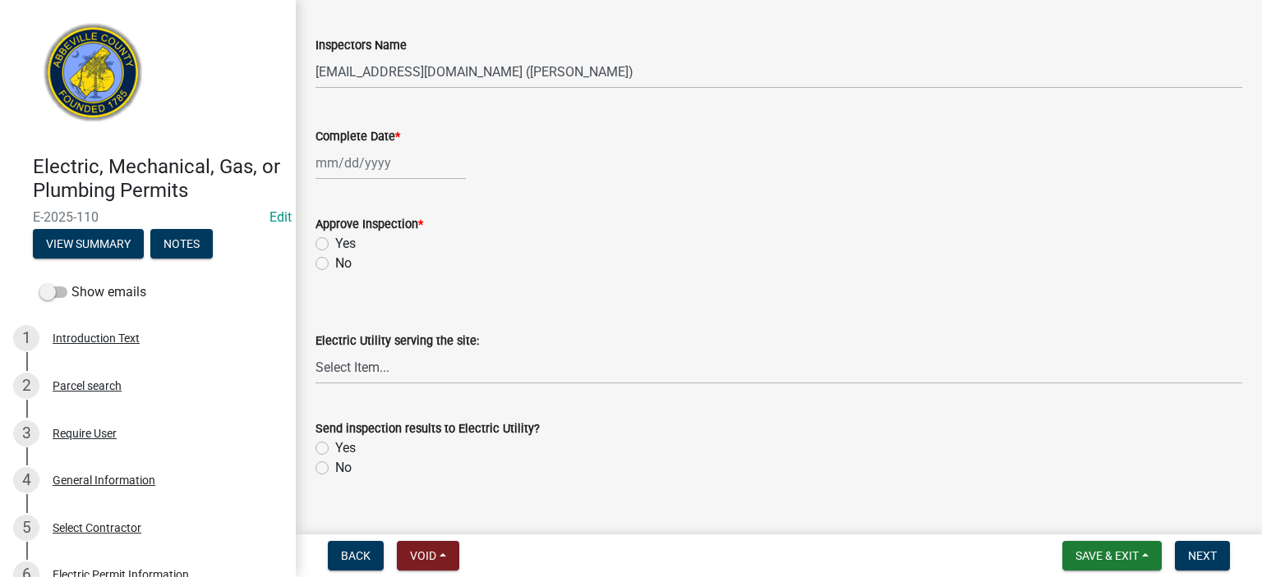
scroll to position [558, 0]
click at [626, 71] on select "Select Item... [EMAIL_ADDRESS][DOMAIN_NAME] ([PERSON_NAME]) [EMAIL_ADDRESS][DOM…" at bounding box center [778, 71] width 926 height 34
click at [315, 54] on select "Select Item... [EMAIL_ADDRESS][DOMAIN_NAME] ([PERSON_NAME]) [EMAIL_ADDRESS][DOM…" at bounding box center [778, 71] width 926 height 34
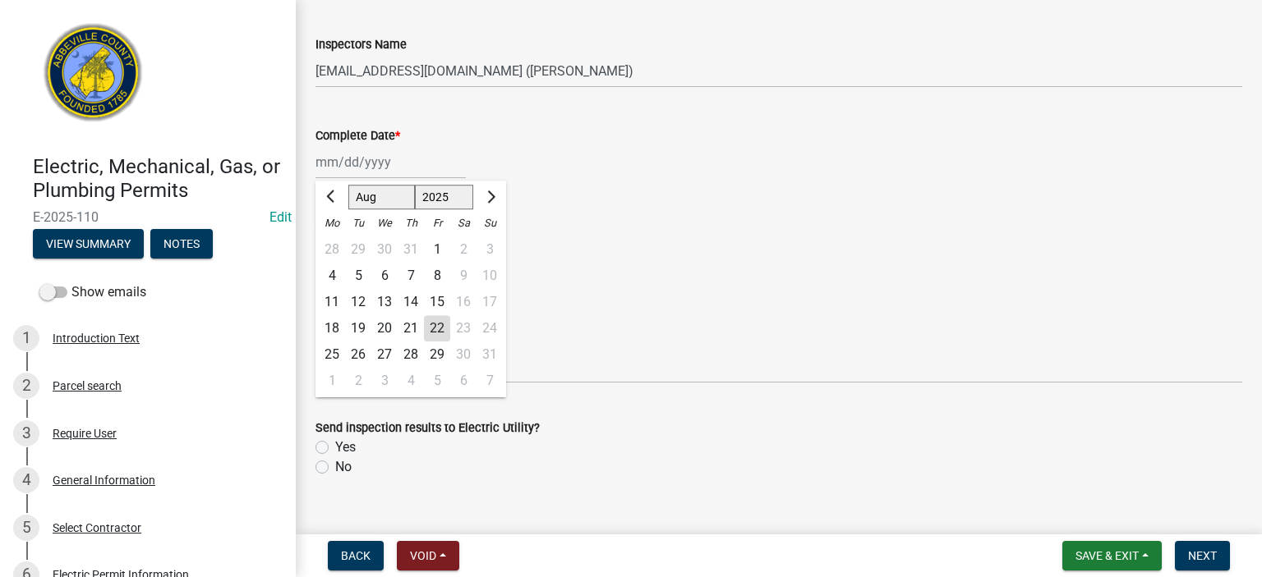
click at [421, 169] on div "[PERSON_NAME] Feb Mar Apr [PERSON_NAME][DATE] Oct Nov [DATE] 1526 1527 1528 152…" at bounding box center [390, 162] width 150 height 34
click at [437, 328] on div "22" at bounding box center [437, 328] width 26 height 26
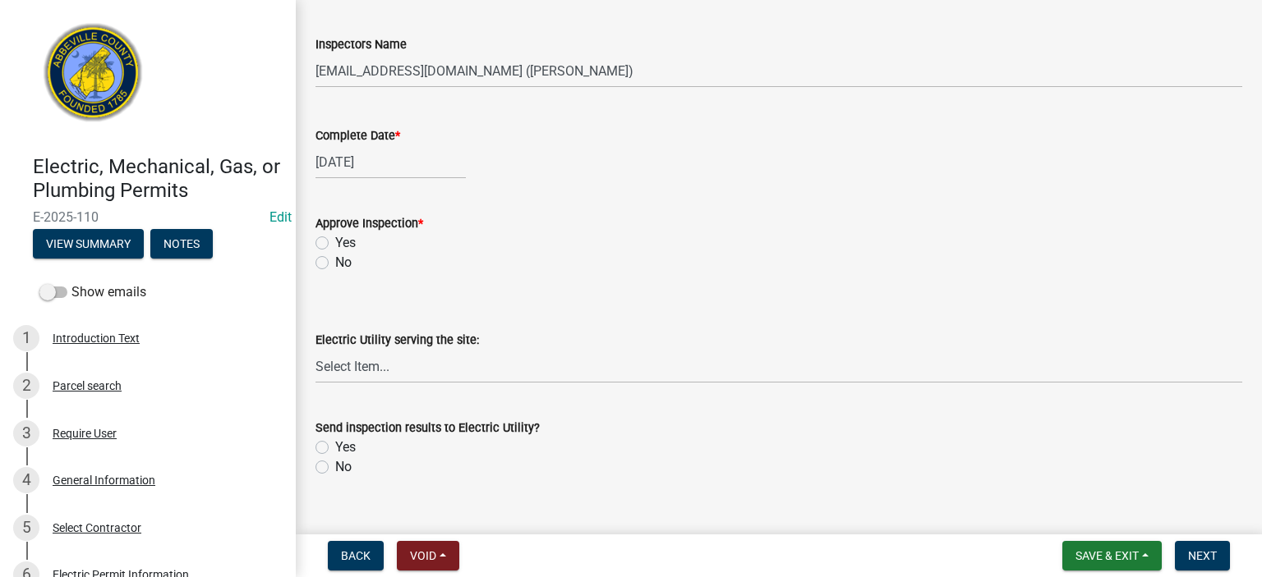
click at [335, 261] on label "No" at bounding box center [343, 263] width 16 height 20
click at [335, 261] on input "No" at bounding box center [340, 258] width 11 height 11
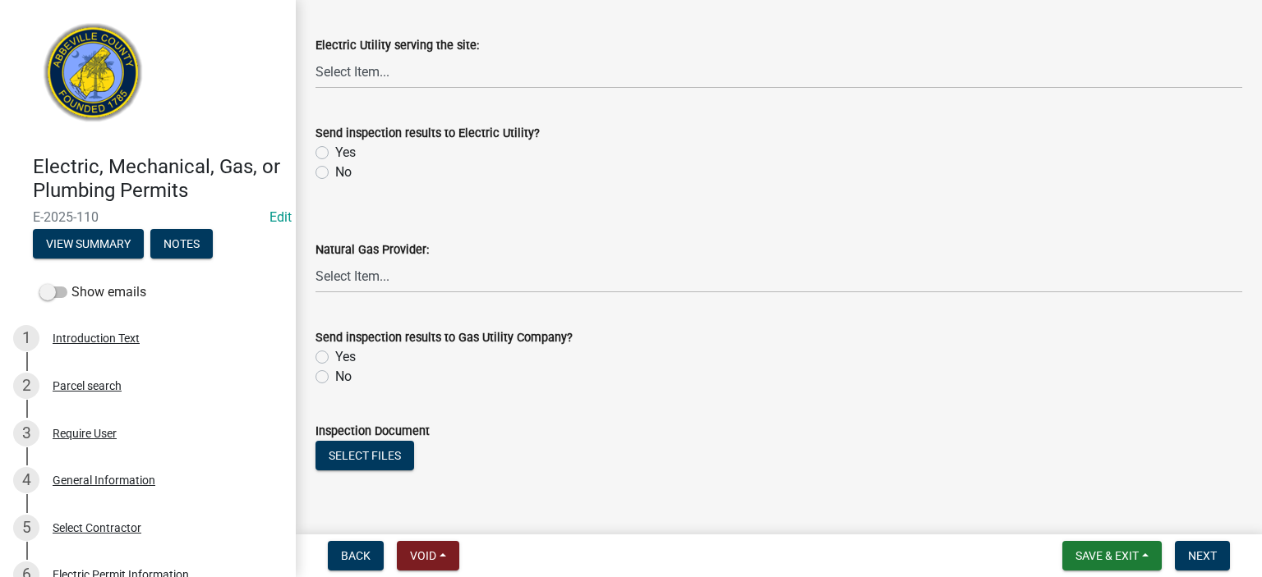
scroll to position [854, 0]
click at [335, 172] on label "No" at bounding box center [343, 172] width 16 height 20
click at [335, 172] on input "No" at bounding box center [340, 167] width 11 height 11
click at [335, 376] on label "No" at bounding box center [343, 376] width 16 height 20
click at [335, 376] on input "No" at bounding box center [340, 371] width 11 height 11
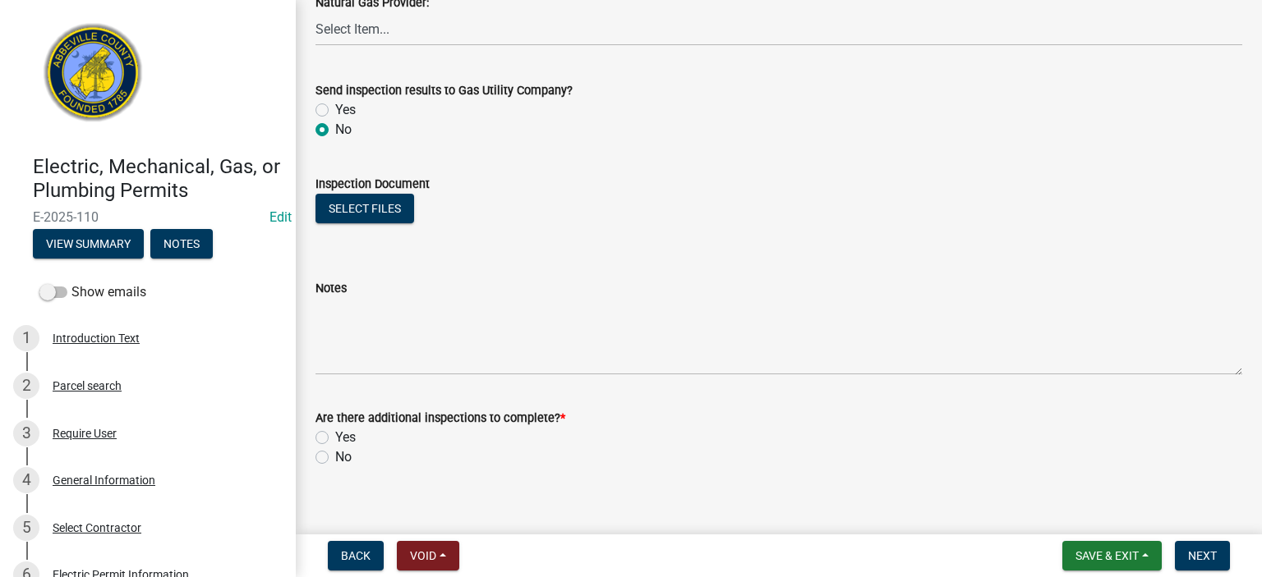
scroll to position [1118, 0]
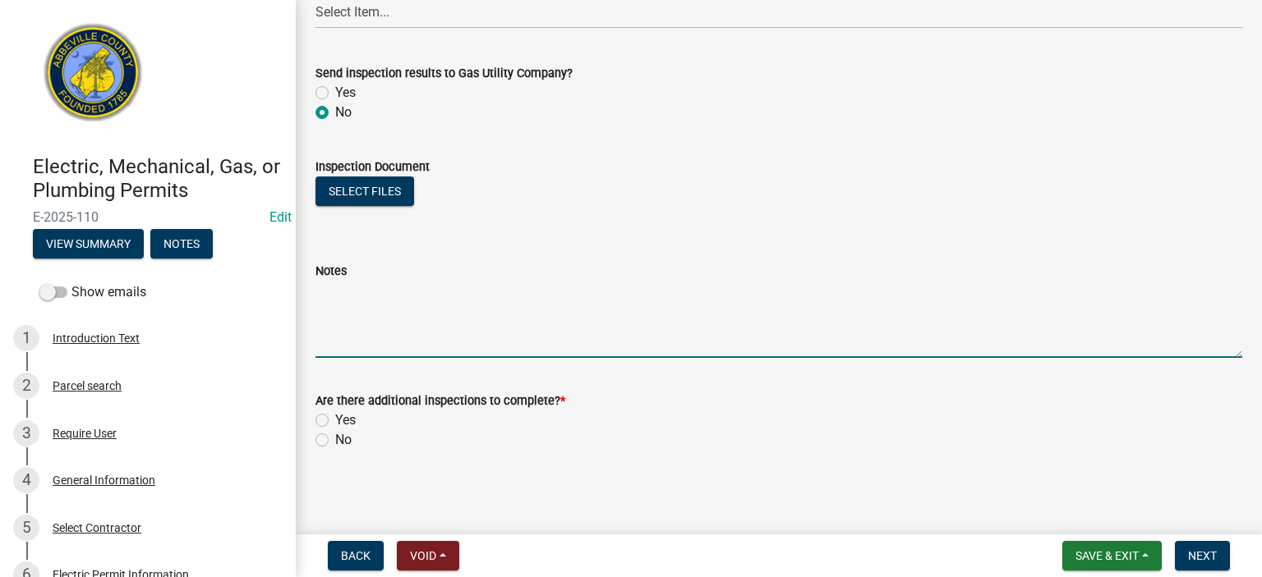
drag, startPoint x: 393, startPoint y: 286, endPoint x: 400, endPoint y: 292, distance: 9.3
click at [394, 287] on textarea "Notes" at bounding box center [778, 319] width 926 height 77
click at [335, 417] on label "Yes" at bounding box center [345, 421] width 21 height 20
click at [335, 417] on input "Yes" at bounding box center [340, 416] width 11 height 11
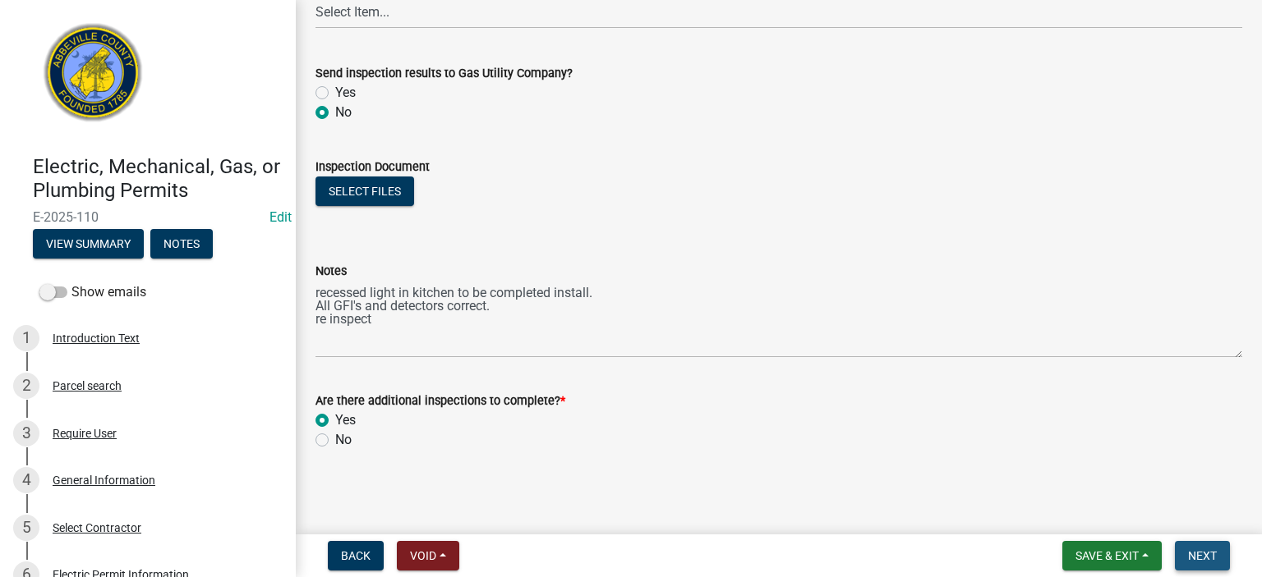
click at [1202, 556] on span "Next" at bounding box center [1202, 555] width 29 height 13
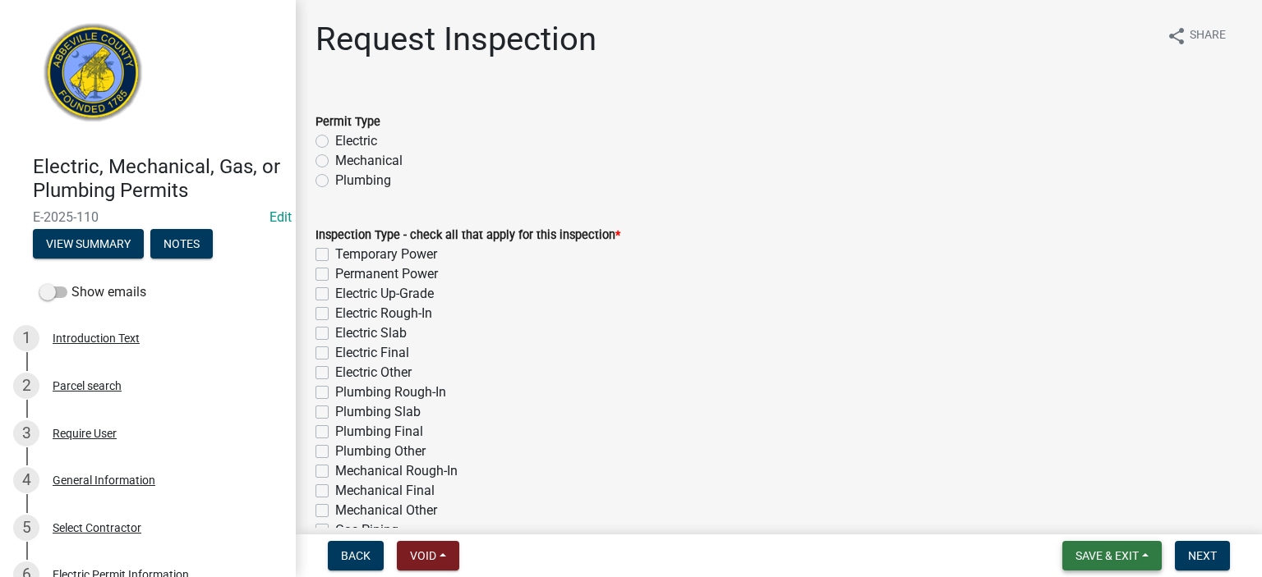
click at [1115, 554] on span "Save & Exit" at bounding box center [1106, 555] width 63 height 13
click at [1097, 513] on button "Save & Exit" at bounding box center [1095, 513] width 131 height 39
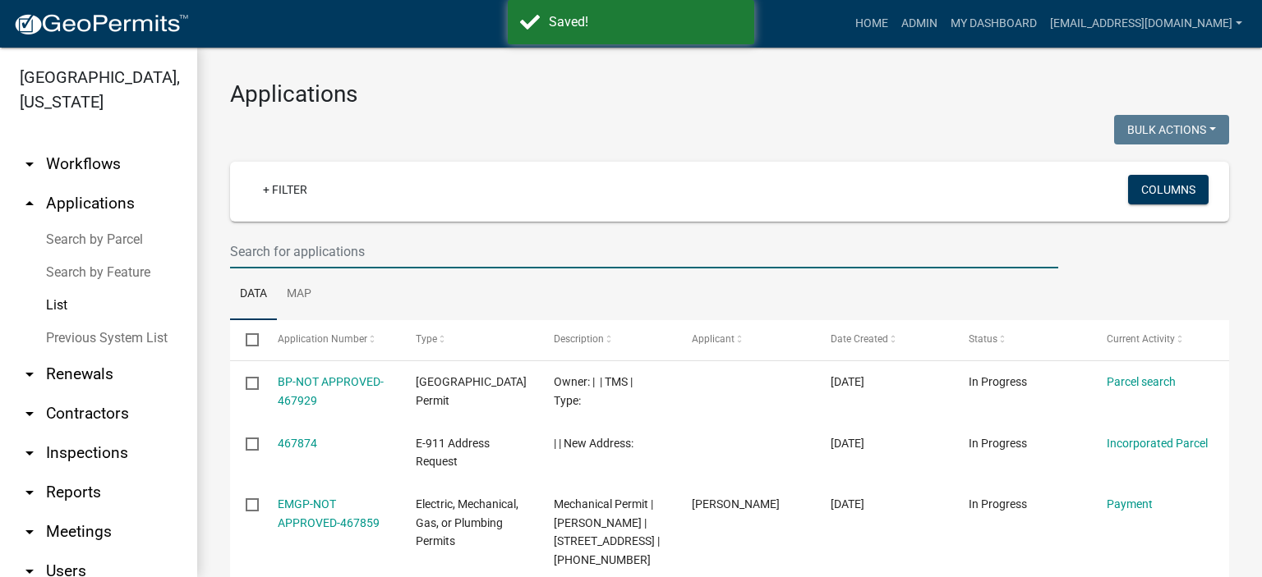
click at [394, 253] on input "text" at bounding box center [644, 252] width 828 height 34
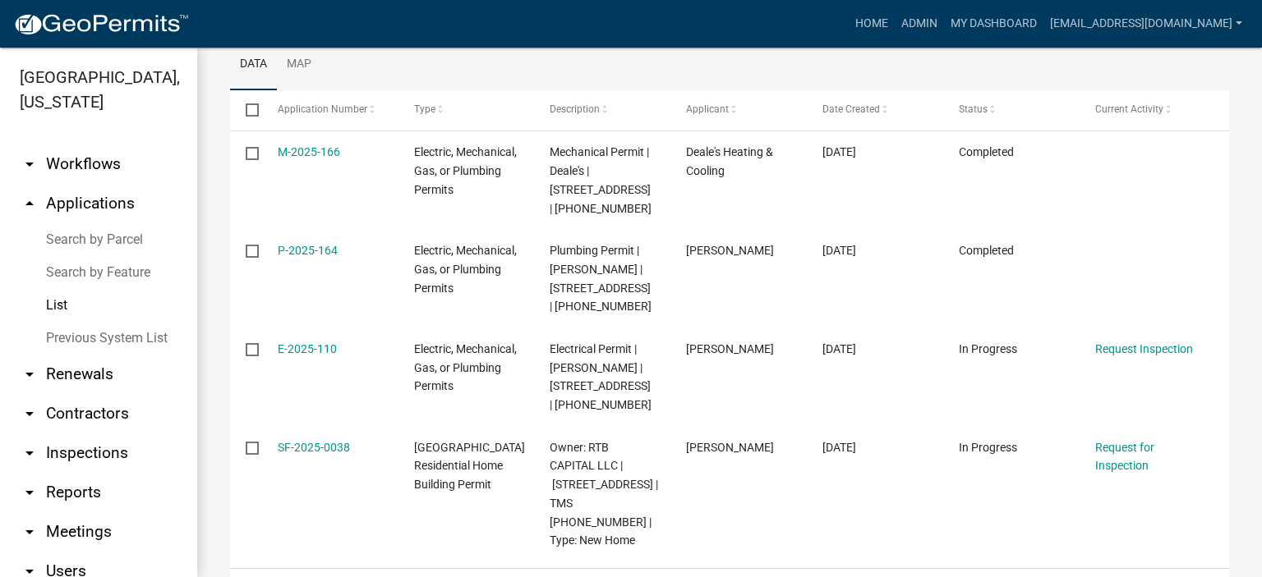
scroll to position [276, 0]
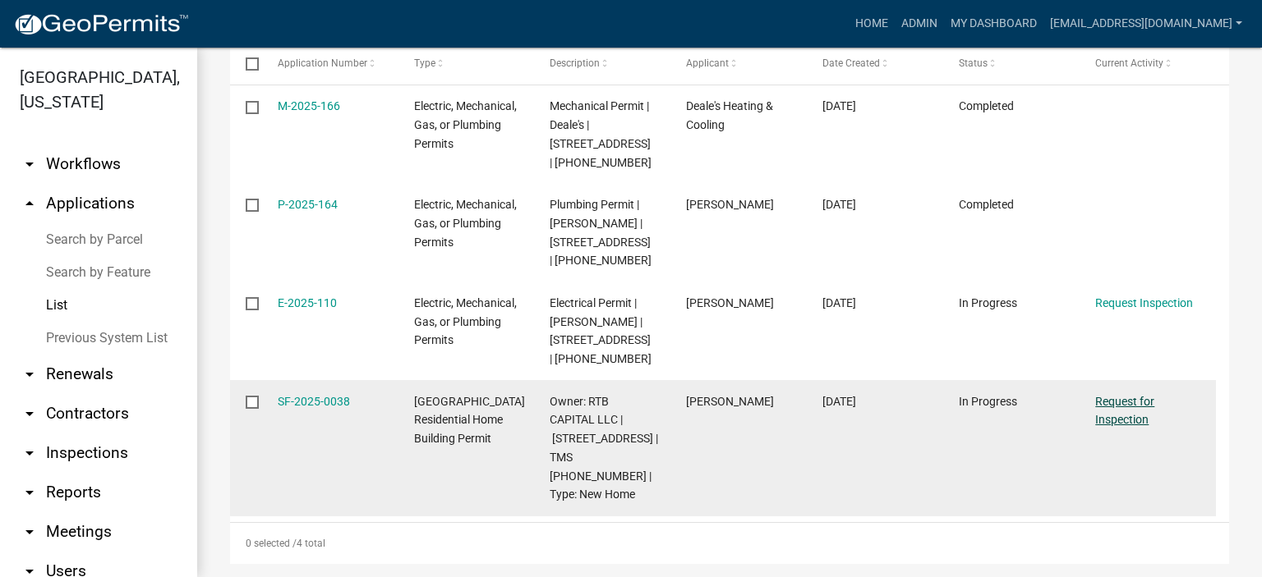
click at [1119, 402] on link "Request for Inspection" at bounding box center [1124, 411] width 59 height 32
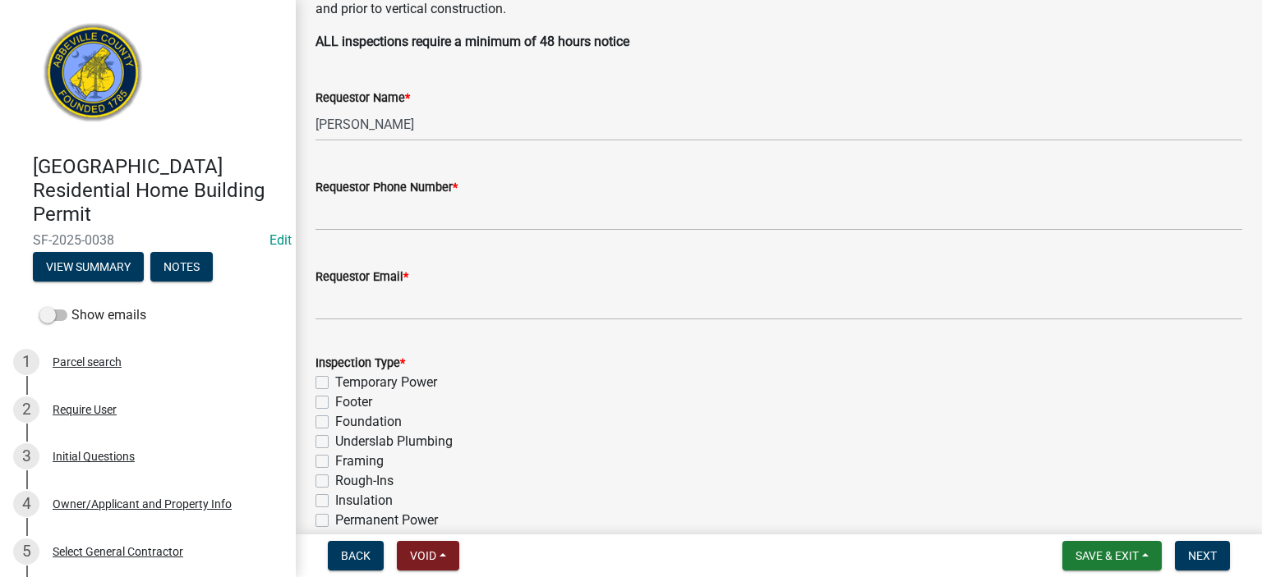
scroll to position [526, 0]
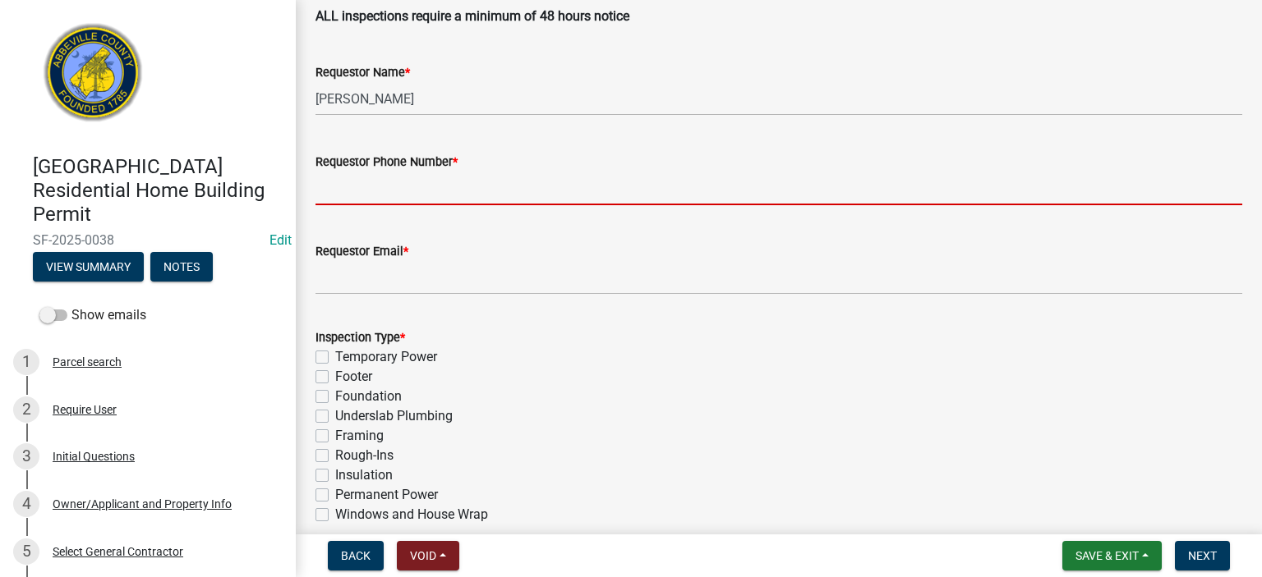
click at [481, 190] on input "Requestor Phone Number *" at bounding box center [778, 189] width 926 height 34
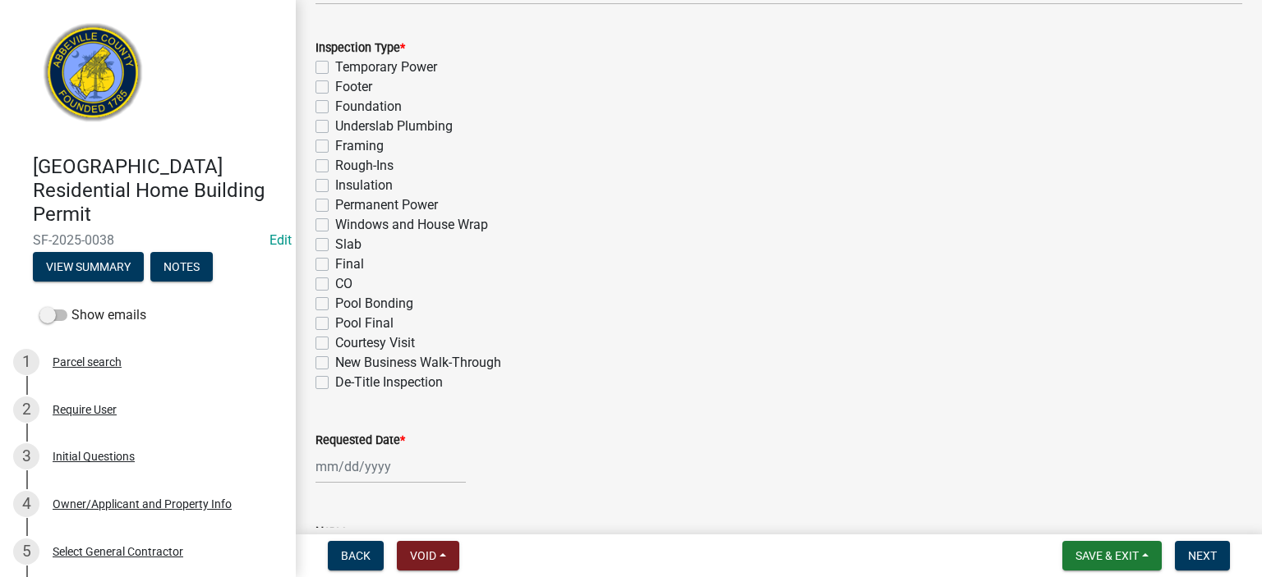
scroll to position [821, 0]
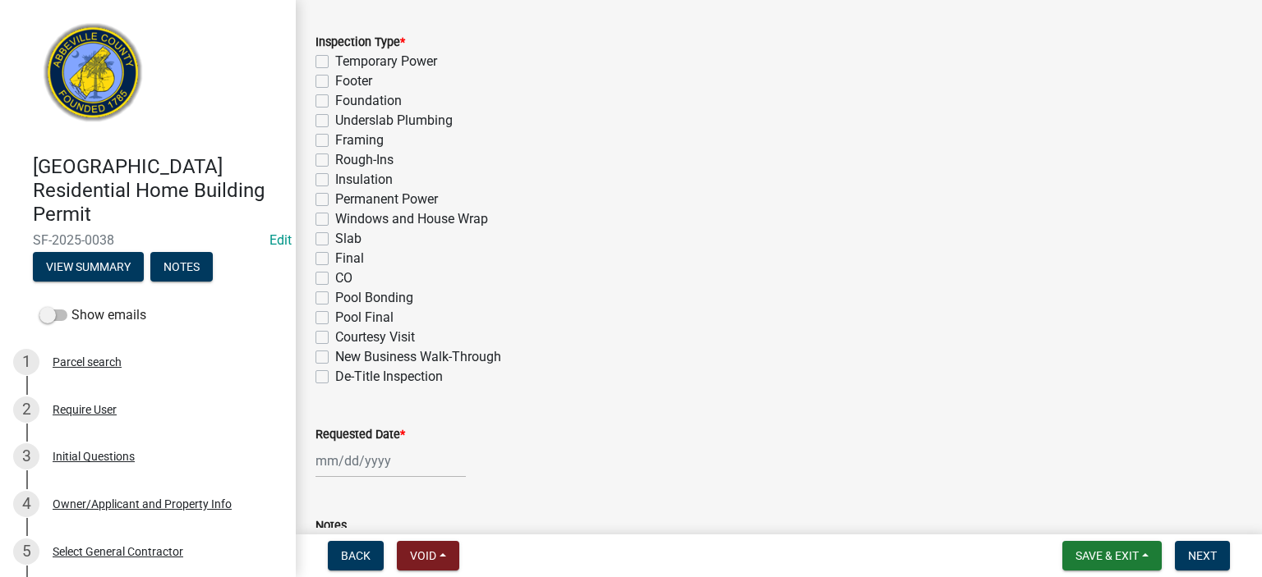
click at [335, 255] on label "Final" at bounding box center [349, 259] width 29 height 20
click at [335, 255] on input "Final" at bounding box center [340, 254] width 11 height 11
click at [418, 460] on div at bounding box center [390, 461] width 150 height 34
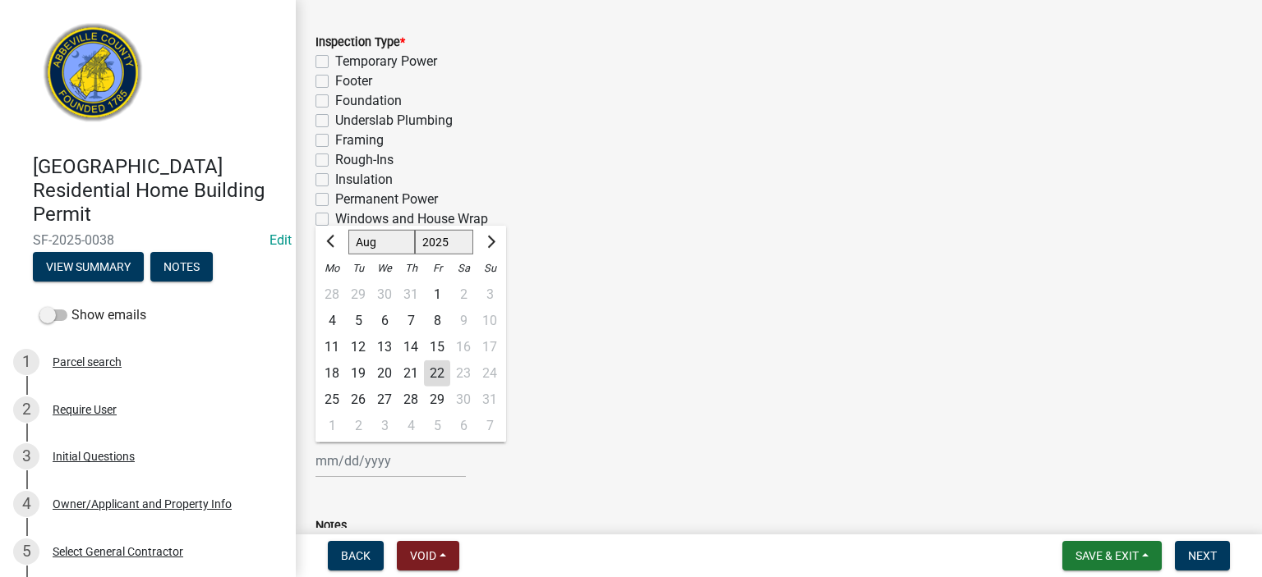
click at [435, 370] on div "22" at bounding box center [437, 374] width 26 height 26
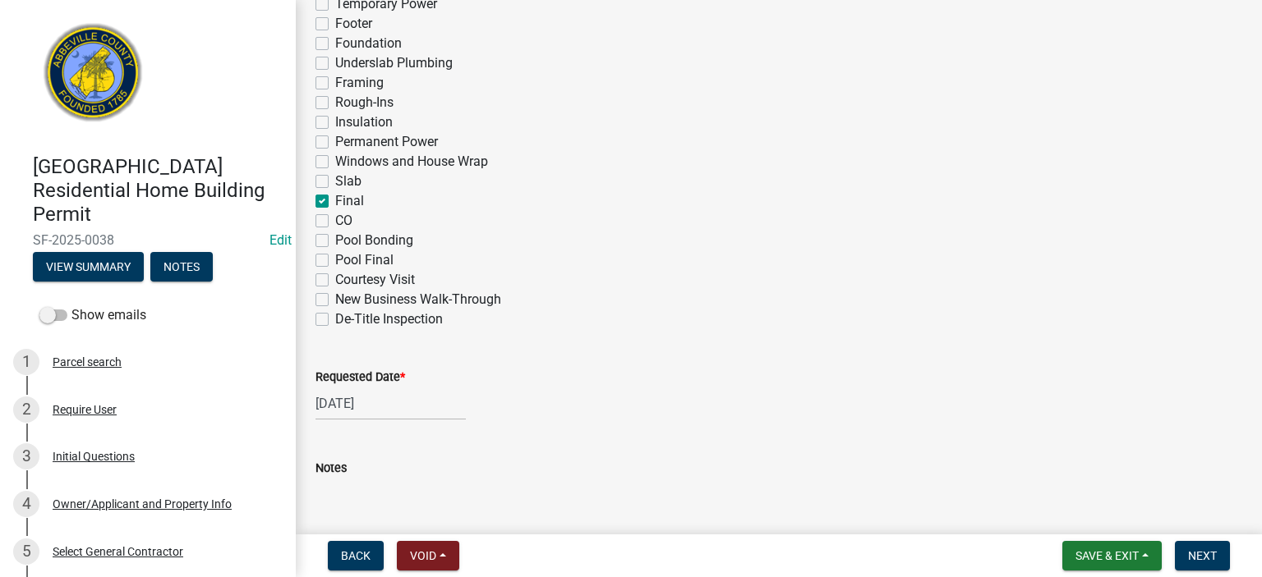
scroll to position [982, 0]
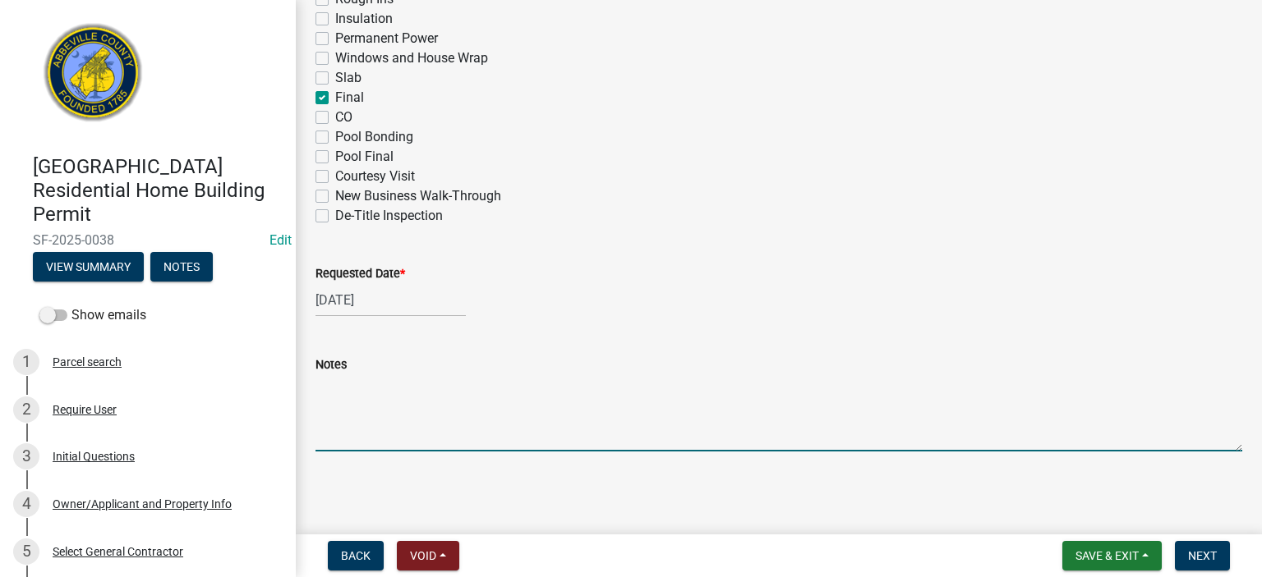
click at [376, 393] on textarea "Notes" at bounding box center [778, 413] width 926 height 77
click at [538, 389] on textarea "address to be posted, old rec hole in kichen to" at bounding box center [778, 413] width 926 height 77
drag, startPoint x: 602, startPoint y: 384, endPoint x: 611, endPoint y: 387, distance: 9.4
click at [611, 387] on textarea "address to be posted, old rec hole in kitchen to" at bounding box center [778, 413] width 926 height 77
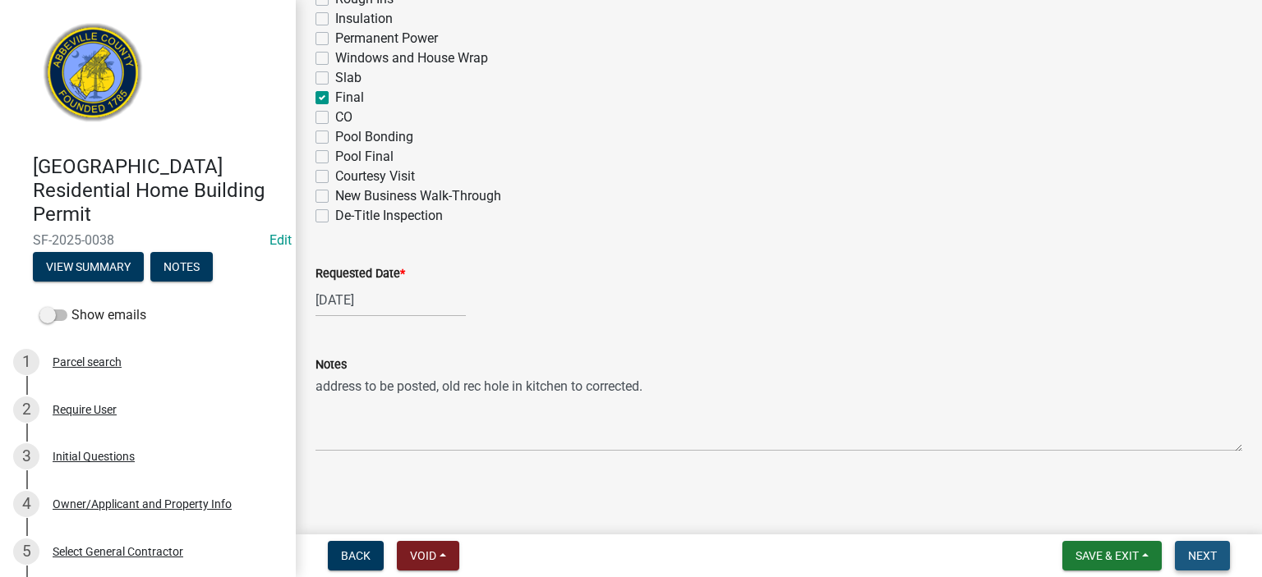
click at [1206, 555] on span "Next" at bounding box center [1202, 555] width 29 height 13
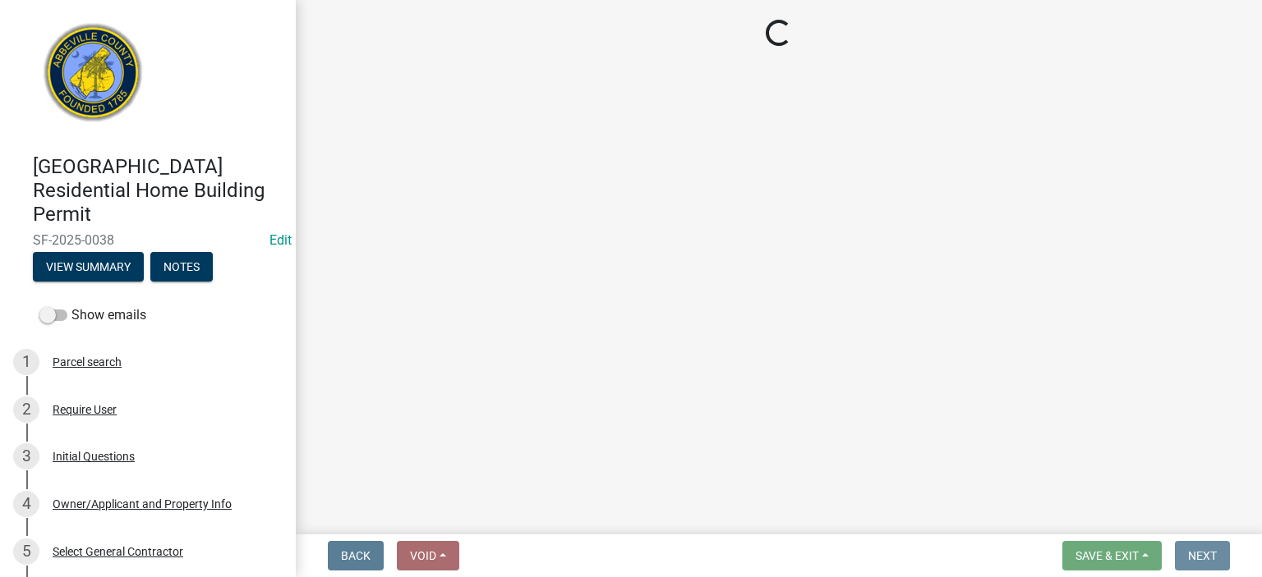
scroll to position [0, 0]
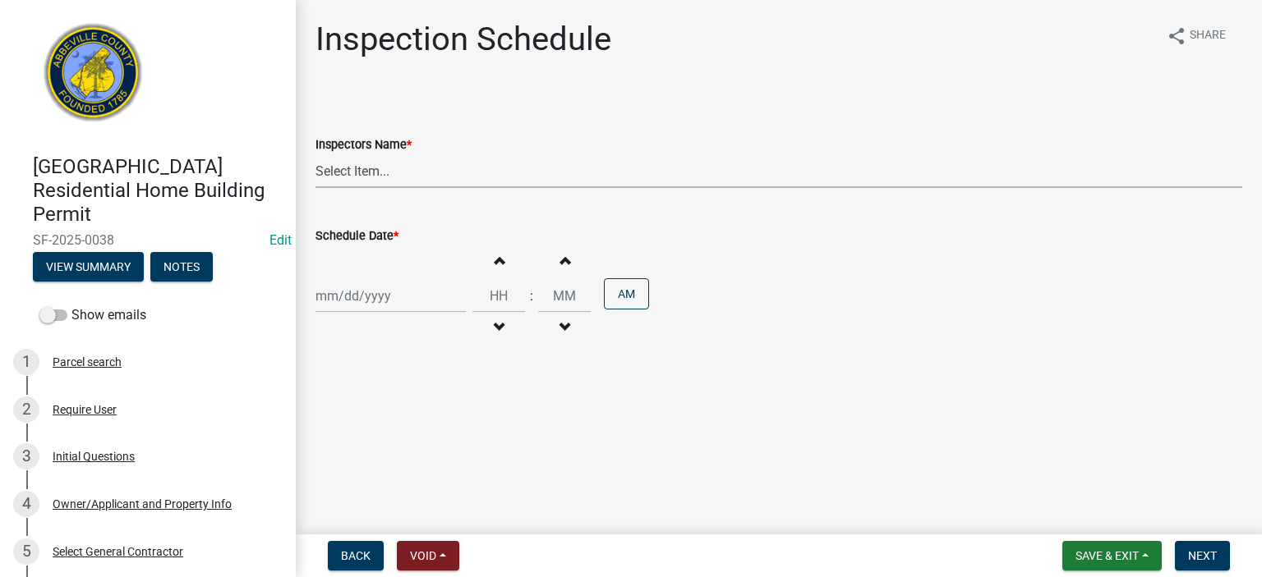
click at [499, 175] on select "Select Item... [EMAIL_ADDRESS][DOMAIN_NAME] ([PERSON_NAME]) [EMAIL_ADDRESS][DOM…" at bounding box center [778, 171] width 926 height 34
click at [315, 154] on select "Select Item... [EMAIL_ADDRESS][DOMAIN_NAME] ([PERSON_NAME]) [EMAIL_ADDRESS][DOM…" at bounding box center [778, 171] width 926 height 34
click at [430, 284] on div at bounding box center [390, 296] width 150 height 34
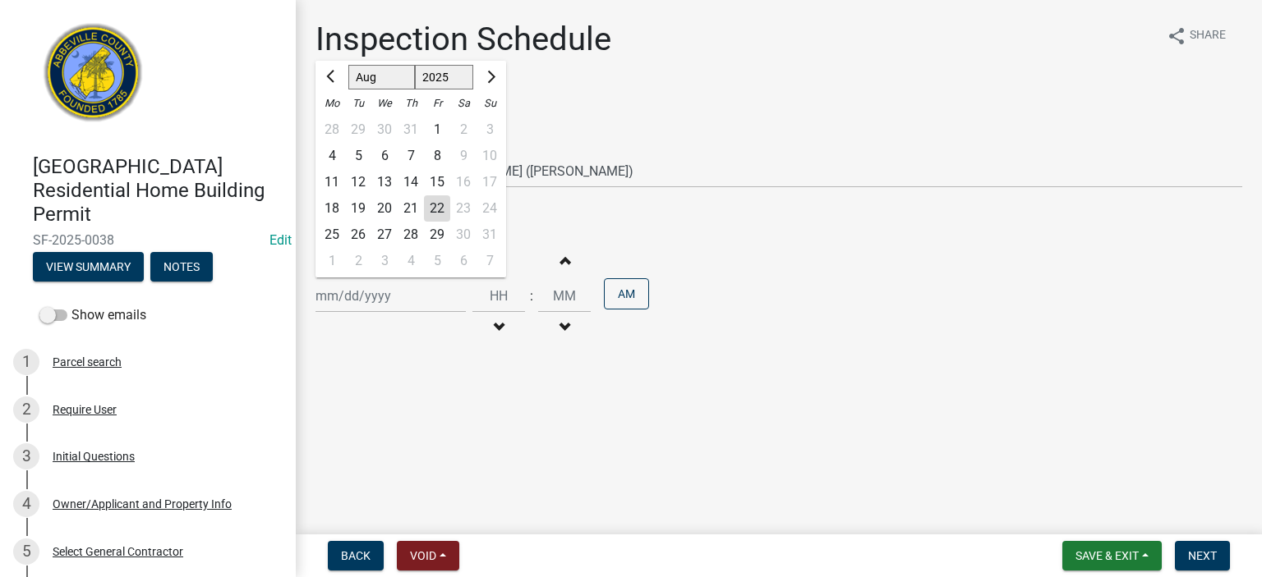
click at [439, 205] on div "22" at bounding box center [437, 208] width 26 height 26
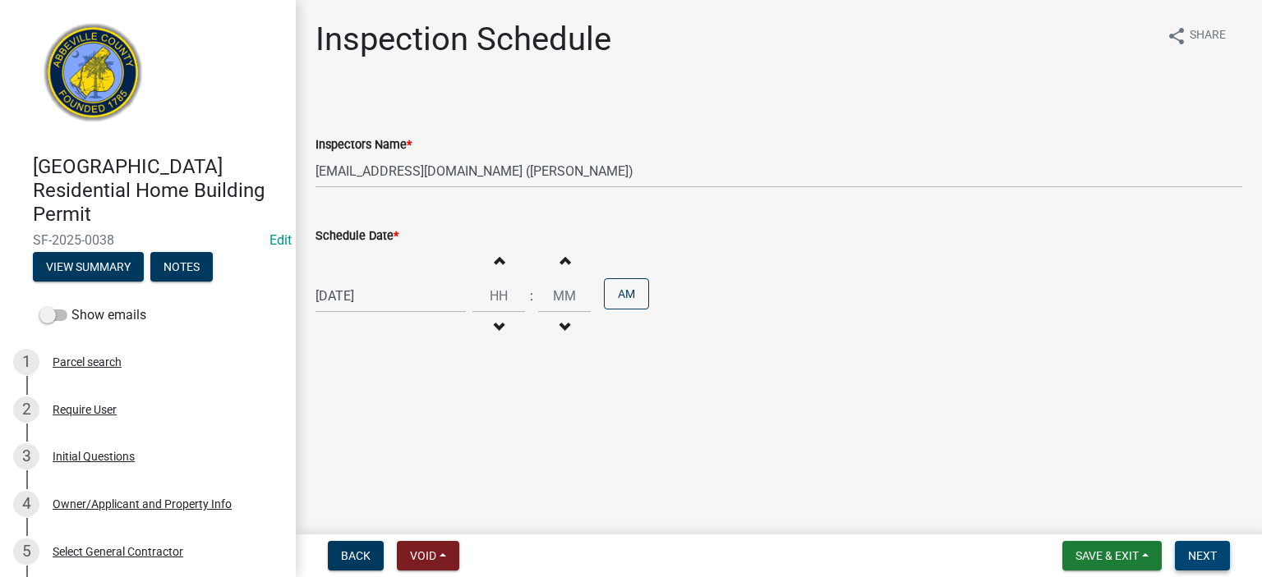
click at [1209, 553] on span "Next" at bounding box center [1202, 555] width 29 height 13
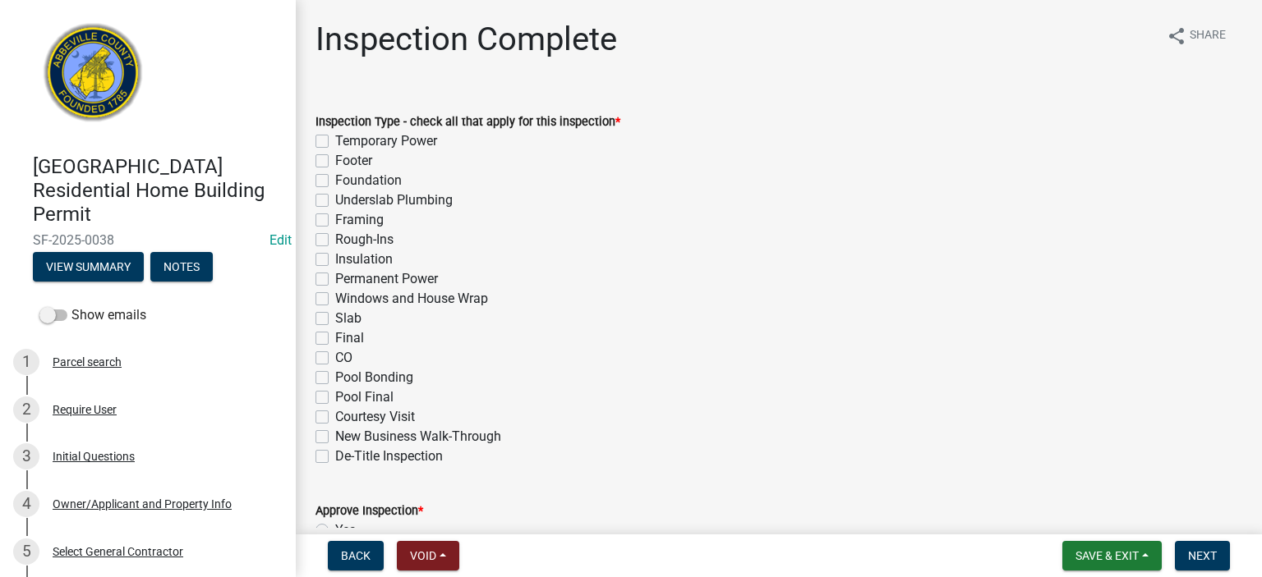
click at [335, 336] on label "Final" at bounding box center [349, 339] width 29 height 20
click at [335, 336] on input "Final" at bounding box center [340, 334] width 11 height 11
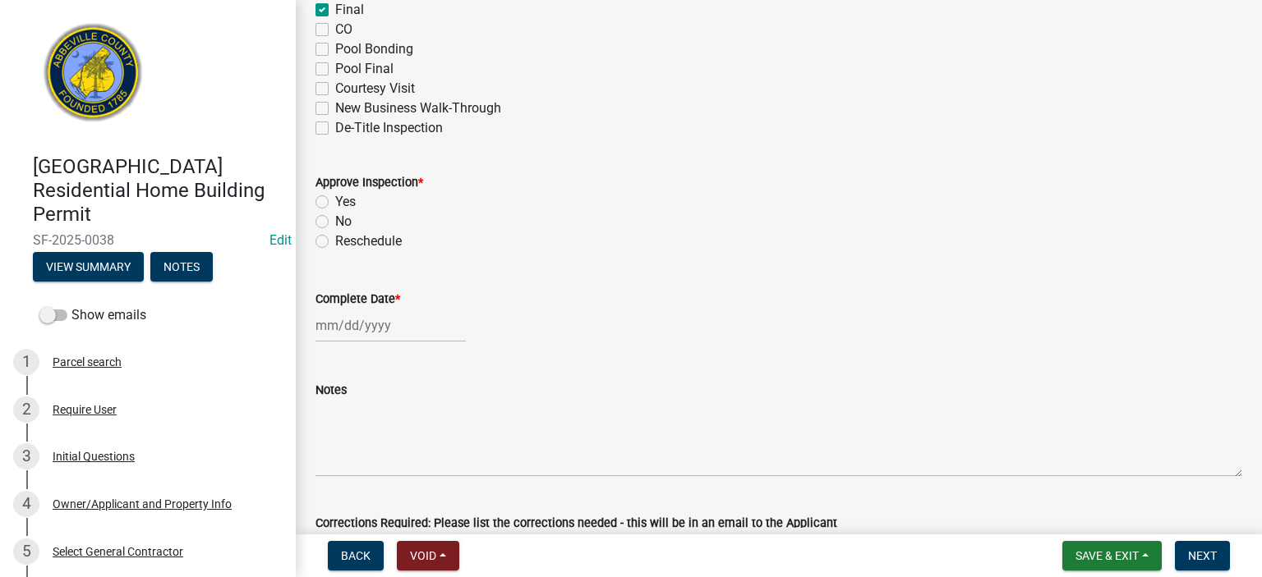
scroll to position [371, 0]
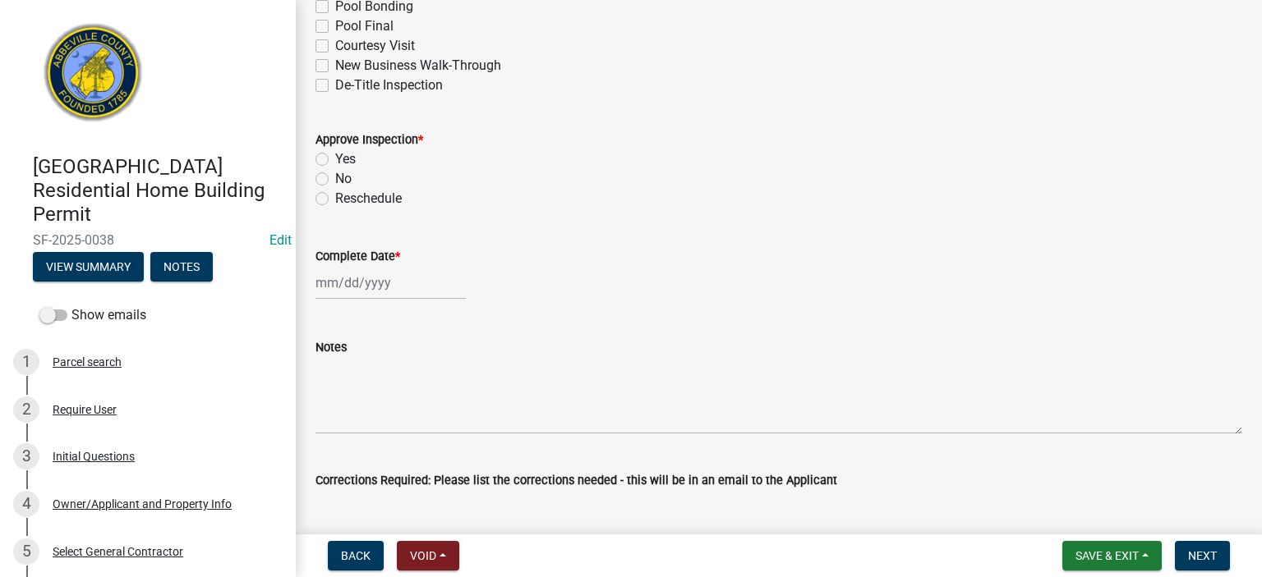
click at [335, 177] on label "No" at bounding box center [343, 179] width 16 height 20
click at [335, 177] on input "No" at bounding box center [340, 174] width 11 height 11
click at [414, 288] on div at bounding box center [390, 283] width 150 height 34
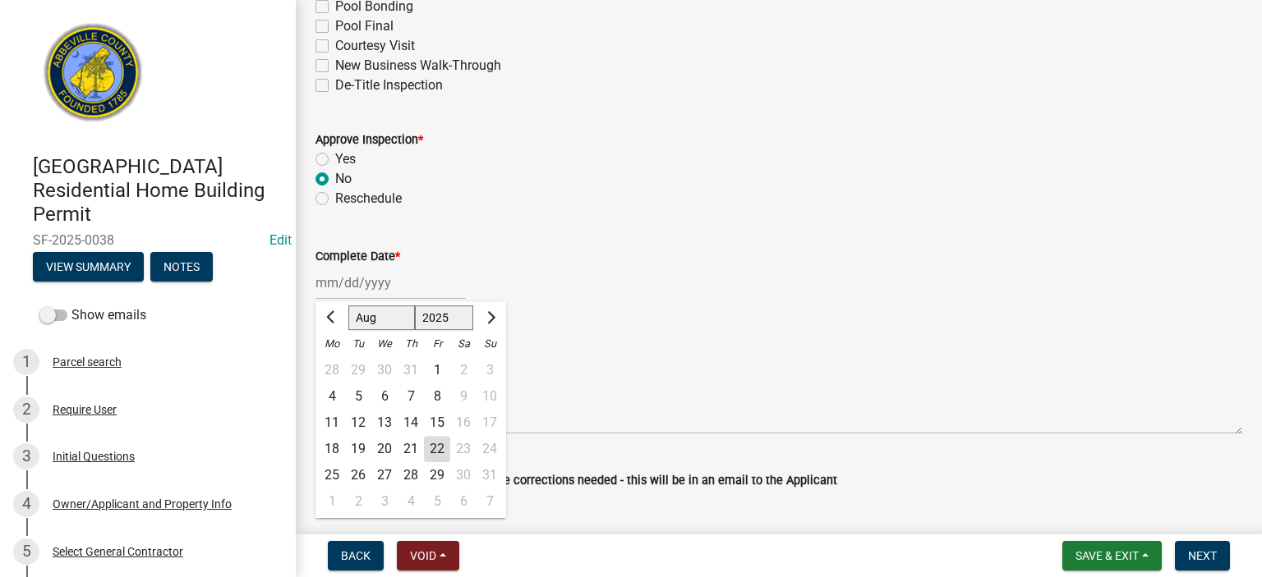
click at [437, 446] on div "22" at bounding box center [437, 449] width 26 height 26
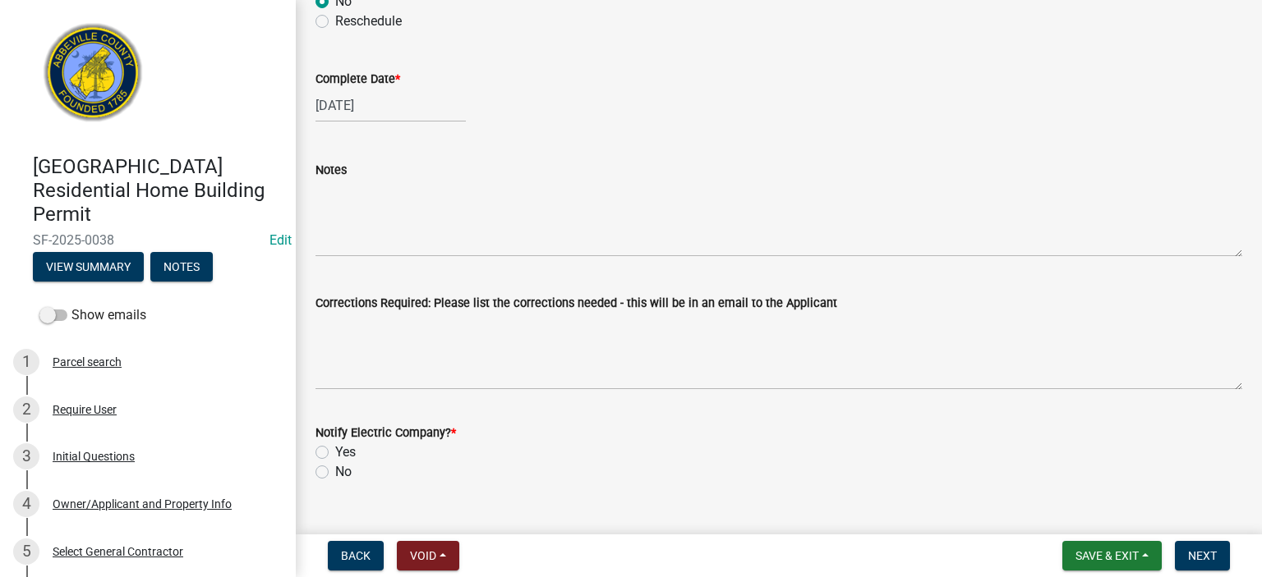
scroll to position [558, 0]
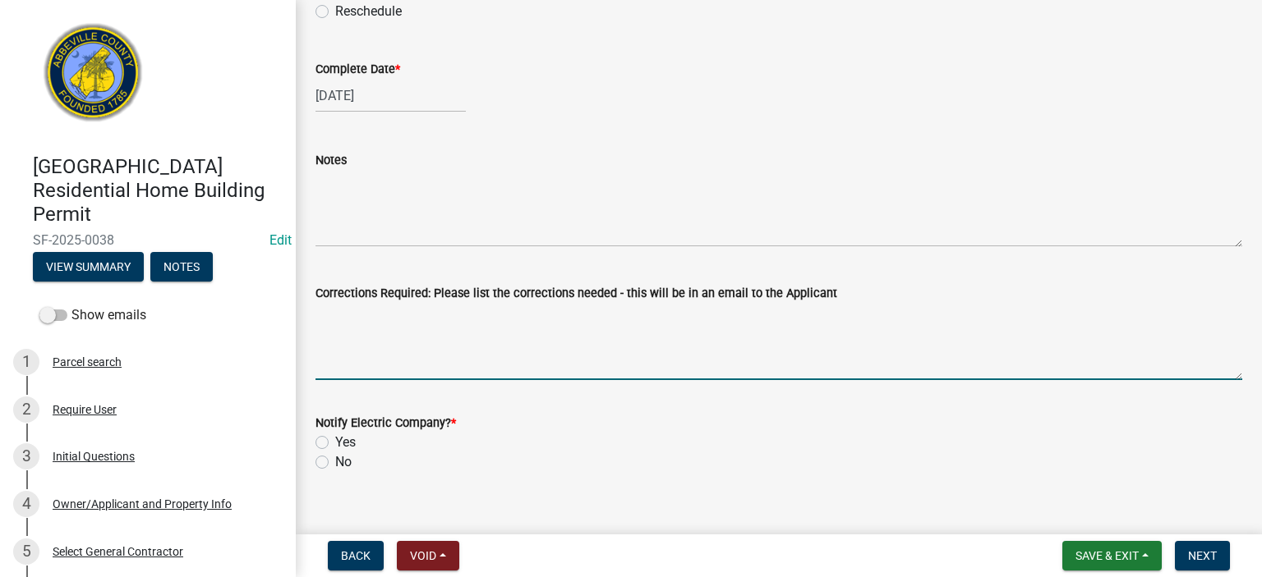
click at [405, 338] on textarea "Corrections Required: Please list the corrections needed - this will be in an e…" at bounding box center [778, 341] width 926 height 77
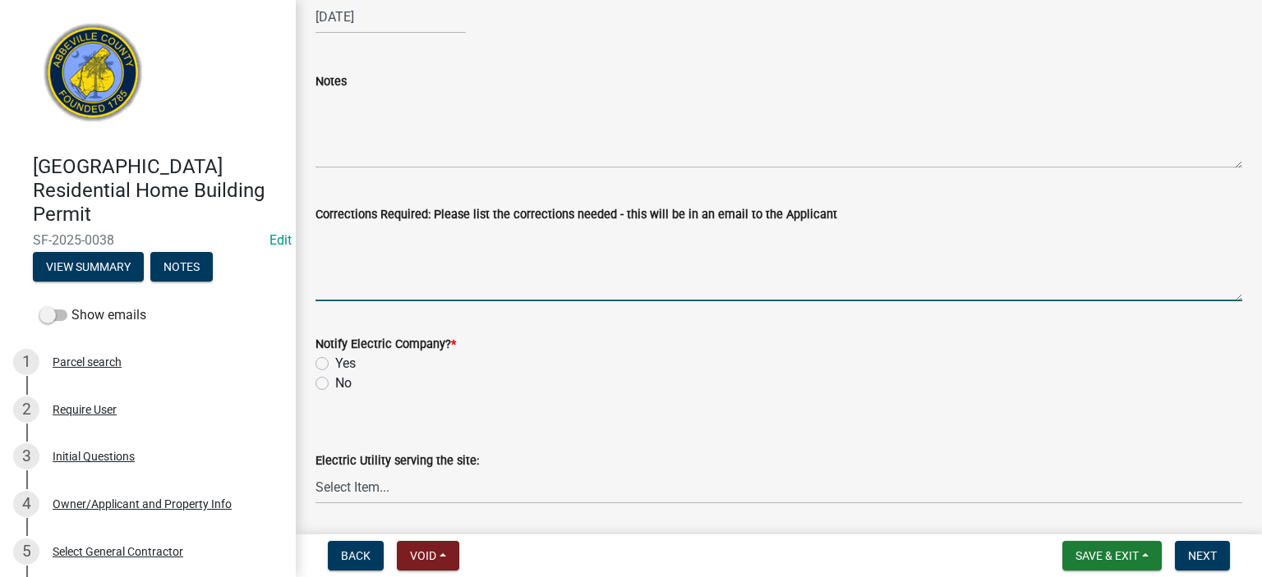
scroll to position [528, 0]
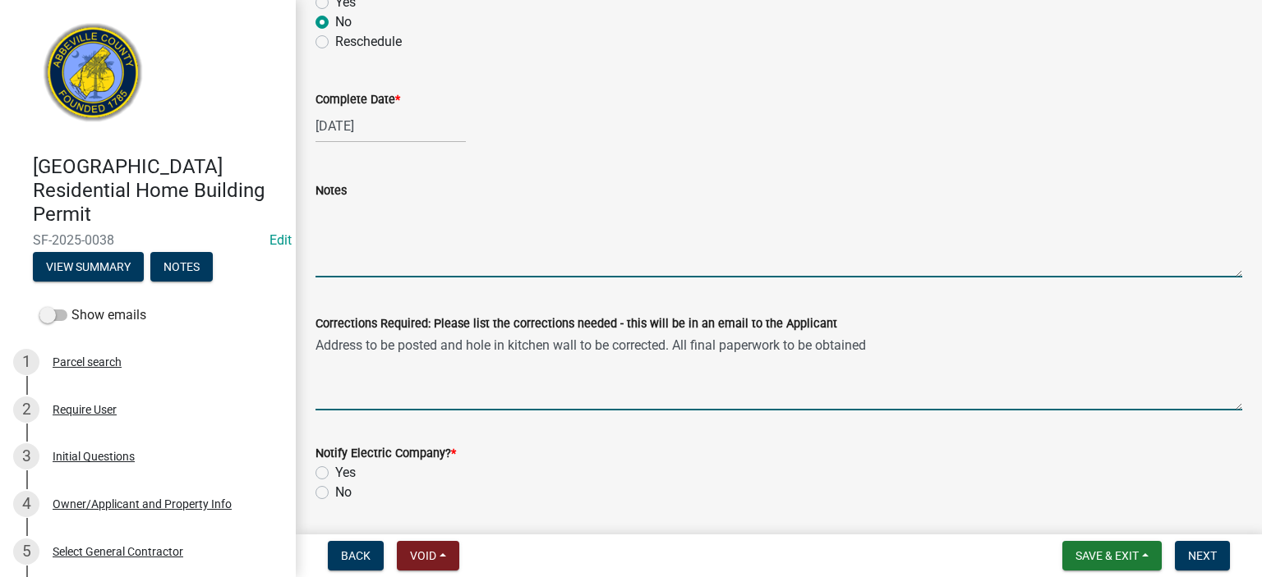
click at [480, 211] on textarea "Notes" at bounding box center [778, 238] width 926 height 77
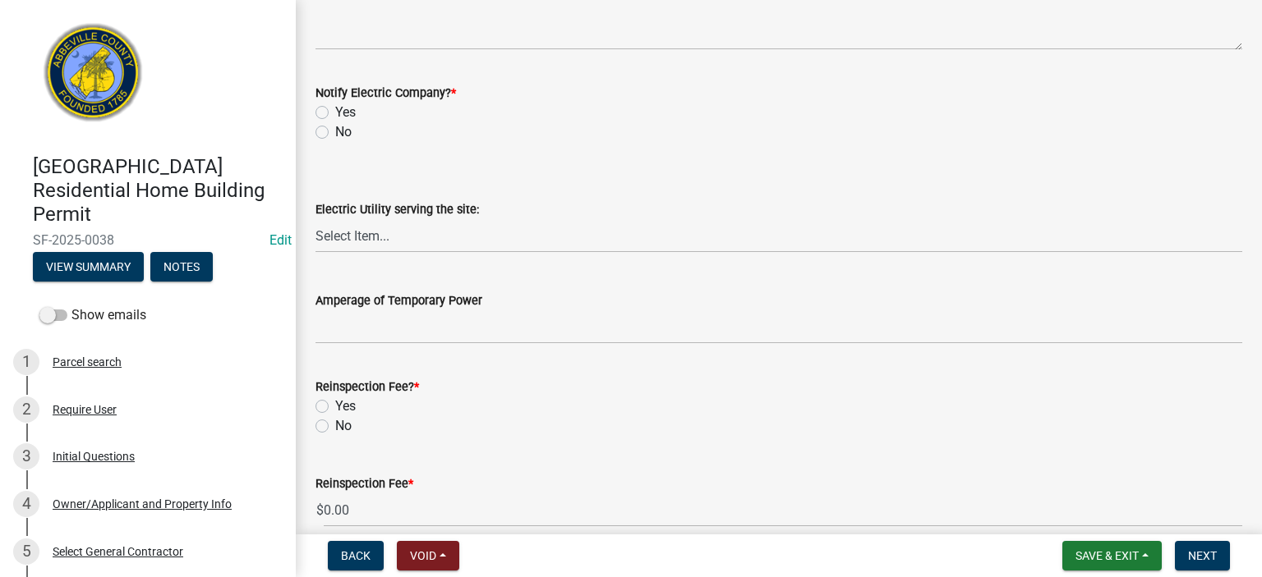
scroll to position [889, 0]
click at [335, 133] on label "No" at bounding box center [343, 132] width 16 height 20
click at [335, 132] on input "No" at bounding box center [340, 127] width 11 height 11
click at [335, 425] on label "No" at bounding box center [343, 426] width 16 height 20
click at [335, 425] on input "No" at bounding box center [340, 421] width 11 height 11
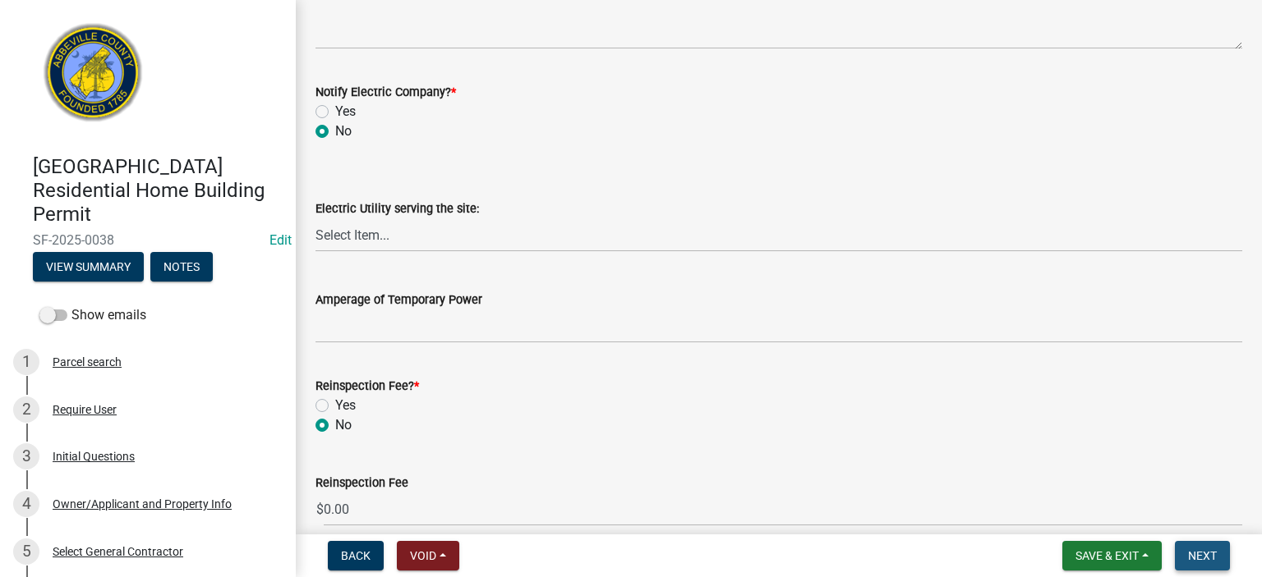
click at [1199, 554] on span "Next" at bounding box center [1202, 555] width 29 height 13
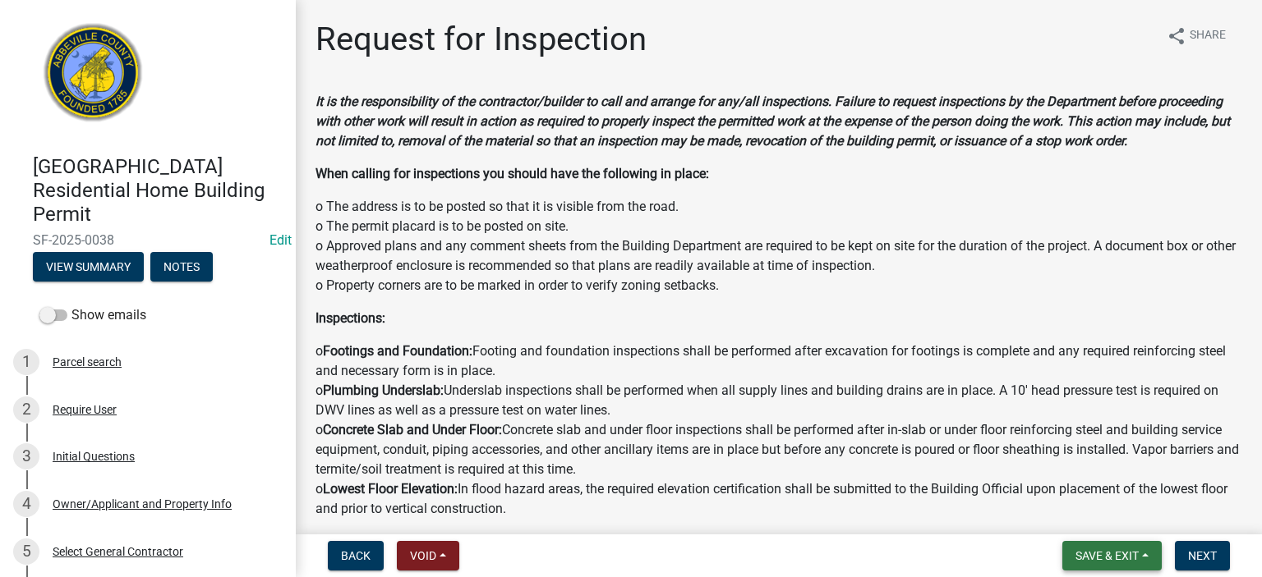
click at [1110, 557] on span "Save & Exit" at bounding box center [1106, 555] width 63 height 13
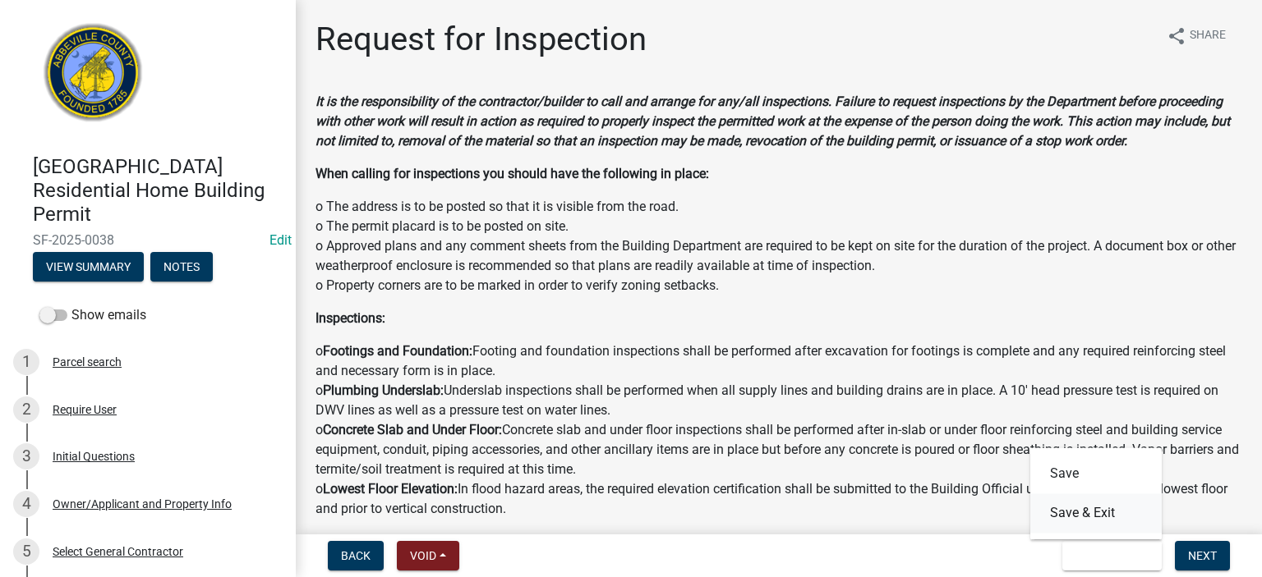
click at [1097, 515] on button "Save & Exit" at bounding box center [1095, 513] width 131 height 39
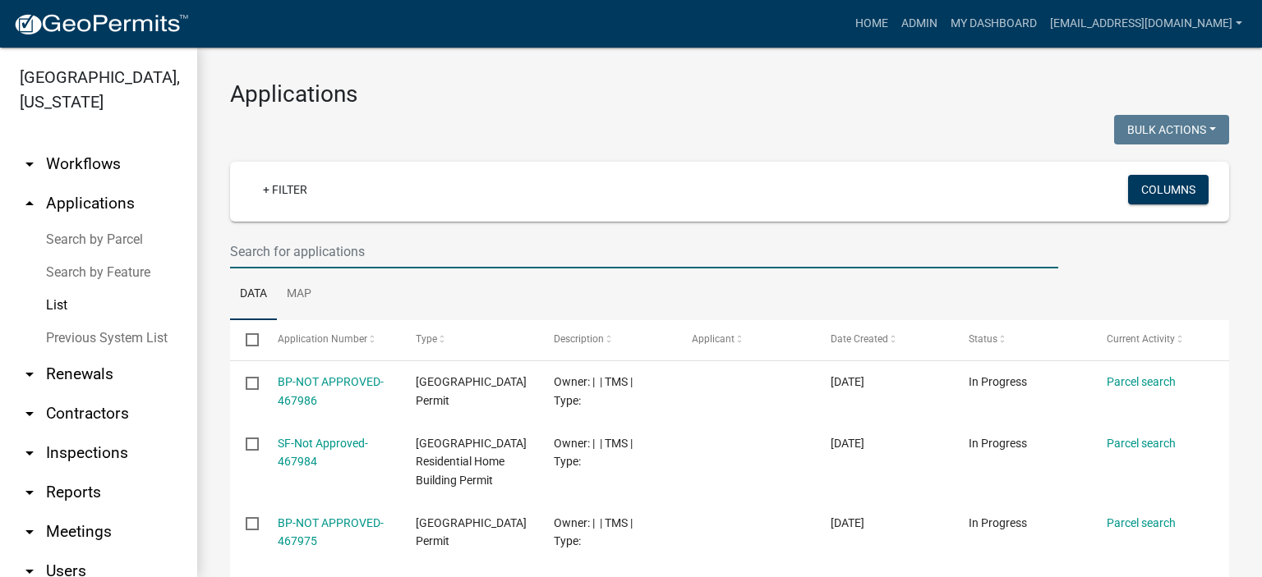
drag, startPoint x: 380, startPoint y: 249, endPoint x: 390, endPoint y: 232, distance: 19.2
click at [382, 248] on input "text" at bounding box center [644, 252] width 828 height 34
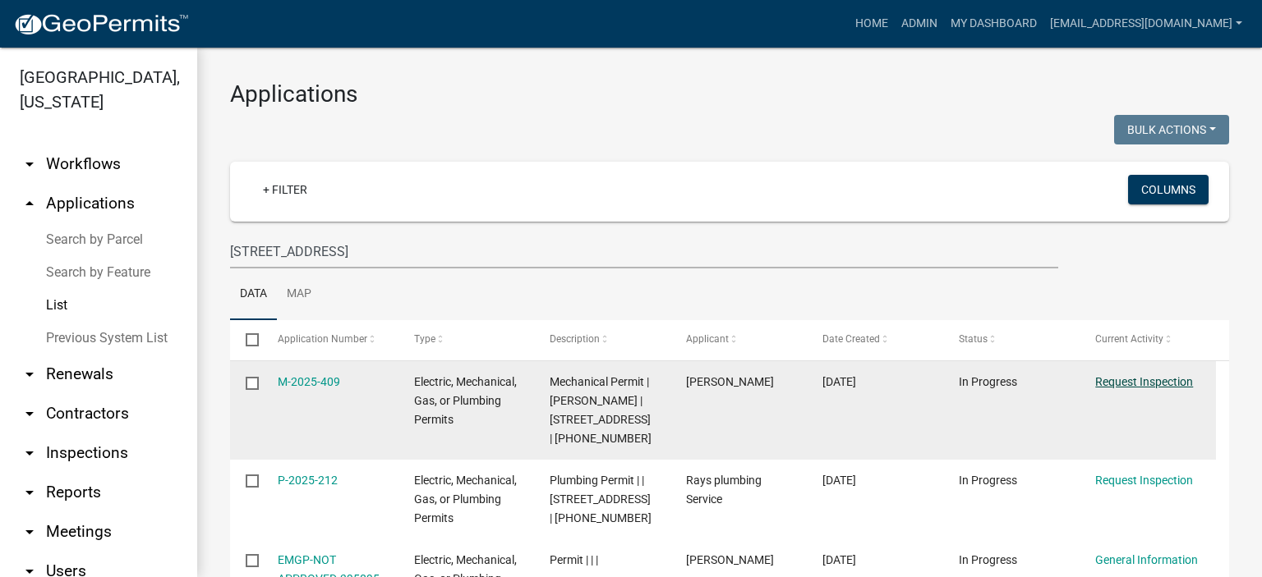
click at [1143, 377] on link "Request Inspection" at bounding box center [1144, 381] width 98 height 13
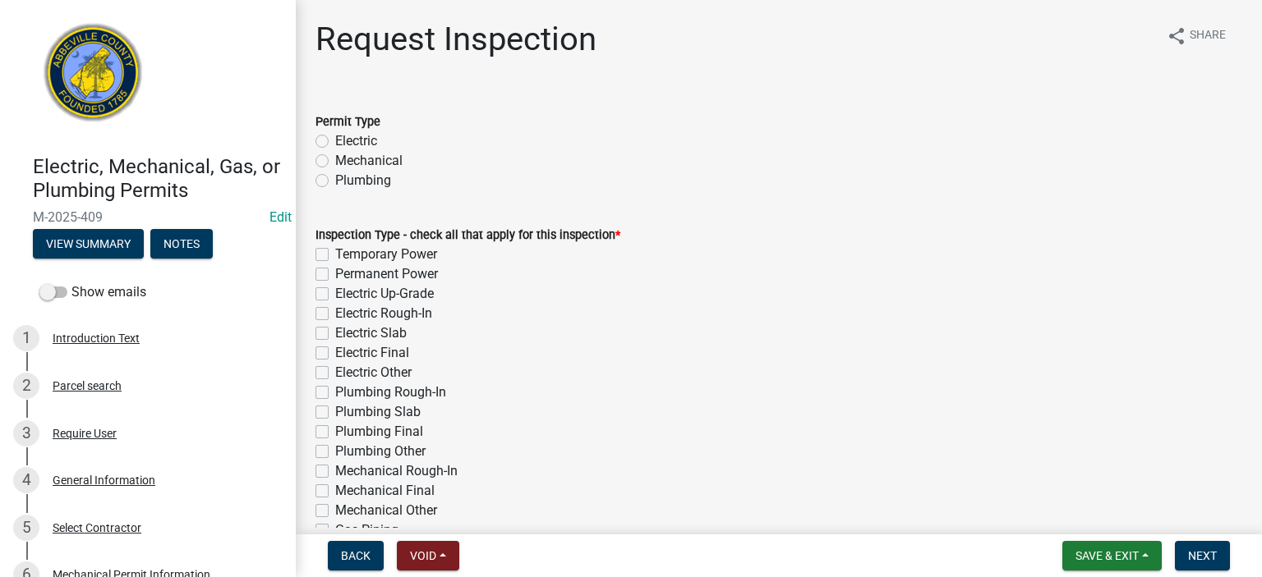
click at [335, 159] on label "Mechanical" at bounding box center [368, 161] width 67 height 20
click at [335, 159] on input "Mechanical" at bounding box center [340, 156] width 11 height 11
click at [335, 475] on label "Mechanical Rough-In" at bounding box center [396, 472] width 122 height 20
click at [335, 472] on input "Mechanical Rough-In" at bounding box center [340, 467] width 11 height 11
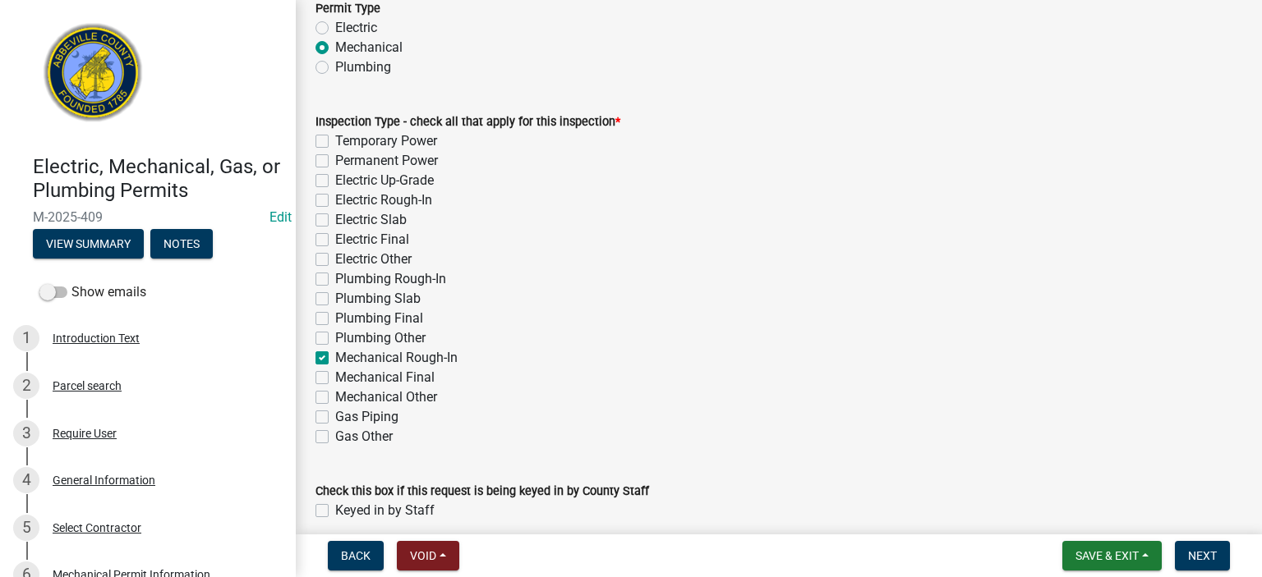
scroll to position [184, 0]
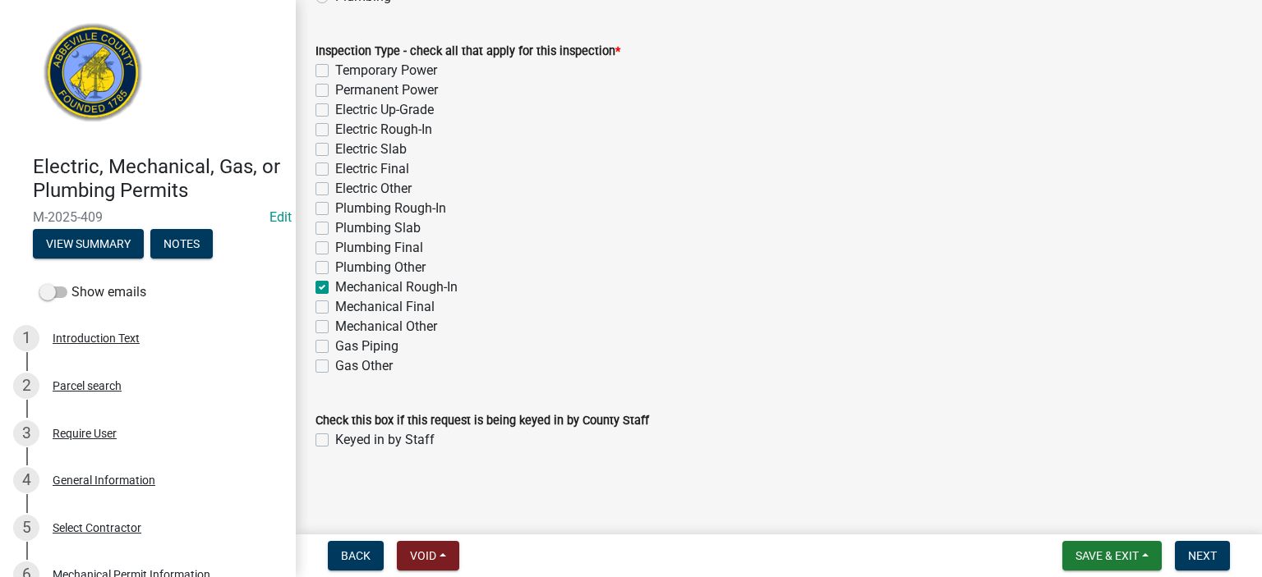
click at [335, 436] on label "Keyed in by Staff" at bounding box center [384, 440] width 99 height 20
click at [335, 436] on input "Keyed in by Staff" at bounding box center [340, 435] width 11 height 11
click at [1206, 553] on span "Next" at bounding box center [1202, 555] width 29 height 13
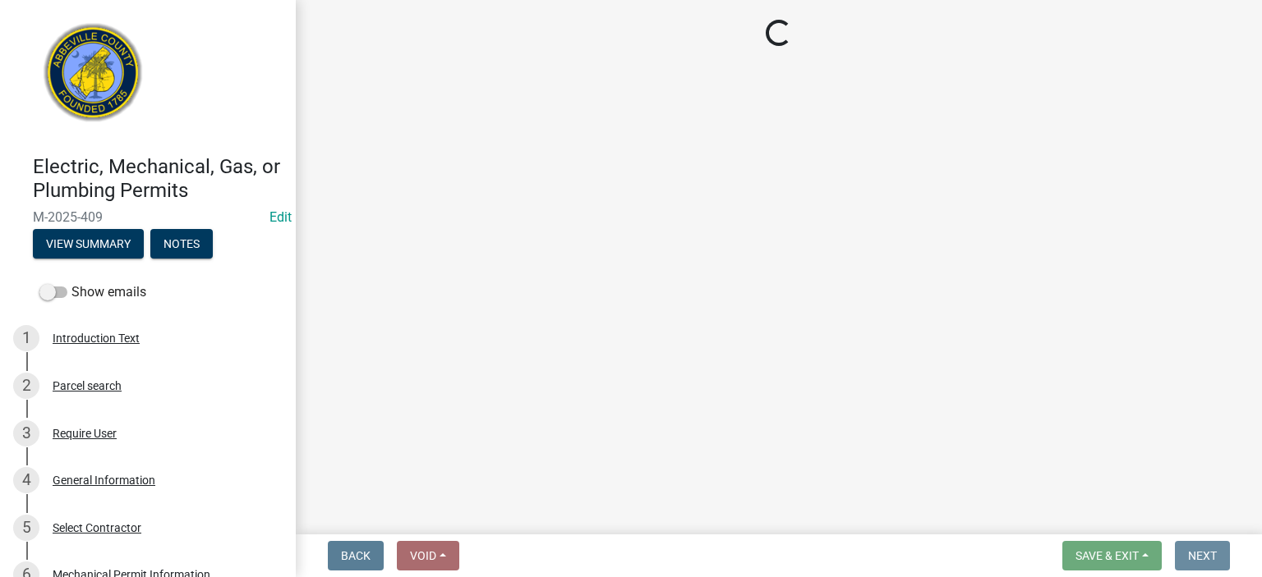
scroll to position [0, 0]
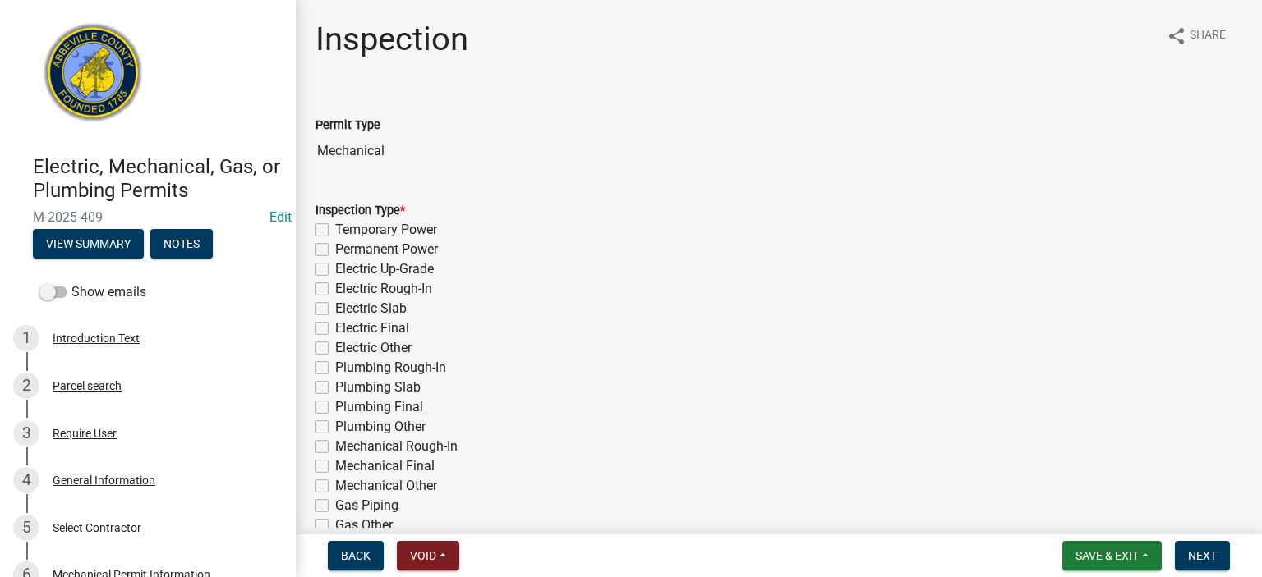
click at [335, 448] on label "Mechanical Rough-In" at bounding box center [396, 447] width 122 height 20
click at [335, 448] on input "Mechanical Rough-In" at bounding box center [340, 442] width 11 height 11
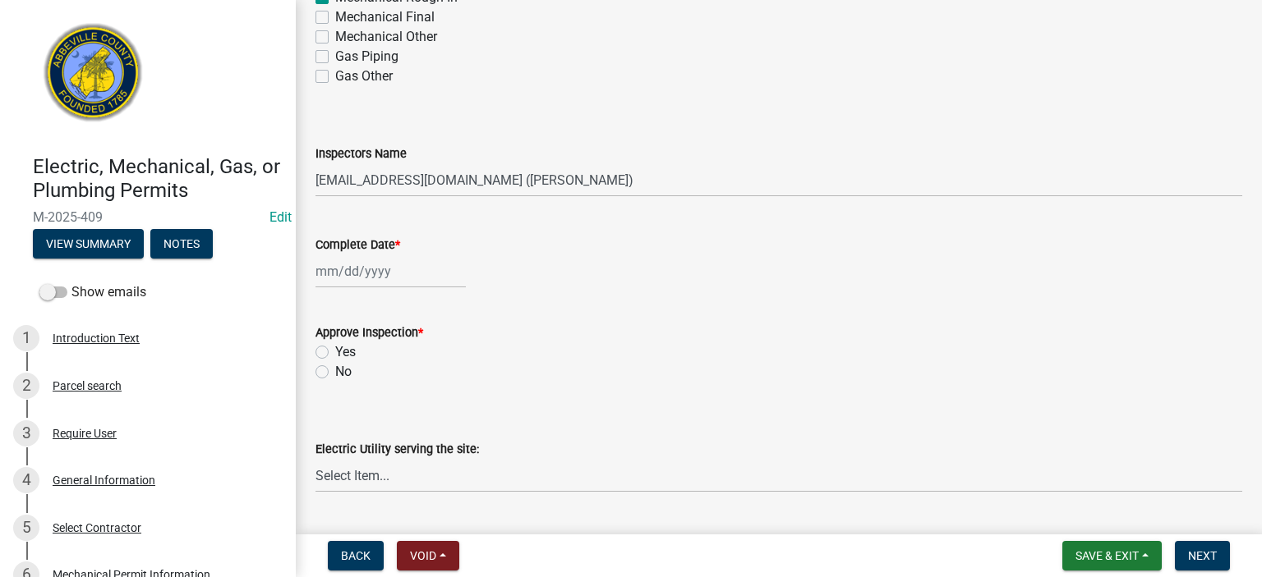
scroll to position [460, 0]
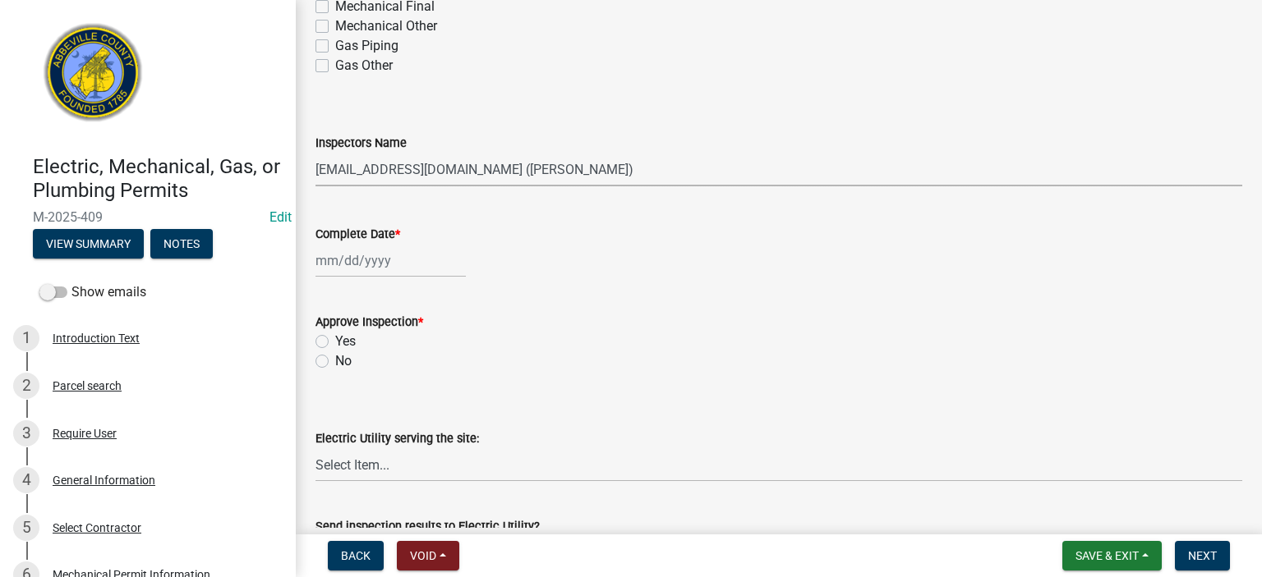
click at [625, 166] on select "Select Item... [EMAIL_ADDRESS][DOMAIN_NAME] ([PERSON_NAME]) [EMAIL_ADDRESS][DOM…" at bounding box center [778, 170] width 926 height 34
click at [315, 153] on select "Select Item... [EMAIL_ADDRESS][DOMAIN_NAME] ([PERSON_NAME]) [EMAIL_ADDRESS][DOM…" at bounding box center [778, 170] width 926 height 34
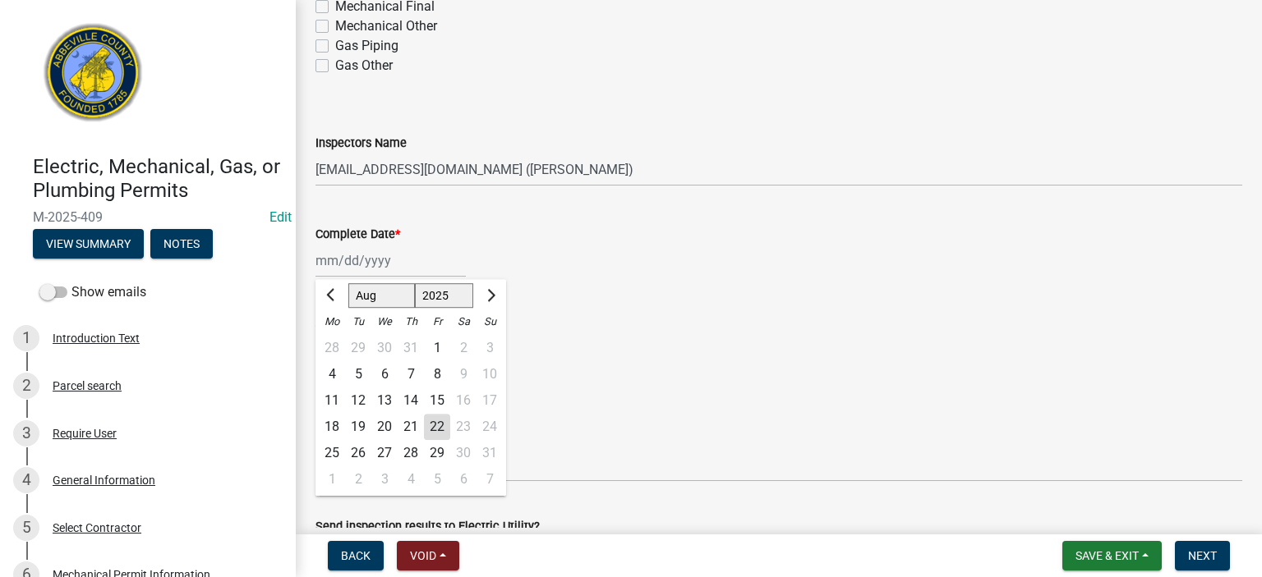
click at [403, 264] on div "[PERSON_NAME] Feb Mar Apr [PERSON_NAME][DATE] Oct Nov [DATE] 1526 1527 1528 152…" at bounding box center [390, 261] width 150 height 34
click at [439, 426] on div "22" at bounding box center [437, 427] width 26 height 26
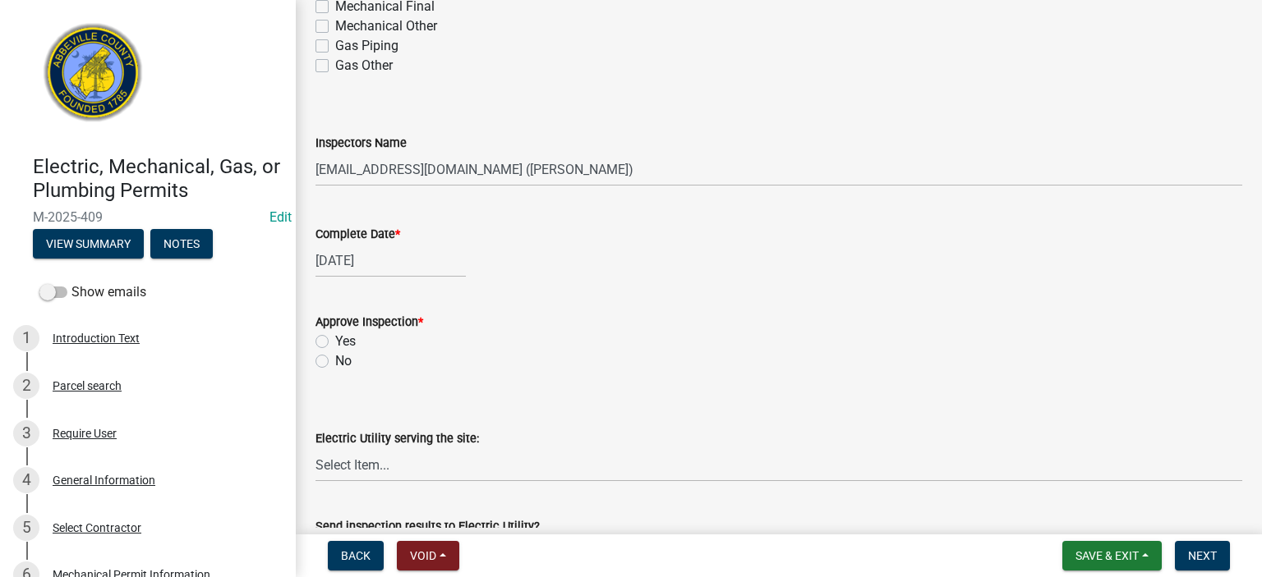
click at [335, 341] on label "Yes" at bounding box center [345, 342] width 21 height 20
click at [335, 341] on input "Yes" at bounding box center [340, 337] width 11 height 11
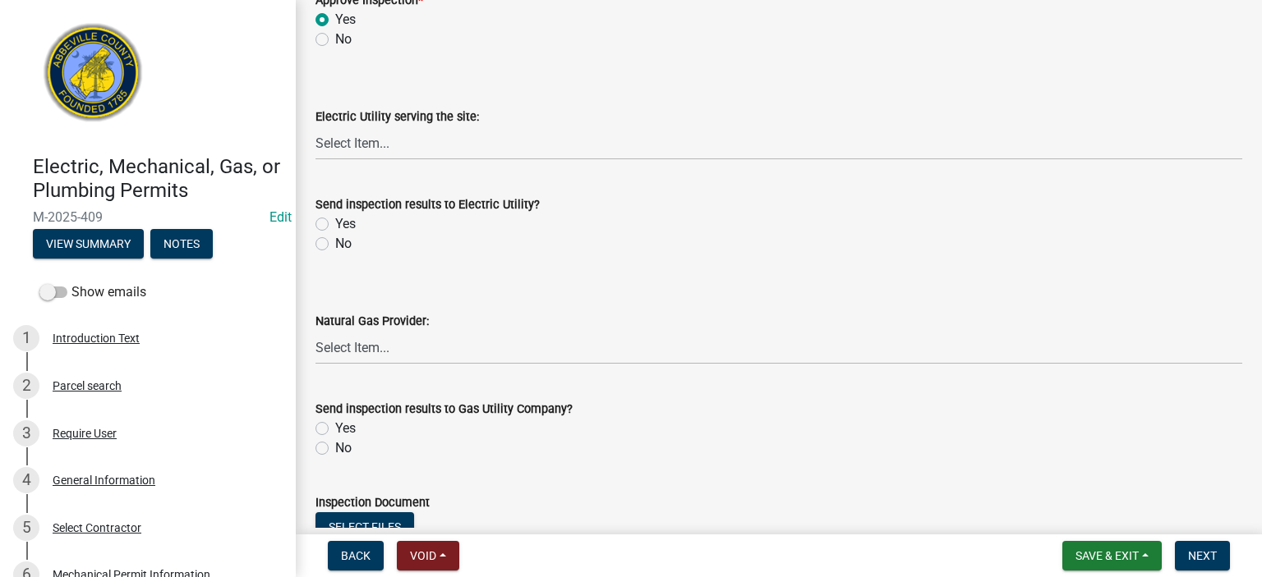
scroll to position [788, 0]
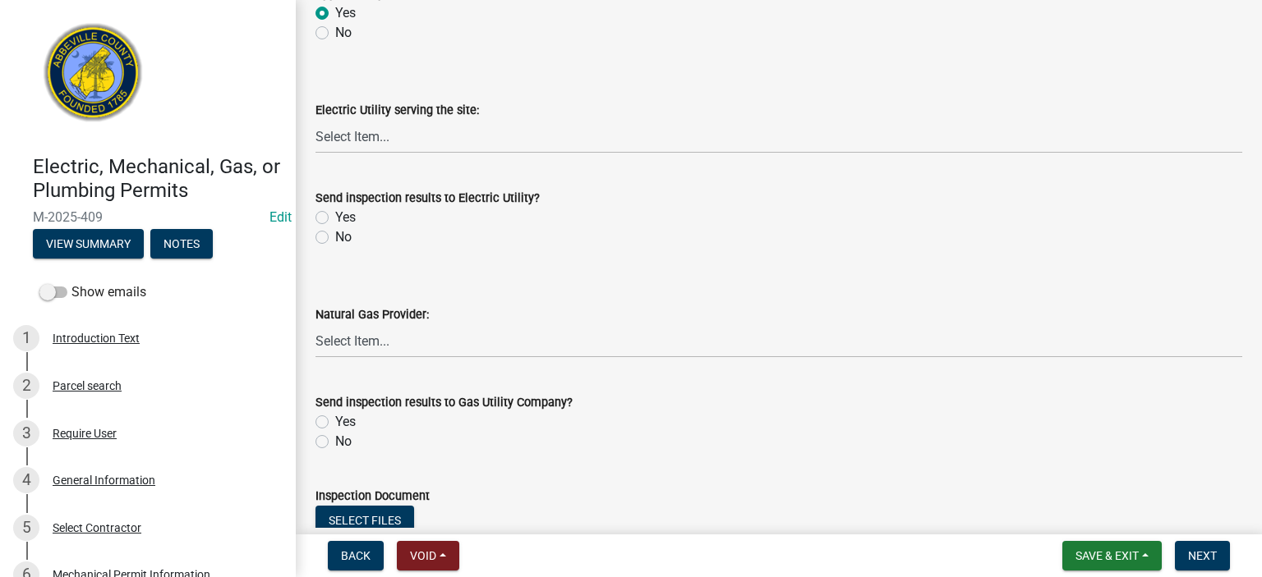
click at [335, 236] on label "No" at bounding box center [343, 238] width 16 height 20
click at [335, 236] on input "No" at bounding box center [340, 233] width 11 height 11
click at [335, 439] on label "No" at bounding box center [343, 442] width 16 height 20
click at [335, 439] on input "No" at bounding box center [340, 437] width 11 height 11
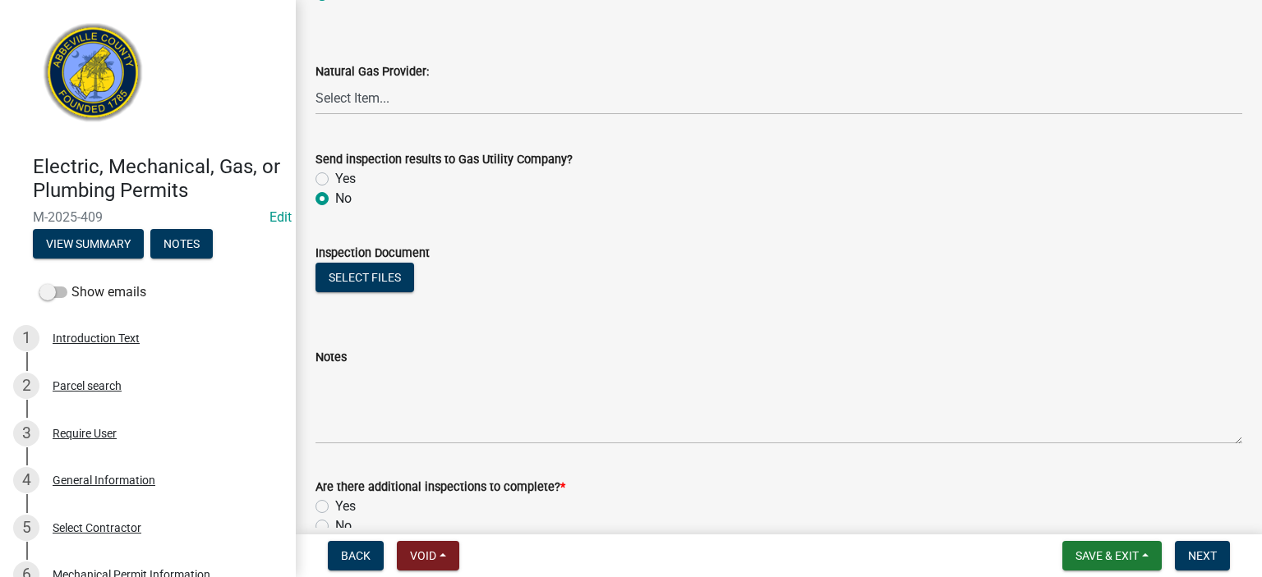
scroll to position [1118, 0]
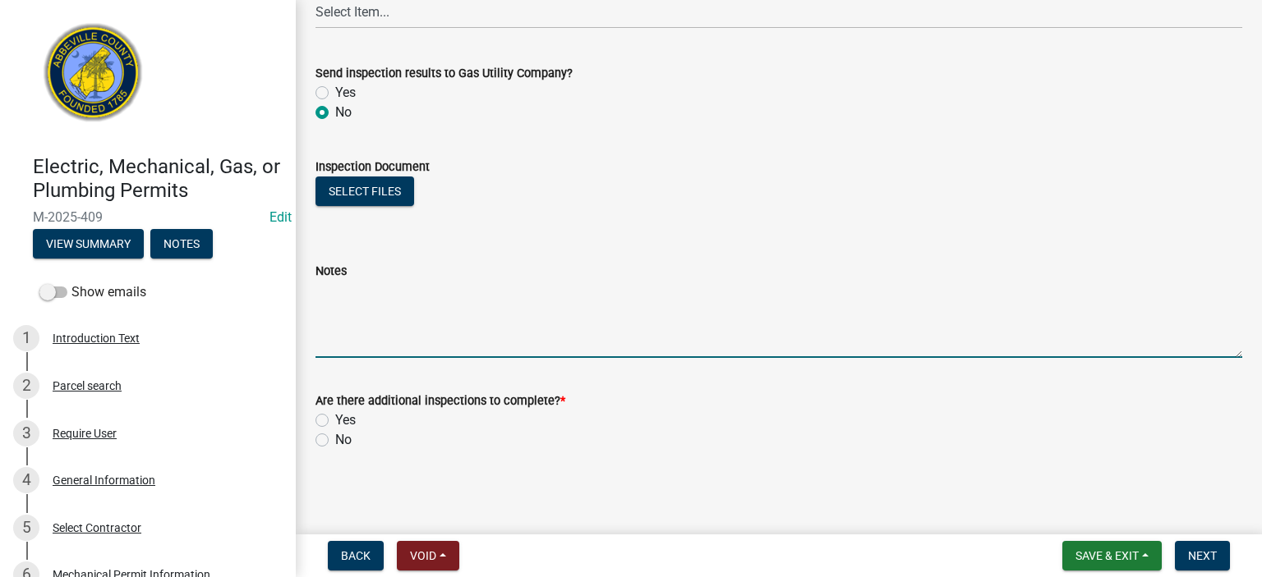
click at [382, 334] on textarea "Notes" at bounding box center [778, 319] width 926 height 77
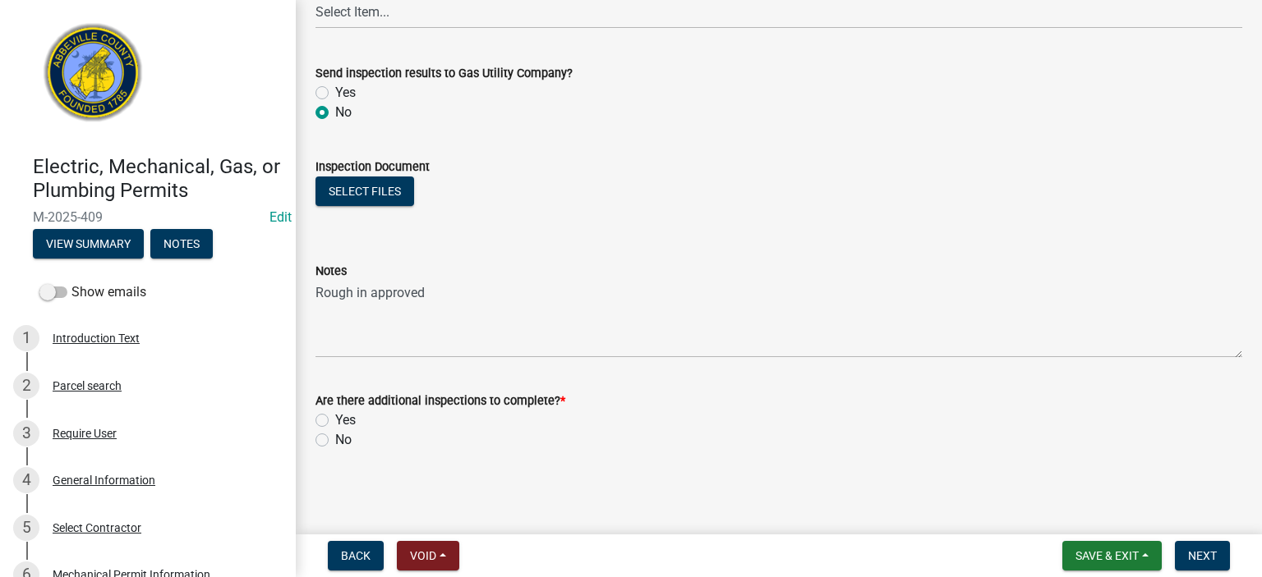
click at [335, 420] on label "Yes" at bounding box center [345, 421] width 21 height 20
click at [335, 420] on input "Yes" at bounding box center [340, 416] width 11 height 11
click at [1206, 552] on span "Next" at bounding box center [1202, 555] width 29 height 13
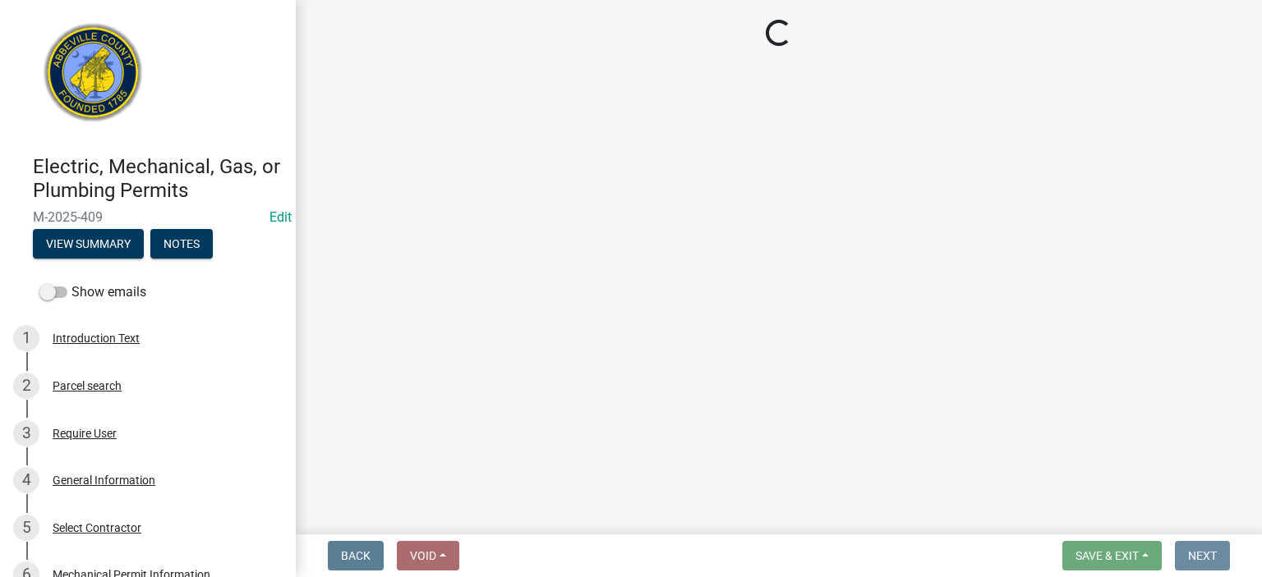
scroll to position [0, 0]
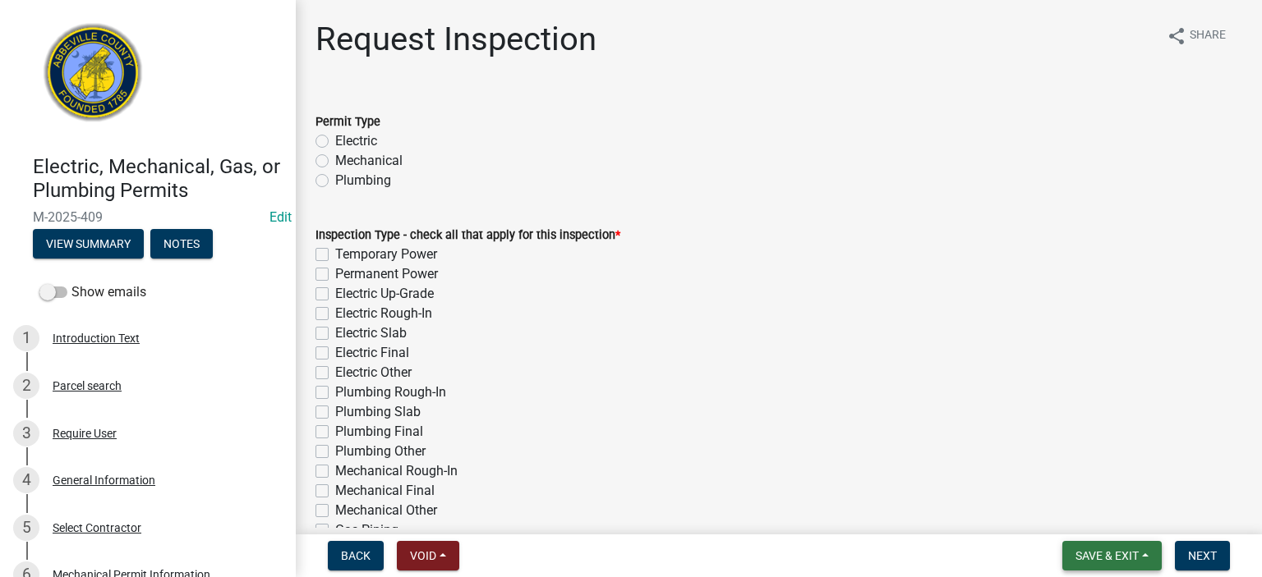
click at [1126, 549] on span "Save & Exit" at bounding box center [1106, 555] width 63 height 13
click at [1101, 508] on button "Save & Exit" at bounding box center [1095, 513] width 131 height 39
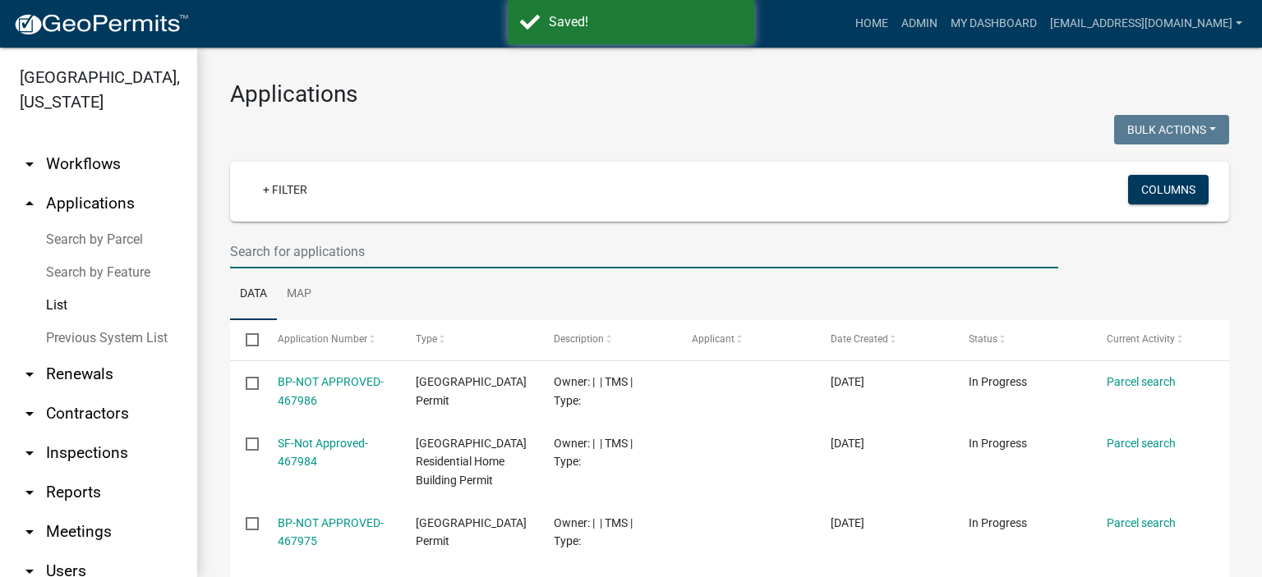
click at [406, 249] on input "text" at bounding box center [644, 252] width 828 height 34
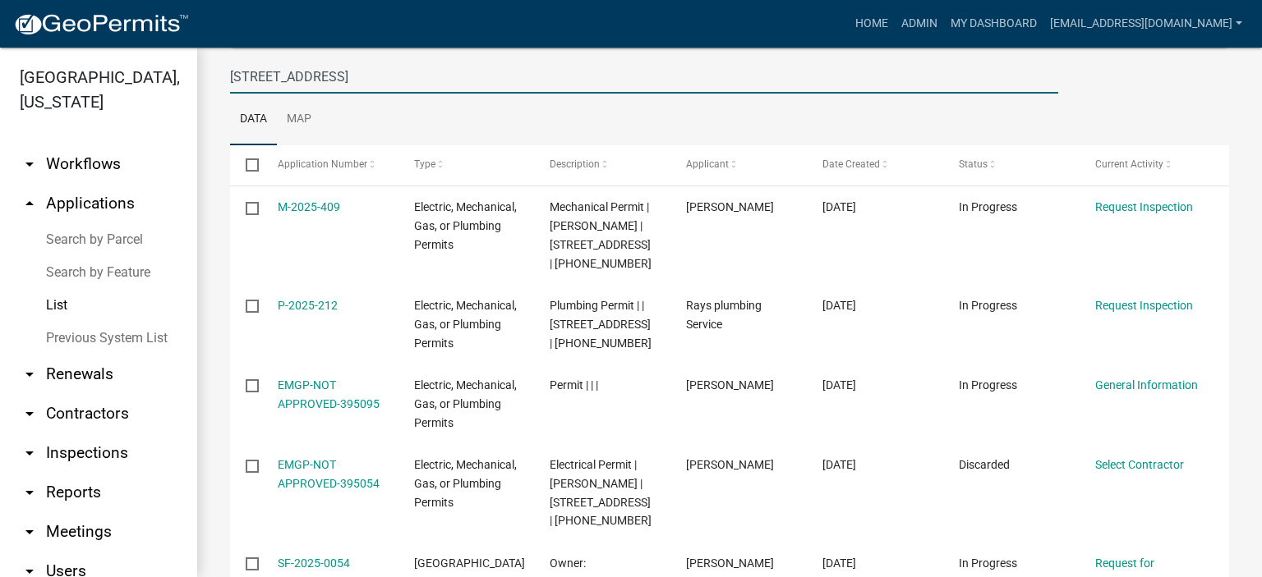
scroll to position [241, 0]
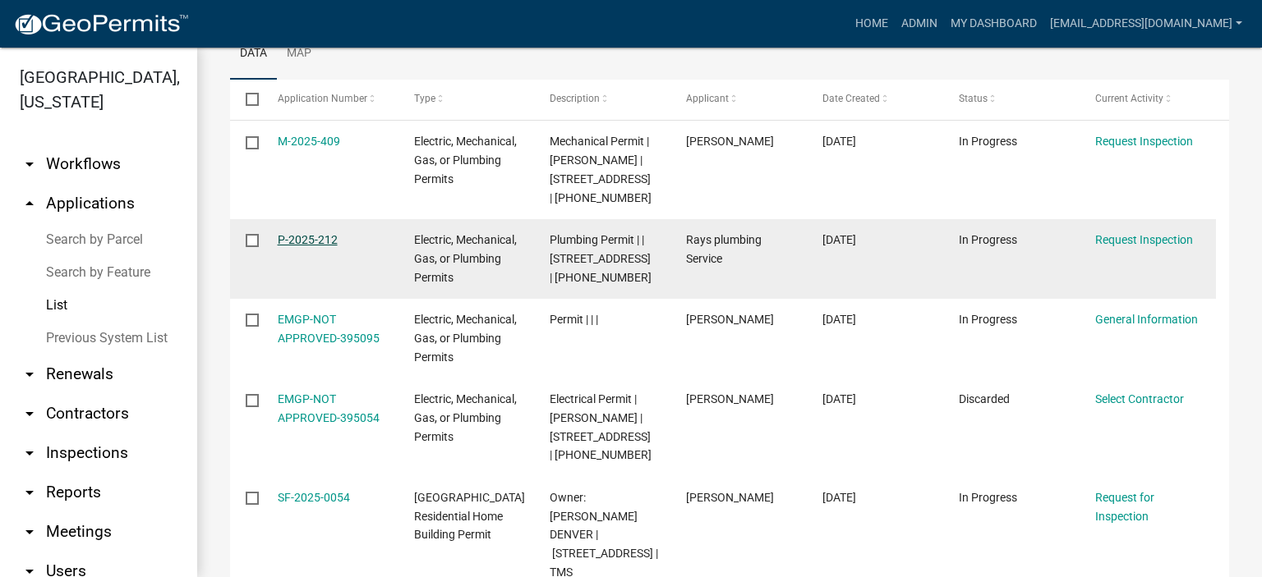
click at [305, 241] on link "P-2025-212" at bounding box center [308, 239] width 60 height 13
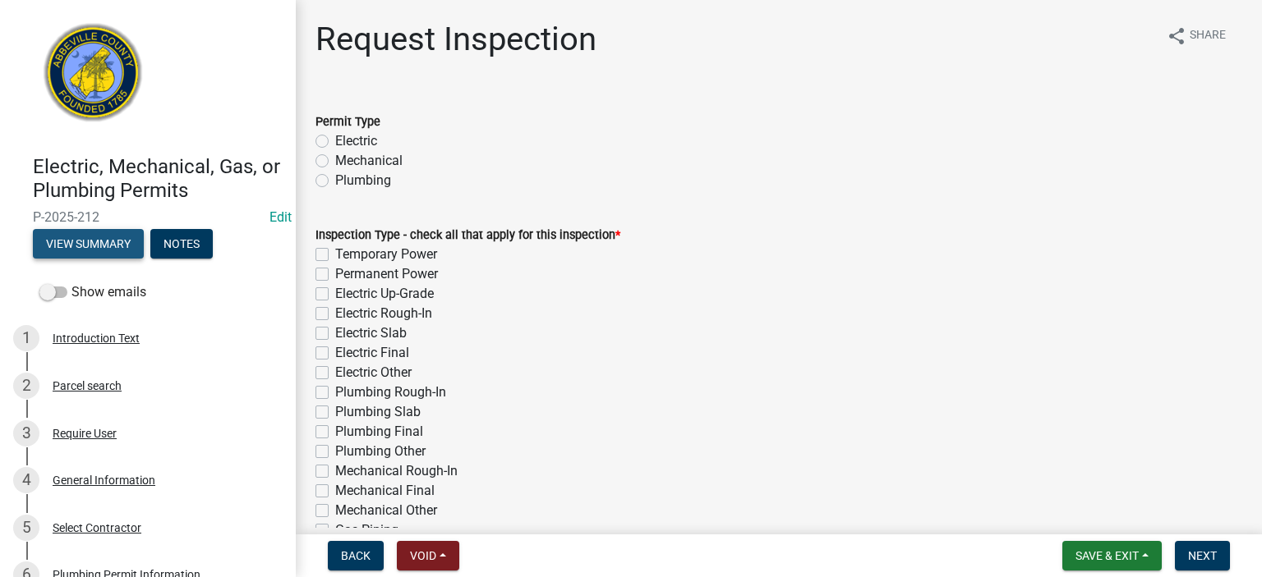
click at [117, 239] on button "View Summary" at bounding box center [88, 244] width 111 height 30
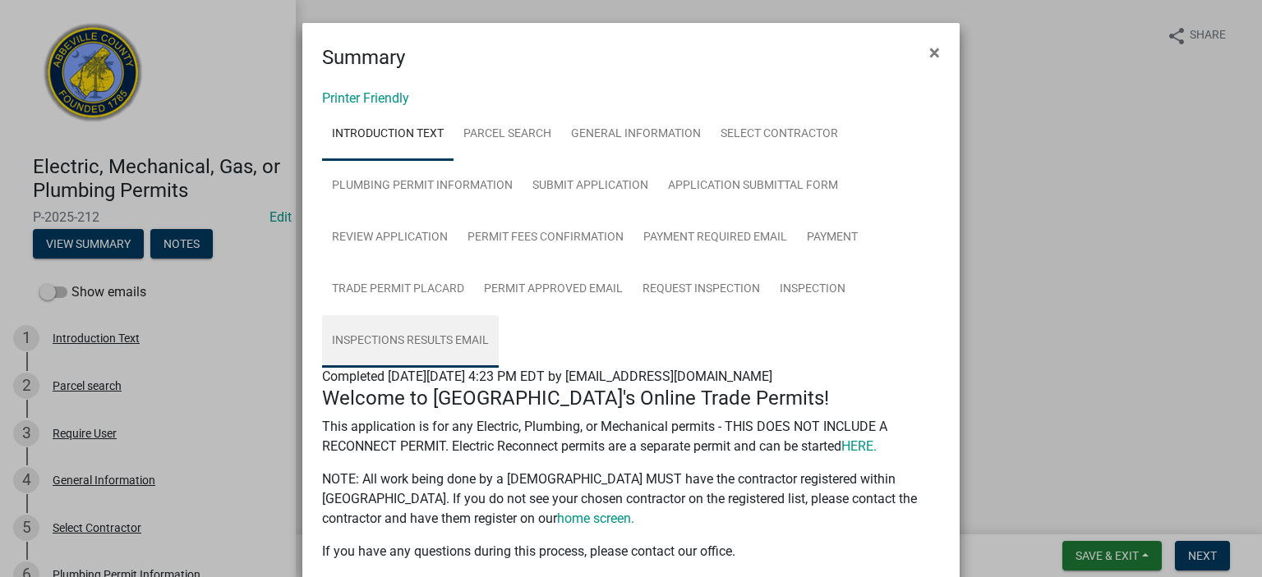
click at [456, 338] on link "Inspections Results Email" at bounding box center [410, 341] width 177 height 53
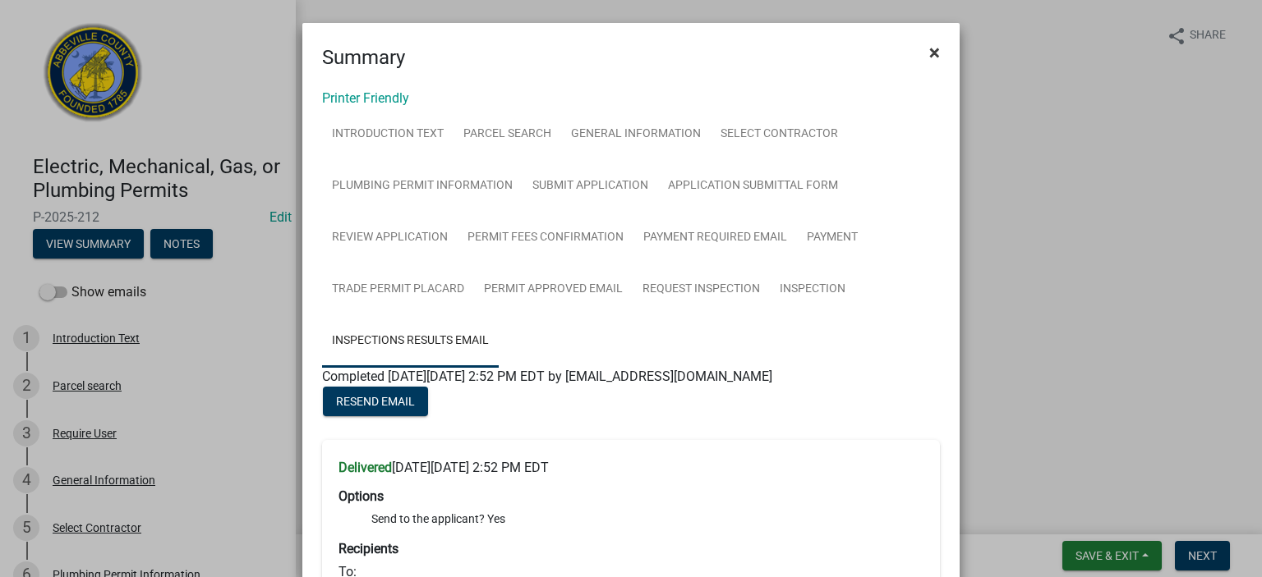
click at [931, 48] on span "×" at bounding box center [934, 52] width 11 height 23
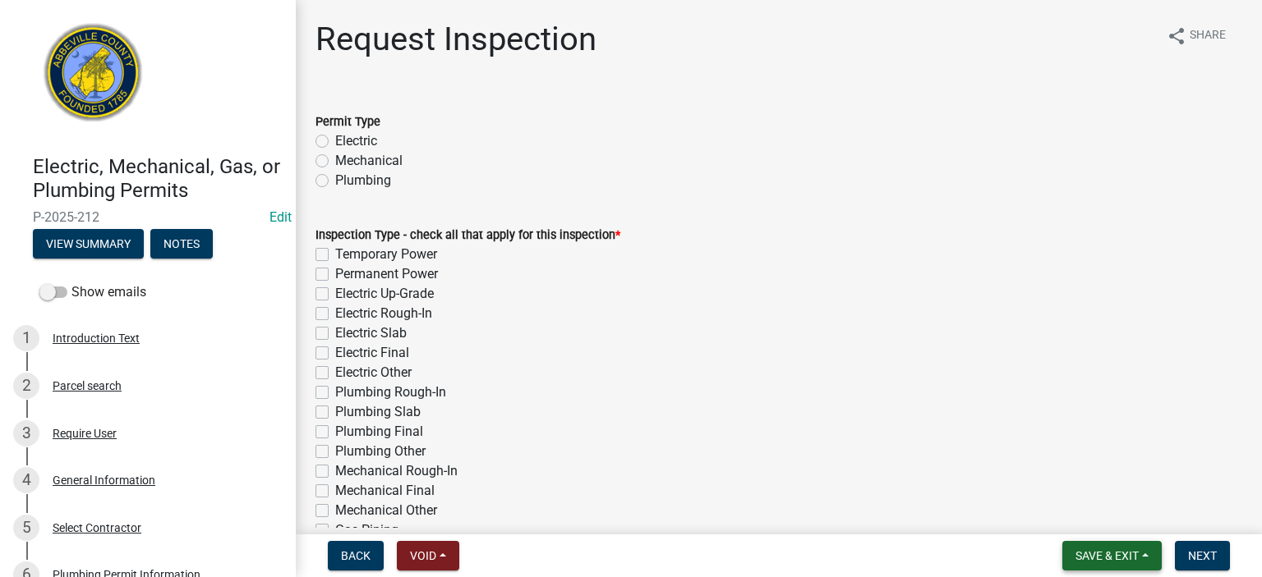
click at [1098, 556] on span "Save & Exit" at bounding box center [1106, 555] width 63 height 13
click at [1095, 511] on button "Save & Exit" at bounding box center [1095, 513] width 131 height 39
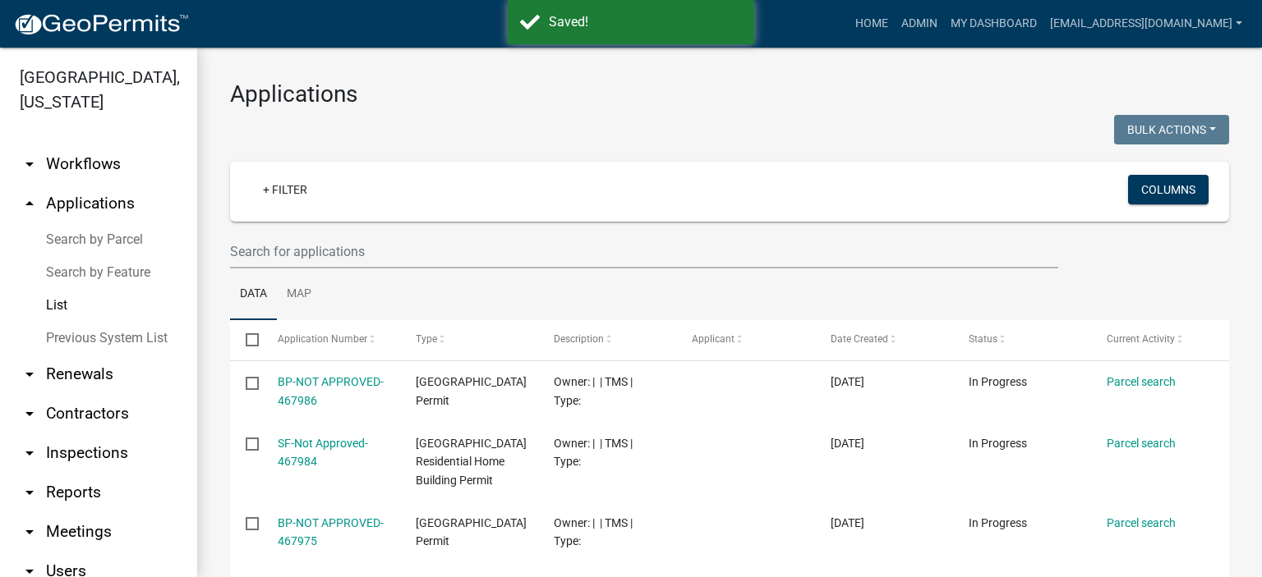
click at [63, 306] on link "List" at bounding box center [98, 305] width 197 height 33
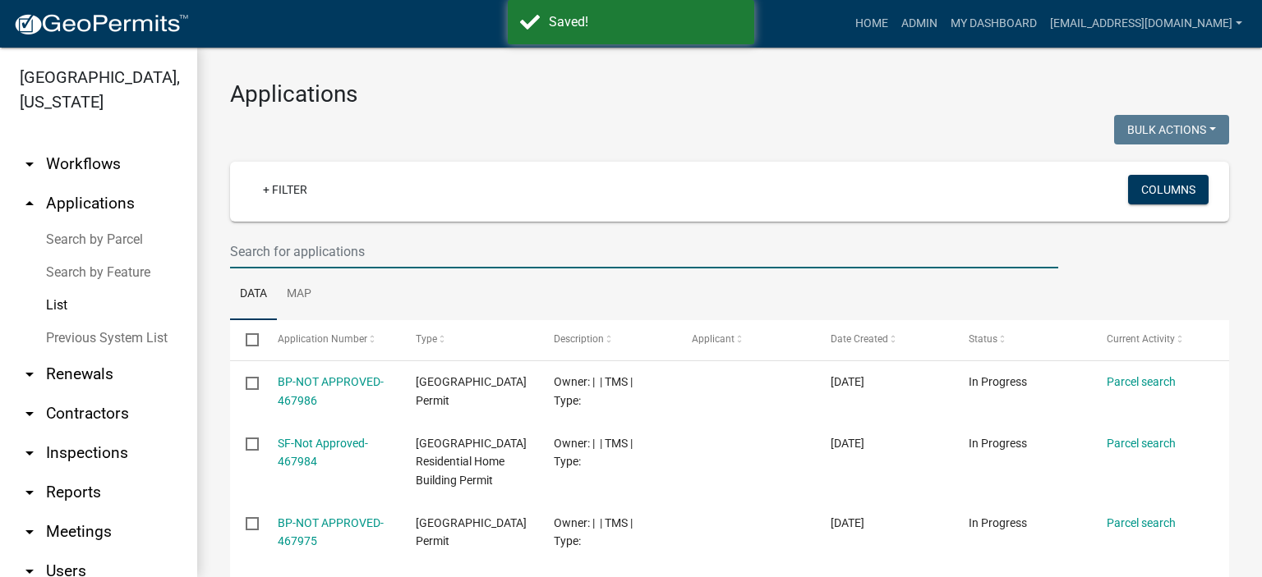
click at [401, 251] on input "text" at bounding box center [644, 252] width 828 height 34
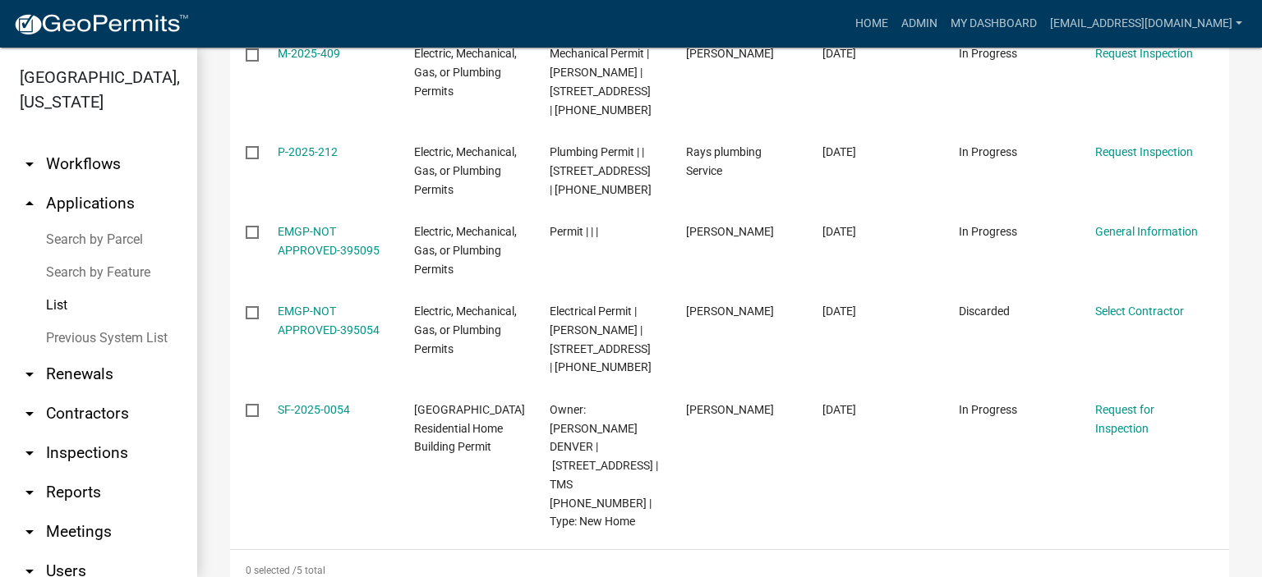
scroll to position [337, 0]
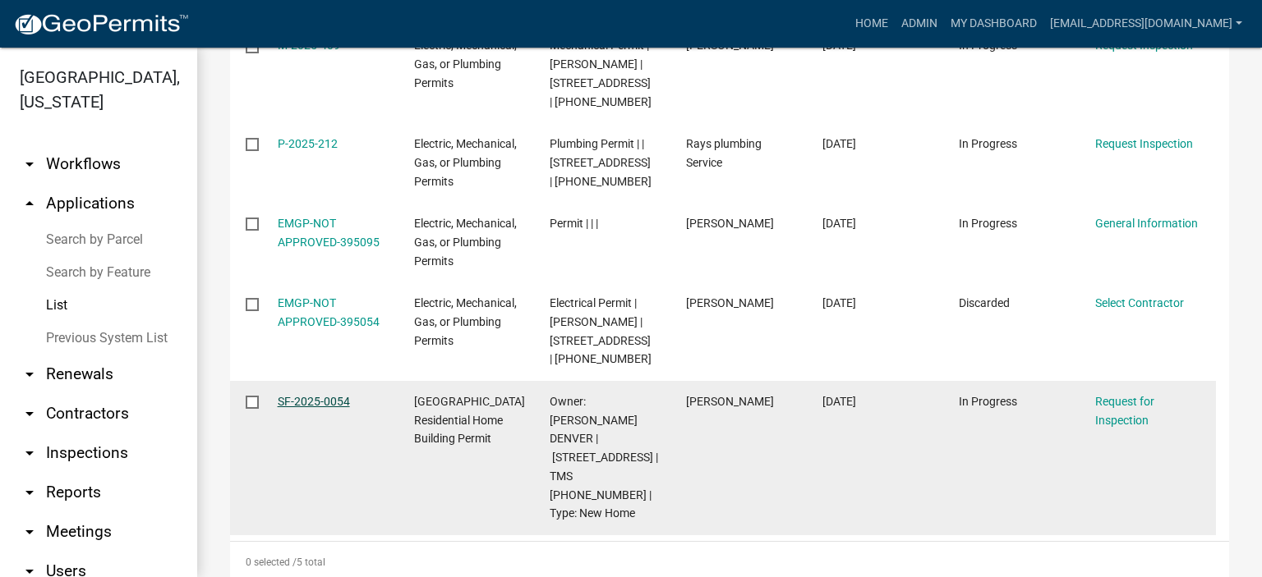
click at [303, 397] on link "SF-2025-0054" at bounding box center [314, 401] width 72 height 13
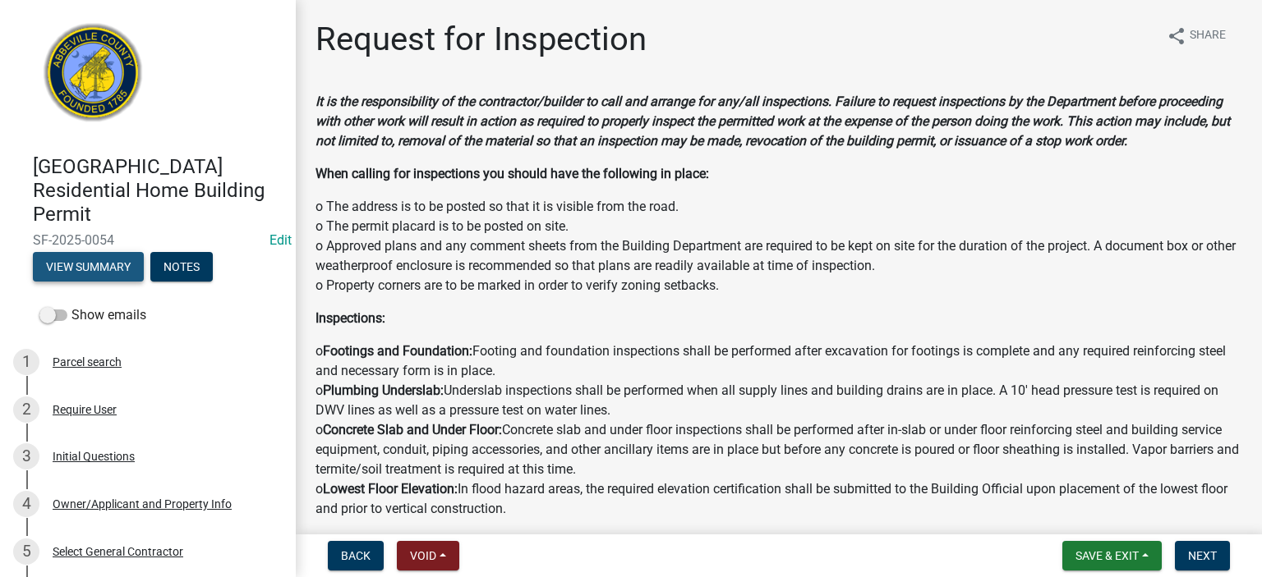
click at [106, 264] on button "View Summary" at bounding box center [88, 267] width 111 height 30
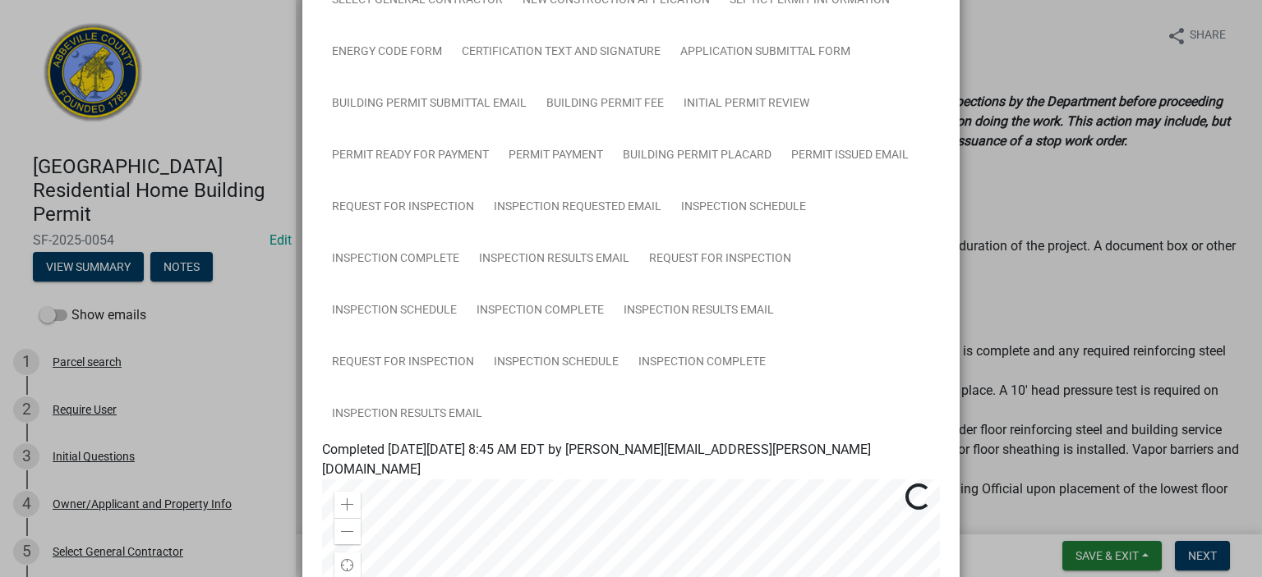
scroll to position [230, 0]
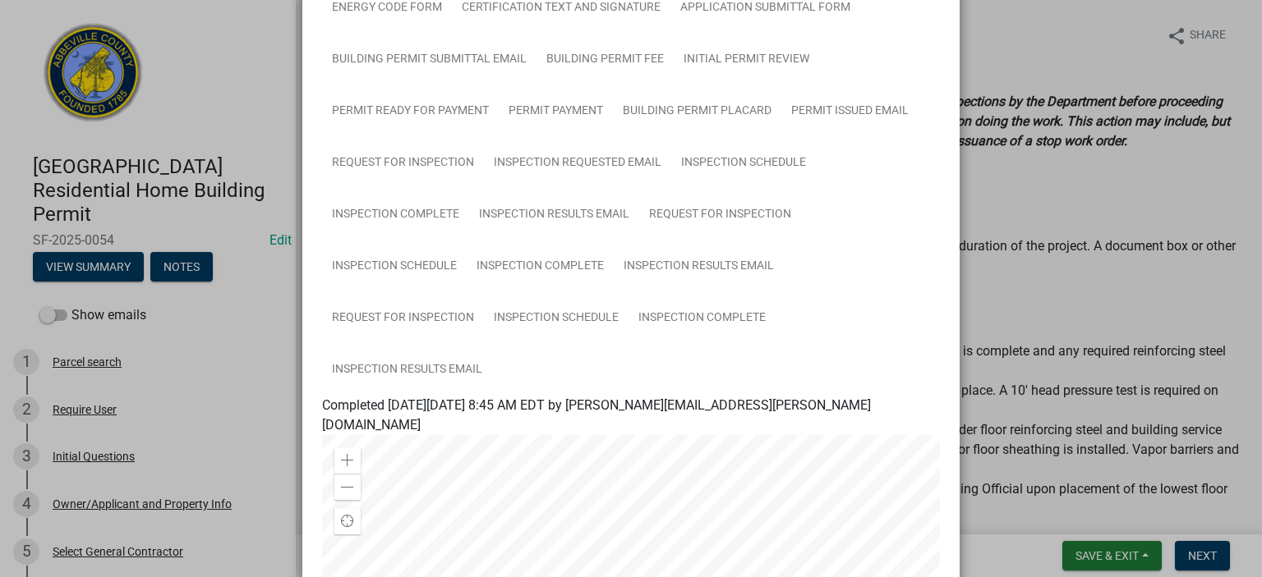
click at [1246, 564] on ngb-modal-window "Summary × Printer Friendly Parcel search Initial Questions Owner/Applicant and …" at bounding box center [631, 288] width 1262 height 577
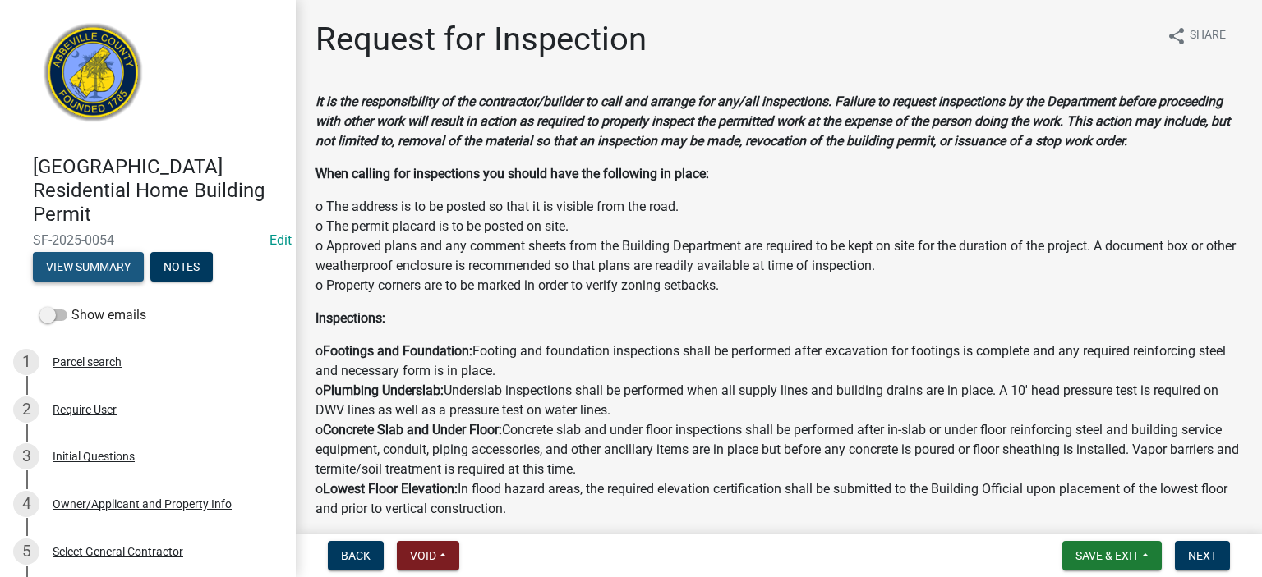
click at [93, 270] on button "View Summary" at bounding box center [88, 267] width 111 height 30
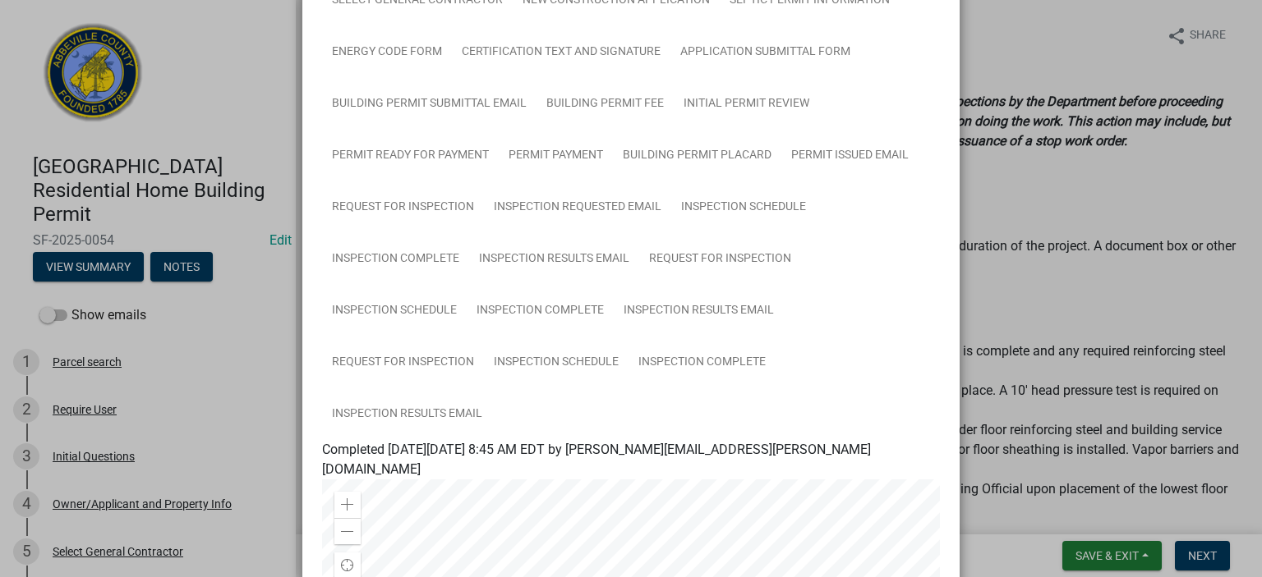
scroll to position [329, 0]
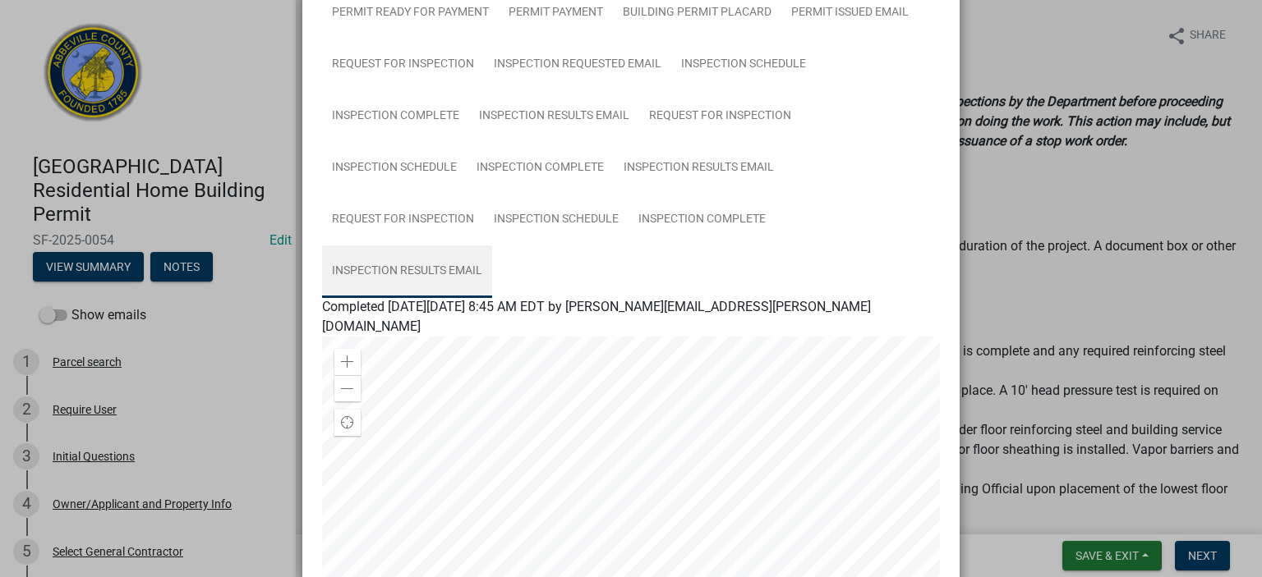
click at [421, 265] on link "Inspection Results Email" at bounding box center [407, 272] width 170 height 53
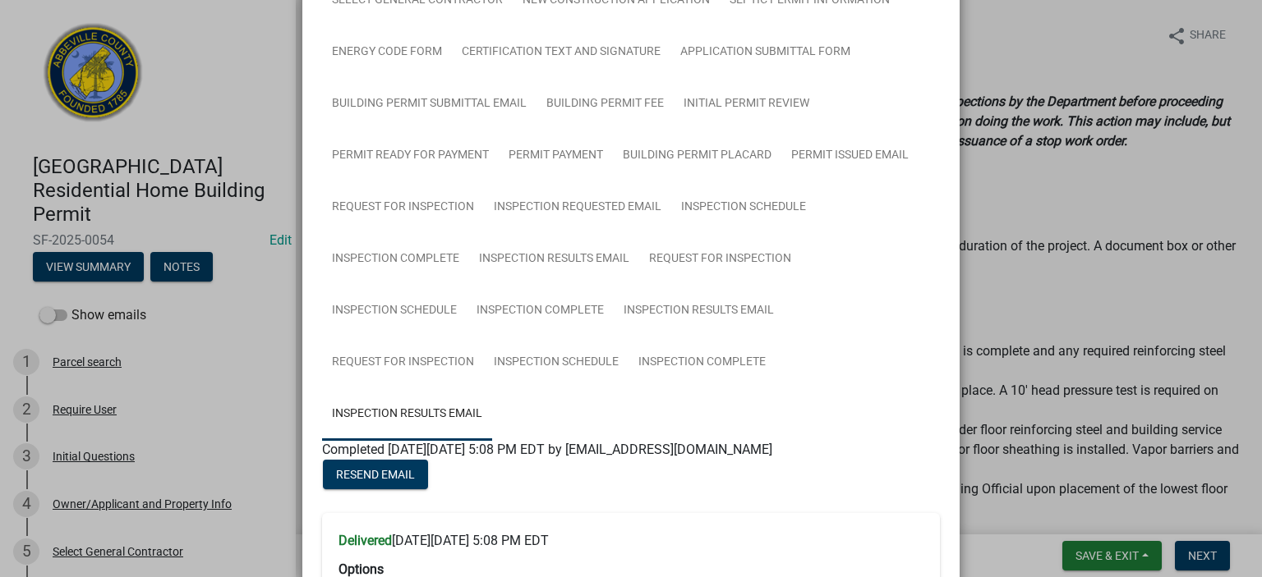
scroll to position [263, 0]
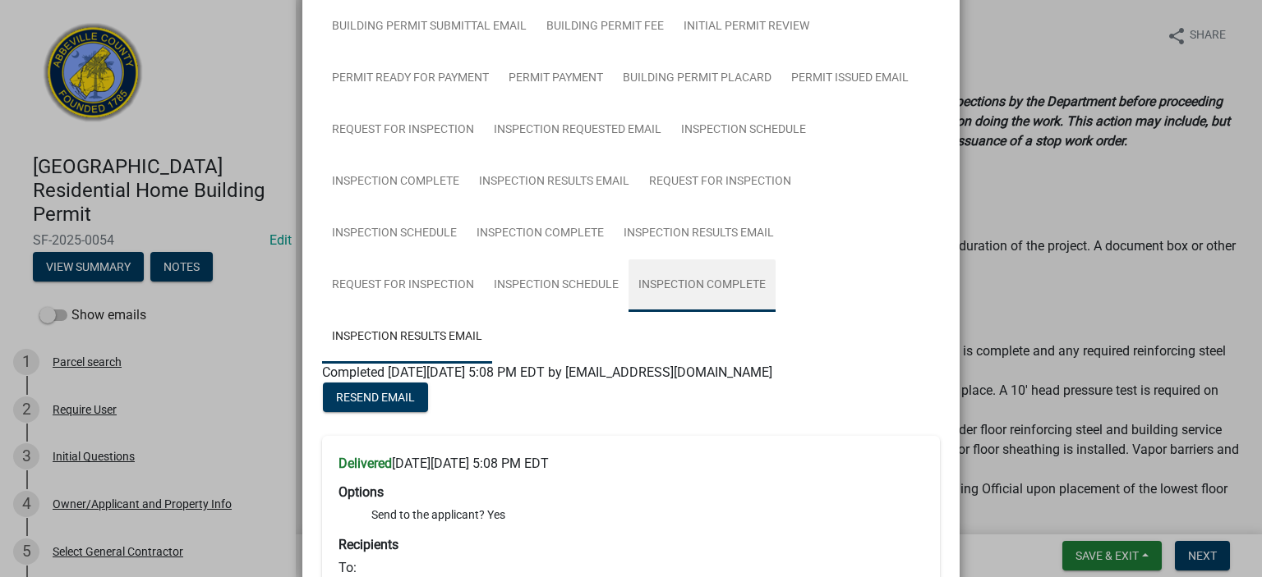
click at [687, 285] on link "Inspection Complete" at bounding box center [701, 286] width 147 height 53
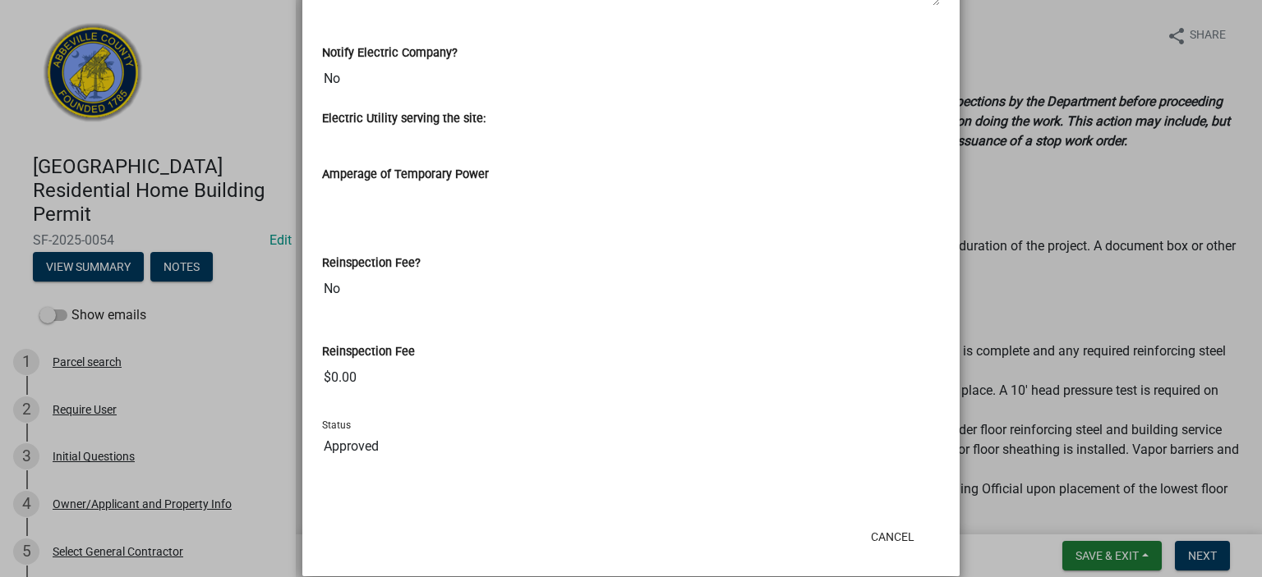
scroll to position [1192, 0]
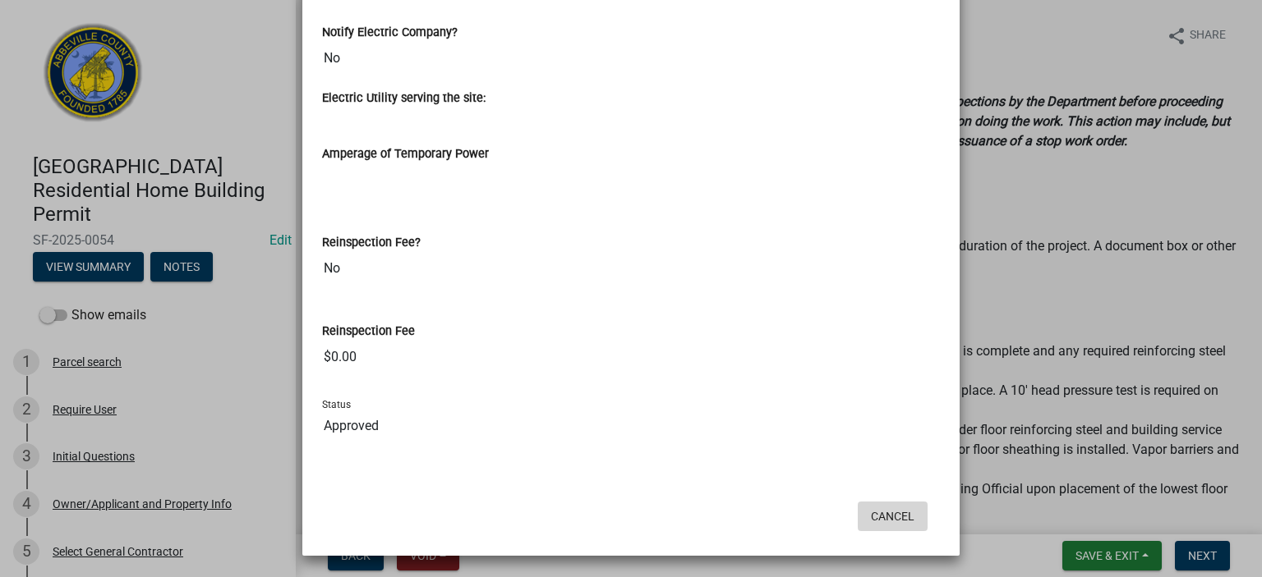
click at [890, 508] on button "Cancel" at bounding box center [892, 517] width 70 height 30
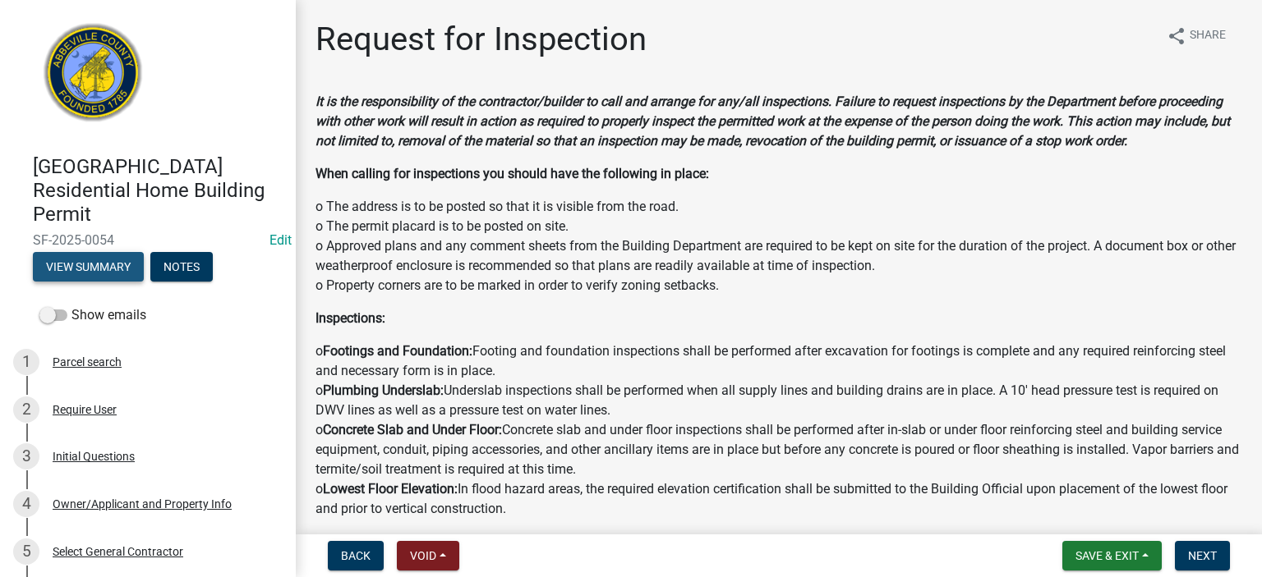
click at [79, 264] on button "View Summary" at bounding box center [88, 267] width 111 height 30
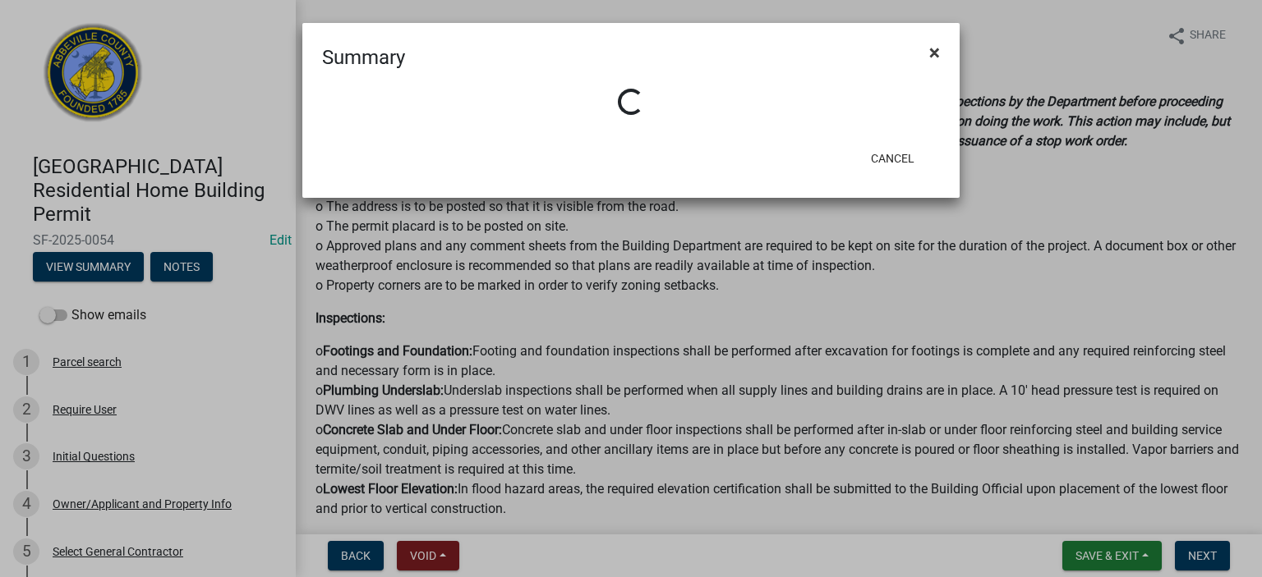
click at [932, 49] on span "×" at bounding box center [934, 52] width 11 height 23
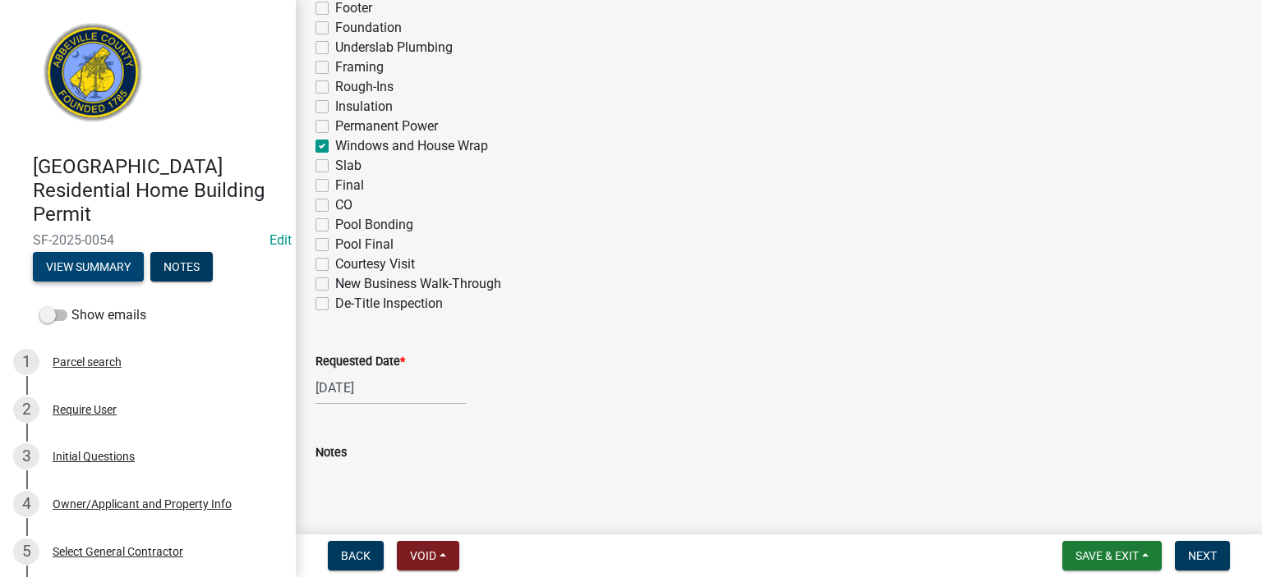
scroll to position [920, 0]
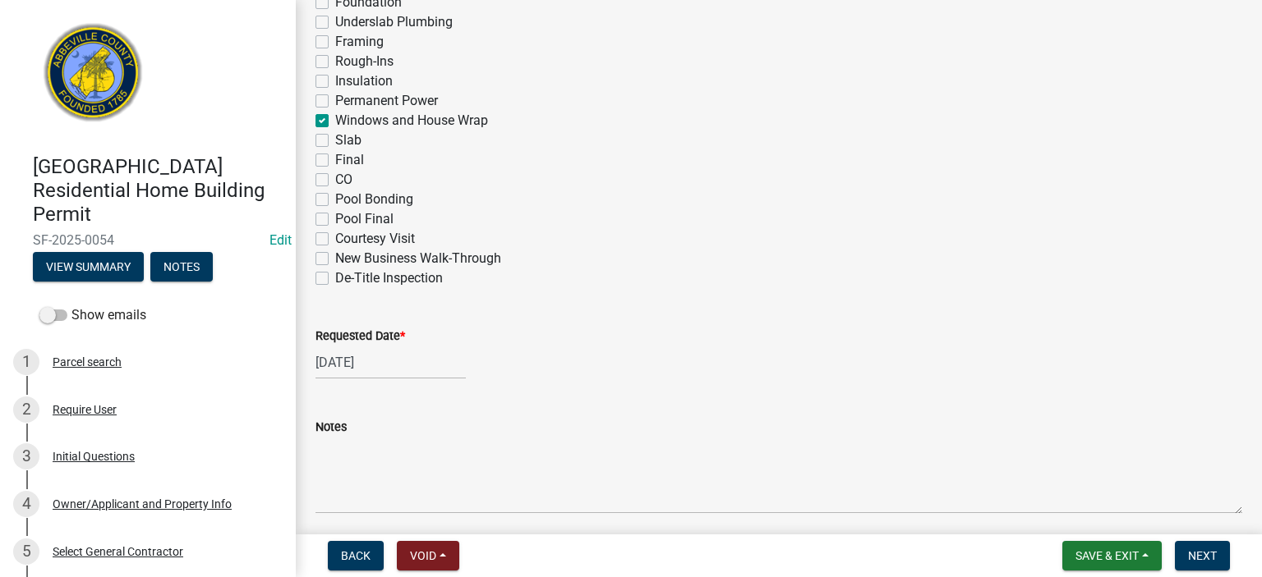
click at [335, 39] on label "Framing" at bounding box center [359, 42] width 48 height 20
click at [335, 39] on input "Framing" at bounding box center [340, 37] width 11 height 11
click at [335, 62] on label "Rough-Ins" at bounding box center [364, 62] width 58 height 20
click at [335, 62] on input "Rough-Ins" at bounding box center [340, 57] width 11 height 11
click at [424, 372] on div "[DATE]" at bounding box center [390, 363] width 150 height 34
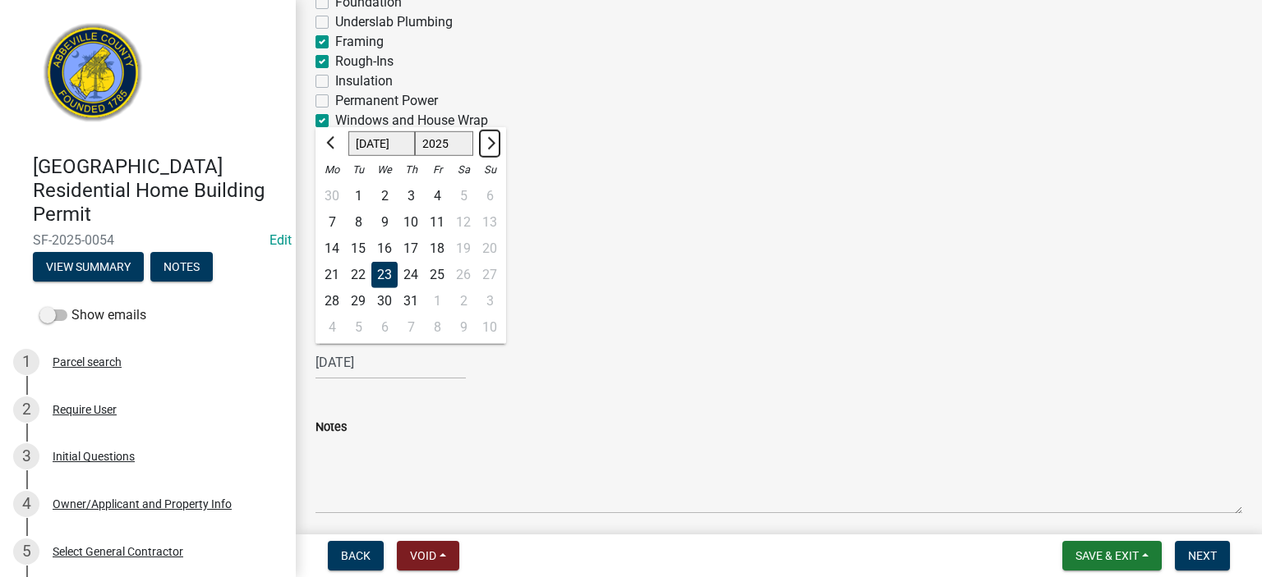
click at [489, 140] on span "Next month" at bounding box center [489, 143] width 12 height 12
click at [435, 272] on div "22" at bounding box center [437, 275] width 26 height 26
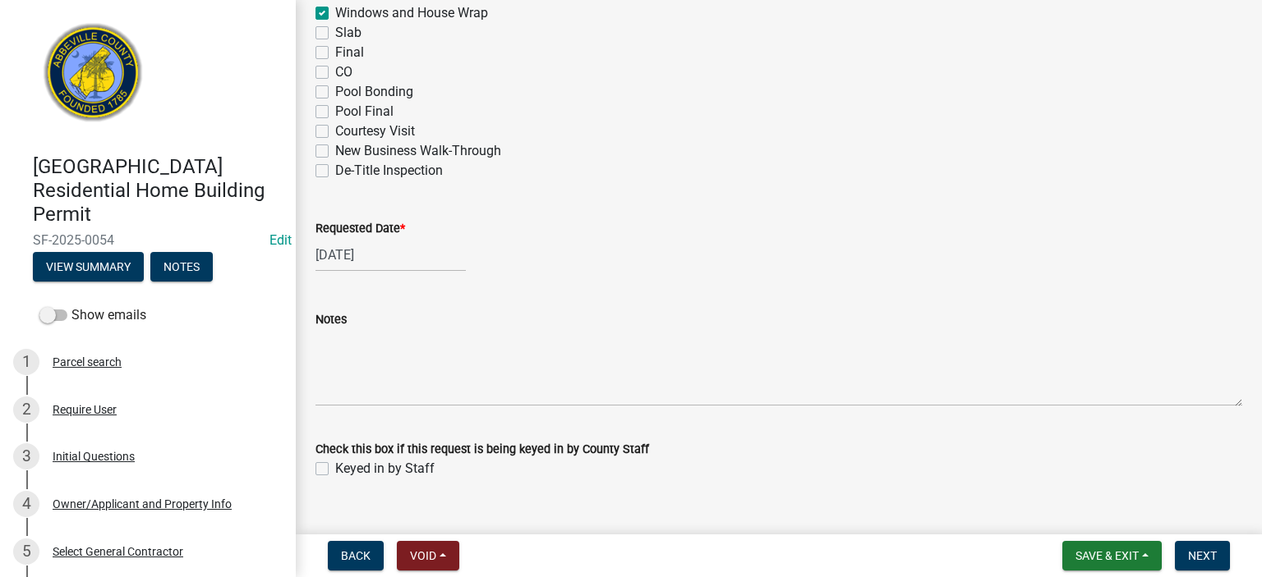
scroll to position [1057, 0]
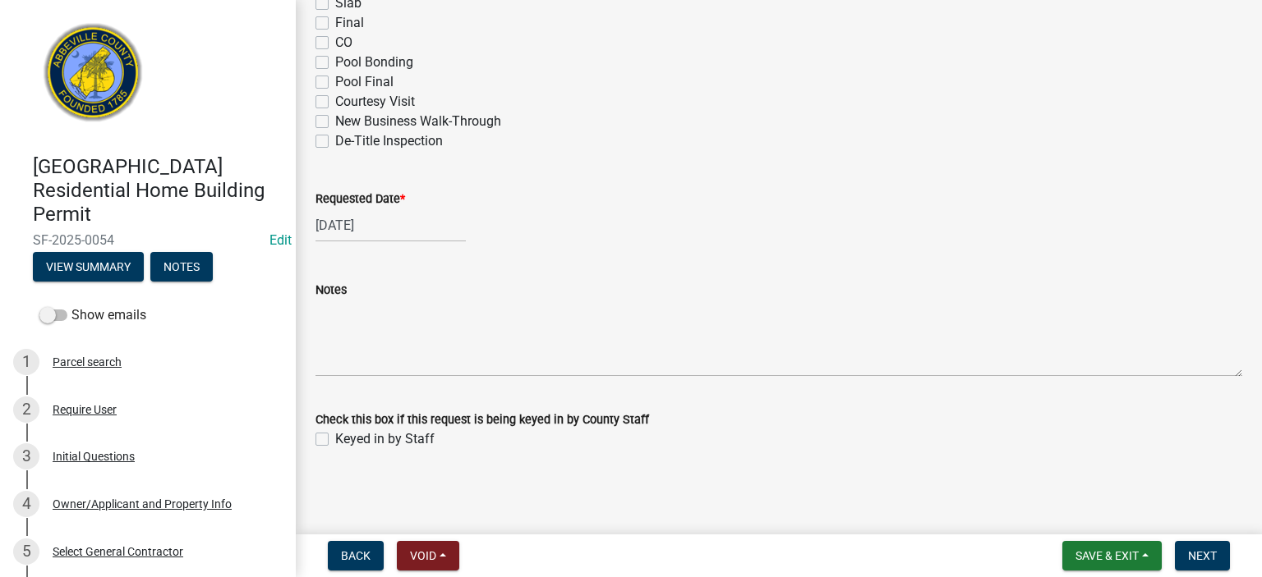
click at [335, 442] on label "Keyed in by Staff" at bounding box center [384, 440] width 99 height 20
click at [335, 440] on input "Keyed in by Staff" at bounding box center [340, 435] width 11 height 11
click at [1204, 550] on span "Next" at bounding box center [1202, 555] width 29 height 13
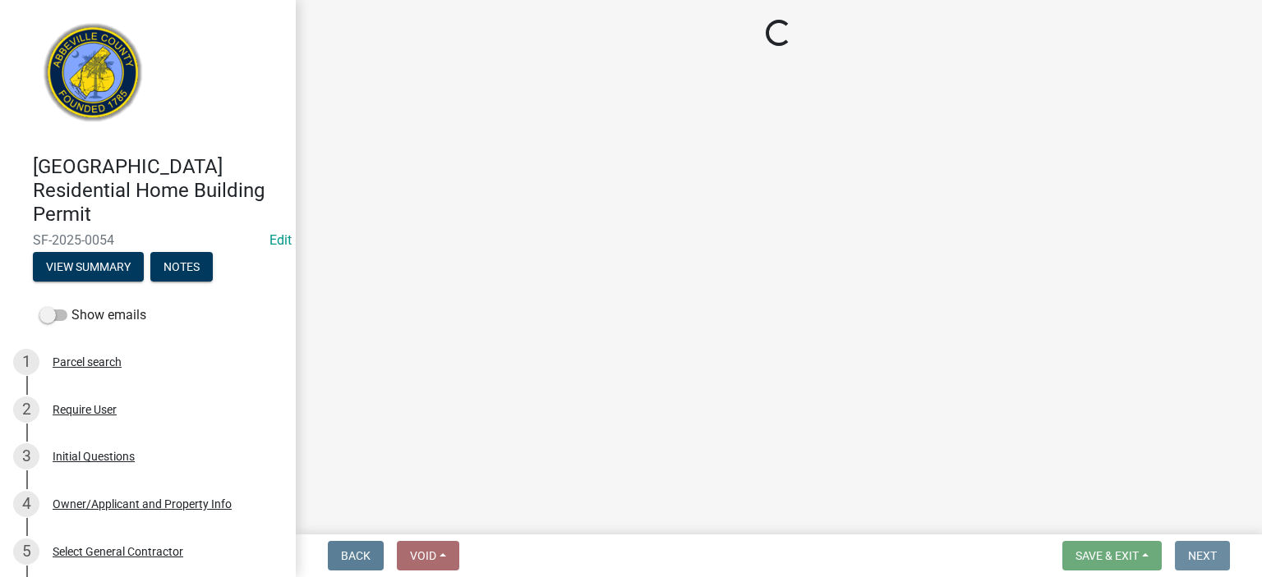
scroll to position [0, 0]
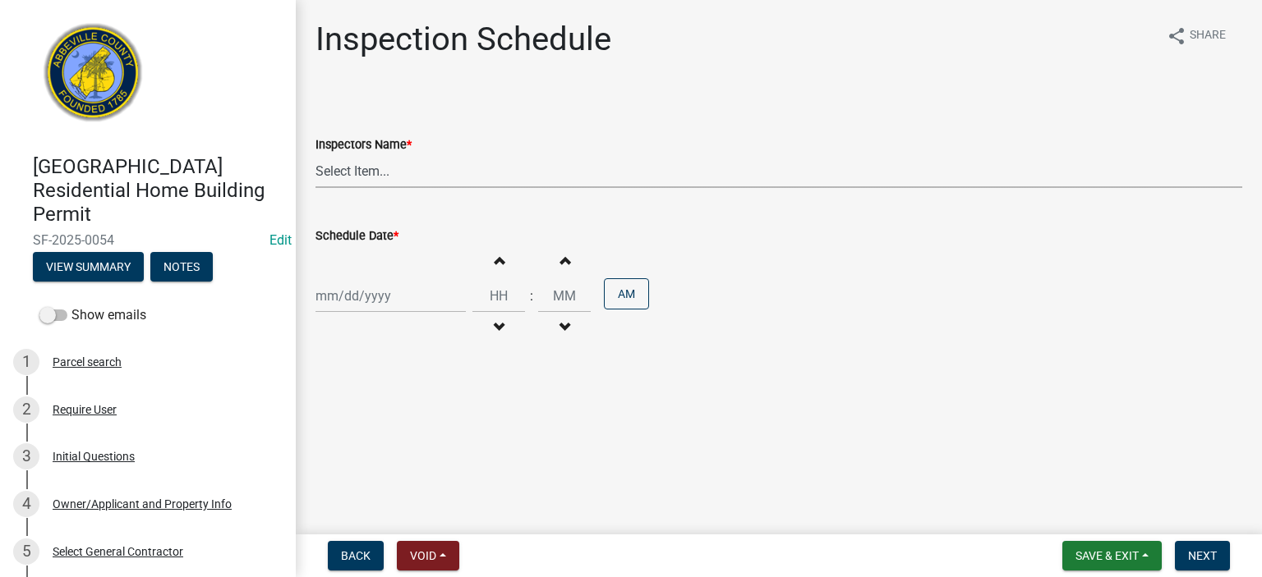
click at [430, 174] on select "Select Item... [EMAIL_ADDRESS][DOMAIN_NAME] ([PERSON_NAME]) [EMAIL_ADDRESS][DOM…" at bounding box center [778, 171] width 926 height 34
click at [315, 154] on select "Select Item... [EMAIL_ADDRESS][DOMAIN_NAME] ([PERSON_NAME]) [EMAIL_ADDRESS][DOM…" at bounding box center [778, 171] width 926 height 34
click at [422, 304] on div at bounding box center [390, 296] width 150 height 34
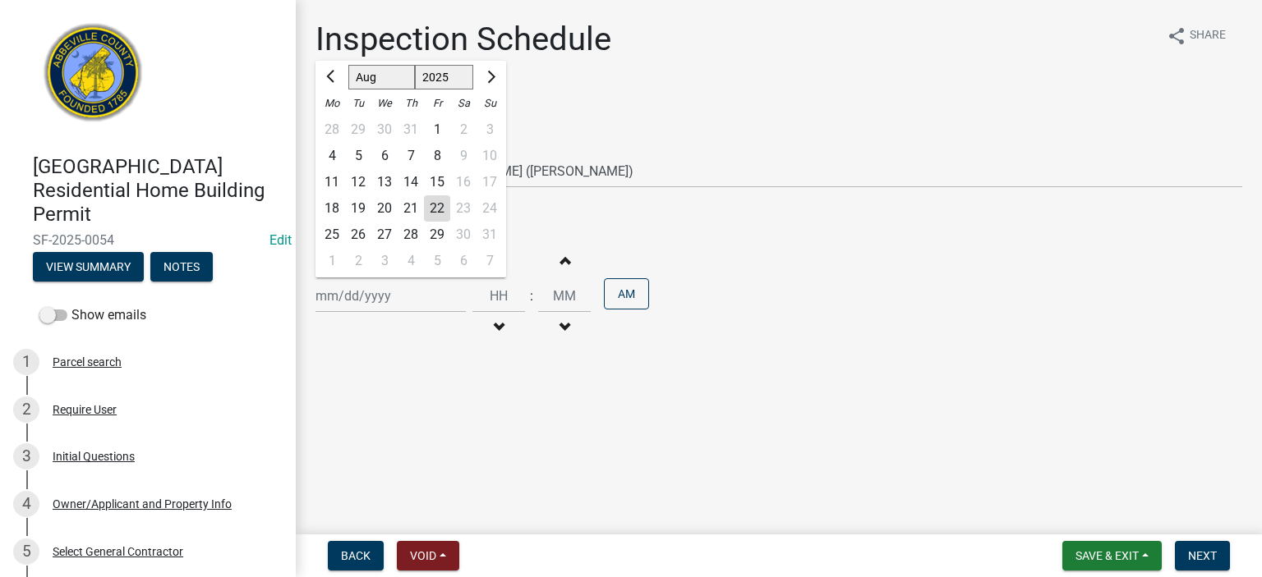
click at [439, 204] on div "22" at bounding box center [437, 208] width 26 height 26
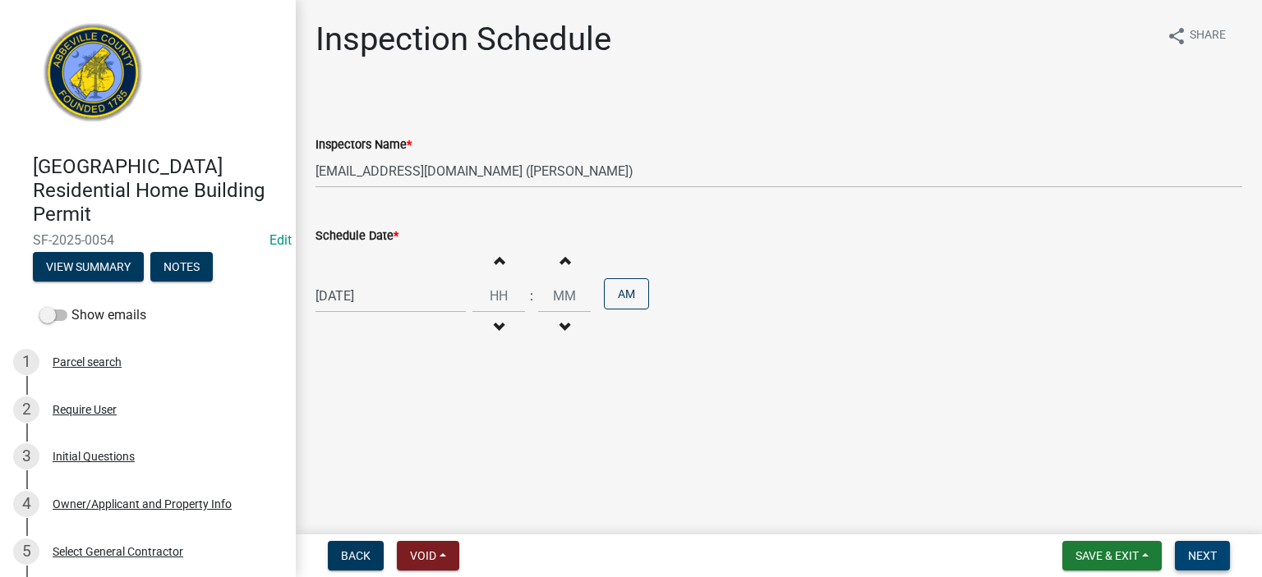
click at [1206, 554] on span "Next" at bounding box center [1202, 555] width 29 height 13
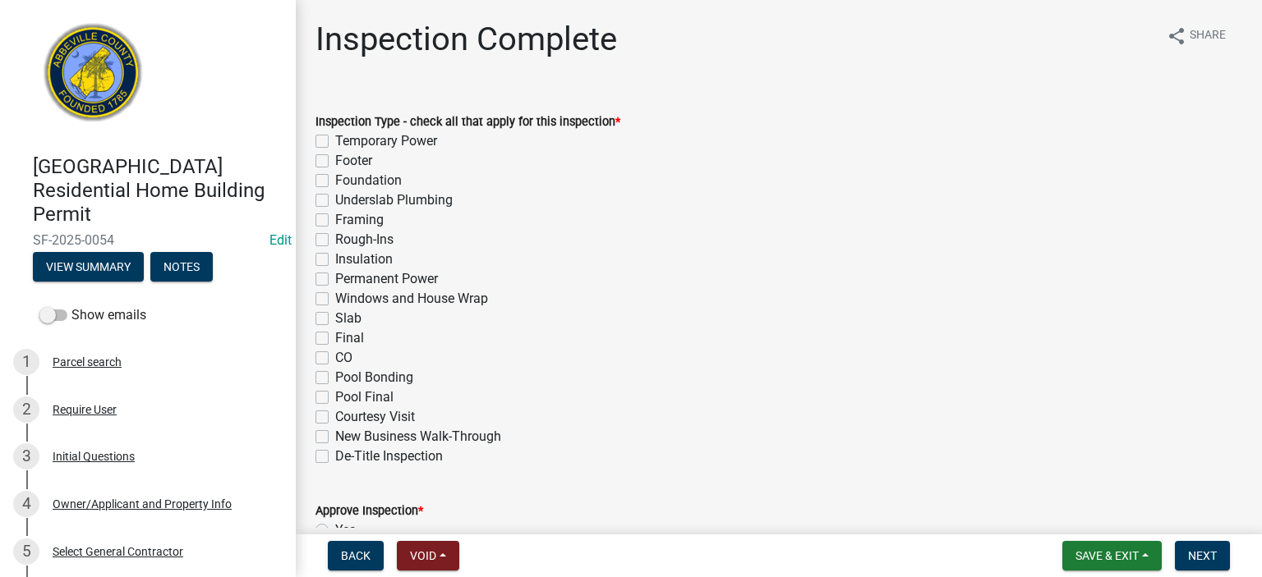
click at [335, 223] on label "Framing" at bounding box center [359, 220] width 48 height 20
click at [335, 221] on input "Framing" at bounding box center [340, 215] width 11 height 11
click at [335, 240] on label "Rough-Ins" at bounding box center [364, 240] width 58 height 20
click at [335, 240] on input "Rough-Ins" at bounding box center [340, 235] width 11 height 11
click at [335, 301] on label "Windows and House Wrap" at bounding box center [411, 299] width 153 height 20
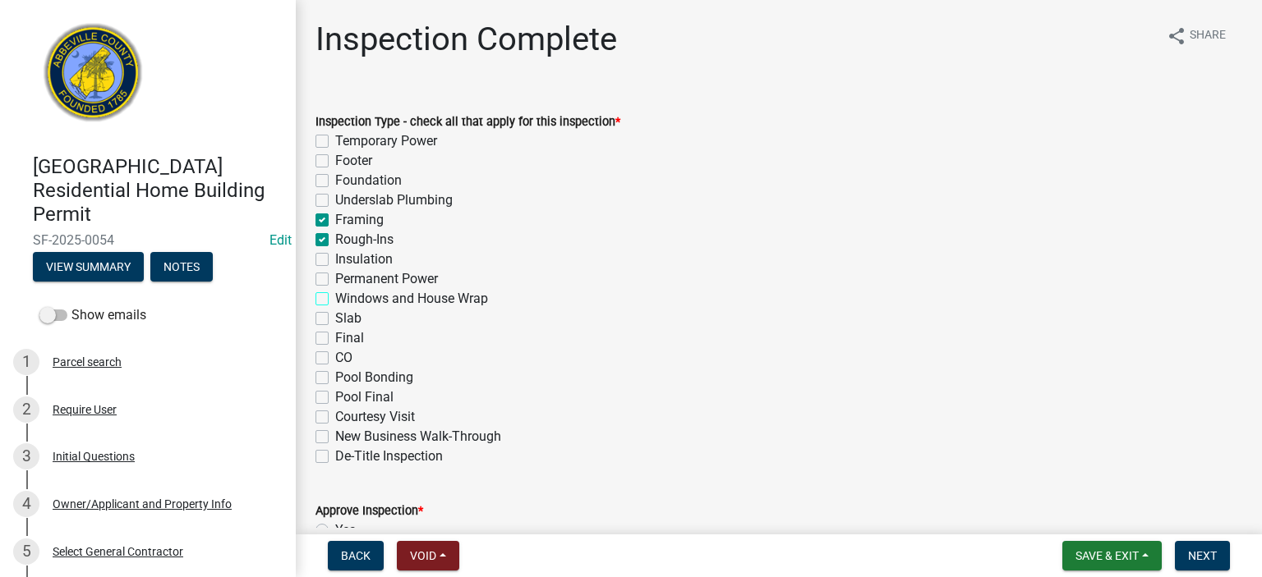
click at [335, 300] on input "Windows and House Wrap" at bounding box center [340, 294] width 11 height 11
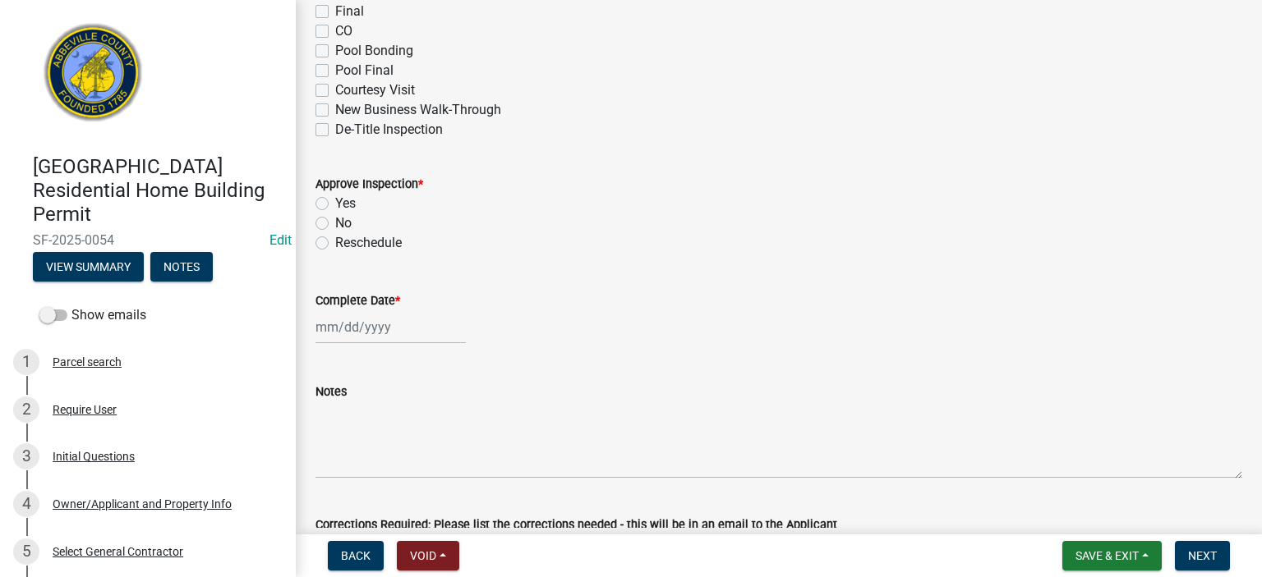
scroll to position [329, 0]
click at [335, 201] on label "Yes" at bounding box center [345, 202] width 21 height 20
click at [335, 201] on input "Yes" at bounding box center [340, 197] width 11 height 11
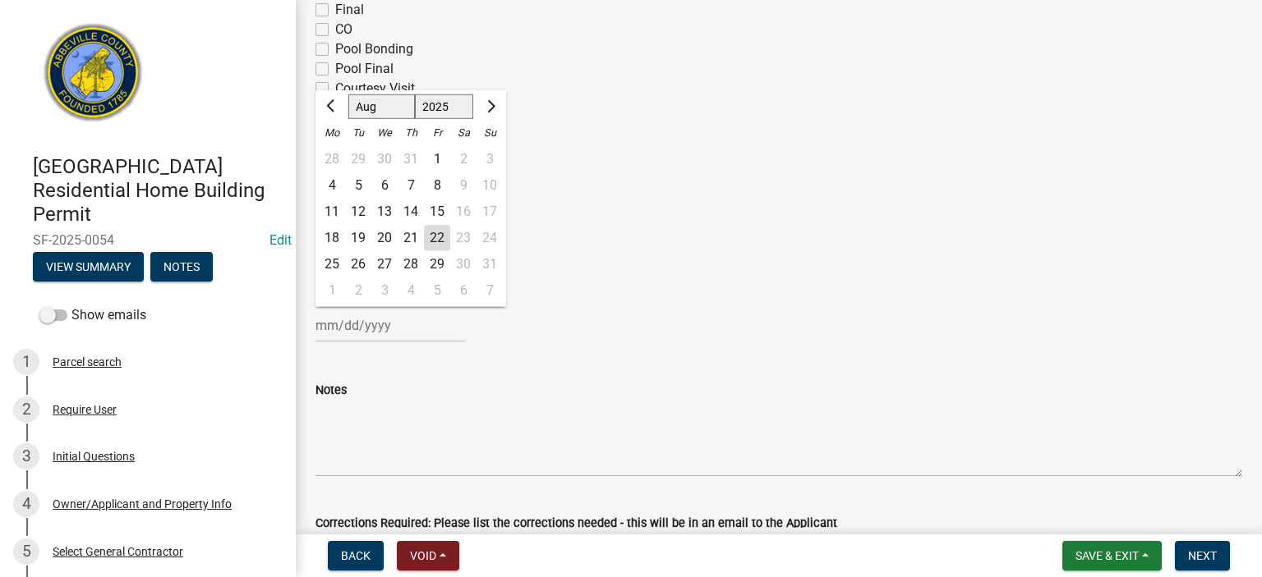
click at [418, 322] on div "[PERSON_NAME] Feb Mar Apr [PERSON_NAME][DATE] Oct Nov [DATE] 1526 1527 1528 152…" at bounding box center [390, 326] width 150 height 34
click at [434, 232] on div "22" at bounding box center [437, 238] width 26 height 26
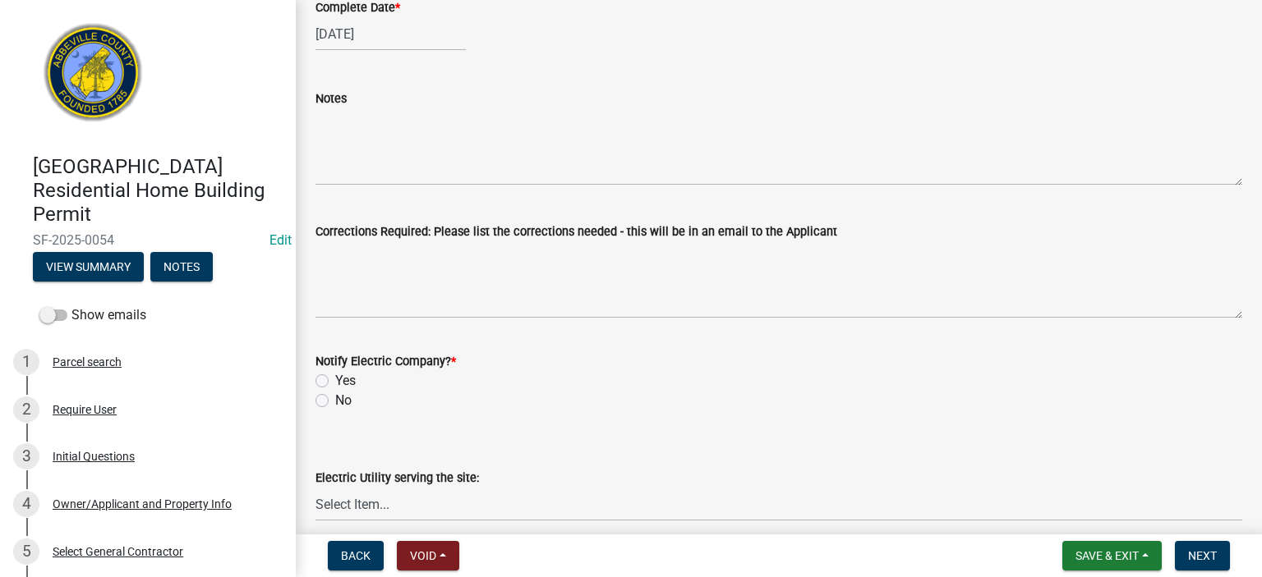
scroll to position [624, 0]
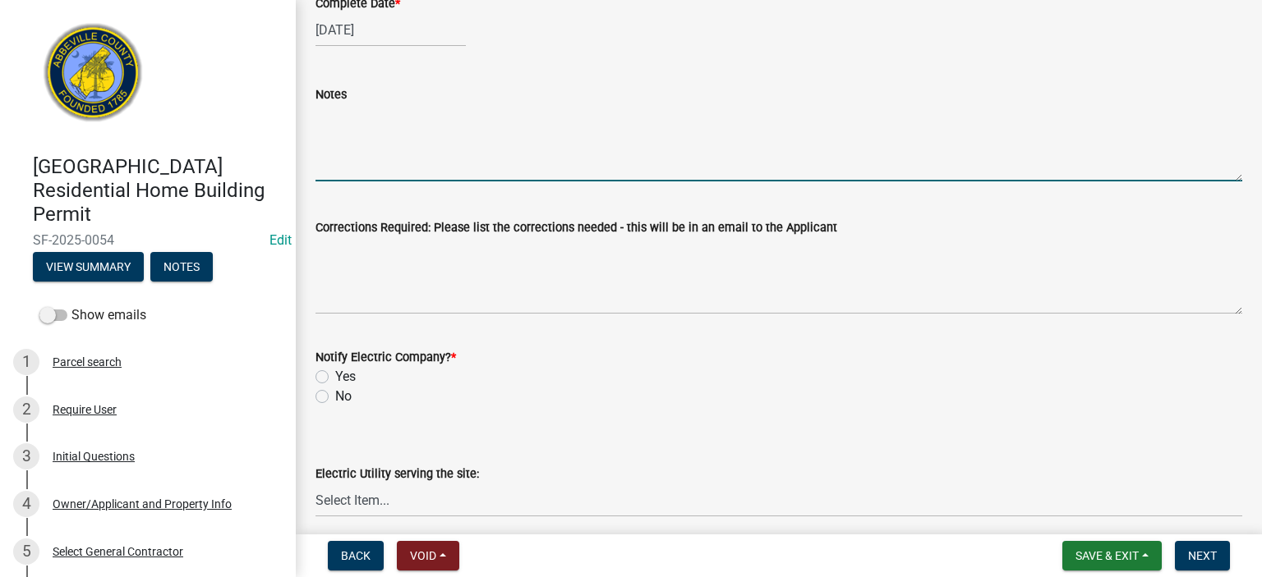
click at [352, 138] on textarea "Notes" at bounding box center [778, 142] width 926 height 77
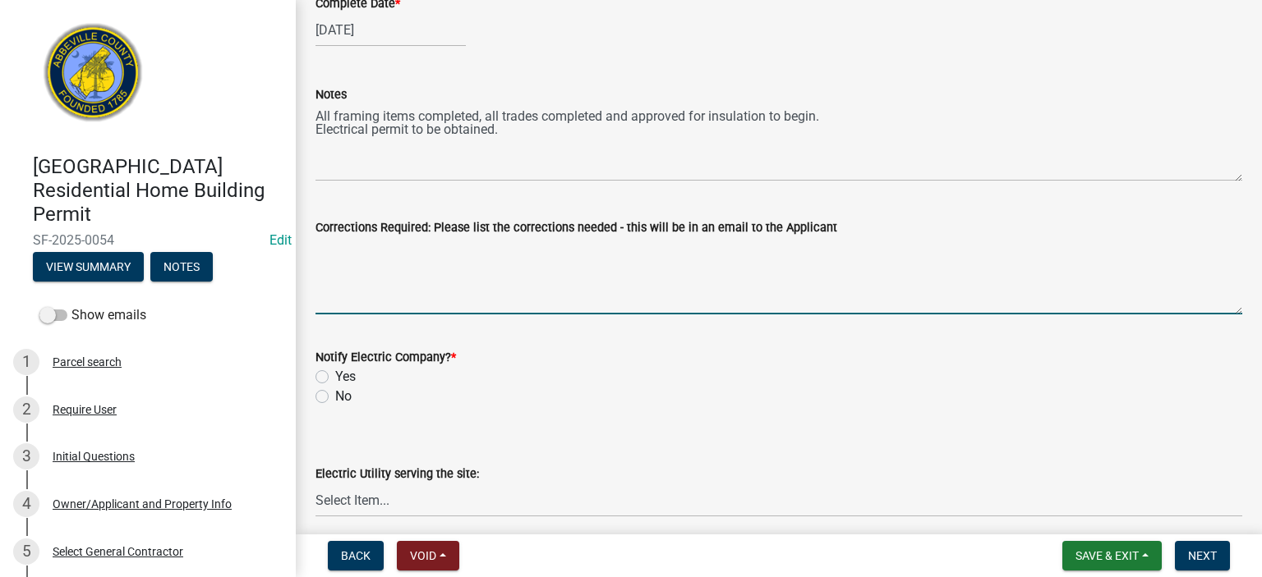
drag, startPoint x: 463, startPoint y: 246, endPoint x: 472, endPoint y: 234, distance: 14.6
click at [463, 245] on textarea "Corrections Required: Please list the corrections needed - this will be in an e…" at bounding box center [778, 275] width 926 height 77
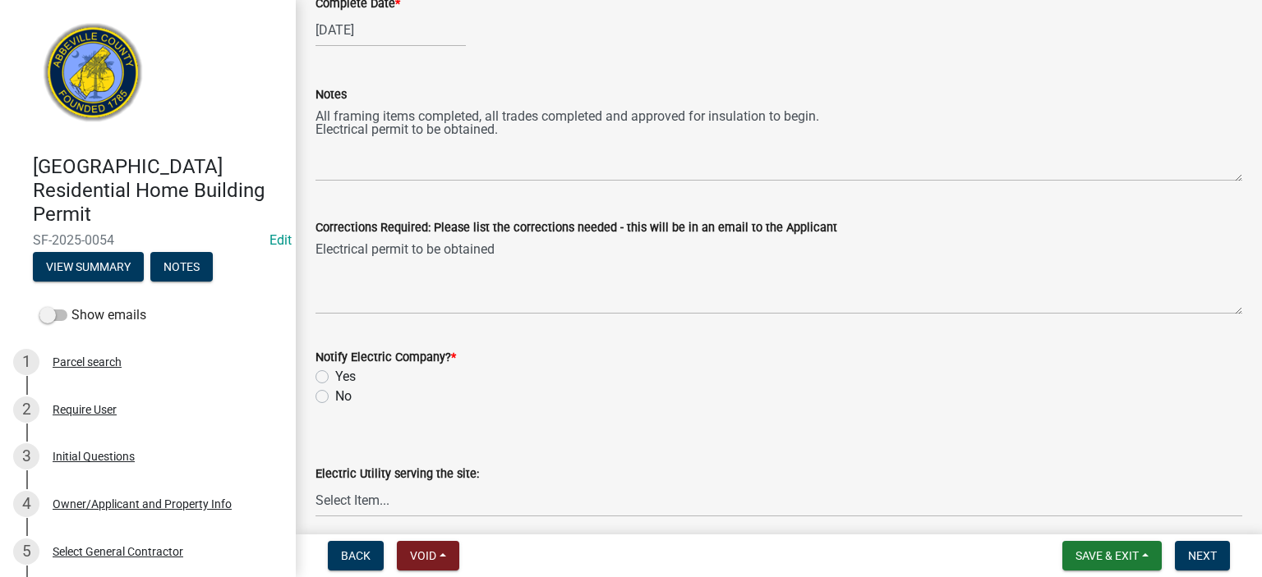
click at [335, 398] on label "No" at bounding box center [343, 397] width 16 height 20
click at [335, 398] on input "No" at bounding box center [340, 392] width 11 height 11
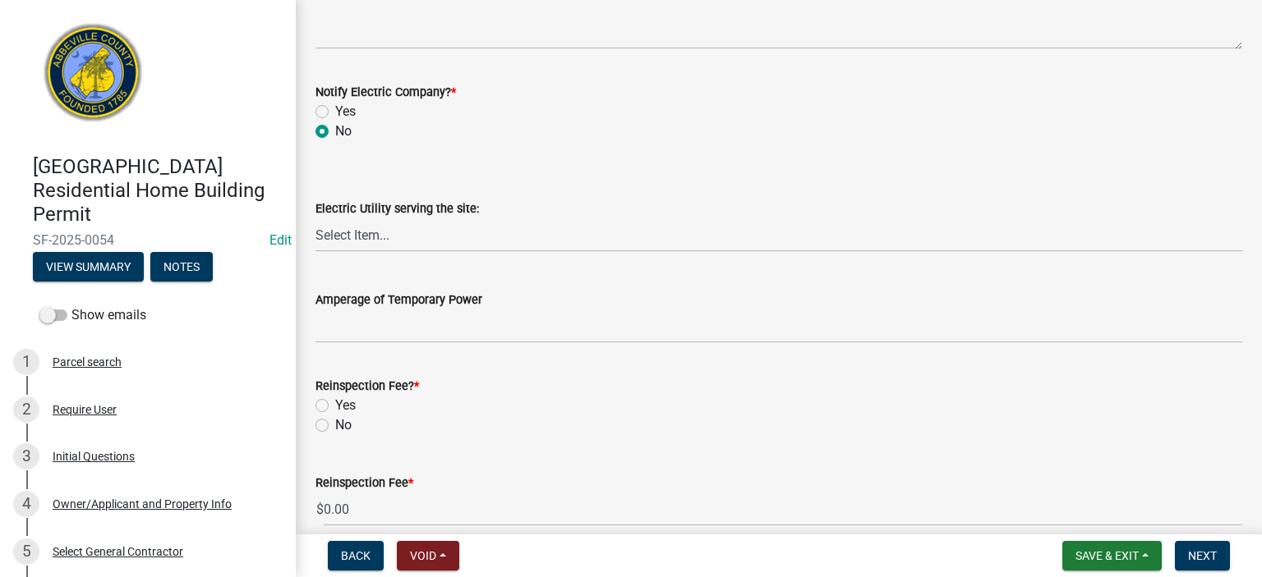
scroll to position [966, 0]
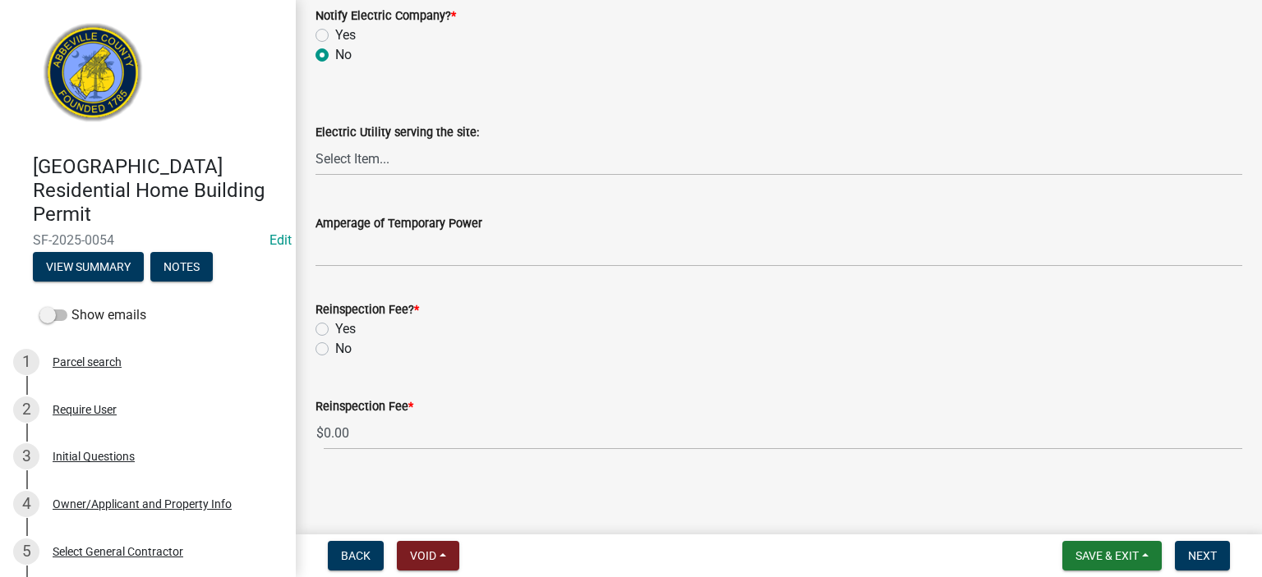
click at [335, 345] on label "No" at bounding box center [343, 349] width 16 height 20
click at [335, 345] on input "No" at bounding box center [340, 344] width 11 height 11
click at [1202, 548] on button "Next" at bounding box center [1201, 556] width 55 height 30
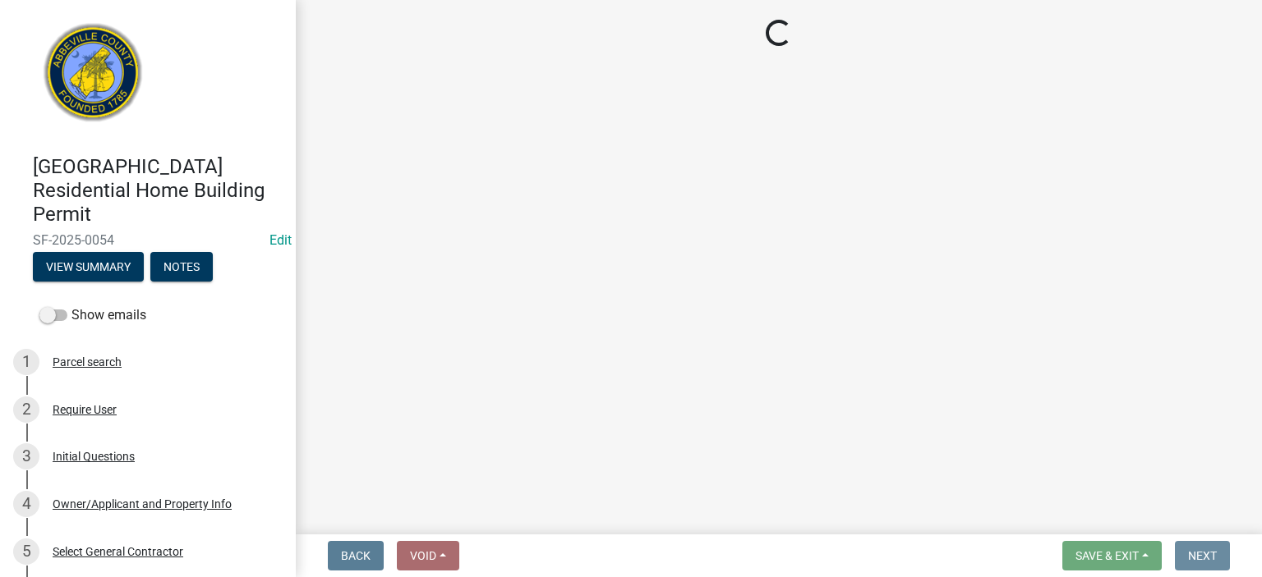
scroll to position [0, 0]
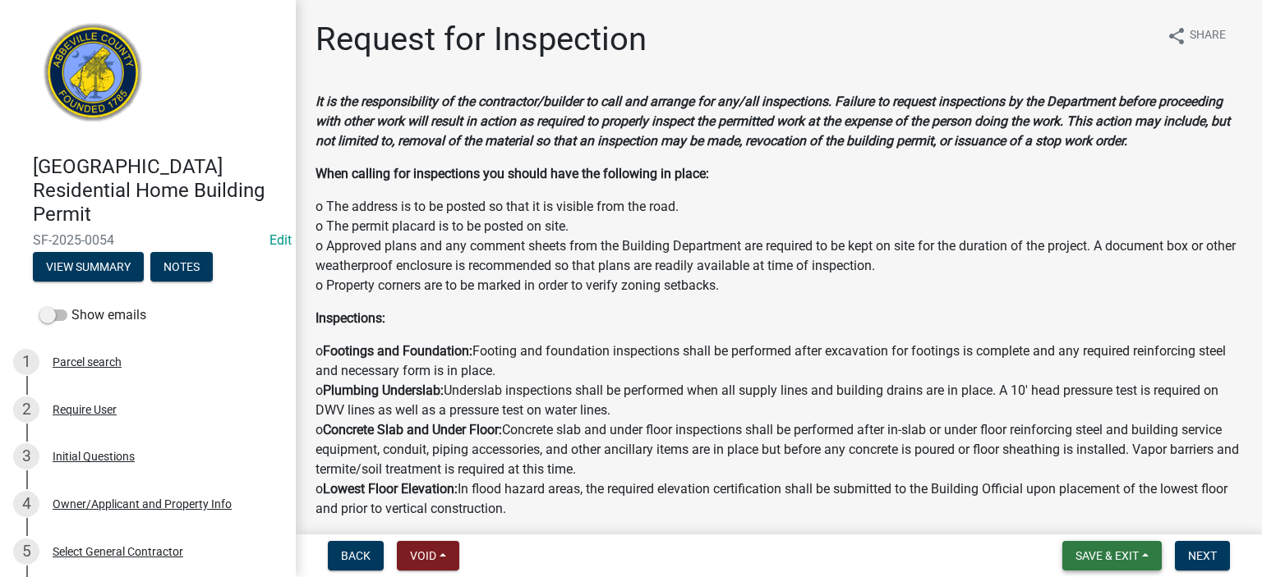
click at [1096, 554] on span "Save & Exit" at bounding box center [1106, 555] width 63 height 13
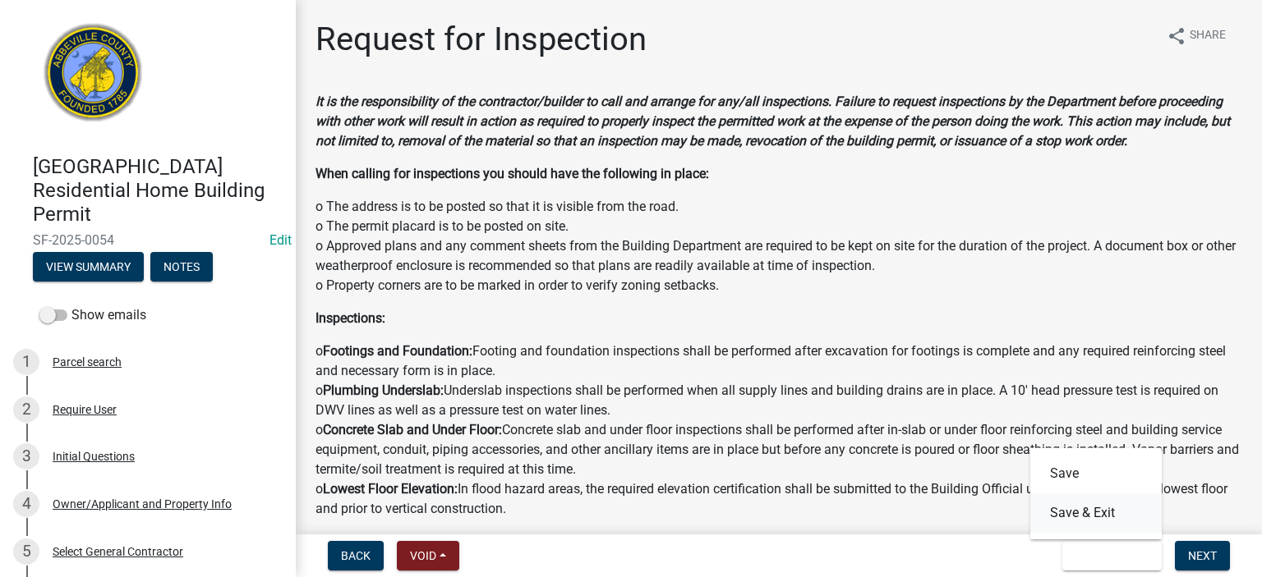
click at [1086, 518] on button "Save & Exit" at bounding box center [1095, 513] width 131 height 39
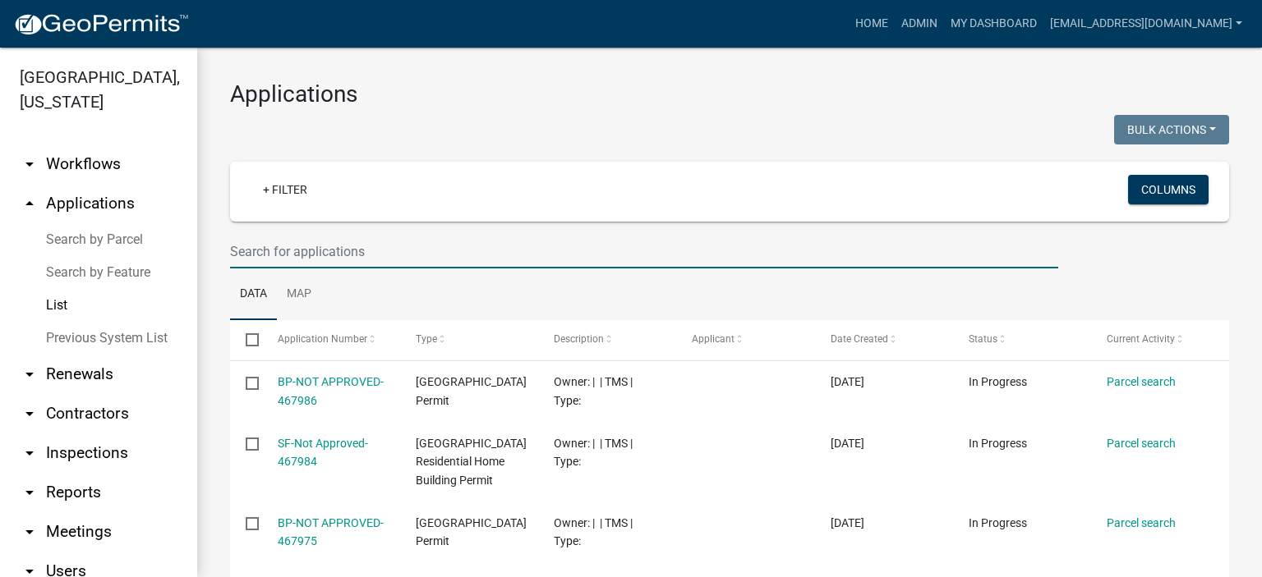
click at [370, 253] on input "text" at bounding box center [644, 252] width 828 height 34
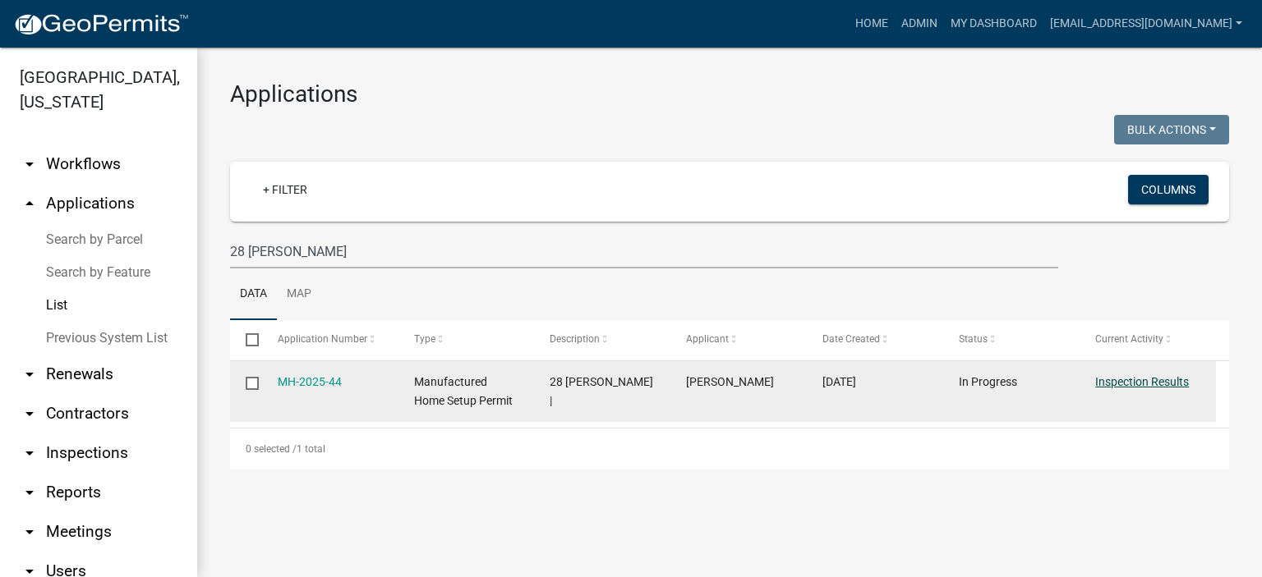
click at [1124, 384] on link "Inspection Results" at bounding box center [1142, 381] width 94 height 13
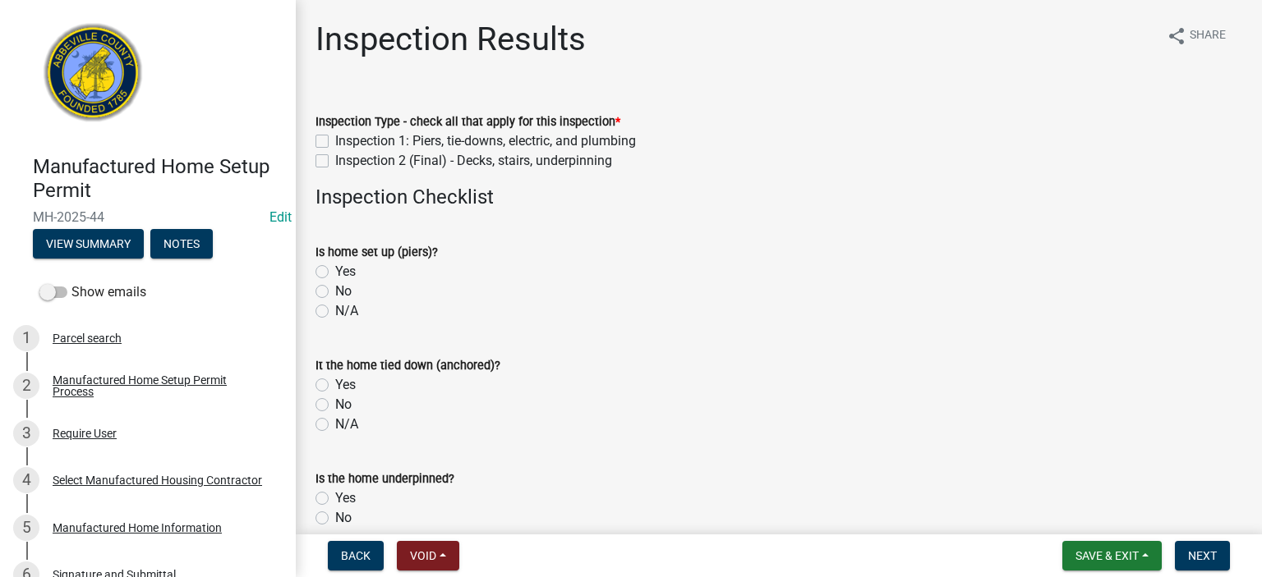
click at [327, 159] on div "Inspection 2 (Final) - Decks, stairs, underpinning" at bounding box center [778, 161] width 926 height 20
drag, startPoint x: 325, startPoint y: 158, endPoint x: 328, endPoint y: 166, distance: 8.6
click at [335, 165] on label "Inspection 2 (Final) - Decks, stairs, underpinning" at bounding box center [473, 161] width 277 height 20
click at [335, 162] on input "Inspection 2 (Final) - Decks, stairs, underpinning" at bounding box center [340, 156] width 11 height 11
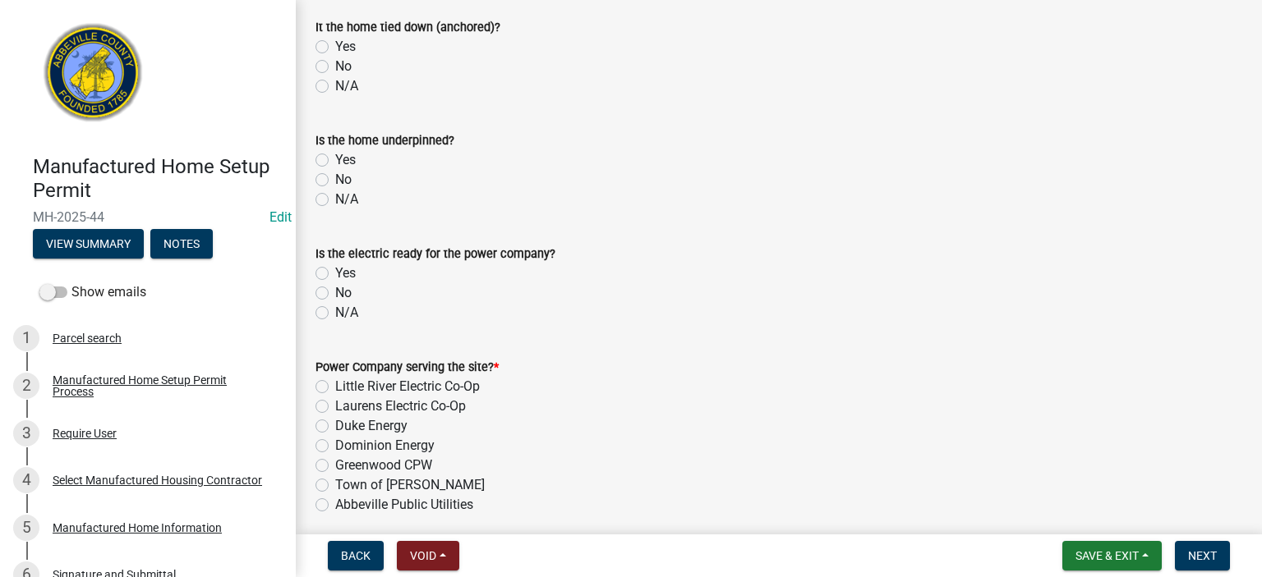
scroll to position [361, 0]
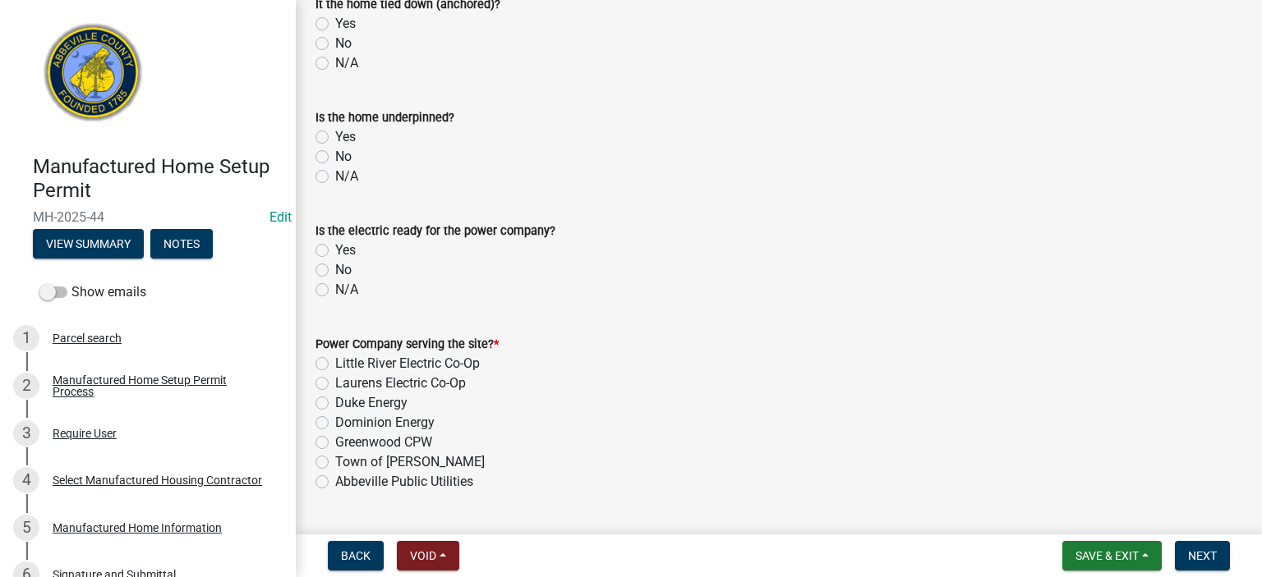
click at [335, 135] on label "Yes" at bounding box center [345, 137] width 21 height 20
click at [335, 135] on input "Yes" at bounding box center [340, 132] width 11 height 11
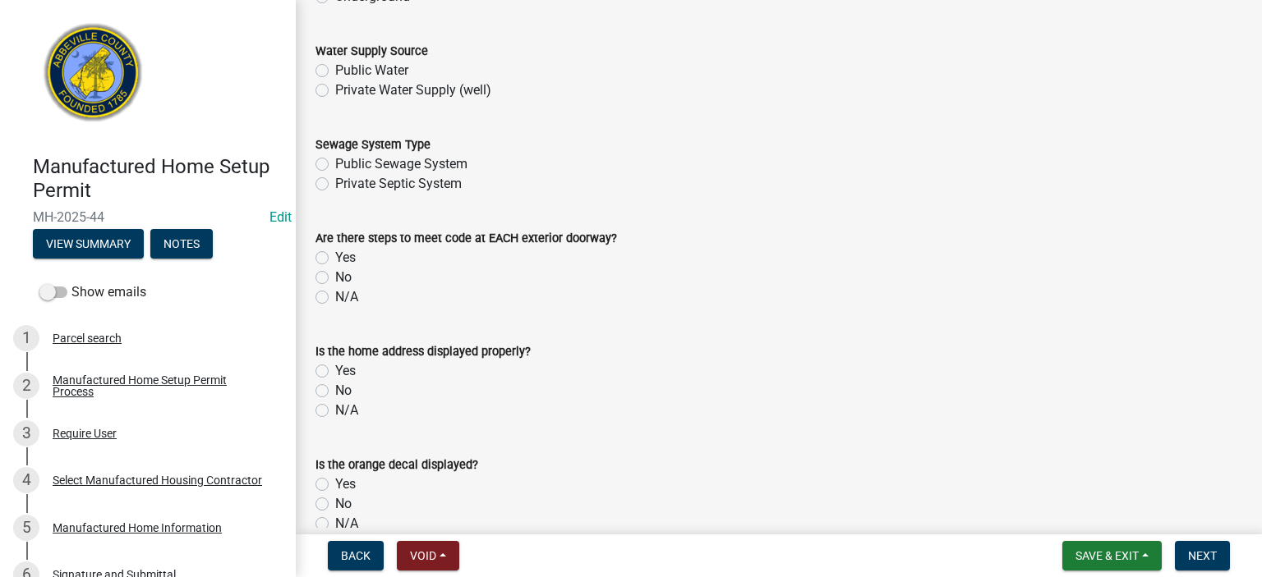
scroll to position [953, 0]
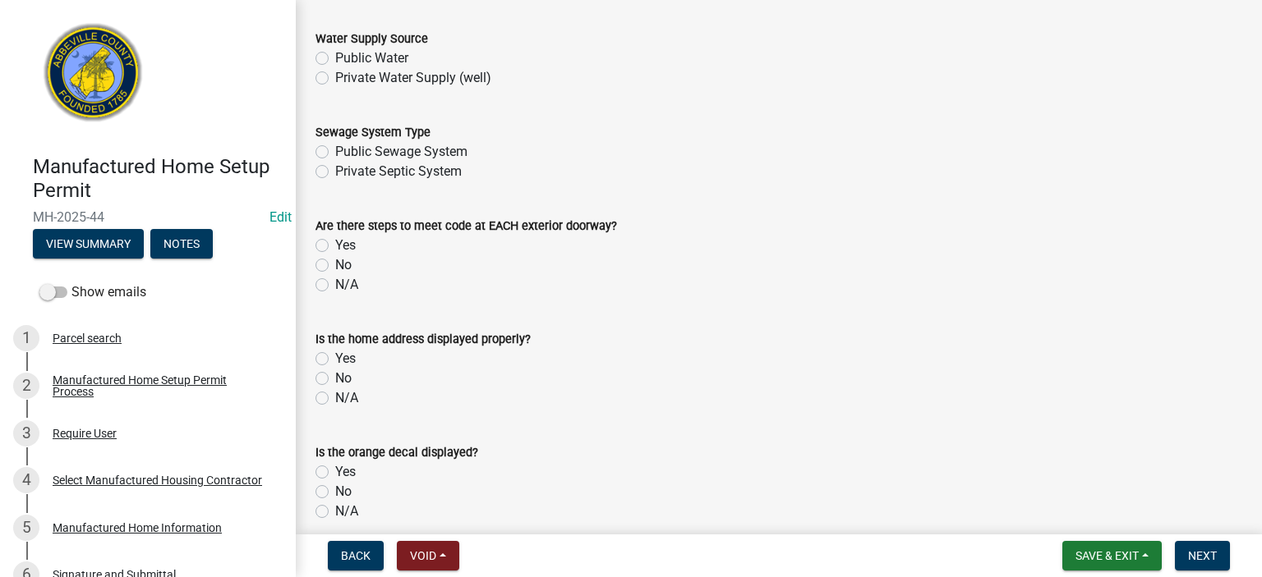
click at [335, 242] on label "Yes" at bounding box center [345, 246] width 21 height 20
click at [335, 242] on input "Yes" at bounding box center [340, 241] width 11 height 11
click at [335, 353] on label "Yes" at bounding box center [345, 359] width 21 height 20
click at [335, 353] on input "Yes" at bounding box center [340, 354] width 11 height 11
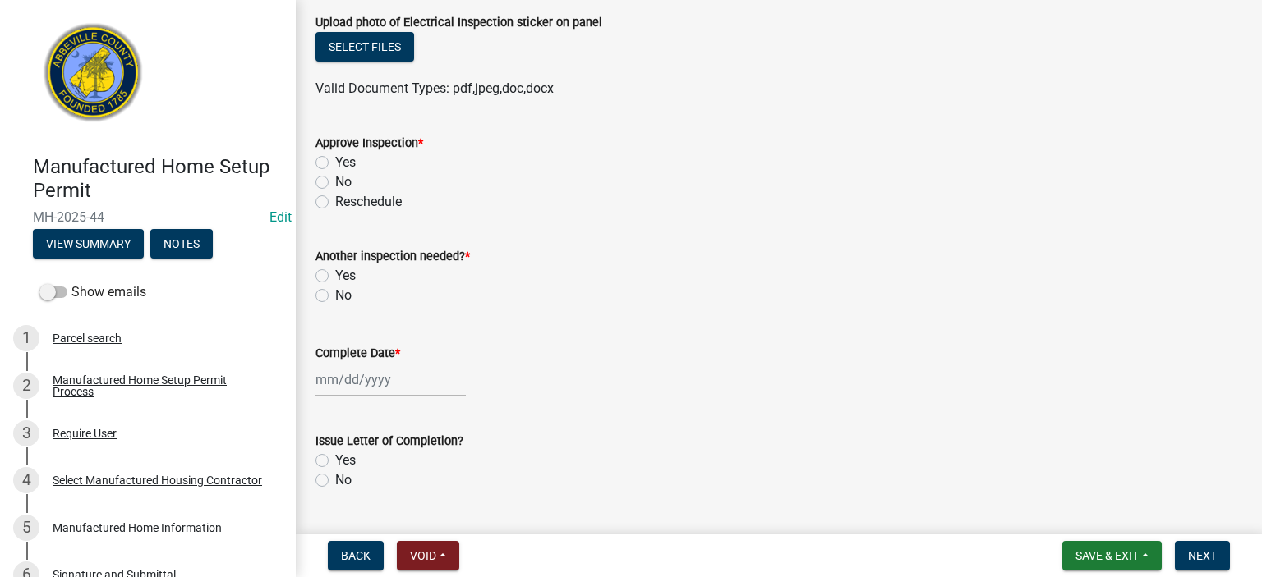
scroll to position [1698, 0]
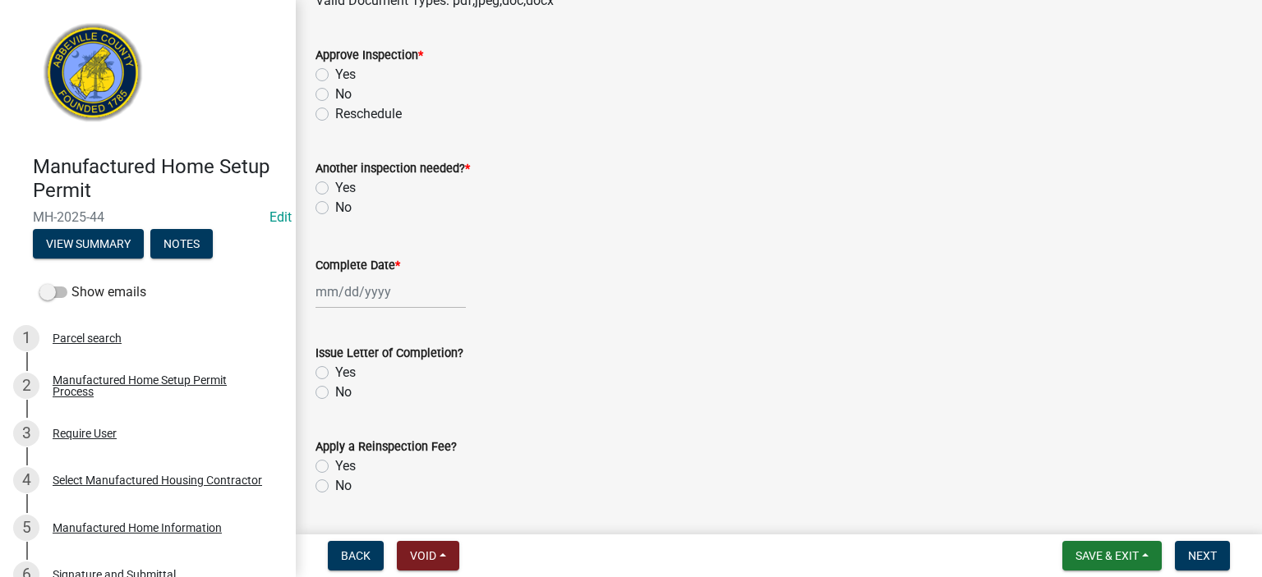
click at [335, 72] on label "Yes" at bounding box center [345, 75] width 21 height 20
click at [335, 72] on input "Yes" at bounding box center [340, 70] width 11 height 11
click at [335, 206] on label "No" at bounding box center [343, 208] width 16 height 20
click at [335, 206] on input "No" at bounding box center [340, 203] width 11 height 11
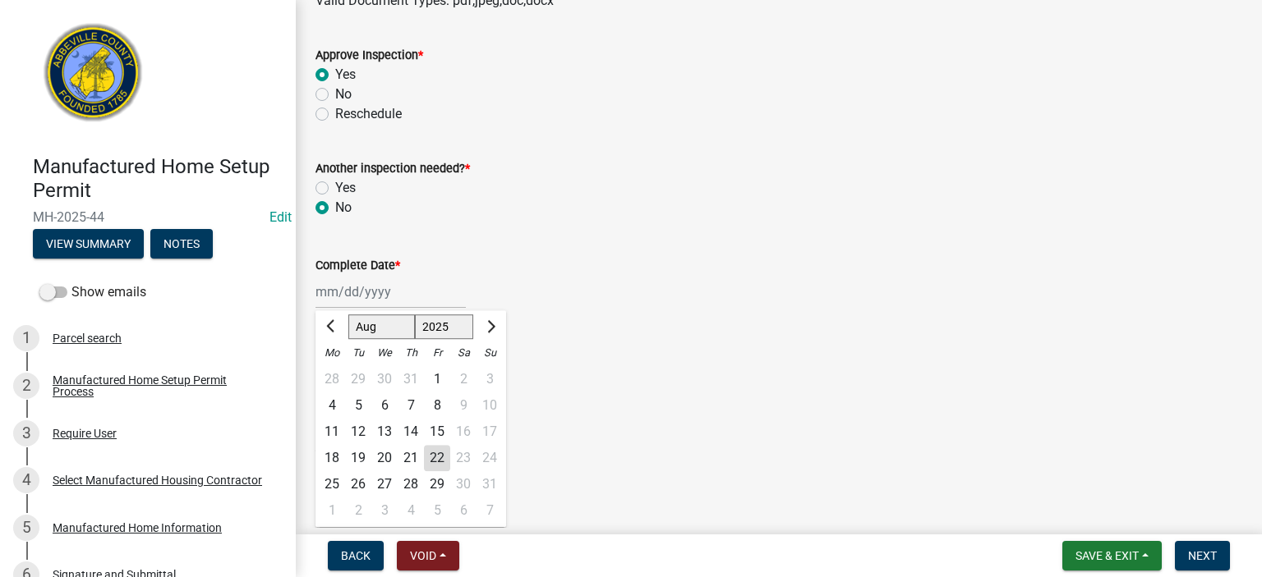
click at [424, 296] on div "[PERSON_NAME] Feb Mar Apr [PERSON_NAME][DATE] Oct Nov [DATE] 1526 1527 1528 152…" at bounding box center [390, 292] width 150 height 34
click at [431, 456] on div "22" at bounding box center [437, 458] width 26 height 26
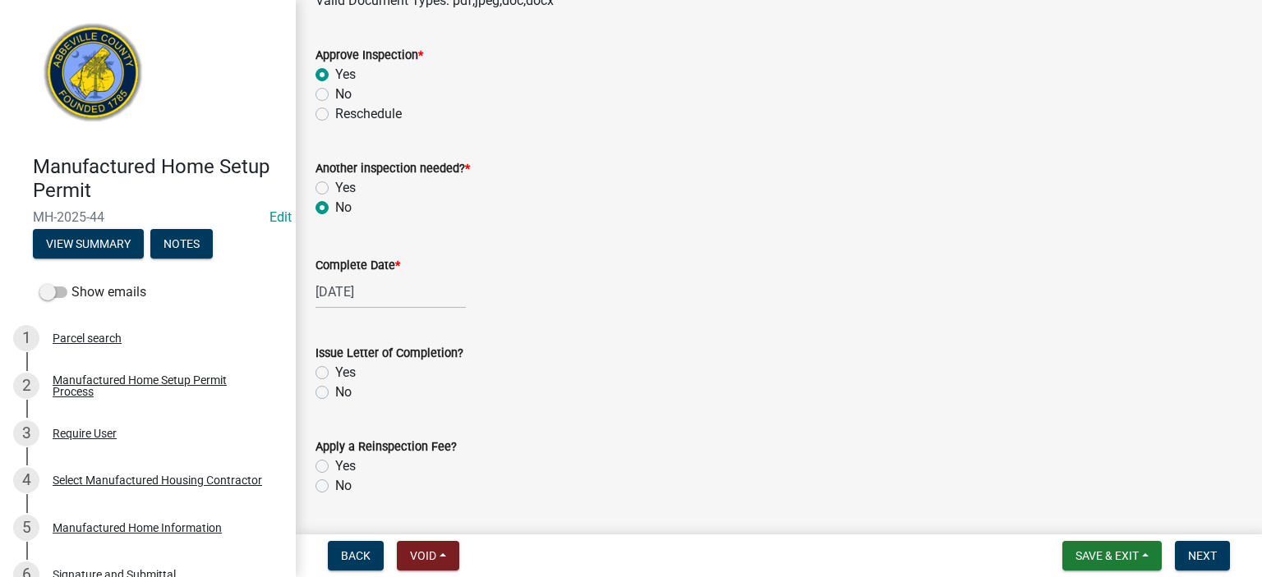
click at [335, 371] on label "Yes" at bounding box center [345, 373] width 21 height 20
click at [335, 371] on input "Yes" at bounding box center [340, 368] width 11 height 11
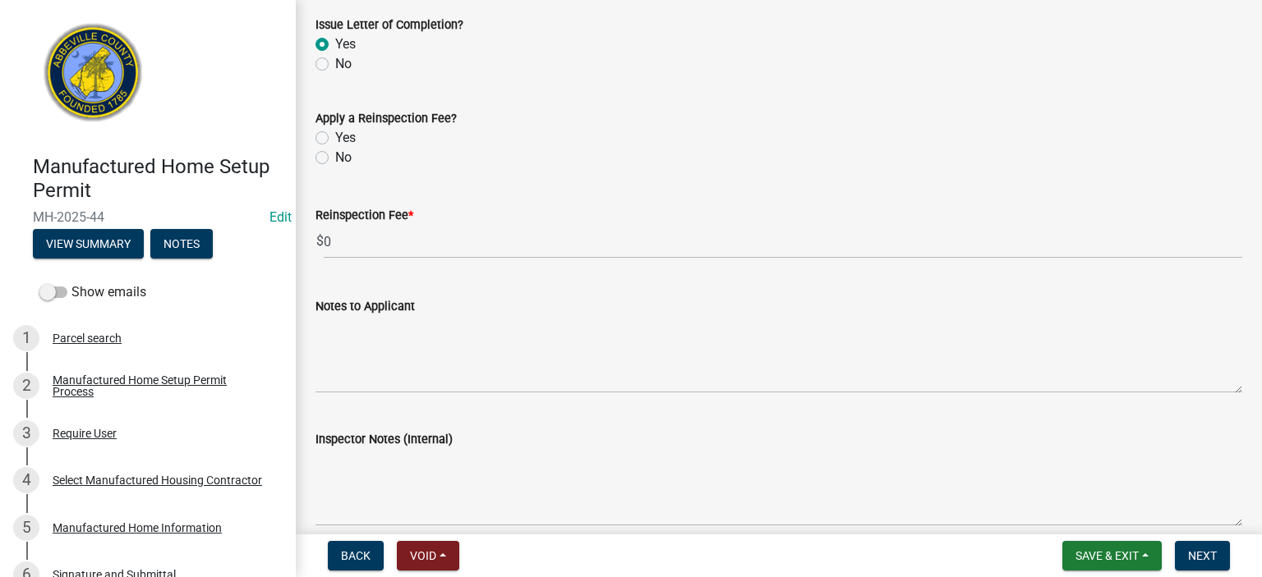
scroll to position [2059, 0]
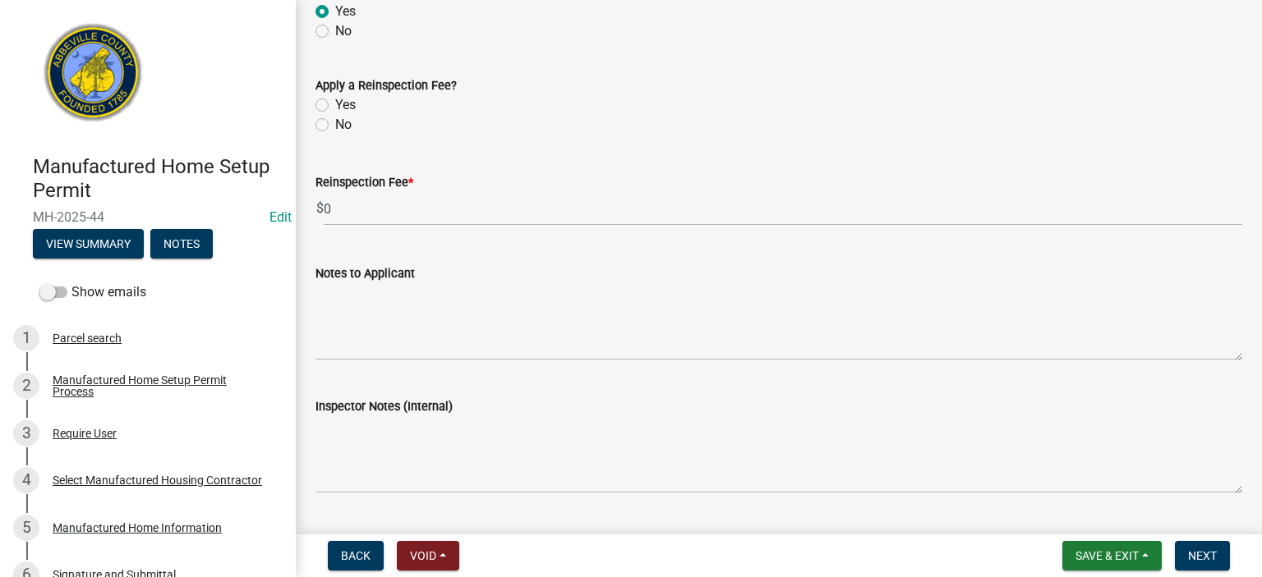
click at [335, 126] on label "No" at bounding box center [343, 125] width 16 height 20
click at [335, 126] on input "No" at bounding box center [340, 120] width 11 height 11
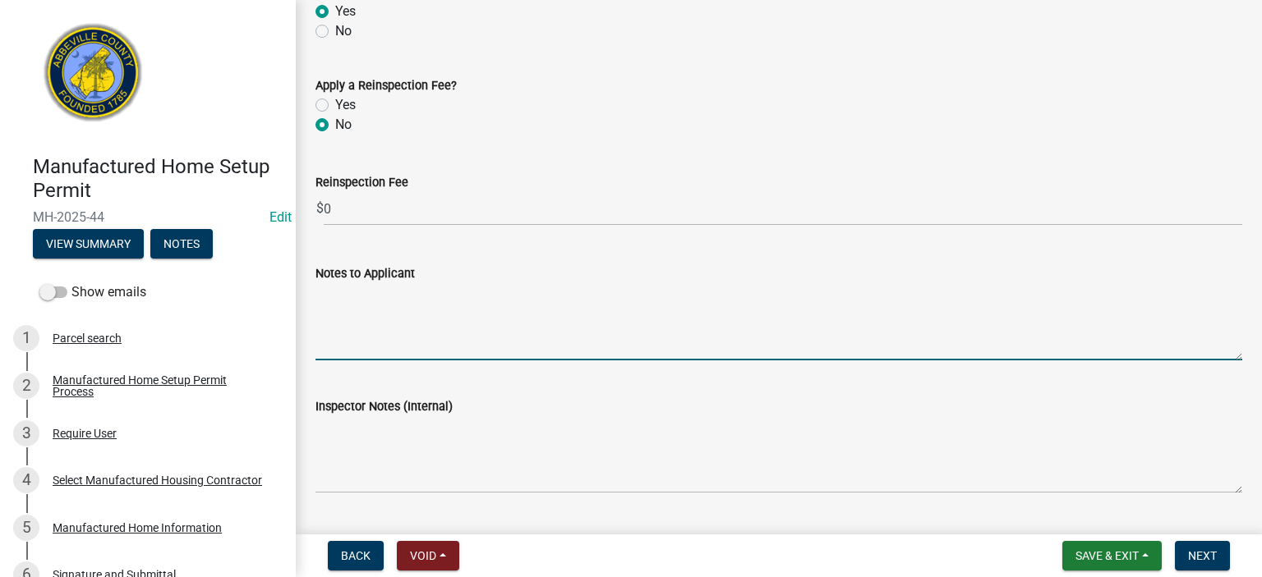
click at [480, 305] on textarea "Notes to Applicant" at bounding box center [778, 321] width 926 height 77
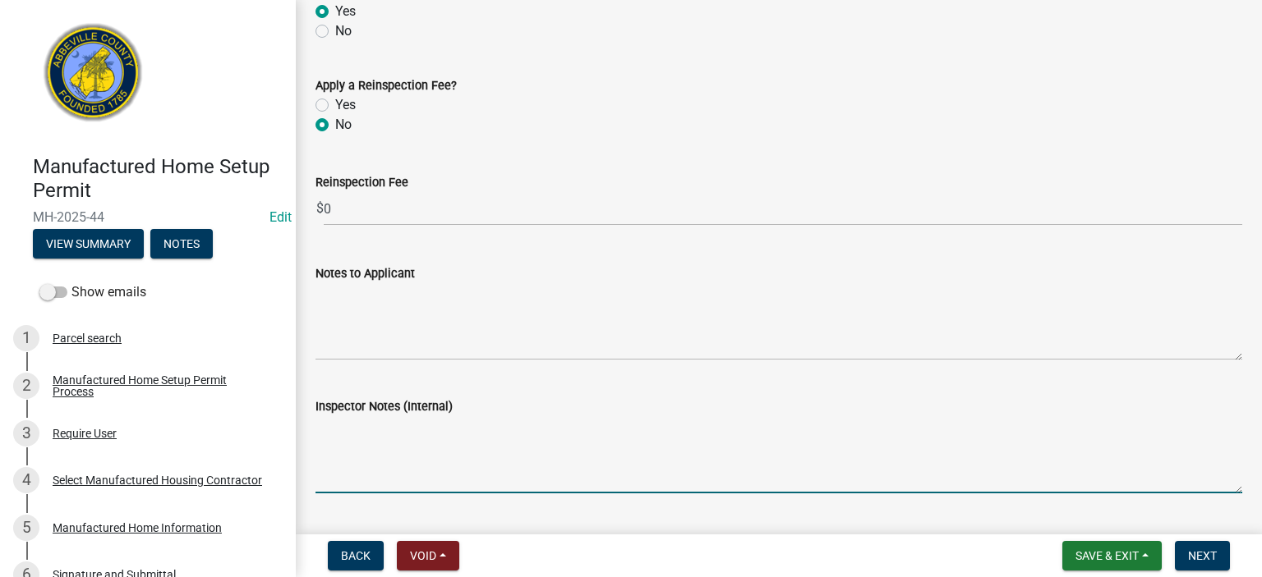
click at [329, 444] on textarea "Inspector Notes (Internal)" at bounding box center [778, 454] width 926 height 77
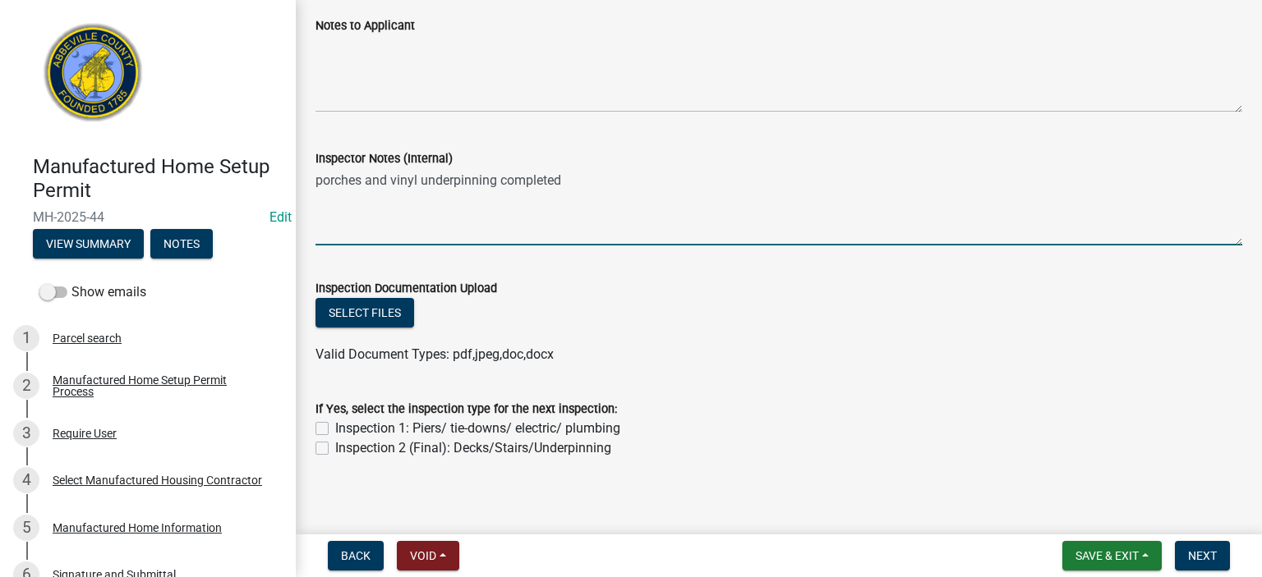
scroll to position [2316, 0]
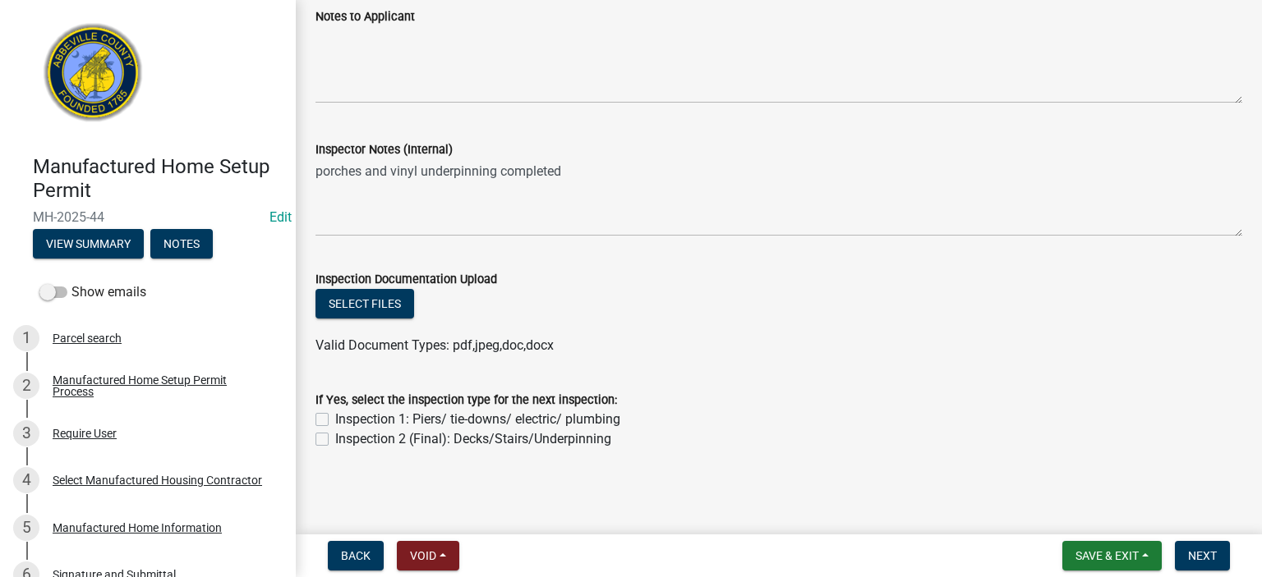
click at [335, 443] on label "Inspection 2 (Final): Decks/Stairs/Underpinning" at bounding box center [473, 440] width 276 height 20
click at [335, 440] on input "Inspection 2 (Final): Decks/Stairs/Underpinning" at bounding box center [340, 435] width 11 height 11
click at [1200, 548] on button "Next" at bounding box center [1201, 556] width 55 height 30
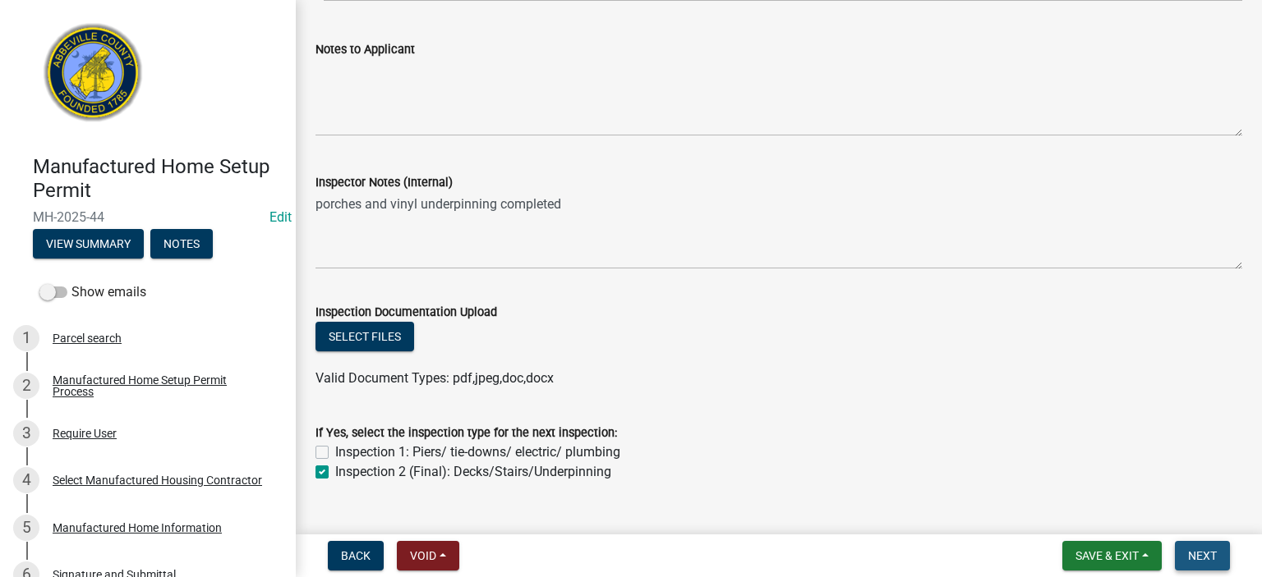
scroll to position [2349, 0]
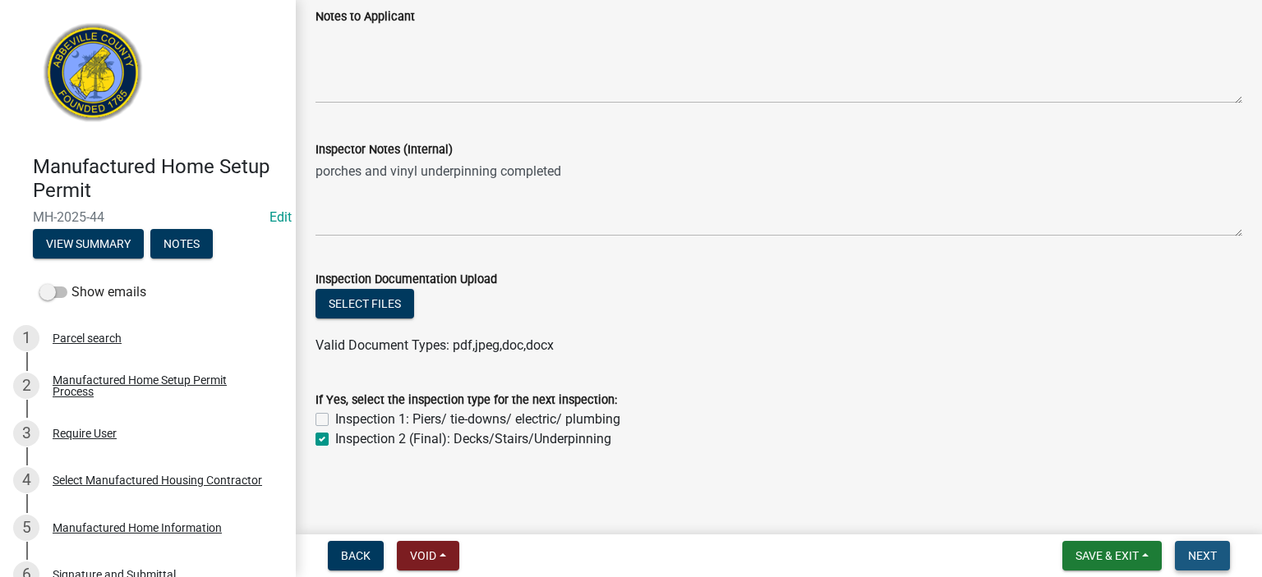
click at [1198, 554] on span "Next" at bounding box center [1202, 555] width 29 height 13
click at [1209, 551] on span "Next" at bounding box center [1202, 555] width 29 height 13
click at [1209, 549] on span "Next" at bounding box center [1202, 555] width 29 height 13
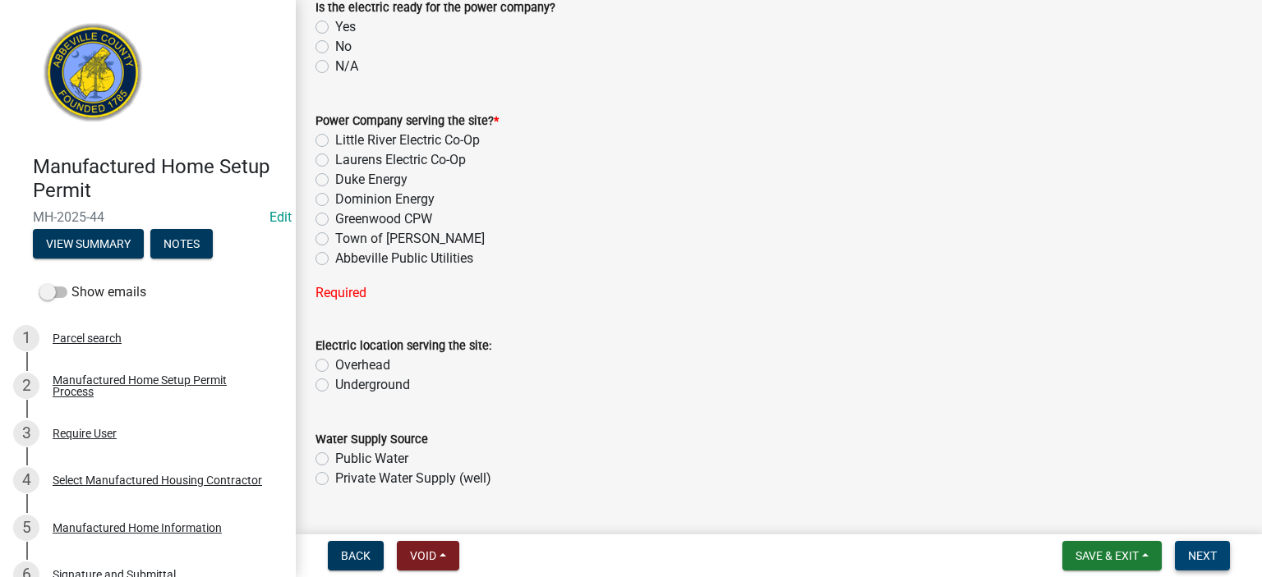
scroll to position [552, 0]
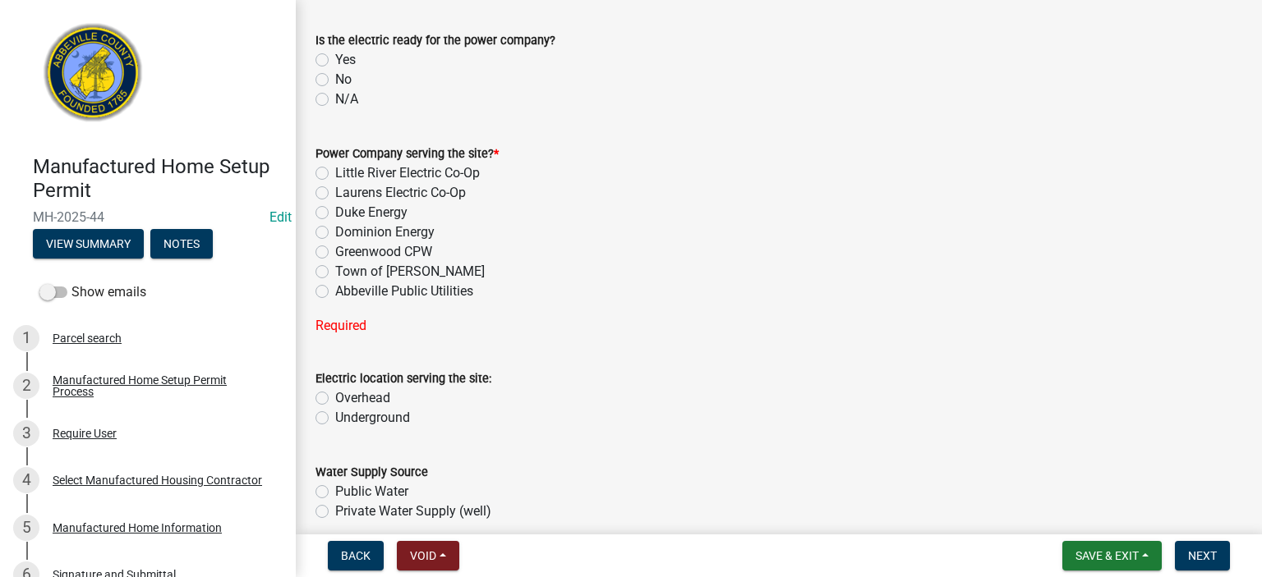
click at [335, 172] on label "Little River Electric Co-Op" at bounding box center [407, 173] width 145 height 20
click at [335, 172] on input "Little River Electric Co-Op" at bounding box center [340, 168] width 11 height 11
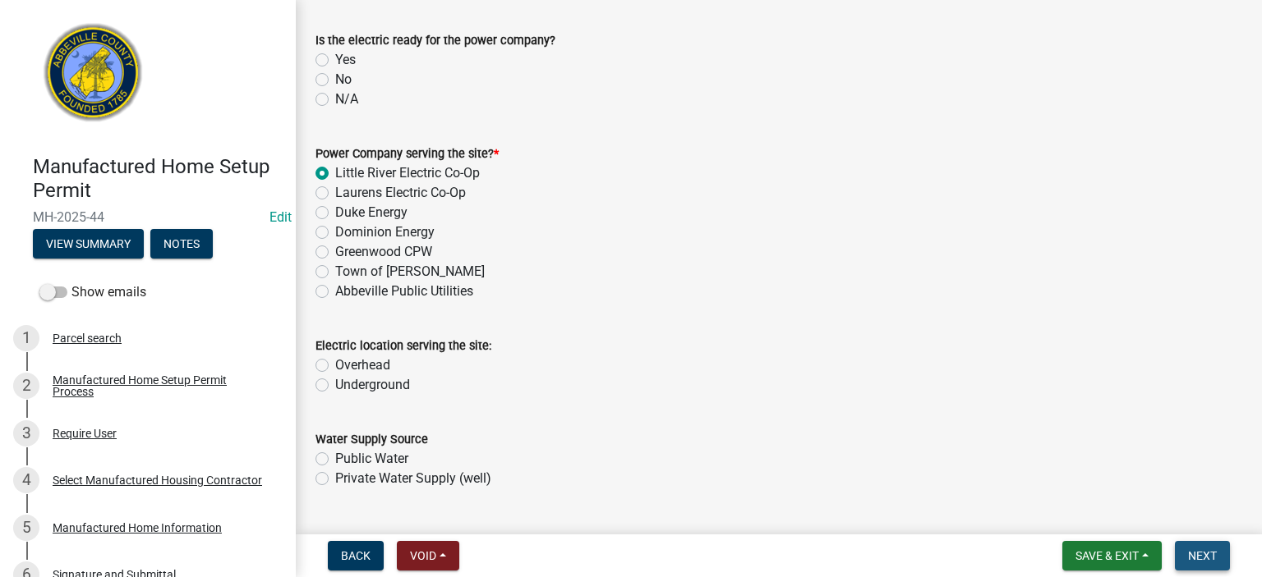
click at [1202, 551] on span "Next" at bounding box center [1202, 555] width 29 height 13
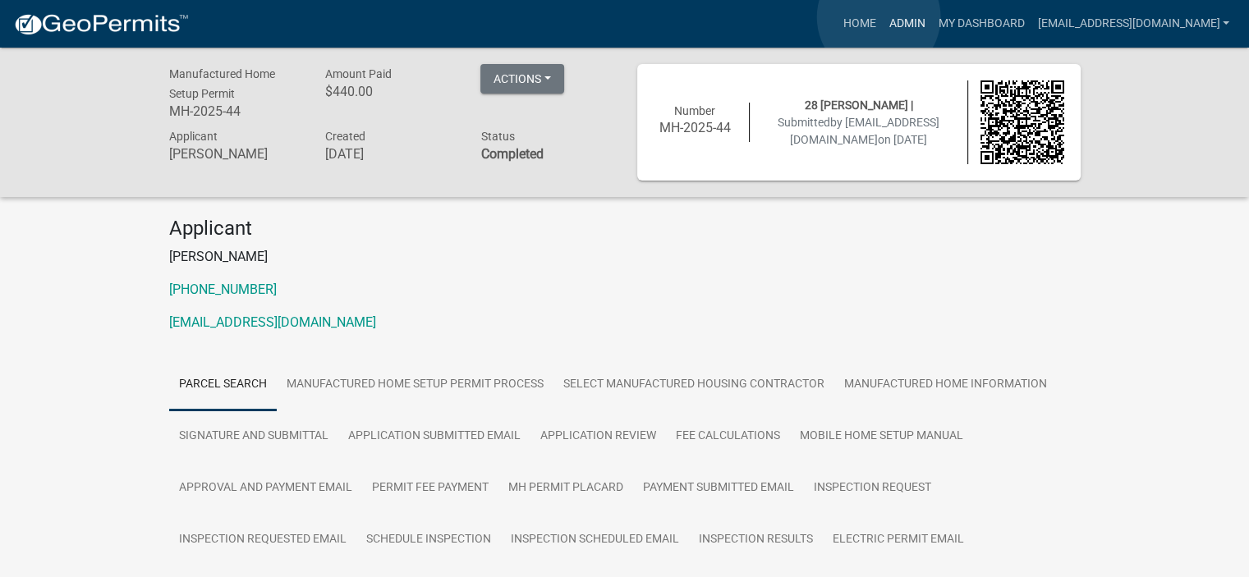
click at [882, 17] on link "Admin" at bounding box center [906, 23] width 49 height 31
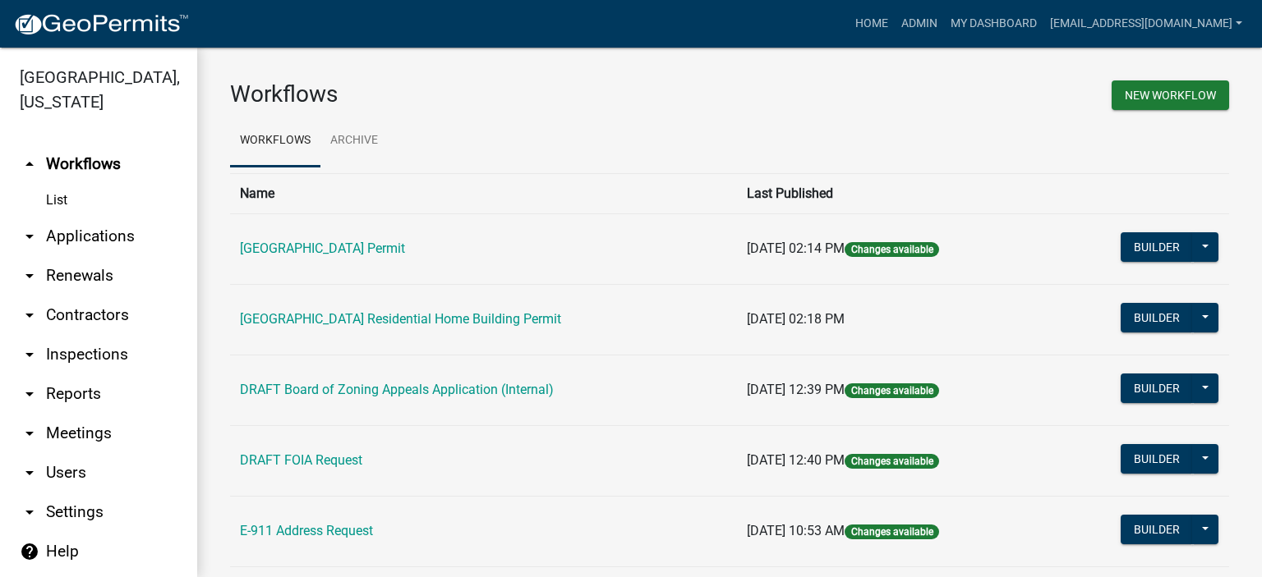
click at [83, 234] on link "arrow_drop_down Applications" at bounding box center [98, 236] width 197 height 39
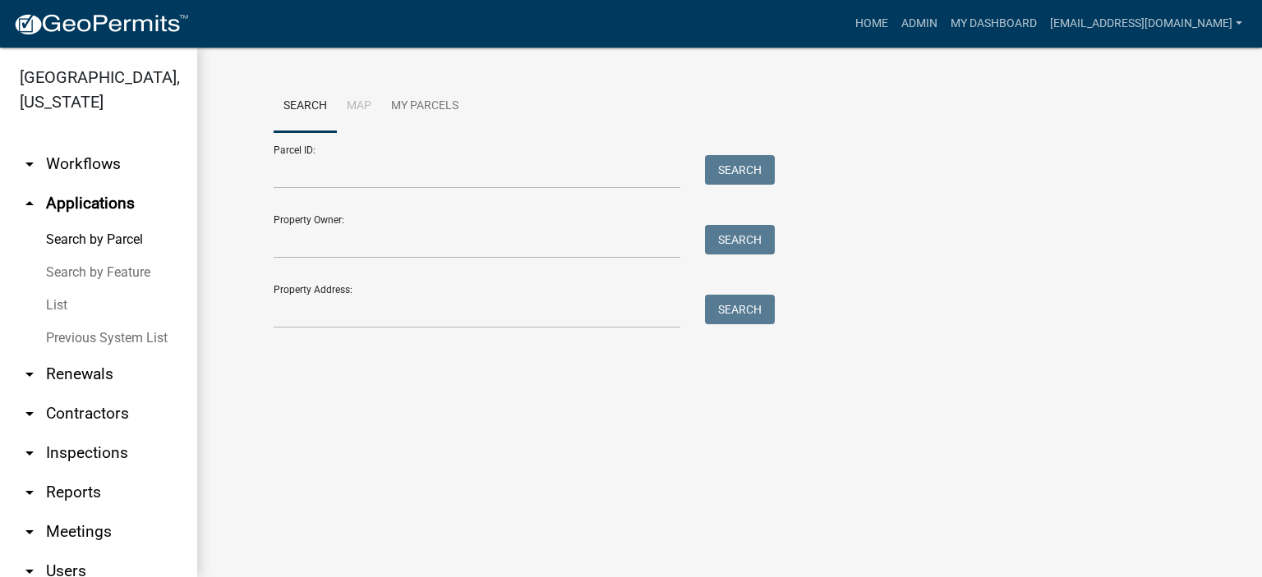
click at [53, 305] on link "List" at bounding box center [98, 305] width 197 height 33
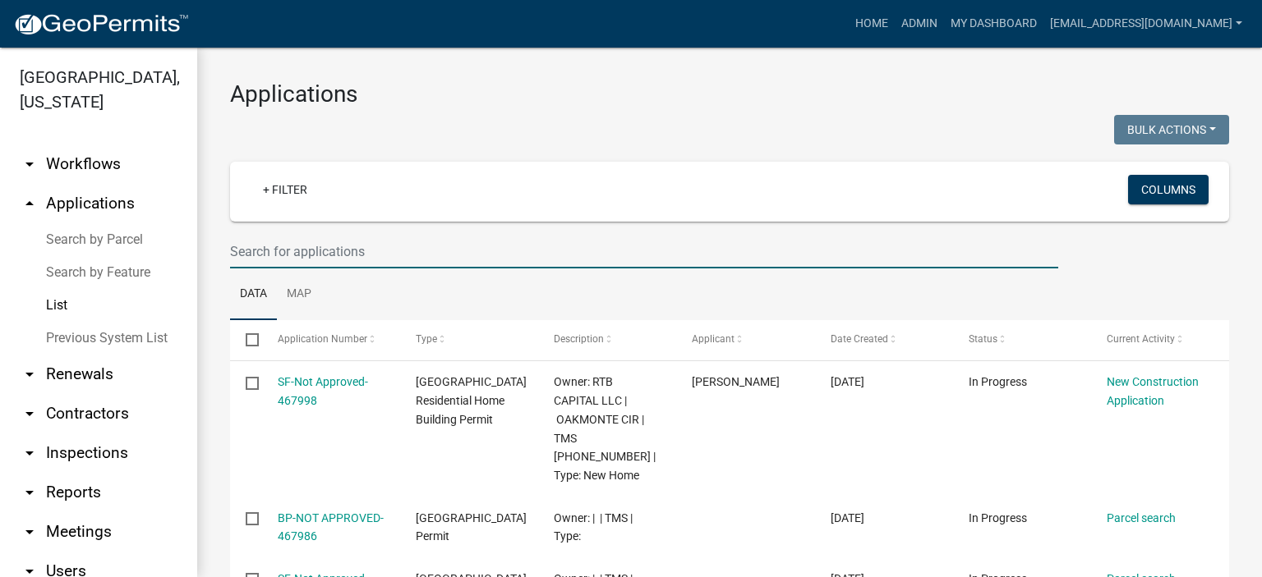
click at [404, 253] on input "text" at bounding box center [644, 252] width 828 height 34
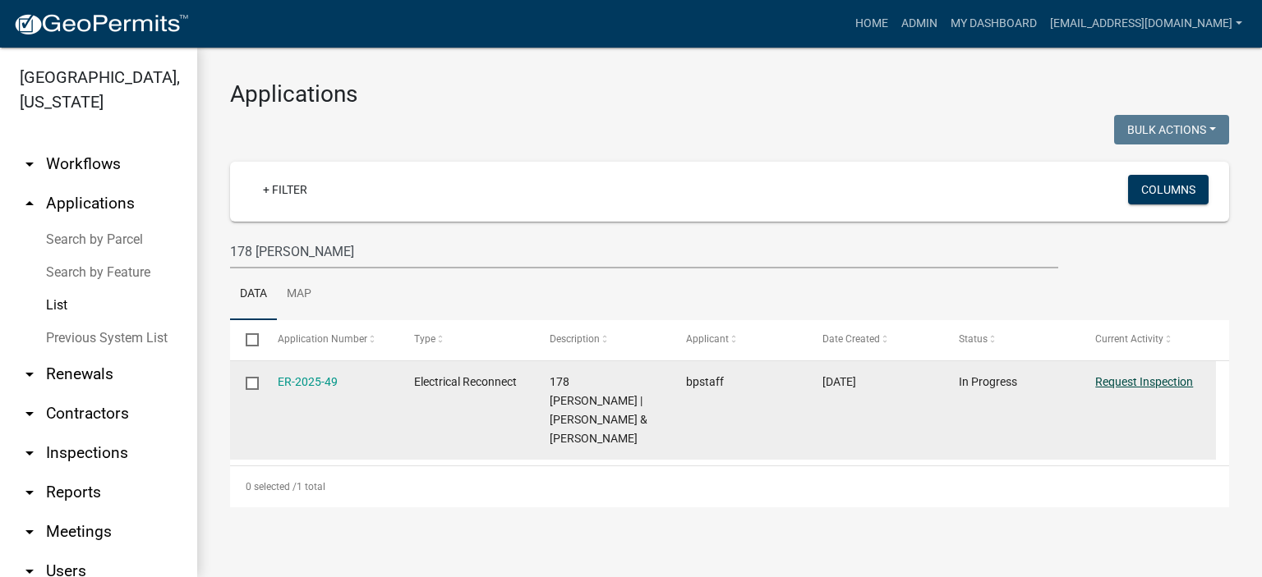
click at [1145, 378] on link "Request Inspection" at bounding box center [1144, 381] width 98 height 13
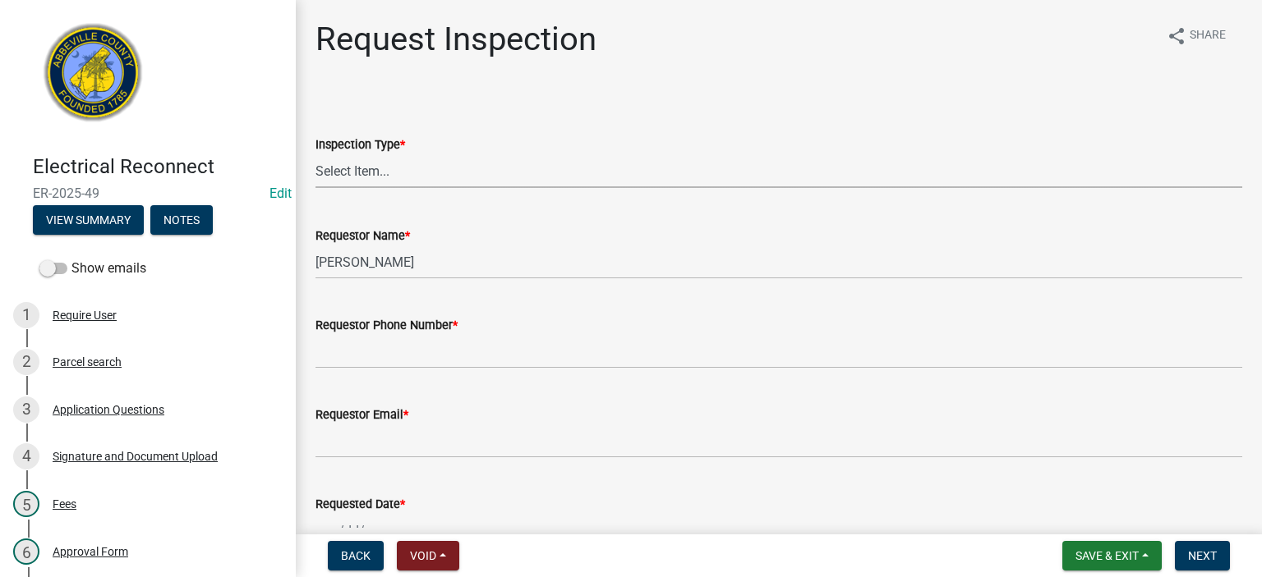
click at [456, 169] on select "Select Item... Reconnect" at bounding box center [778, 171] width 926 height 34
click at [315, 154] on select "Select Item... Reconnect" at bounding box center [778, 171] width 926 height 34
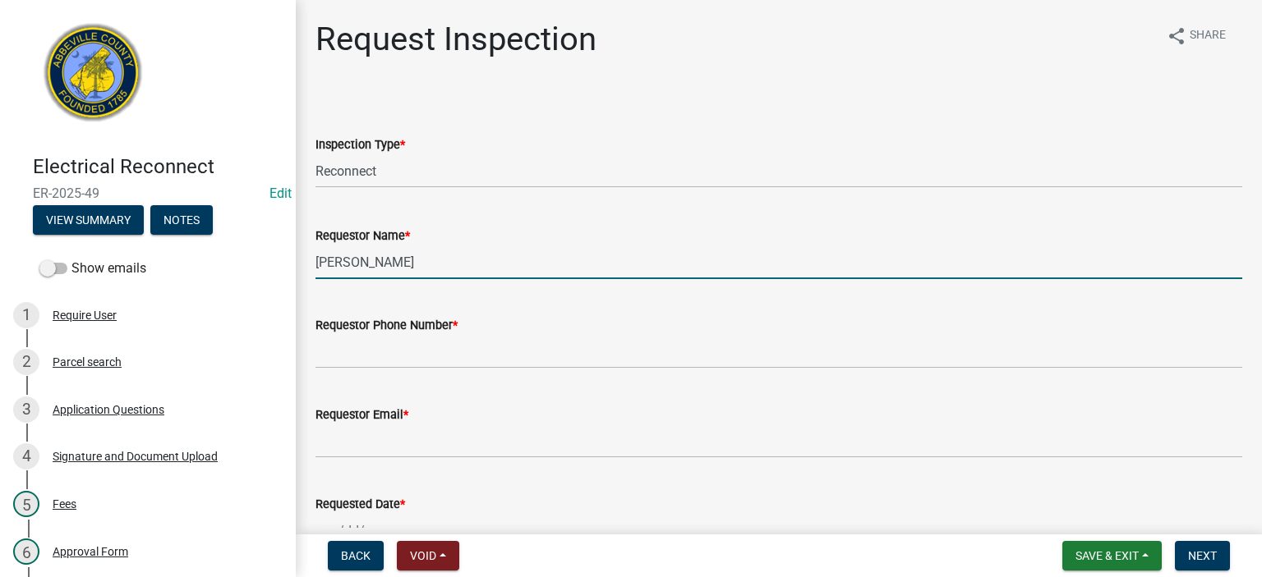
click at [469, 269] on input "[PERSON_NAME]" at bounding box center [778, 263] width 926 height 34
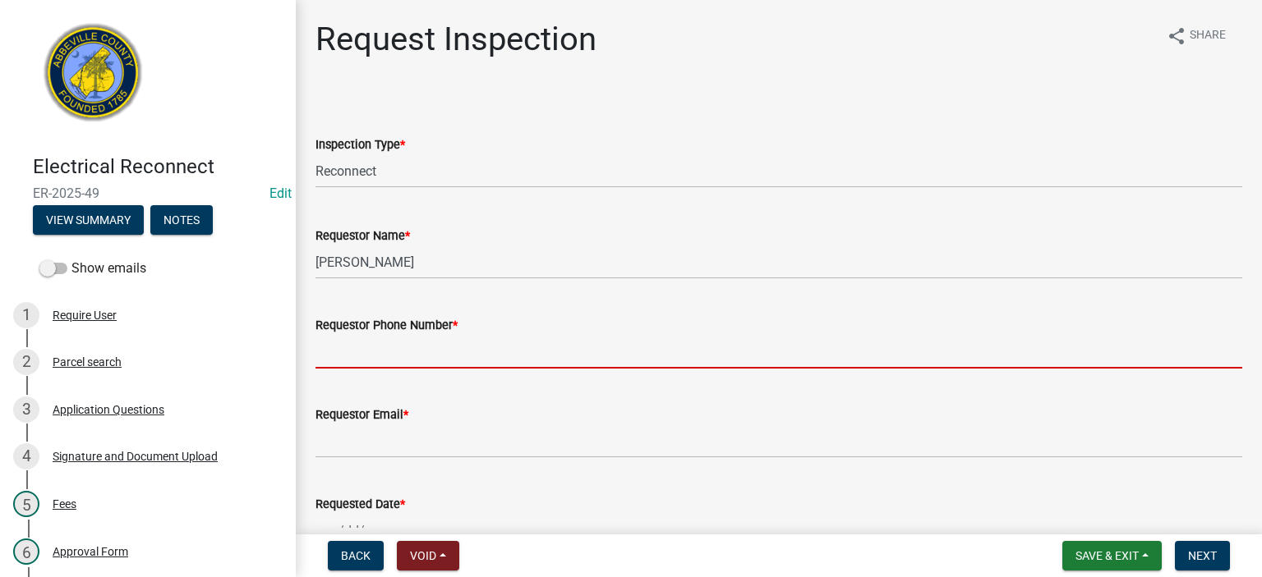
click at [473, 367] on input "Requestor Phone Number *" at bounding box center [778, 352] width 926 height 34
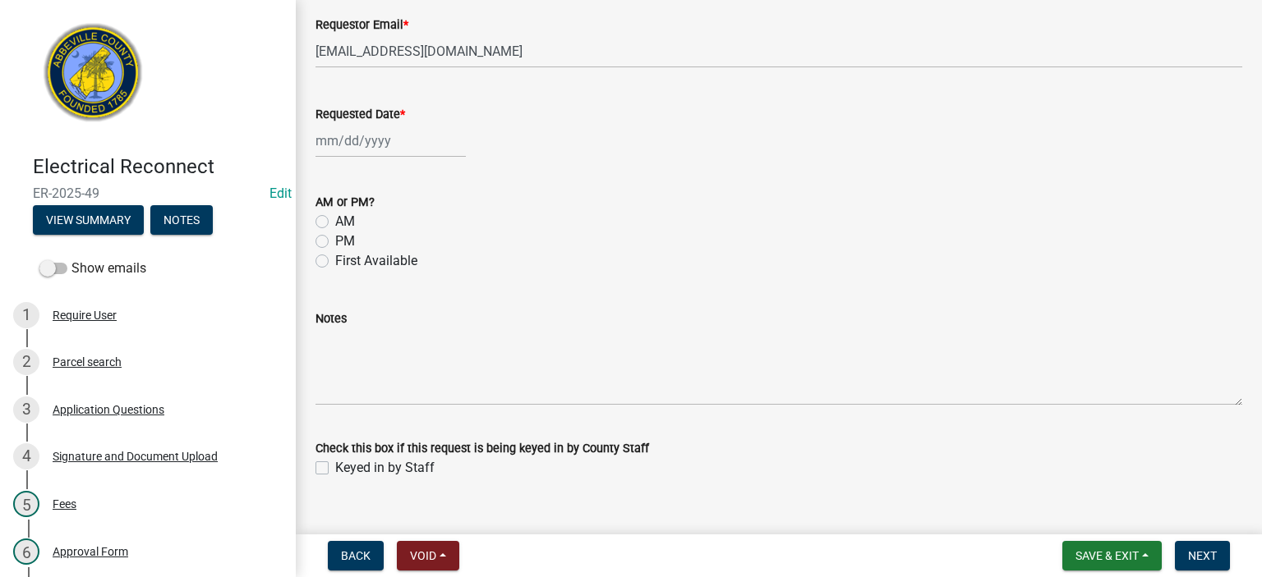
scroll to position [418, 0]
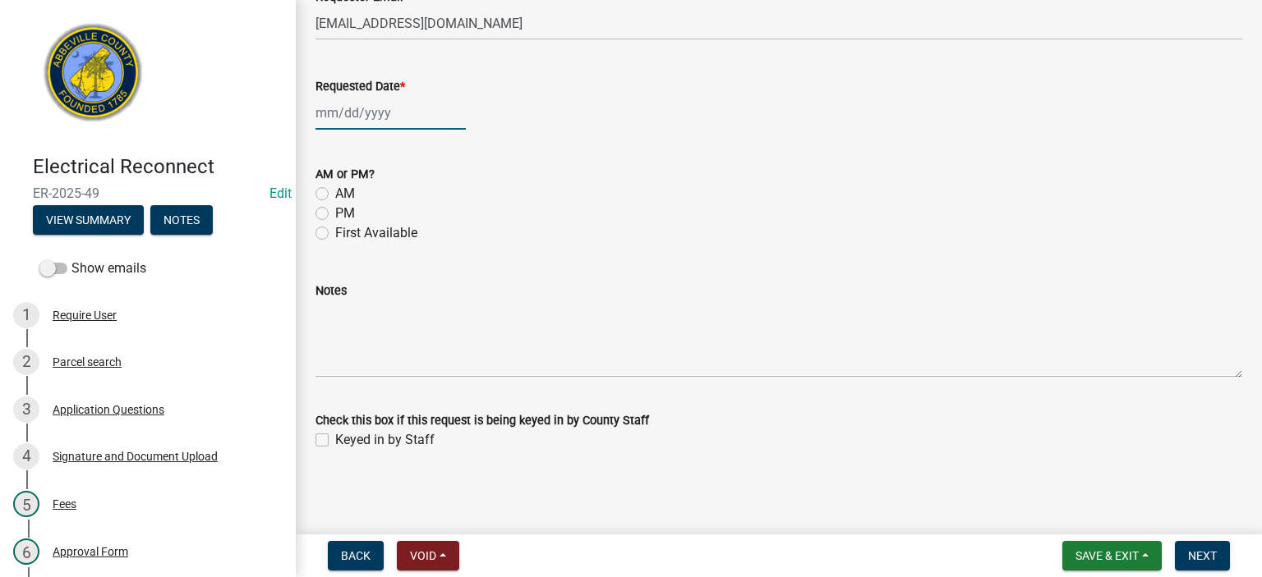
click at [405, 117] on div at bounding box center [390, 113] width 150 height 34
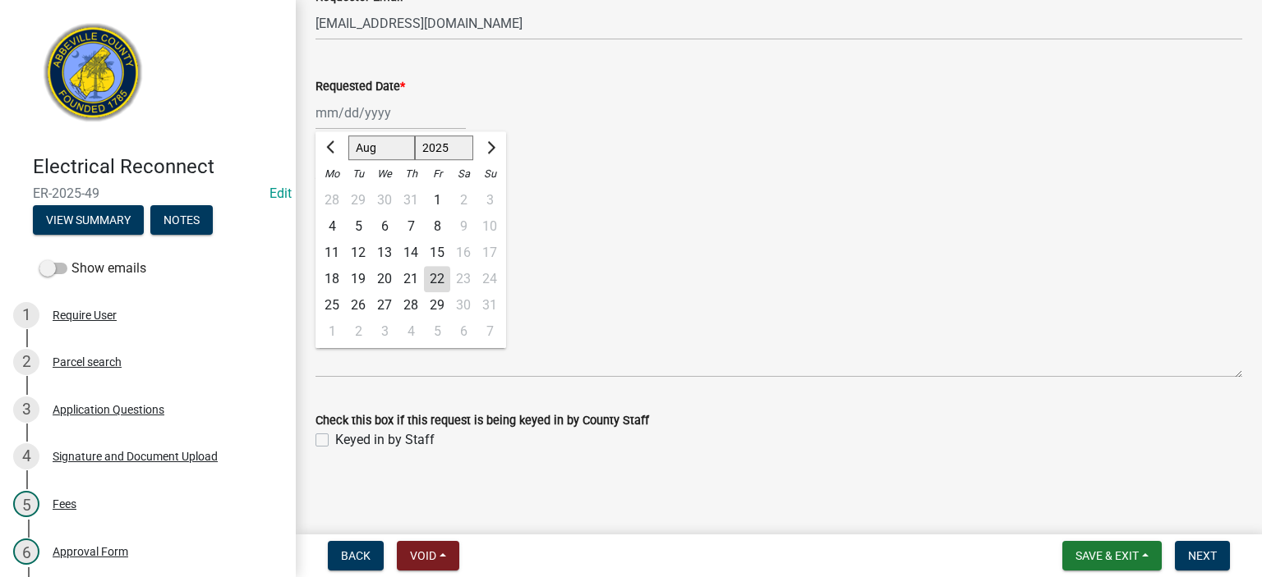
click at [433, 279] on div "22" at bounding box center [437, 279] width 26 height 26
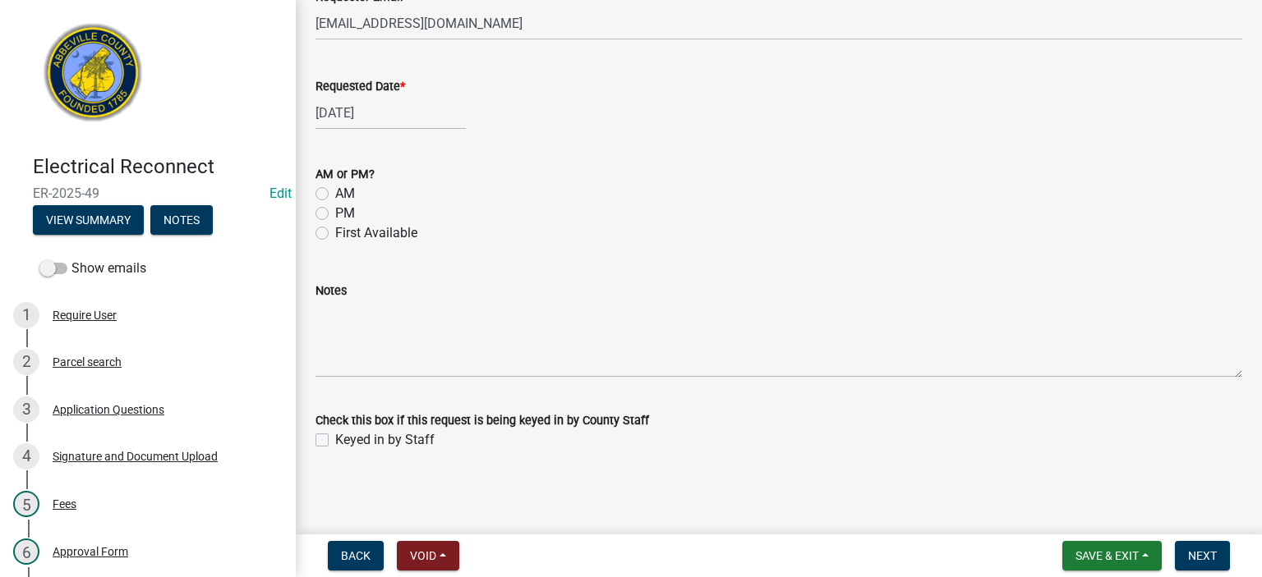
click at [335, 232] on label "First Available" at bounding box center [376, 233] width 82 height 20
click at [335, 232] on input "First Available" at bounding box center [340, 228] width 11 height 11
click at [335, 439] on label "Keyed in by Staff" at bounding box center [384, 440] width 99 height 20
click at [335, 439] on input "Keyed in by Staff" at bounding box center [340, 435] width 11 height 11
click at [1204, 549] on button "Next" at bounding box center [1201, 556] width 55 height 30
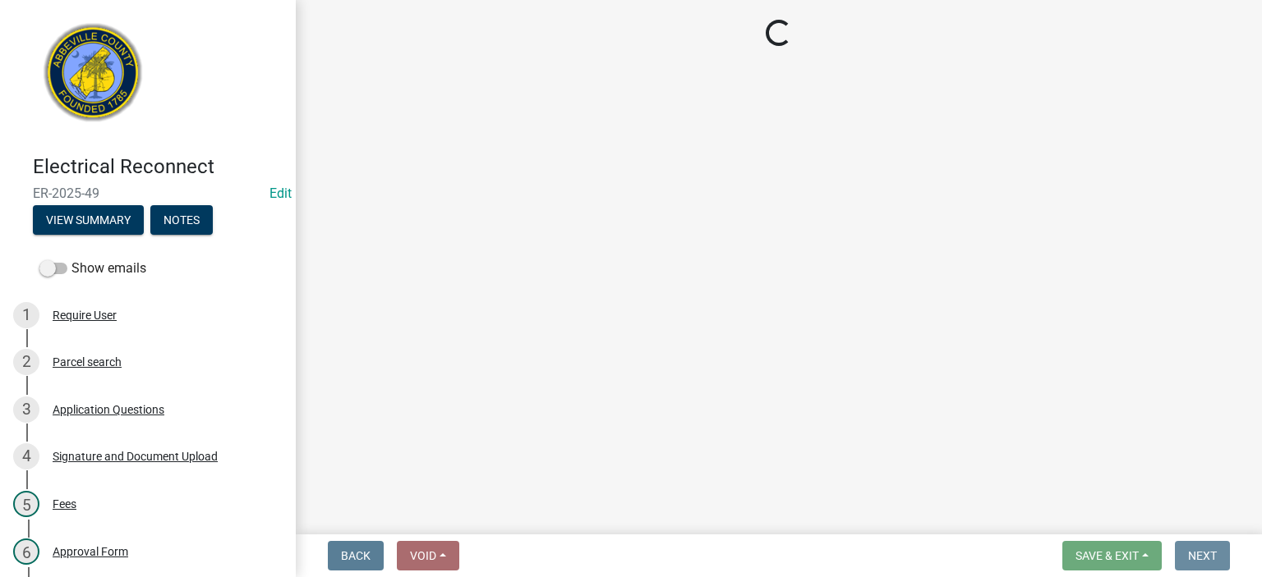
scroll to position [0, 0]
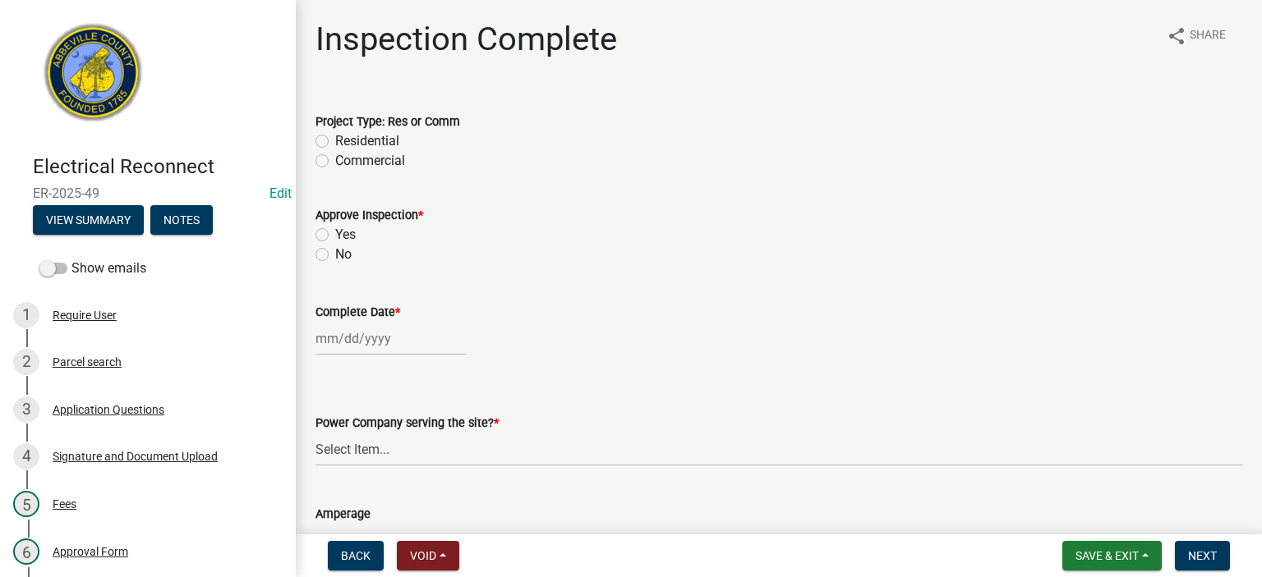
click at [335, 144] on label "Residential" at bounding box center [367, 141] width 64 height 20
click at [335, 142] on input "Residential" at bounding box center [340, 136] width 11 height 11
click at [335, 236] on label "Yes" at bounding box center [345, 235] width 21 height 20
click at [335, 236] on input "Yes" at bounding box center [340, 230] width 11 height 11
click at [404, 341] on div at bounding box center [390, 339] width 150 height 34
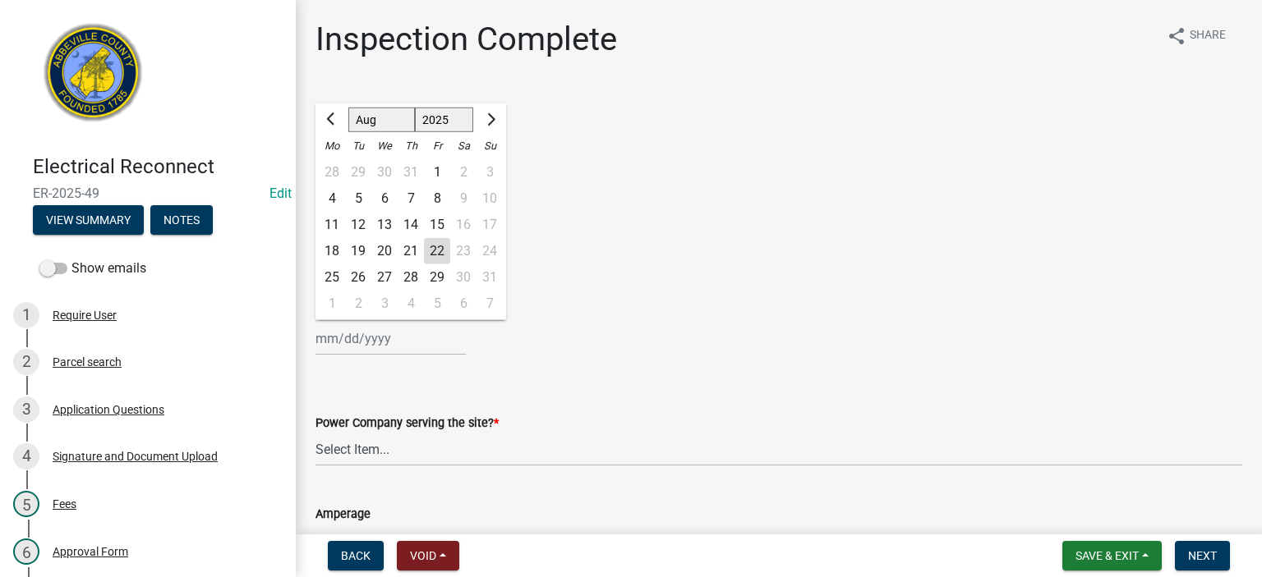
drag, startPoint x: 429, startPoint y: 240, endPoint x: 430, endPoint y: 252, distance: 12.4
click at [430, 246] on div "22" at bounding box center [437, 251] width 26 height 26
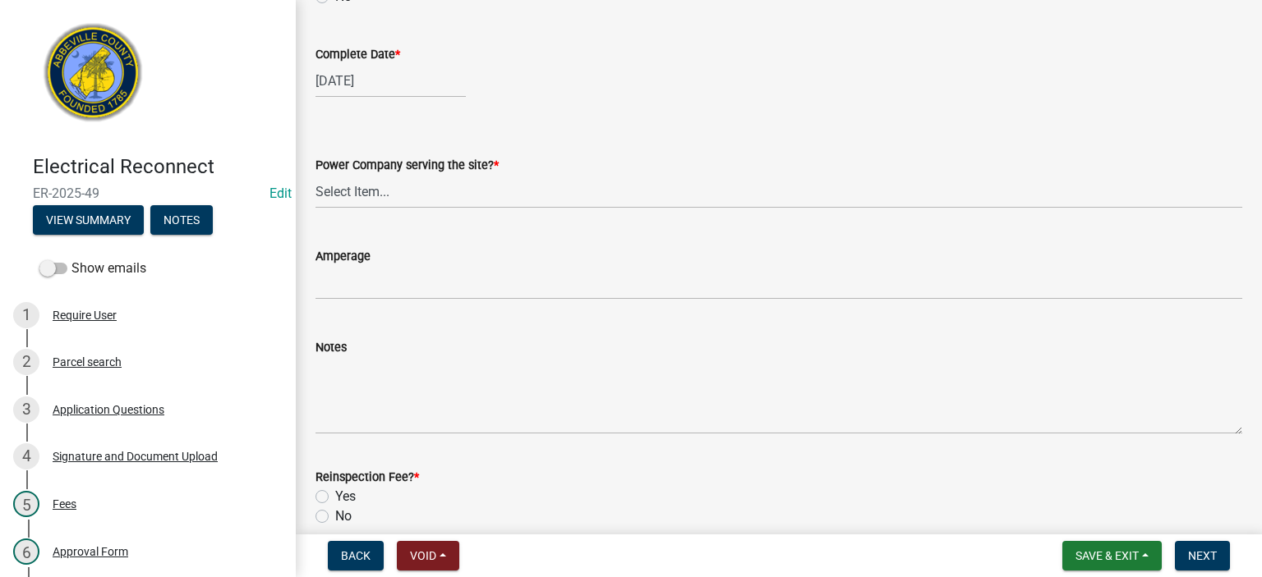
scroll to position [263, 0]
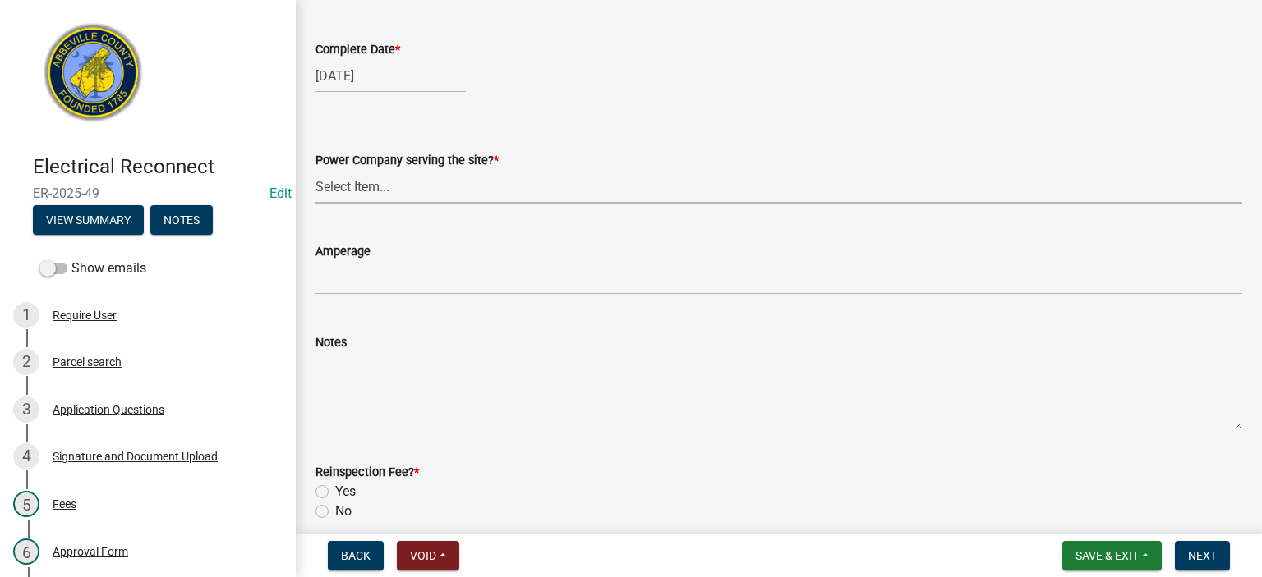
click at [427, 186] on select "Select Item... Little River Electric Co-Op Laurens Electric Co-Op Duke Energy D…" at bounding box center [778, 187] width 926 height 34
click at [315, 170] on select "Select Item... Little River Electric Co-Op Laurens Electric Co-Op Duke Energy D…" at bounding box center [778, 187] width 926 height 34
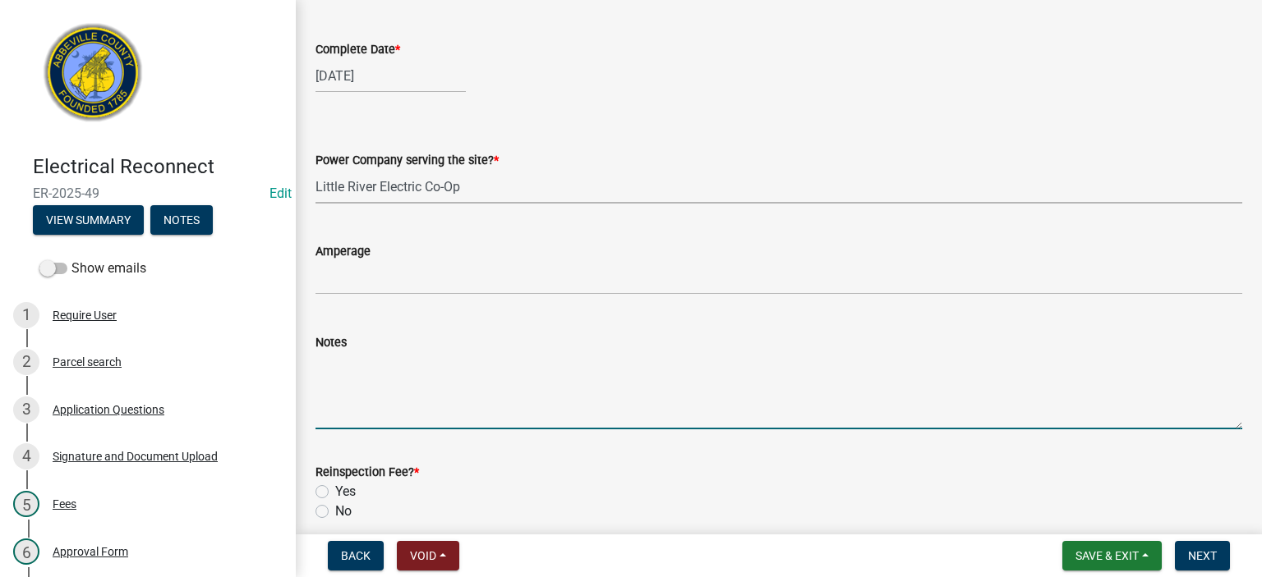
click at [418, 387] on textarea "Notes" at bounding box center [778, 390] width 926 height 77
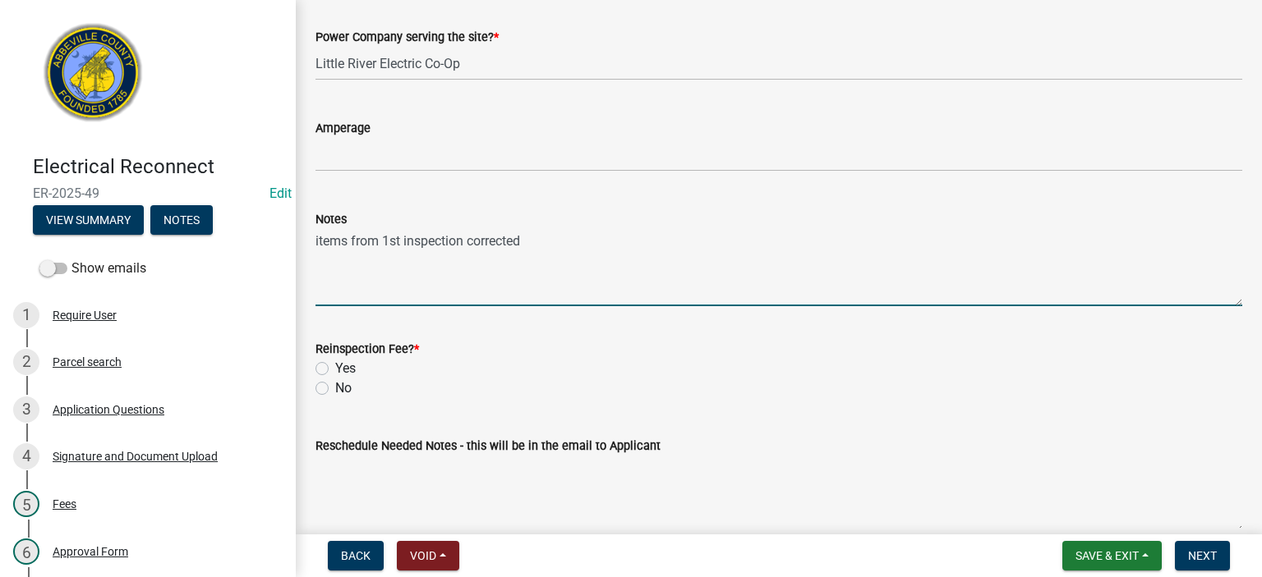
scroll to position [467, 0]
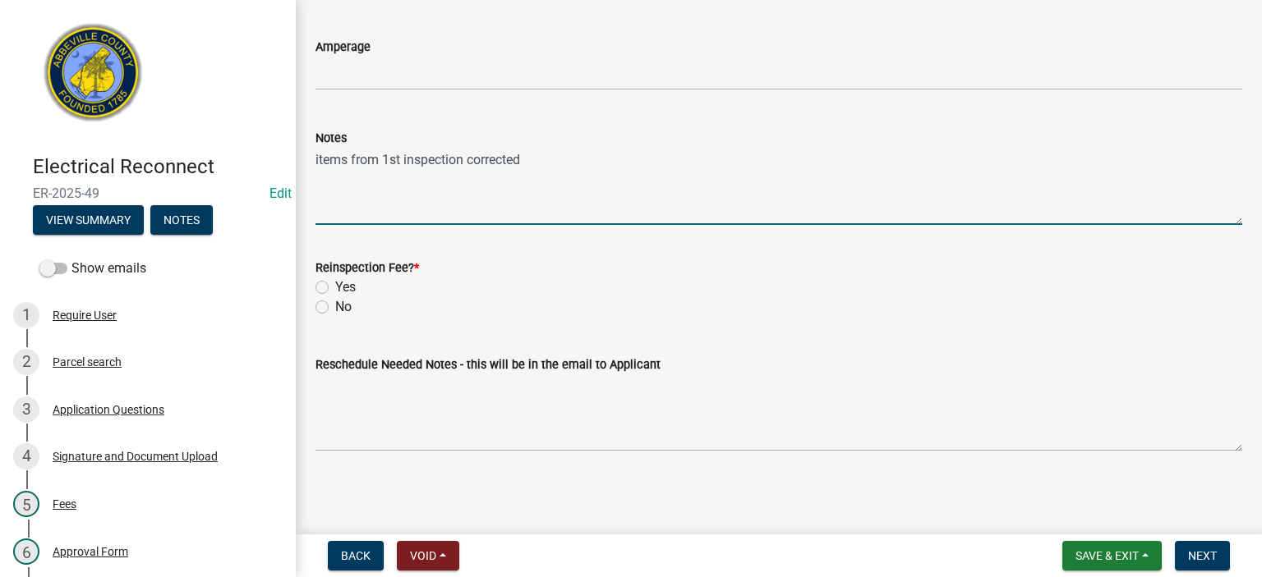
click at [335, 307] on label "No" at bounding box center [343, 307] width 16 height 20
click at [335, 307] on input "No" at bounding box center [340, 302] width 11 height 11
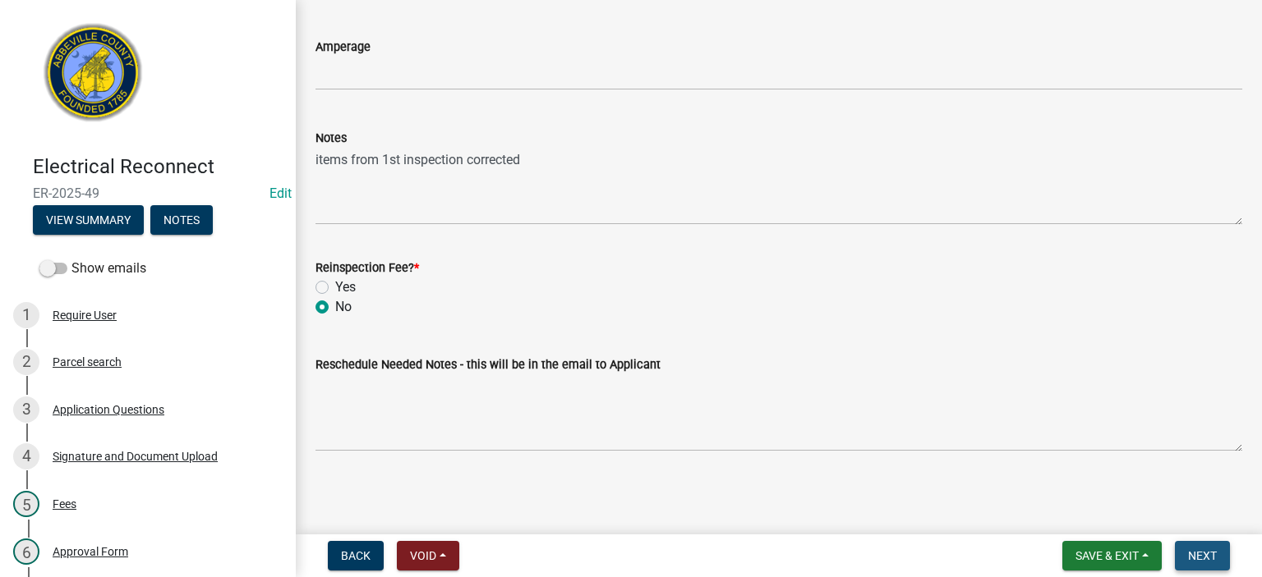
click at [1209, 551] on span "Next" at bounding box center [1202, 555] width 29 height 13
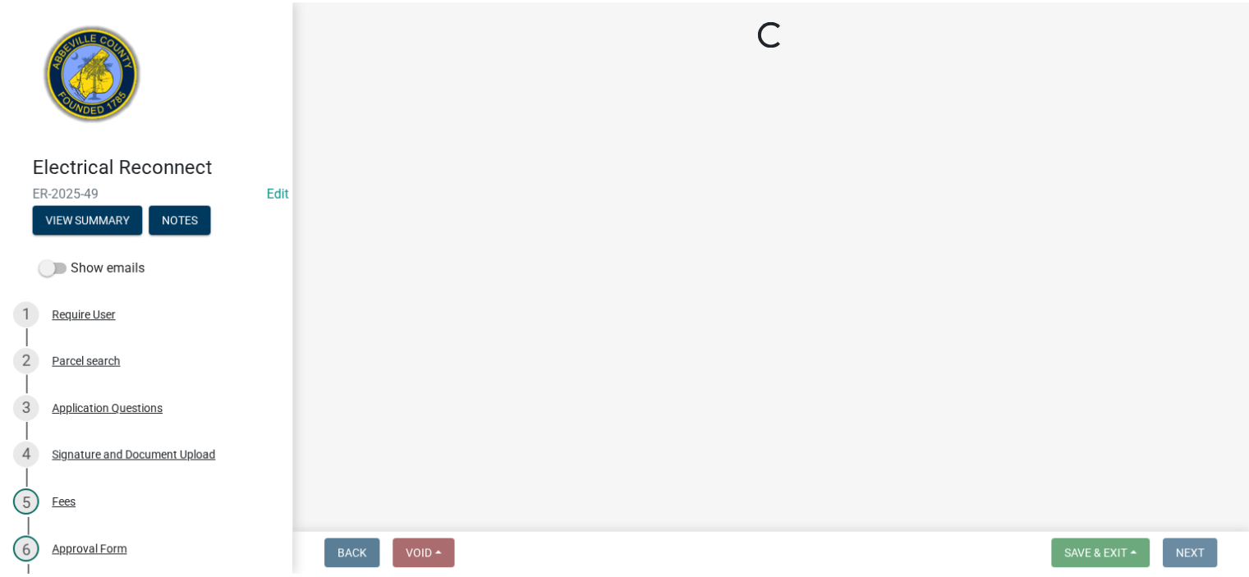
scroll to position [0, 0]
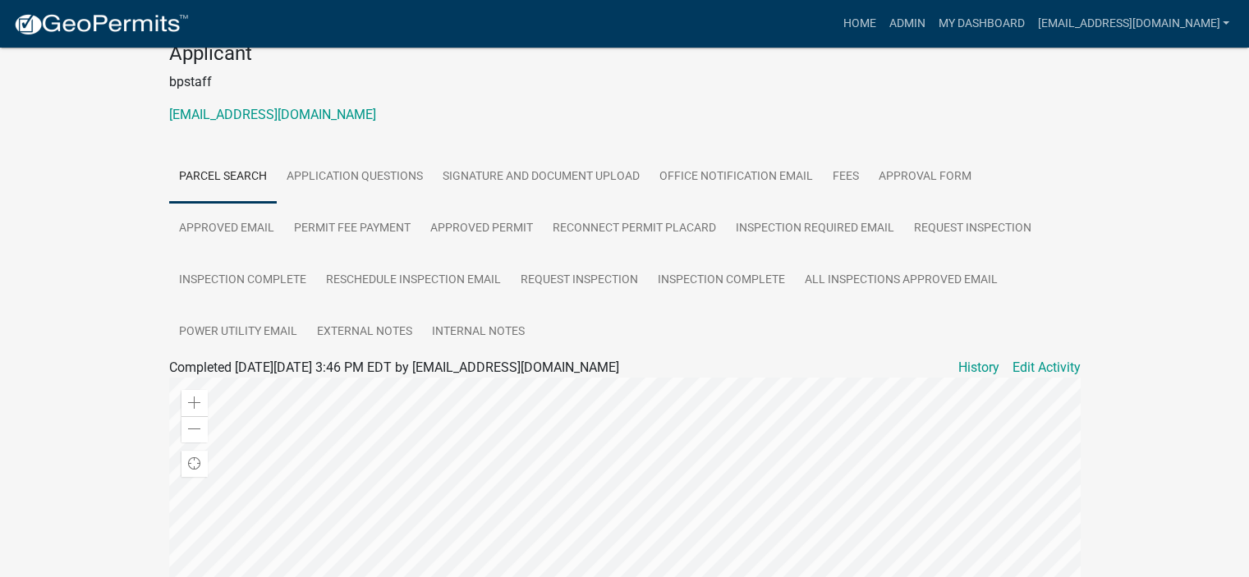
scroll to position [186, 0]
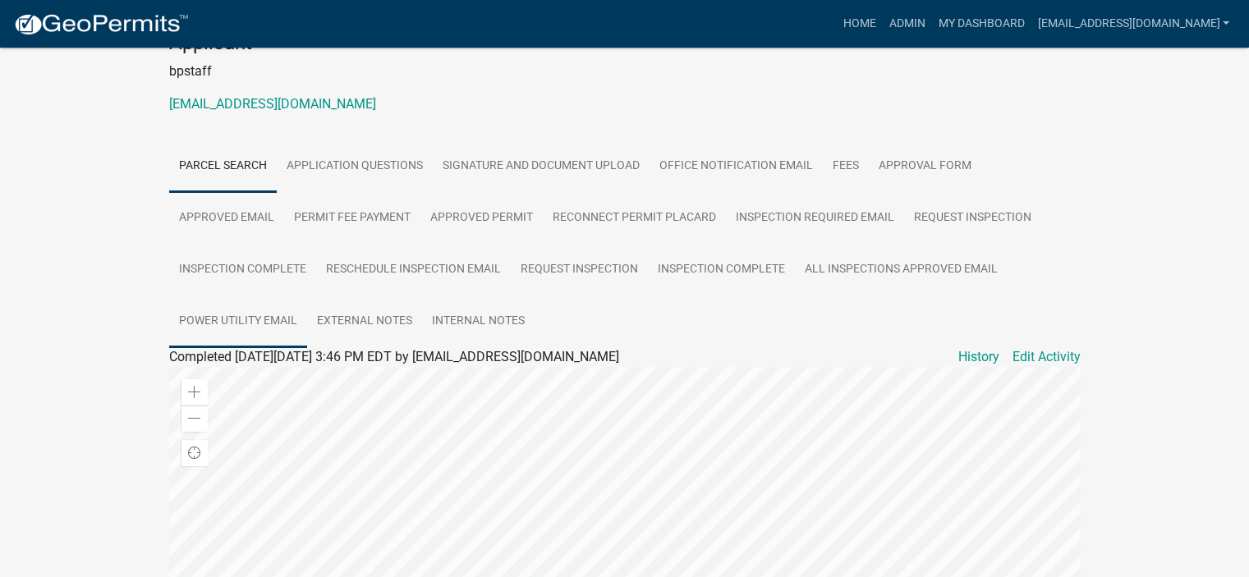
click at [237, 316] on link "Power Utility Email" at bounding box center [238, 322] width 138 height 53
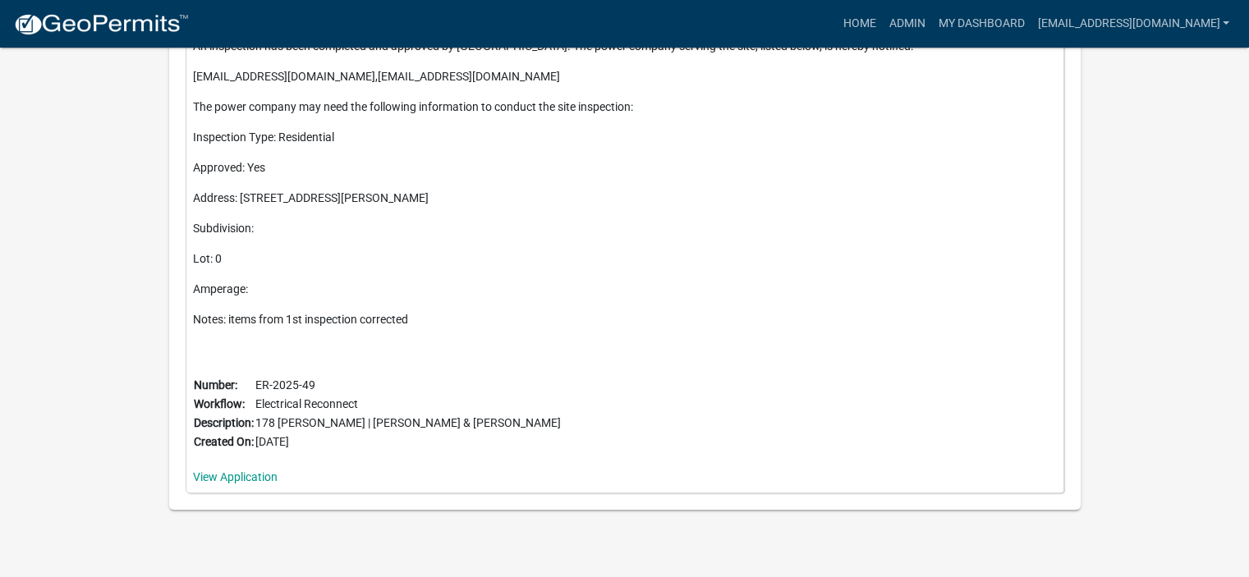
scroll to position [995, 0]
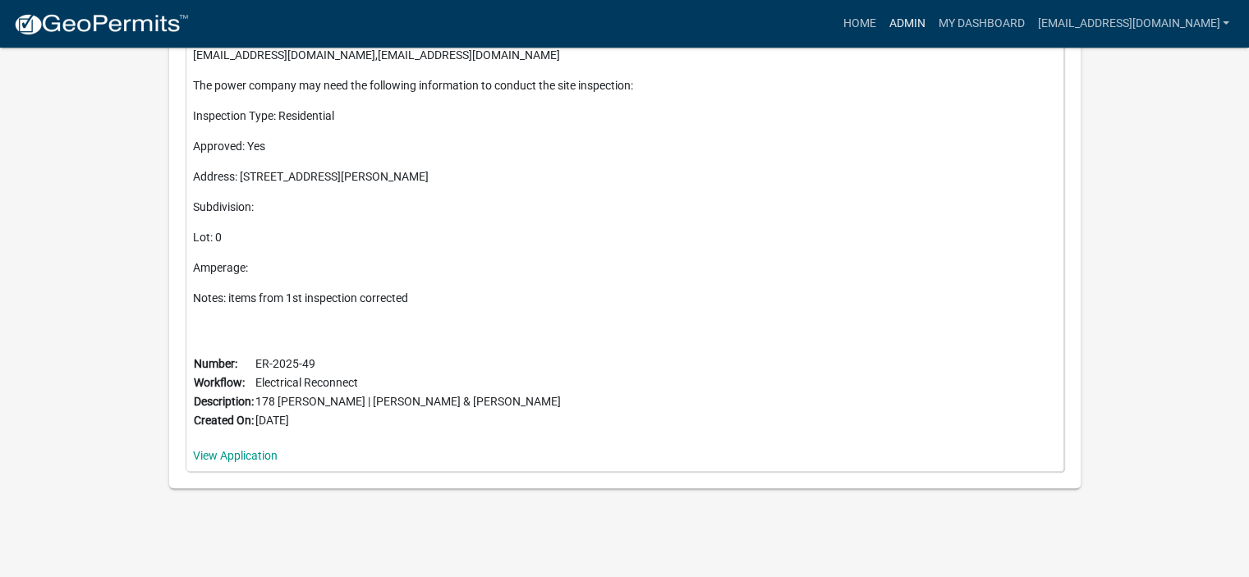
click at [882, 17] on link "Admin" at bounding box center [906, 23] width 49 height 31
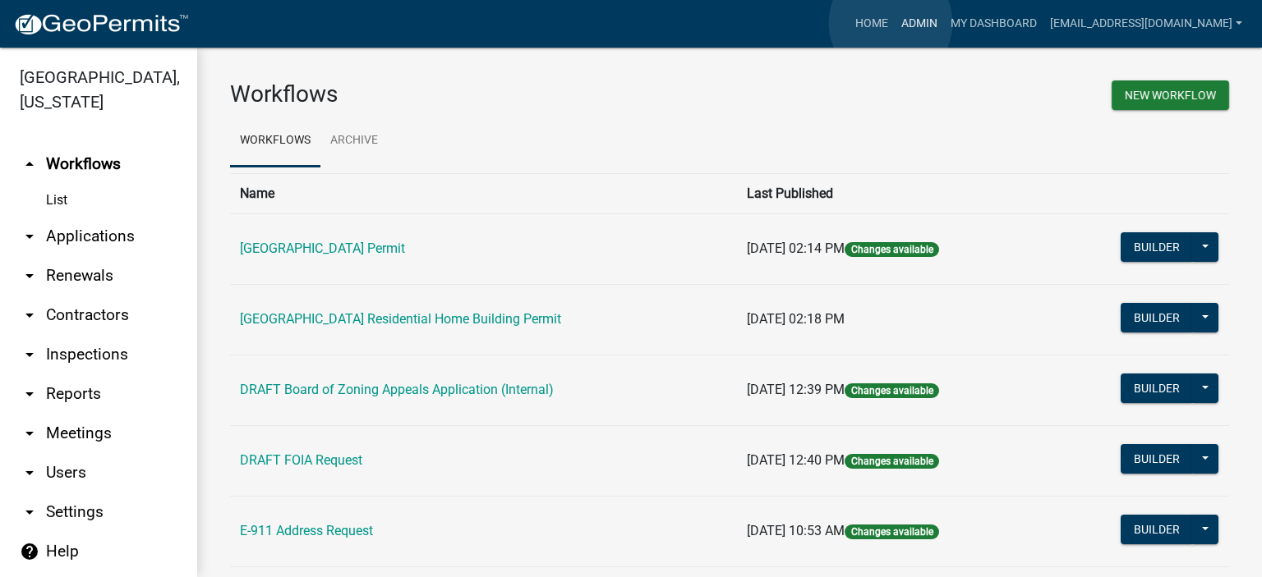
click at [894, 25] on link "Admin" at bounding box center [918, 23] width 49 height 31
click at [101, 232] on link "arrow_drop_down Applications" at bounding box center [98, 236] width 197 height 39
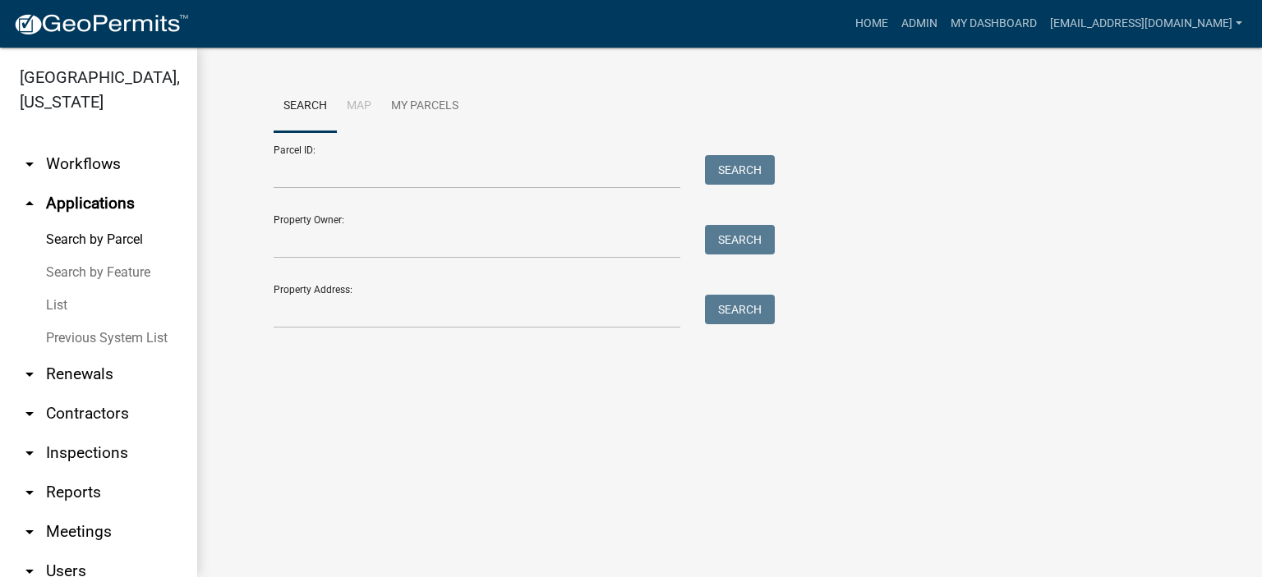
click at [59, 303] on link "List" at bounding box center [98, 305] width 197 height 33
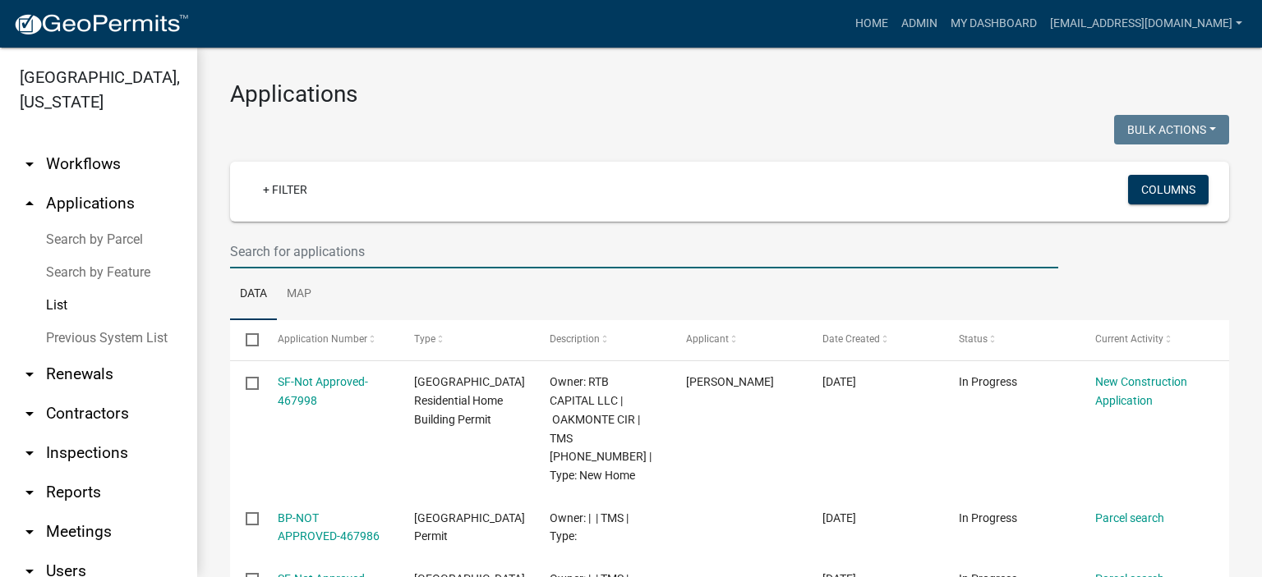
click at [402, 245] on input "text" at bounding box center [644, 252] width 828 height 34
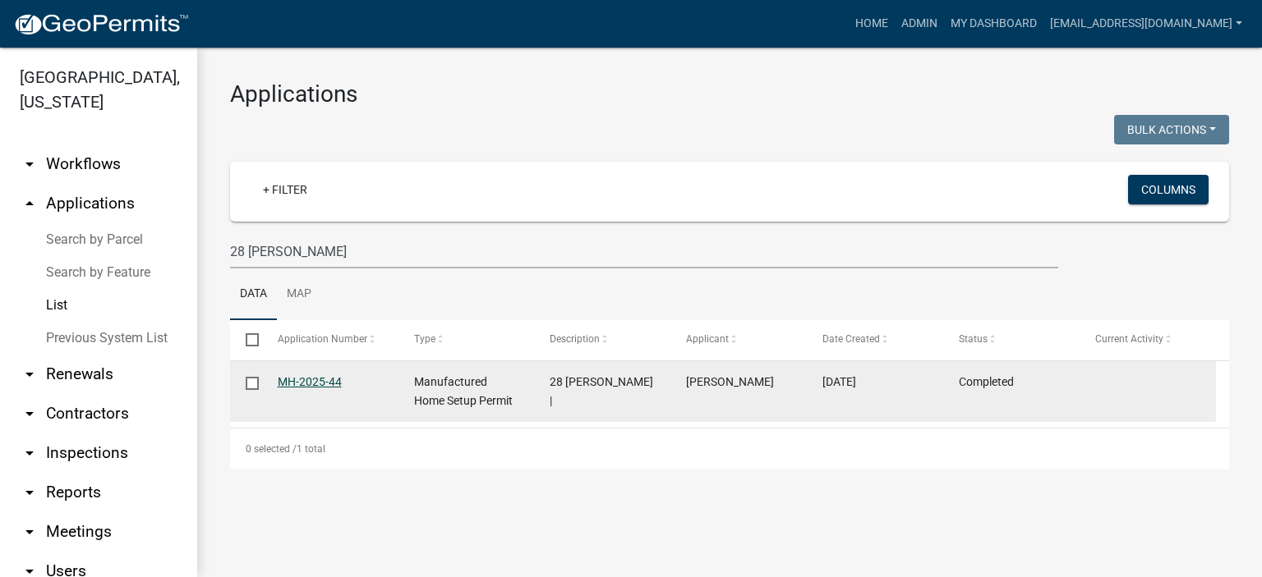
click at [306, 377] on link "MH-2025-44" at bounding box center [310, 381] width 64 height 13
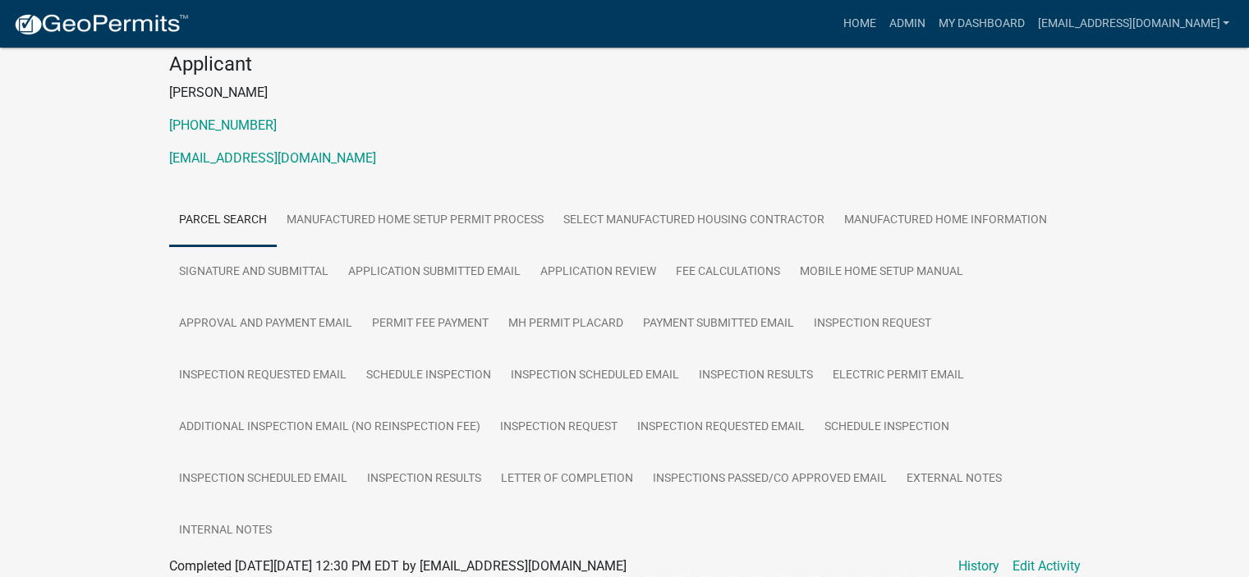
scroll to position [252, 0]
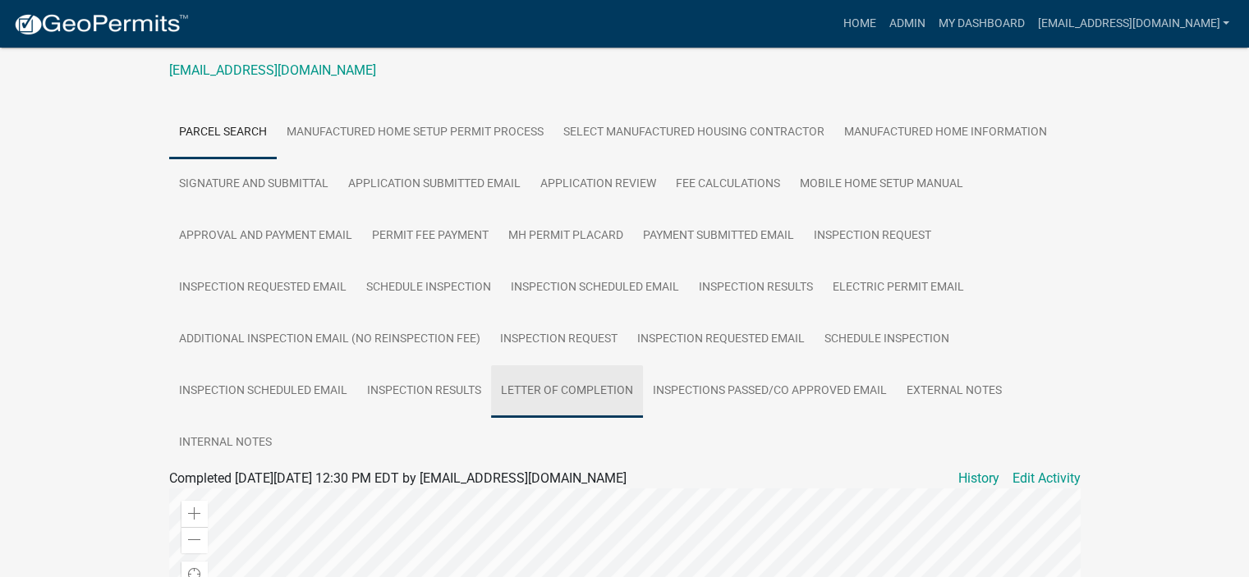
click at [575, 387] on link "Letter of Completion" at bounding box center [567, 391] width 152 height 53
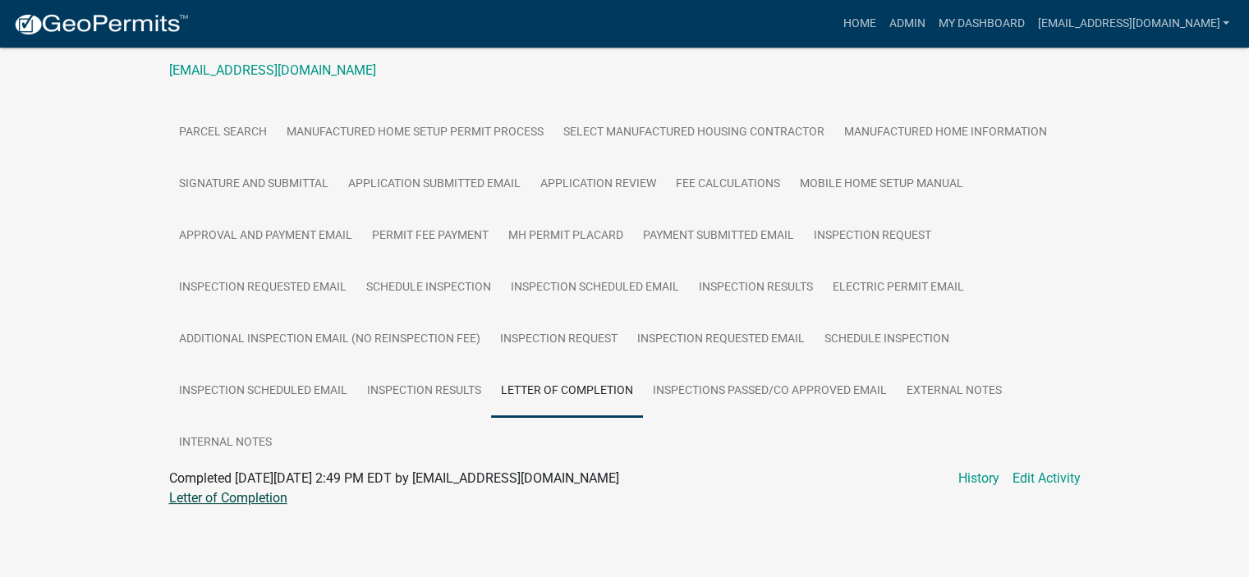
click at [268, 497] on link "Letter of Completion" at bounding box center [228, 498] width 118 height 16
